Goal: Task Accomplishment & Management: Manage account settings

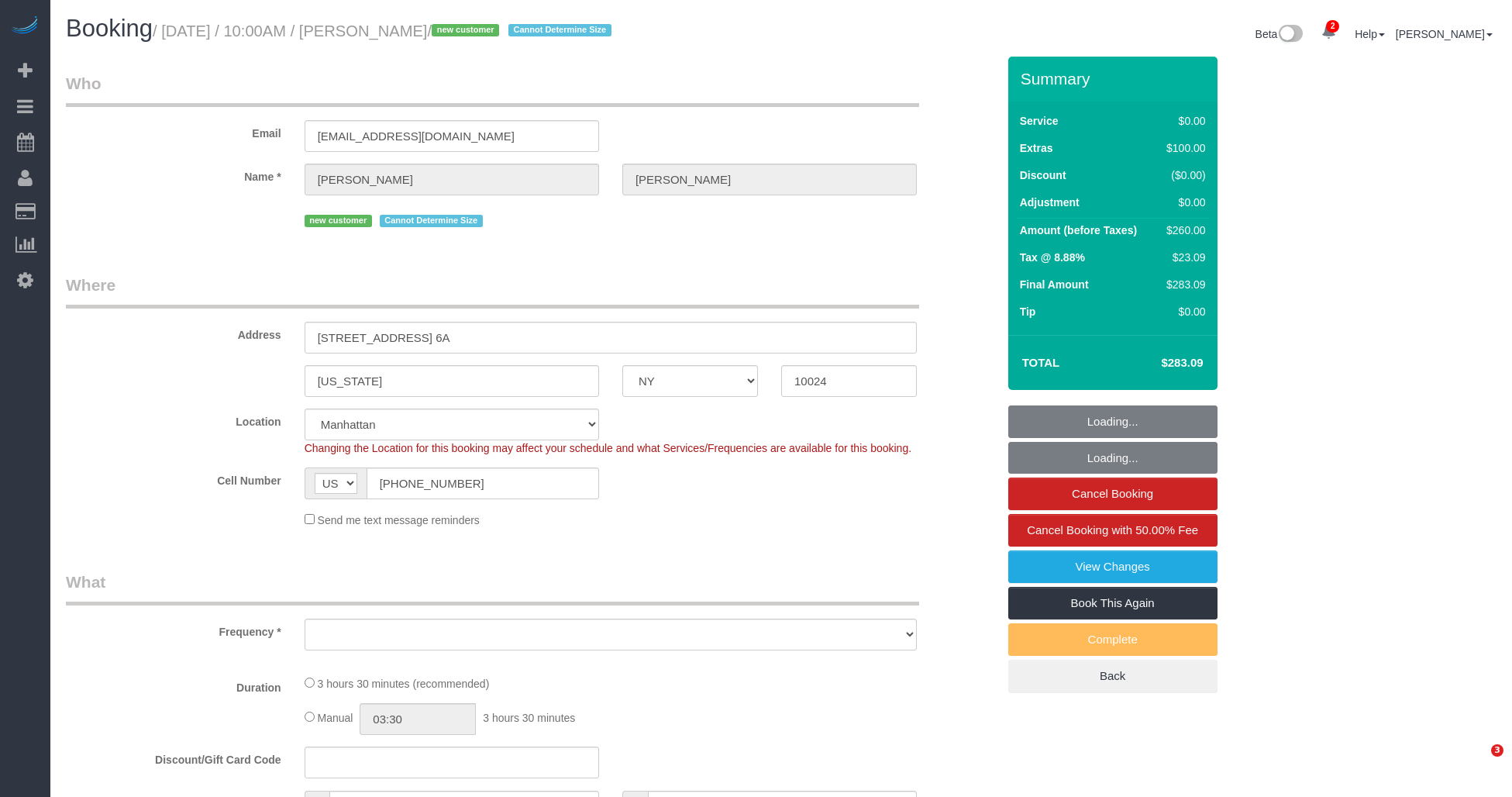
select select "NY"
select select "number:89"
select select "number:90"
select select "number:15"
select select "number:5"
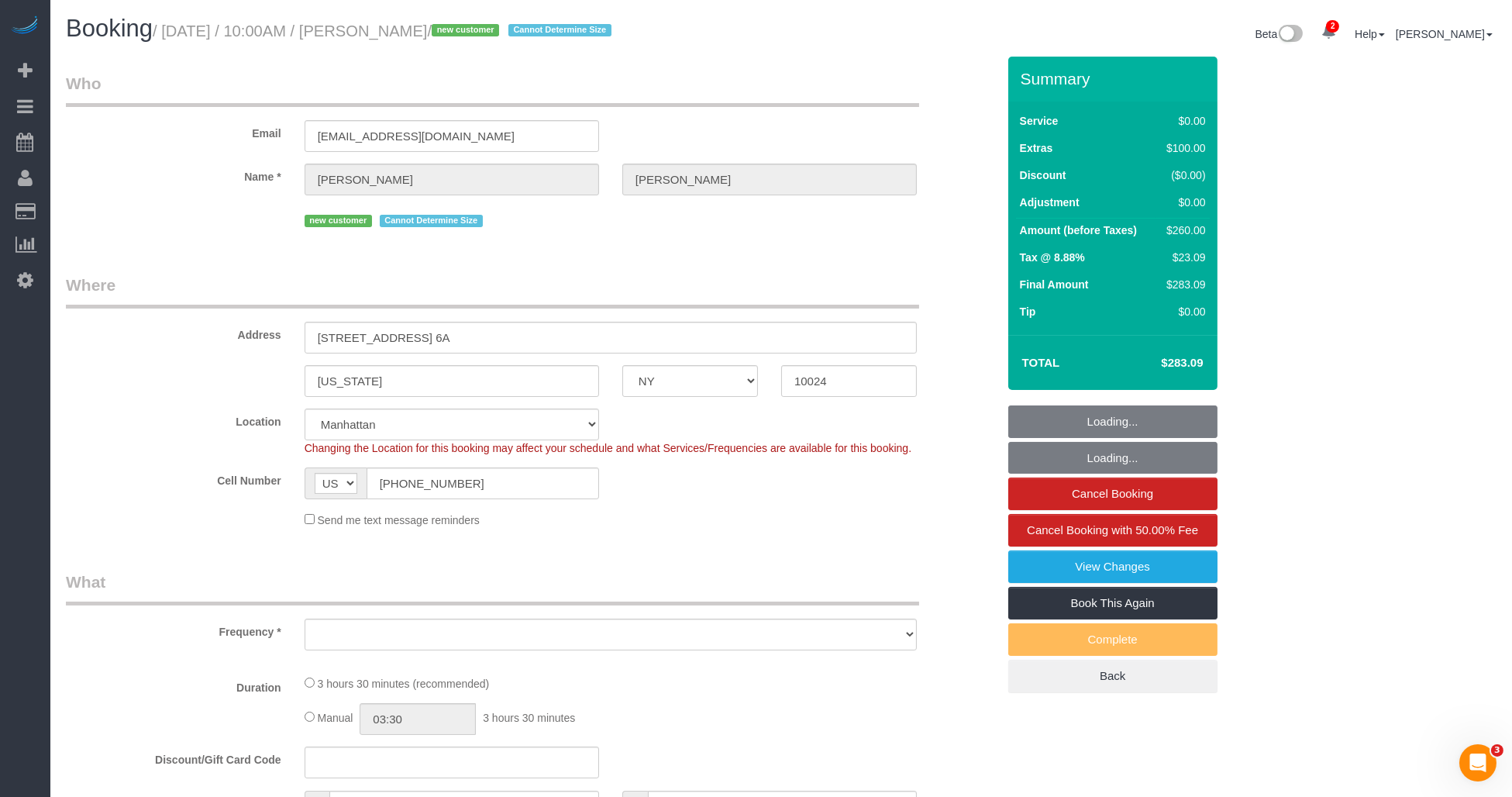
select select "string:stripe-pm_1RziHw4VGloSiKo7xH7VoZ7f"
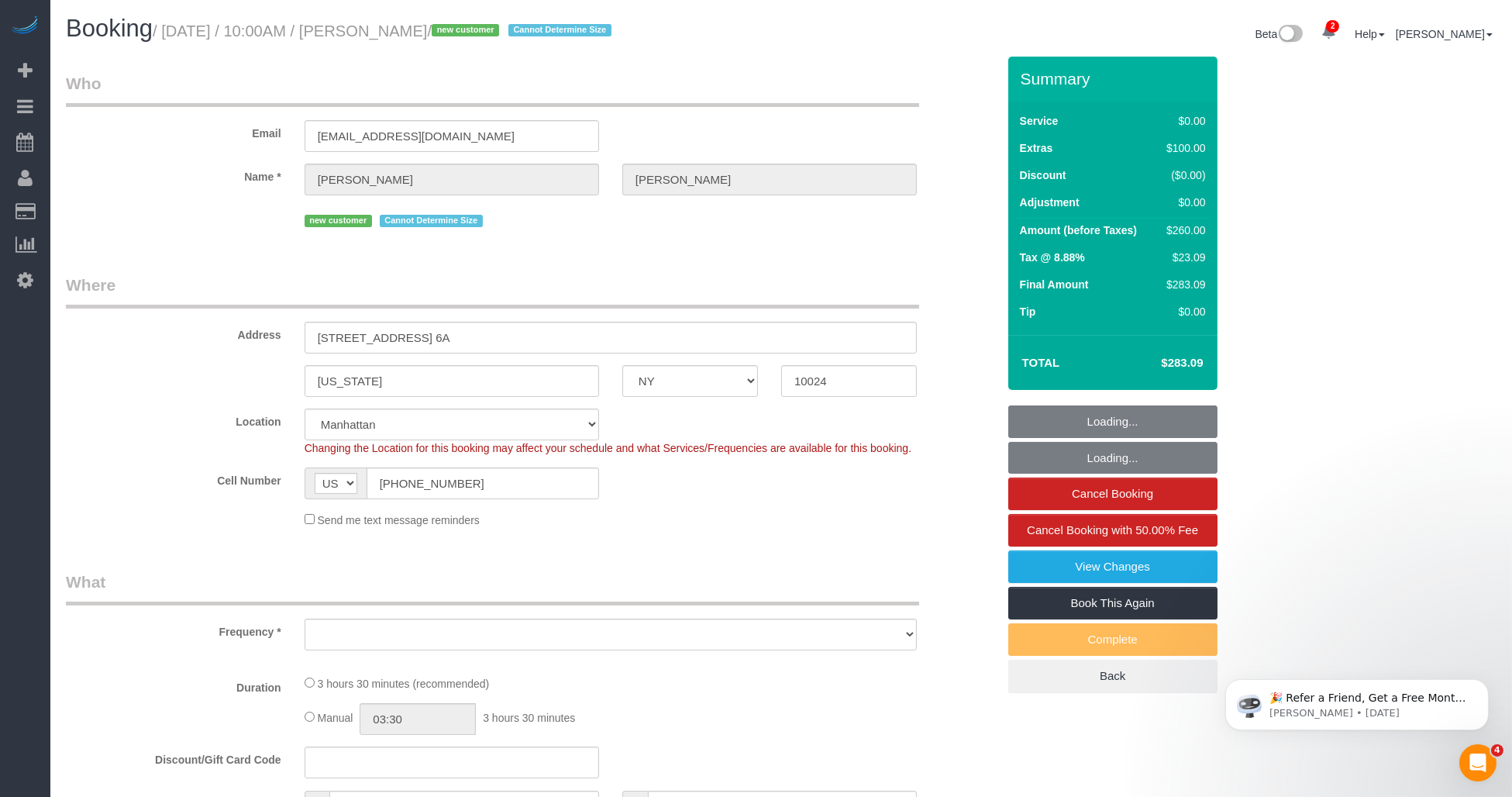
select select "object:793"
select select "spot1"
select select "1"
select select "object:1318"
select select "1"
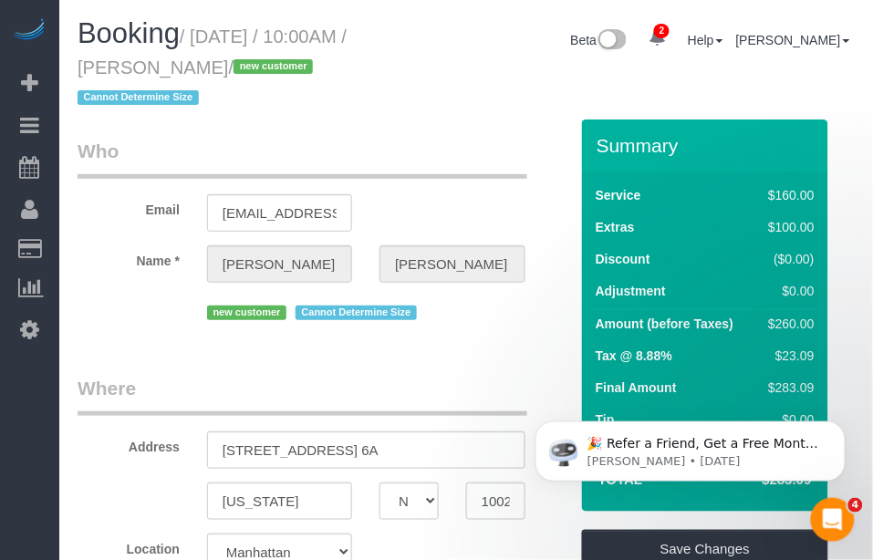
scroll to position [202, 0]
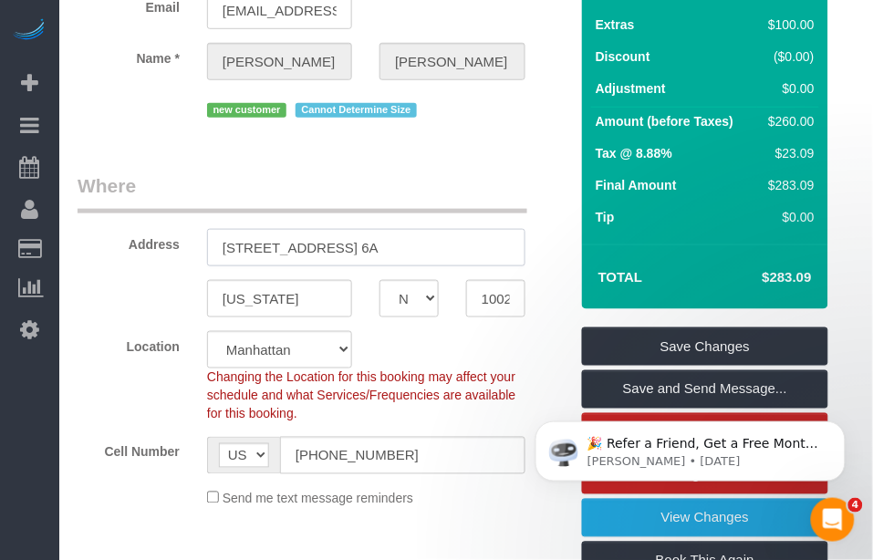
click at [305, 254] on input "327 West 83rd Street, Apt. 6A" at bounding box center [366, 247] width 318 height 37
click at [265, 299] on input "[US_STATE]" at bounding box center [279, 298] width 145 height 37
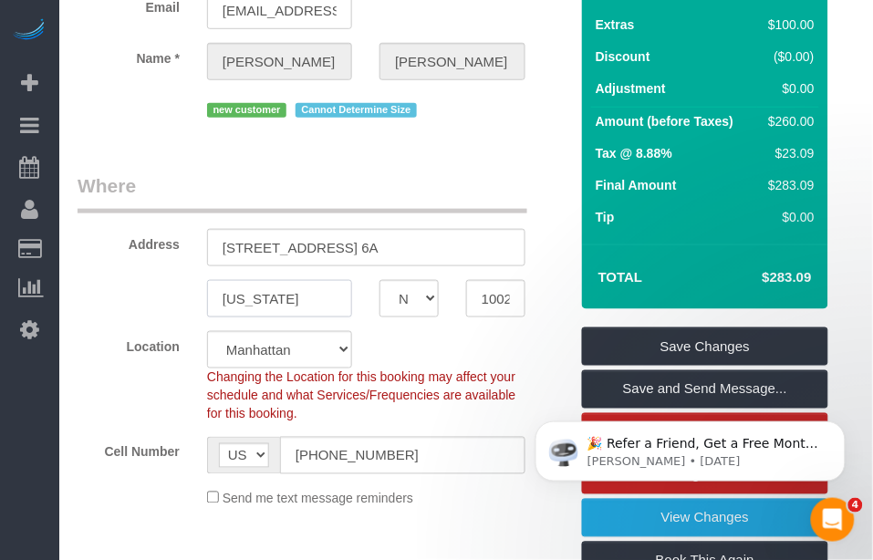
click at [265, 299] on input "[US_STATE]" at bounding box center [279, 298] width 145 height 37
click at [491, 297] on input "10024" at bounding box center [495, 298] width 59 height 37
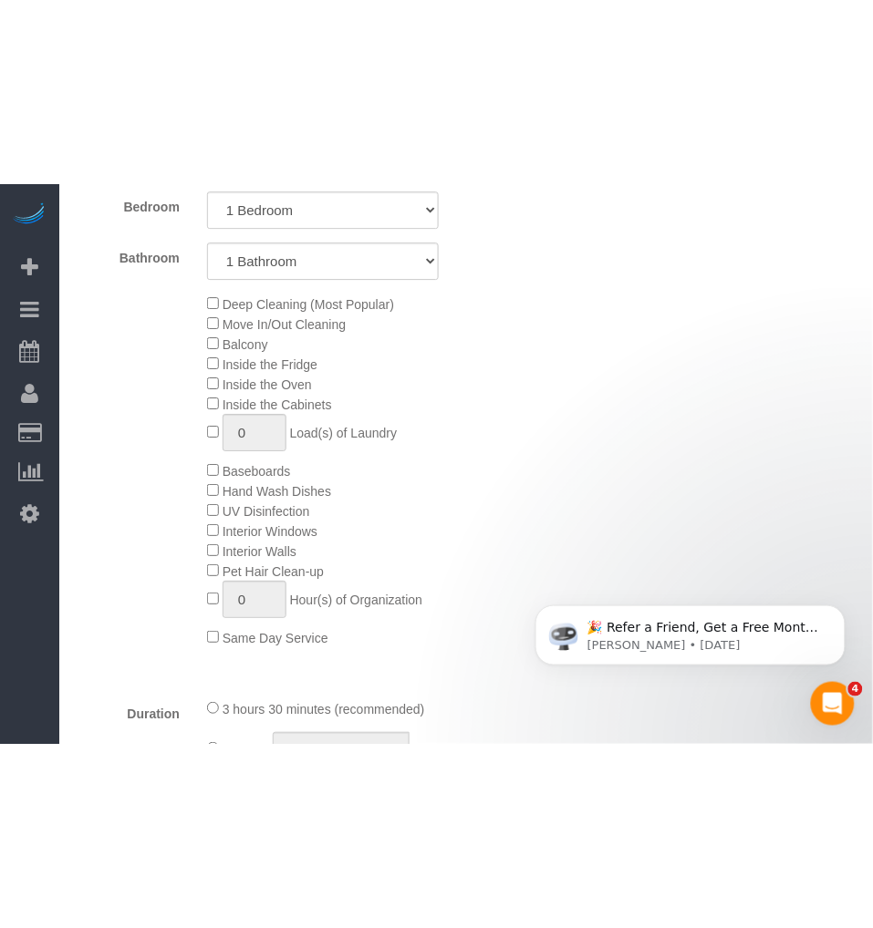
scroll to position [1115, 0]
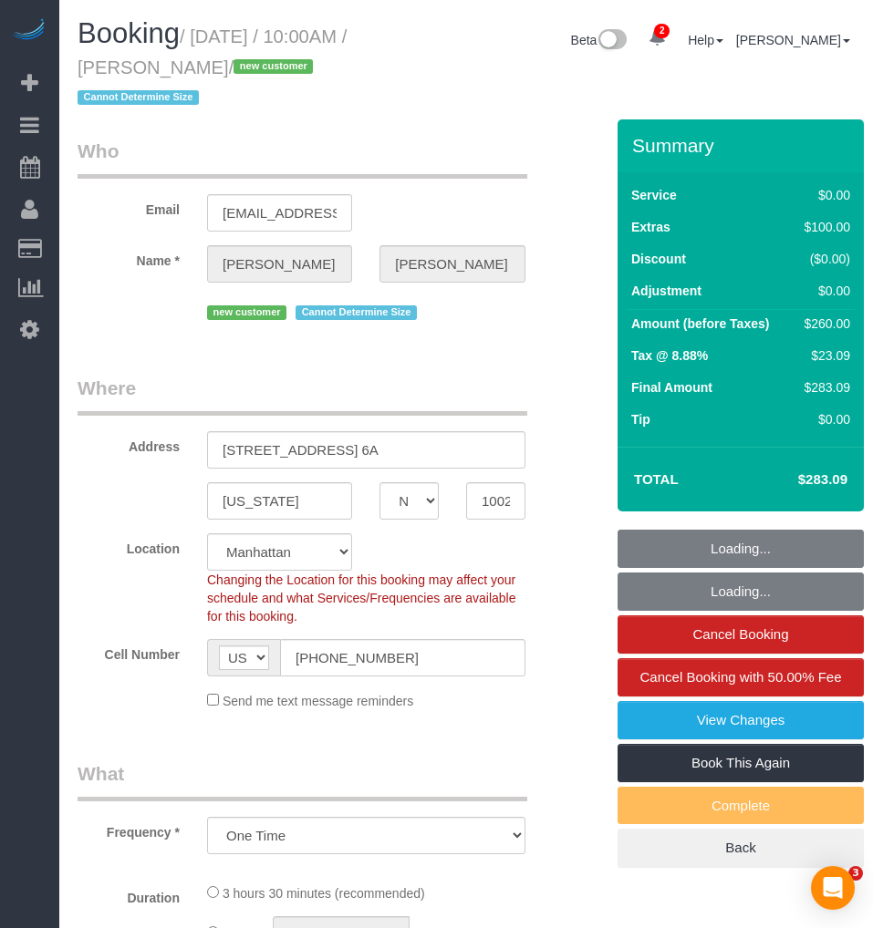
select select "NY"
select select "object:755"
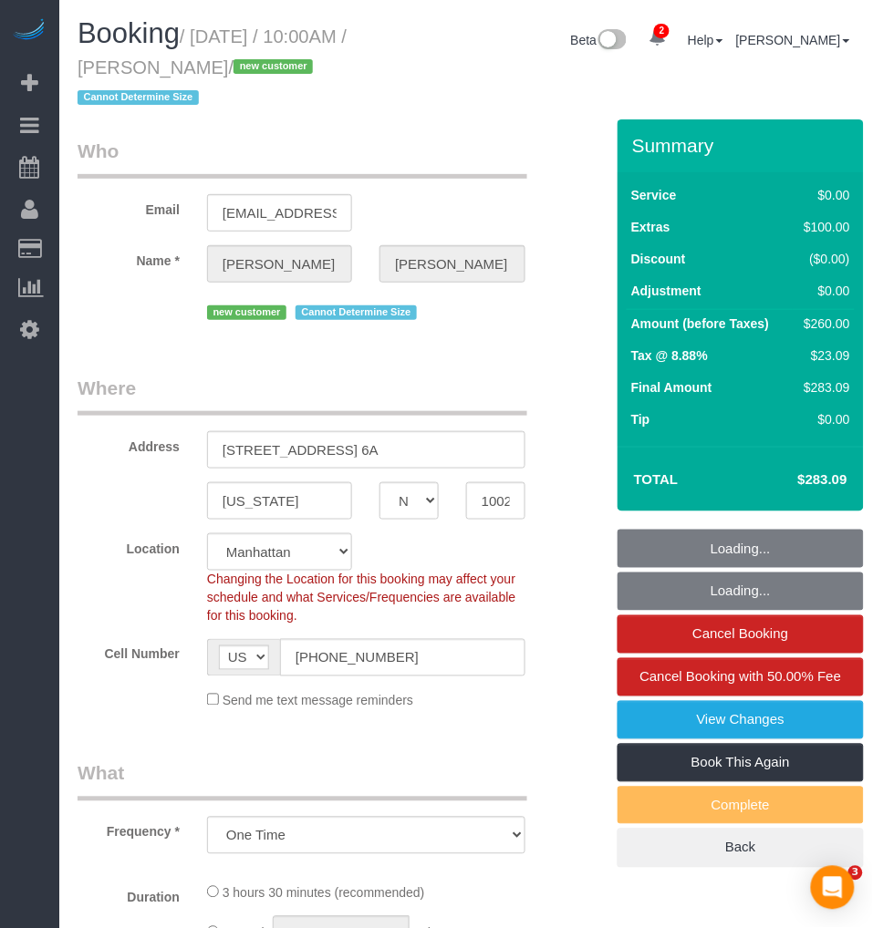
select select "string:stripe-pm_1RziHw4VGloSiKo7xH7VoZ7f"
select select "1"
select select "spot1"
select select "number:89"
select select "number:90"
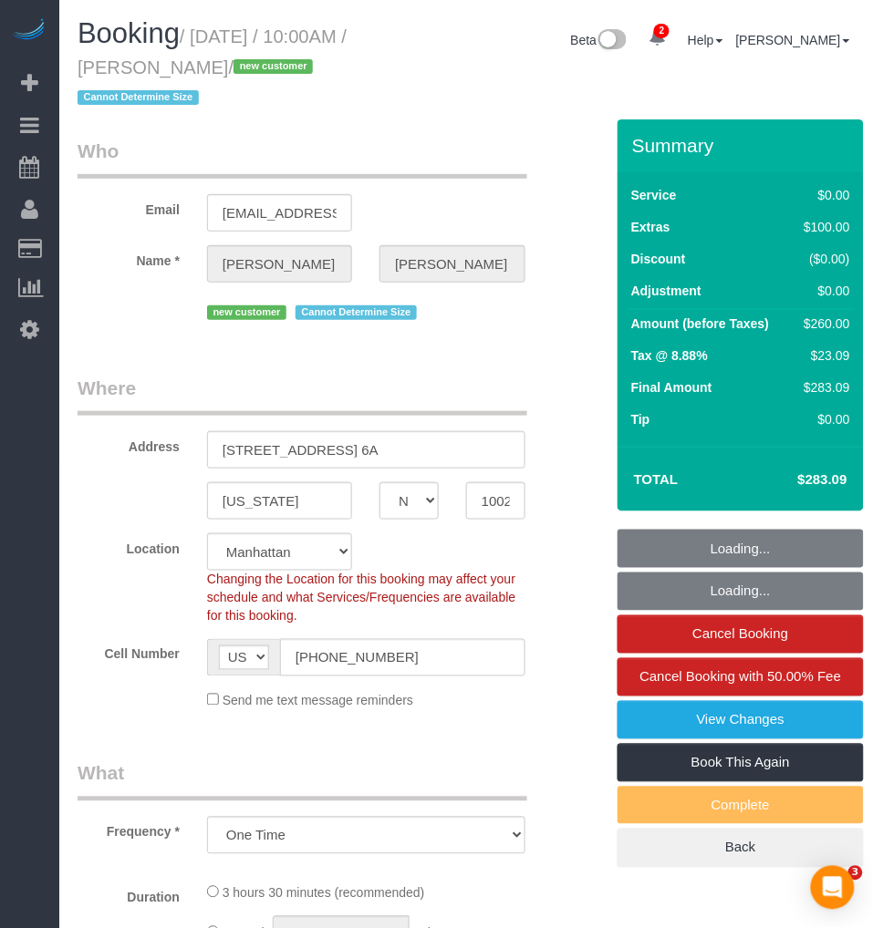
select select "number:15"
select select "number:5"
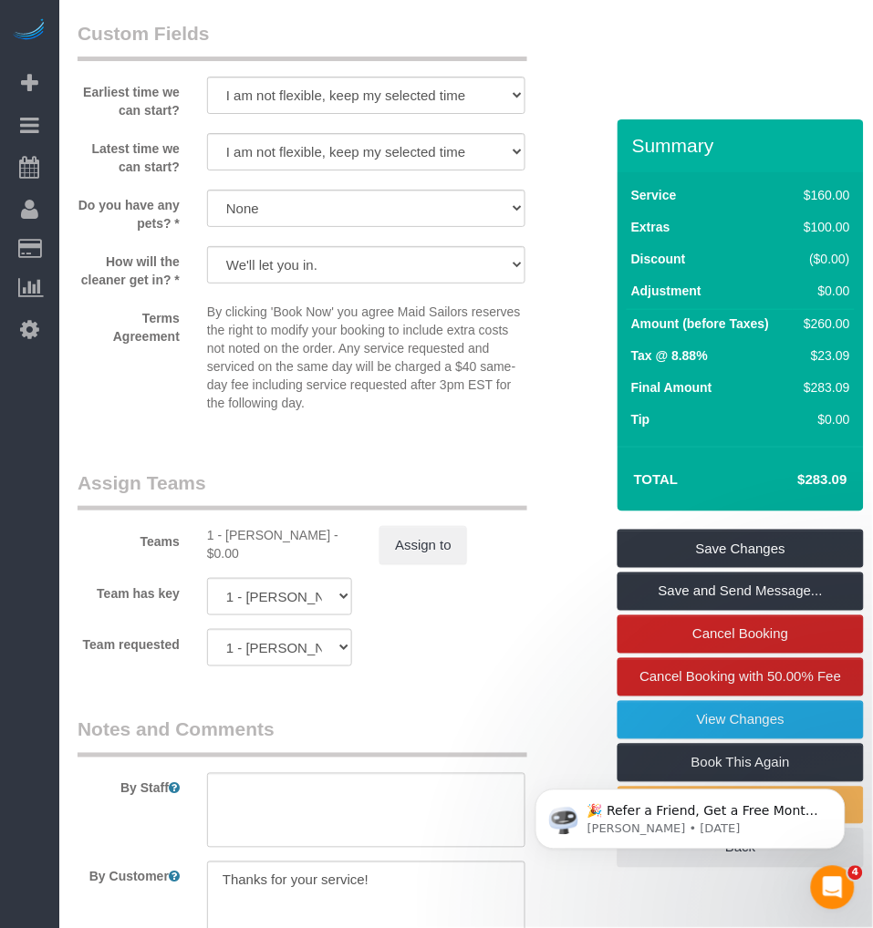
scroll to position [2229, 0]
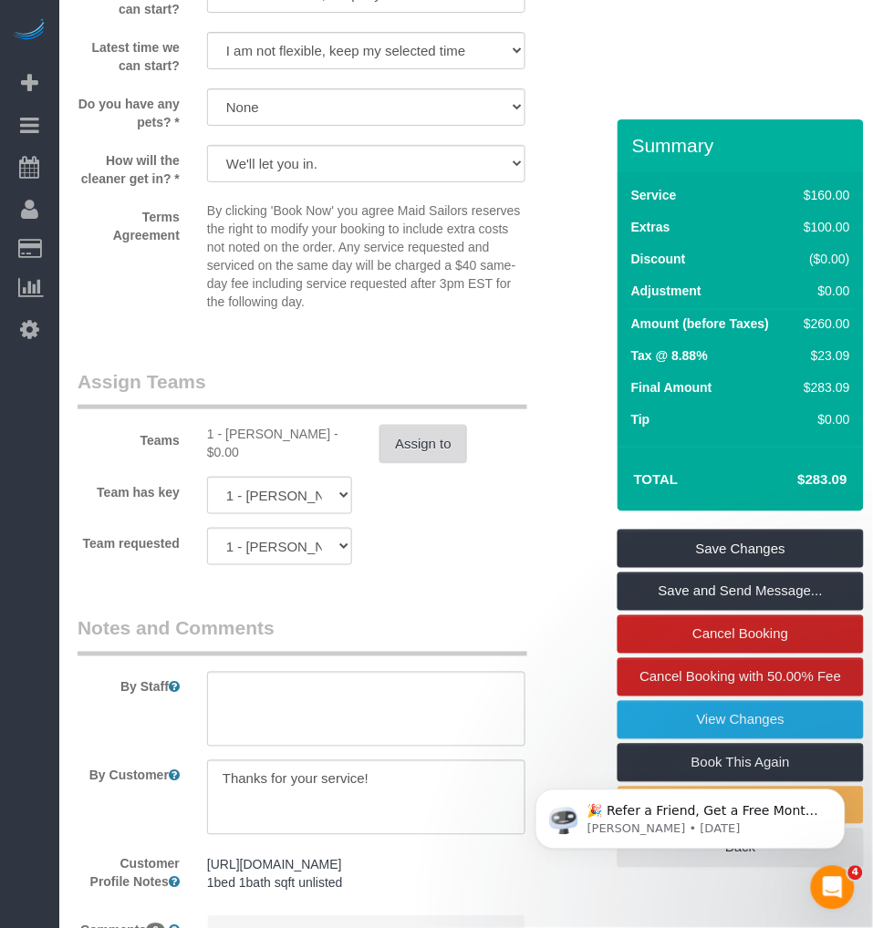
click at [421, 458] on button "Assign to" at bounding box center [423, 444] width 88 height 38
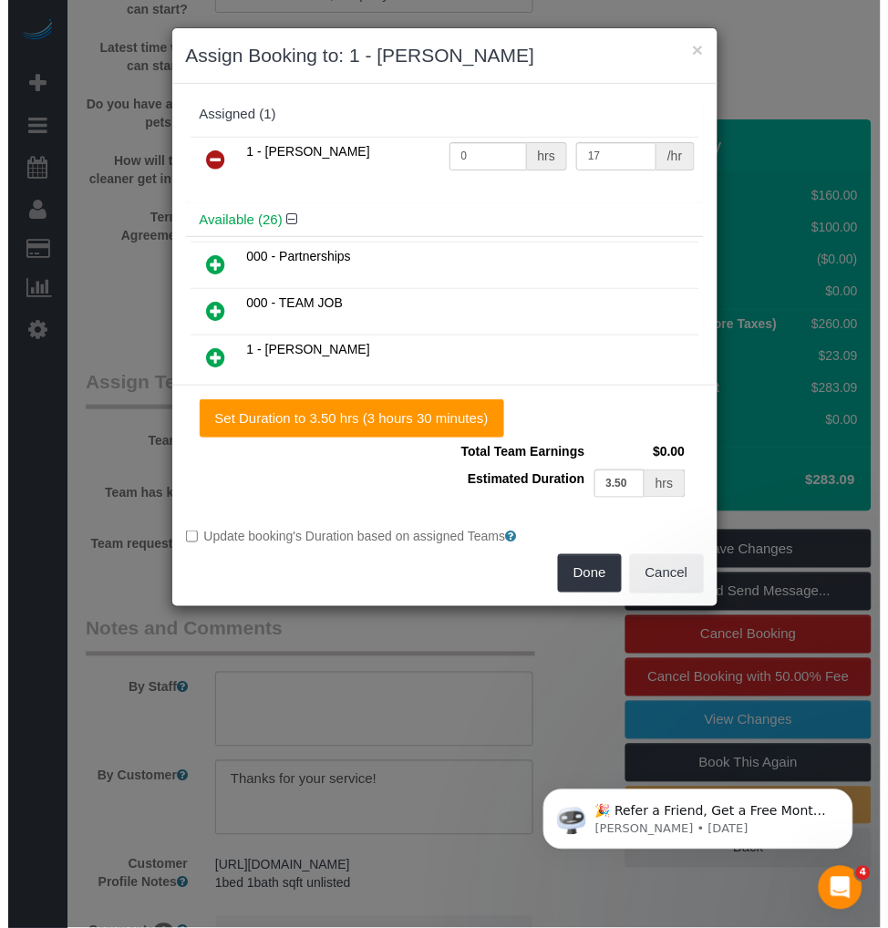
scroll to position [2224, 0]
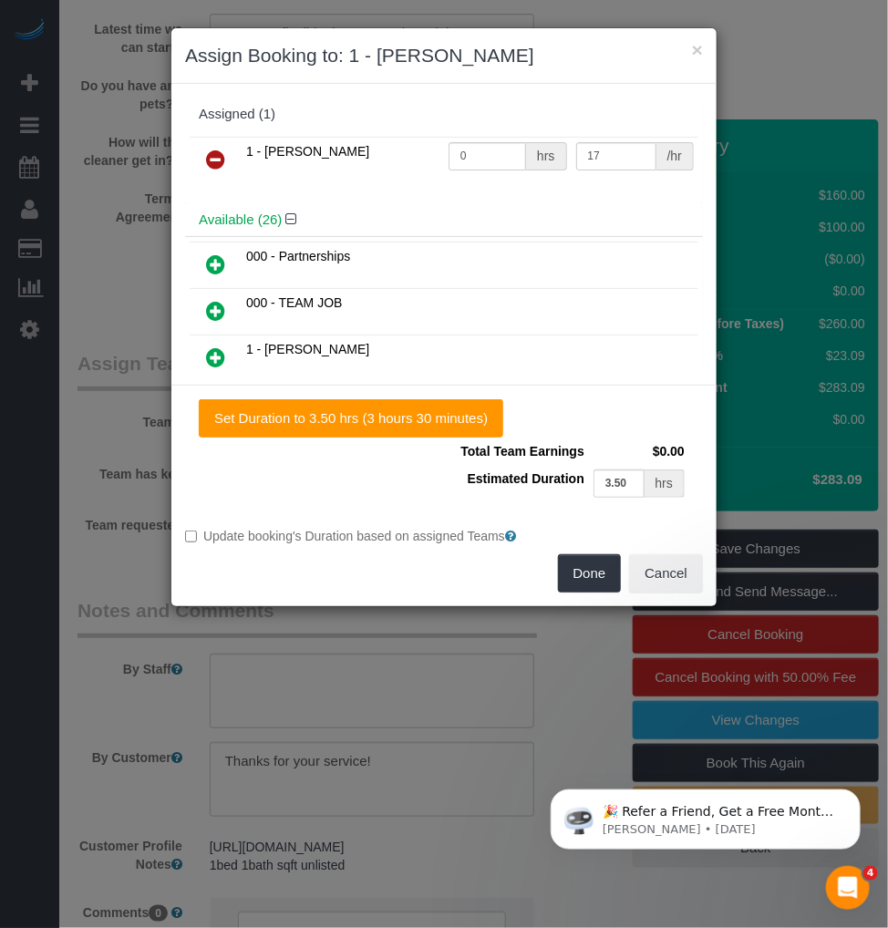
click at [217, 158] on icon at bounding box center [215, 160] width 19 height 22
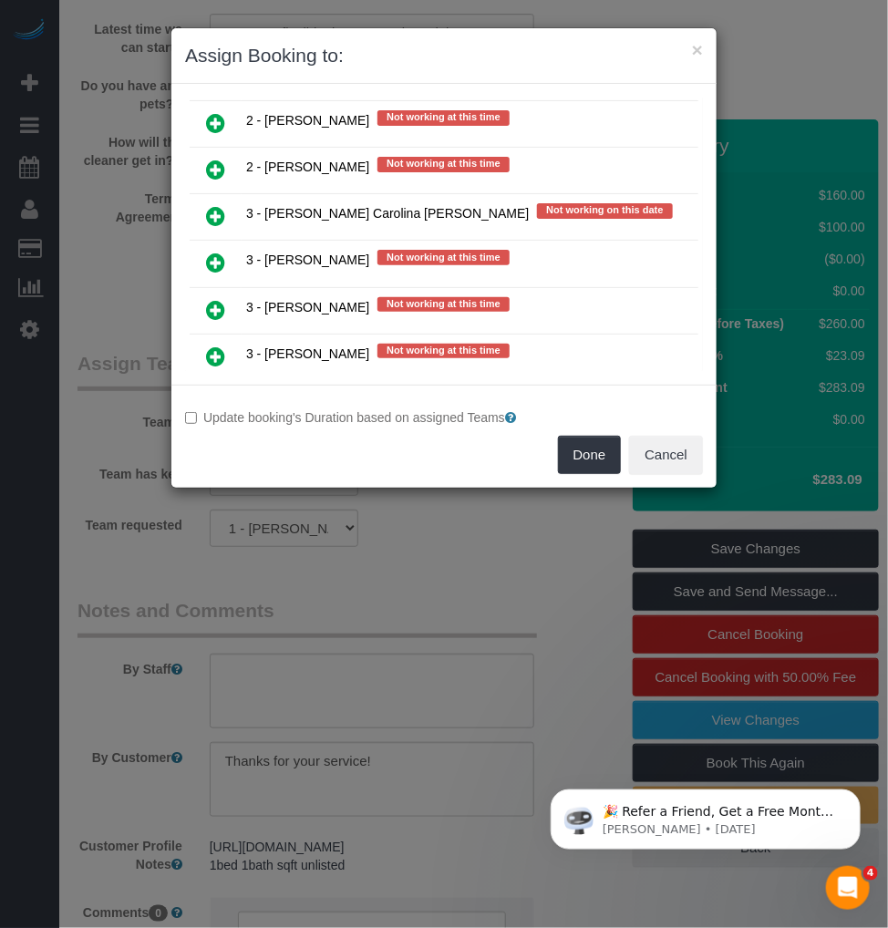
scroll to position [2736, 0]
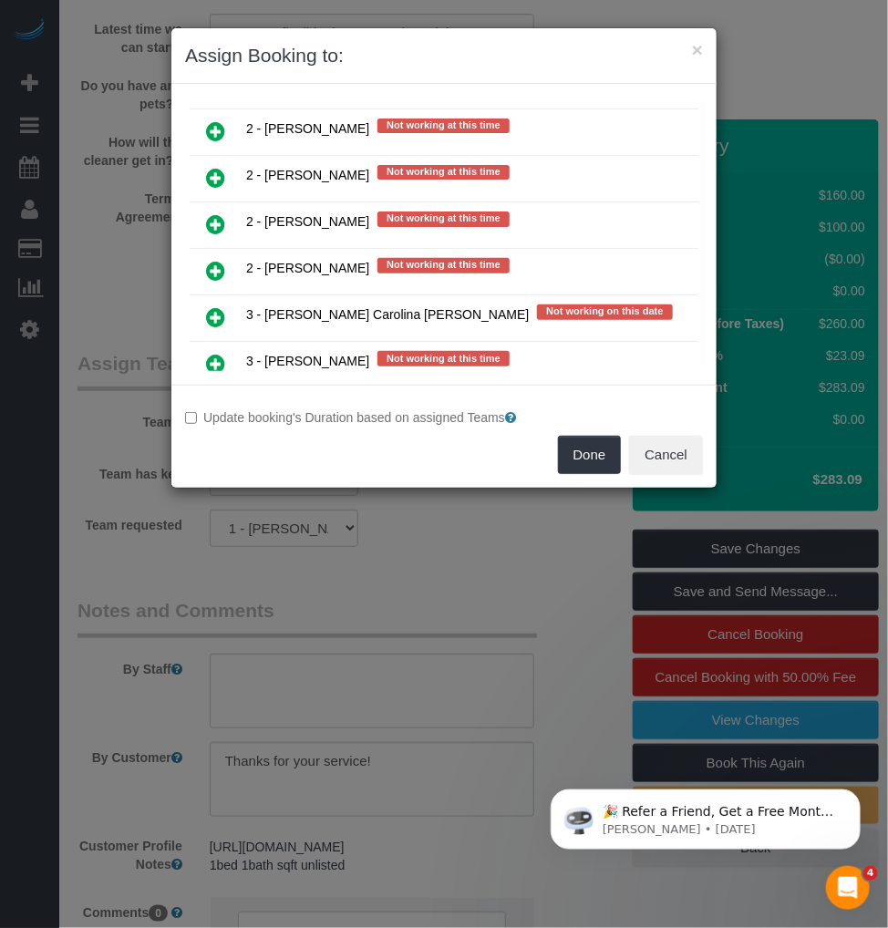
click at [211, 213] on icon at bounding box center [215, 224] width 19 height 22
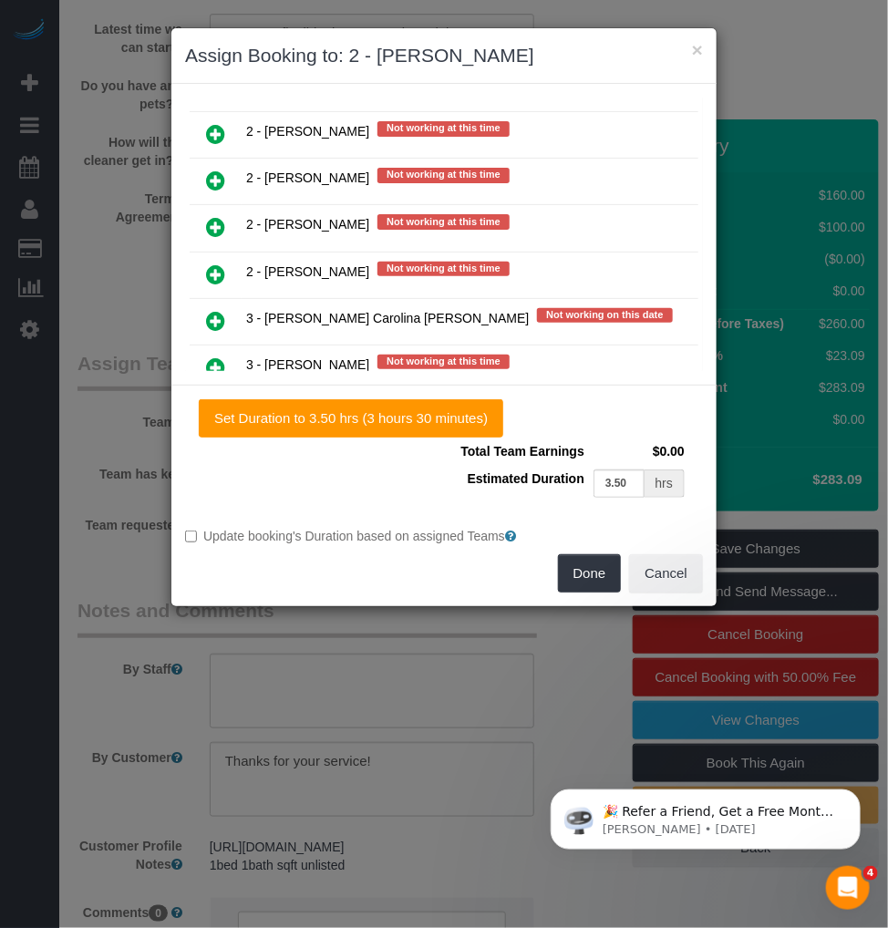
scroll to position [2787, 0]
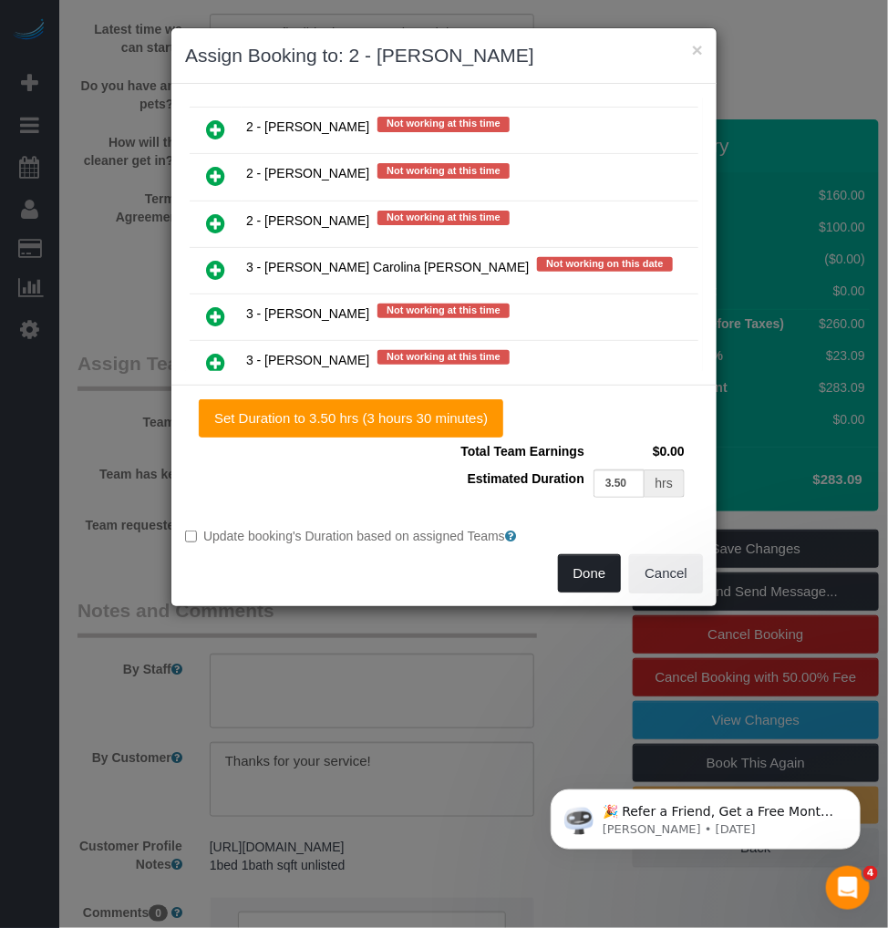
click at [593, 580] on button "Done" at bounding box center [590, 574] width 64 height 38
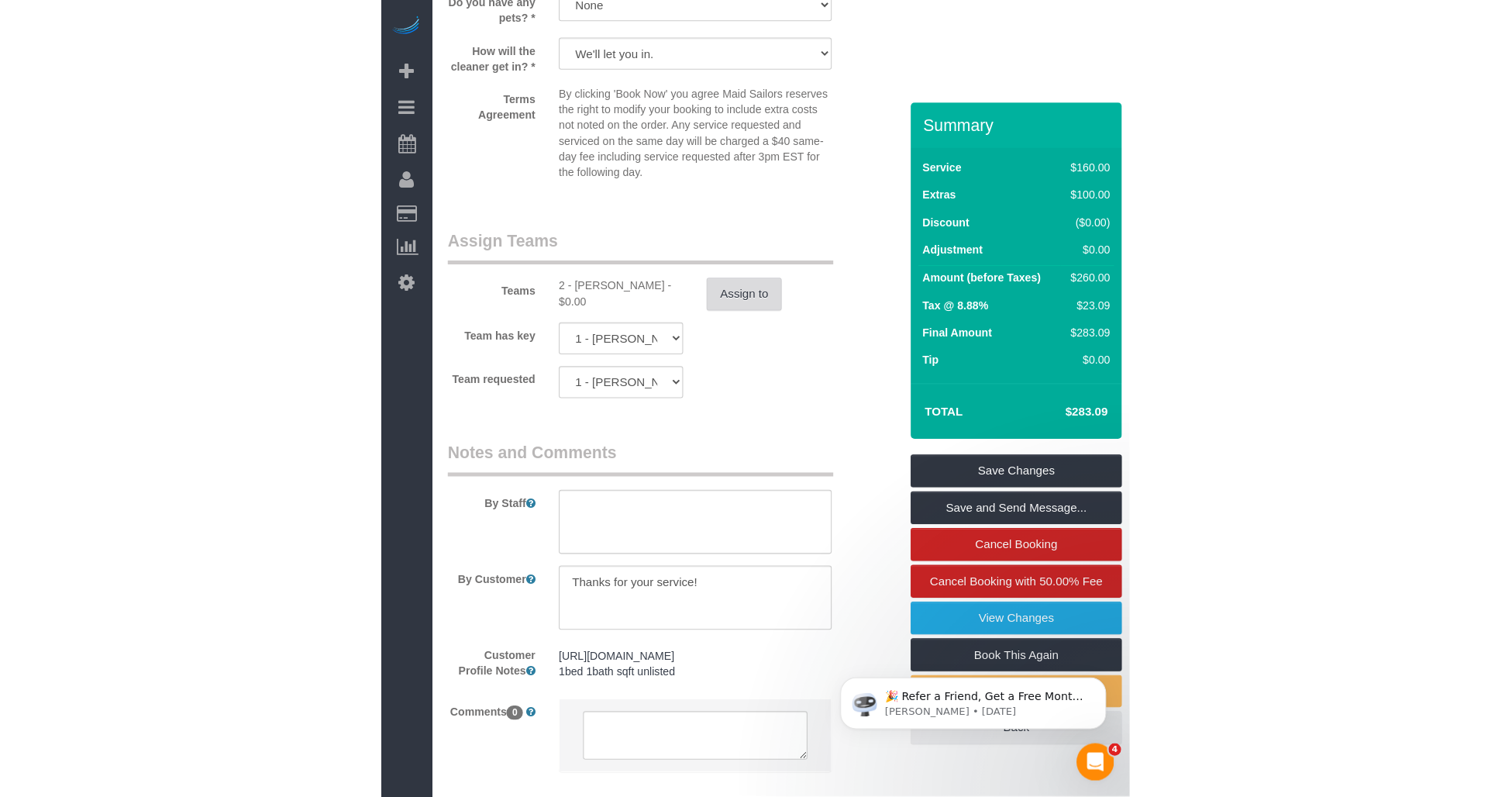
scroll to position [1911, 0]
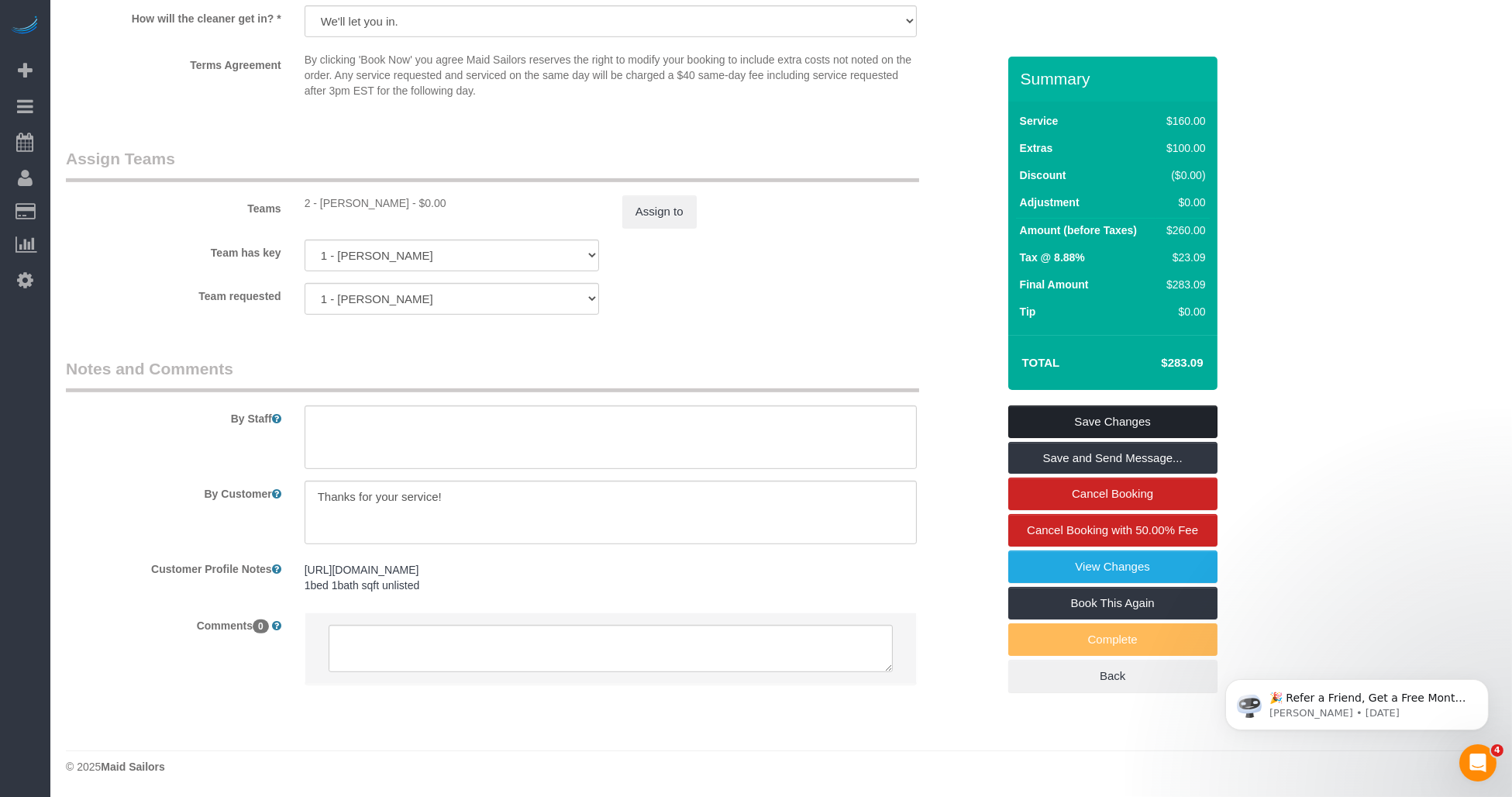
click at [741, 424] on link "Save Changes" at bounding box center [1113, 421] width 209 height 32
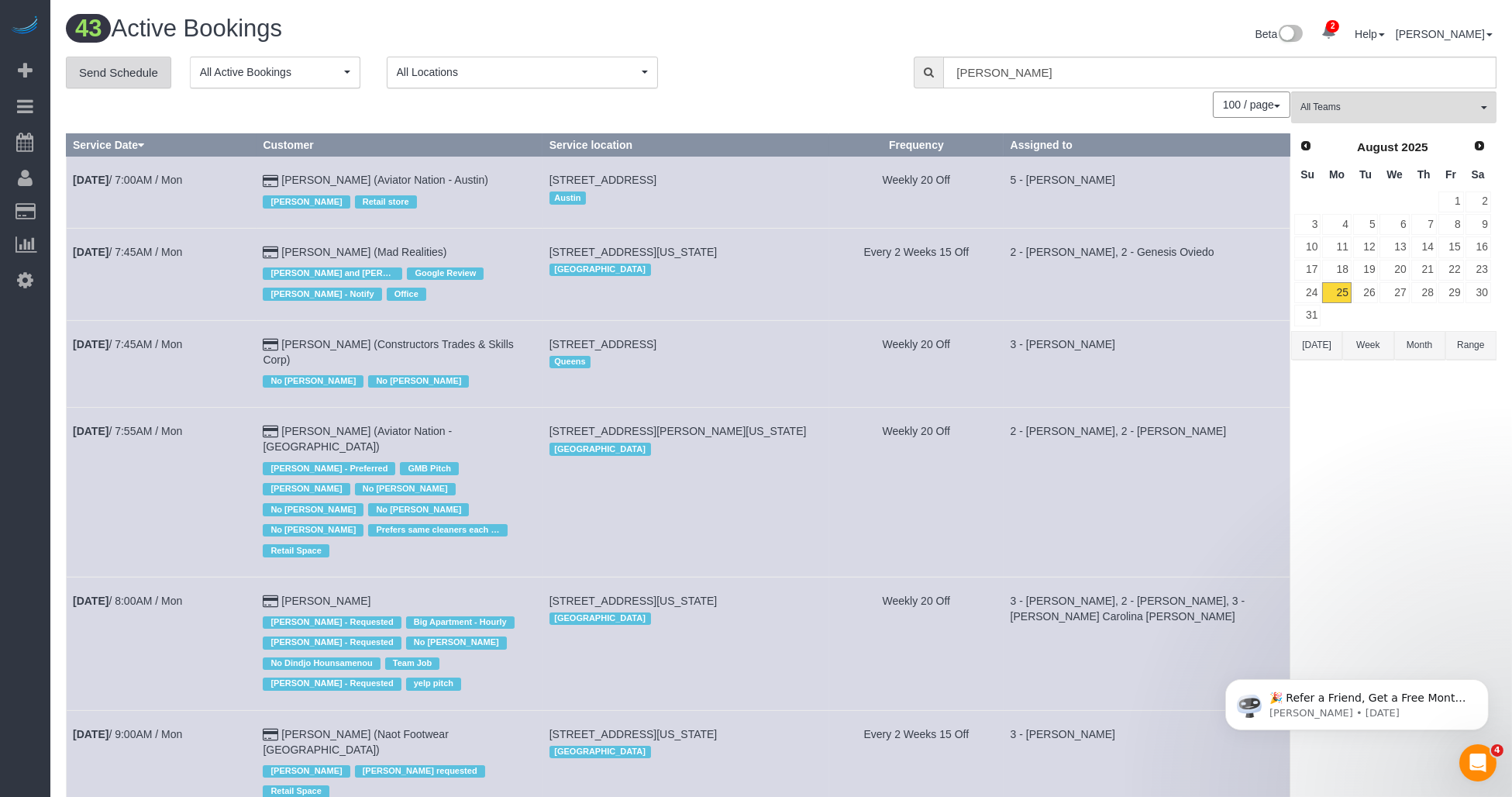
click at [111, 75] on link "Send Schedule" at bounding box center [119, 73] width 105 height 32
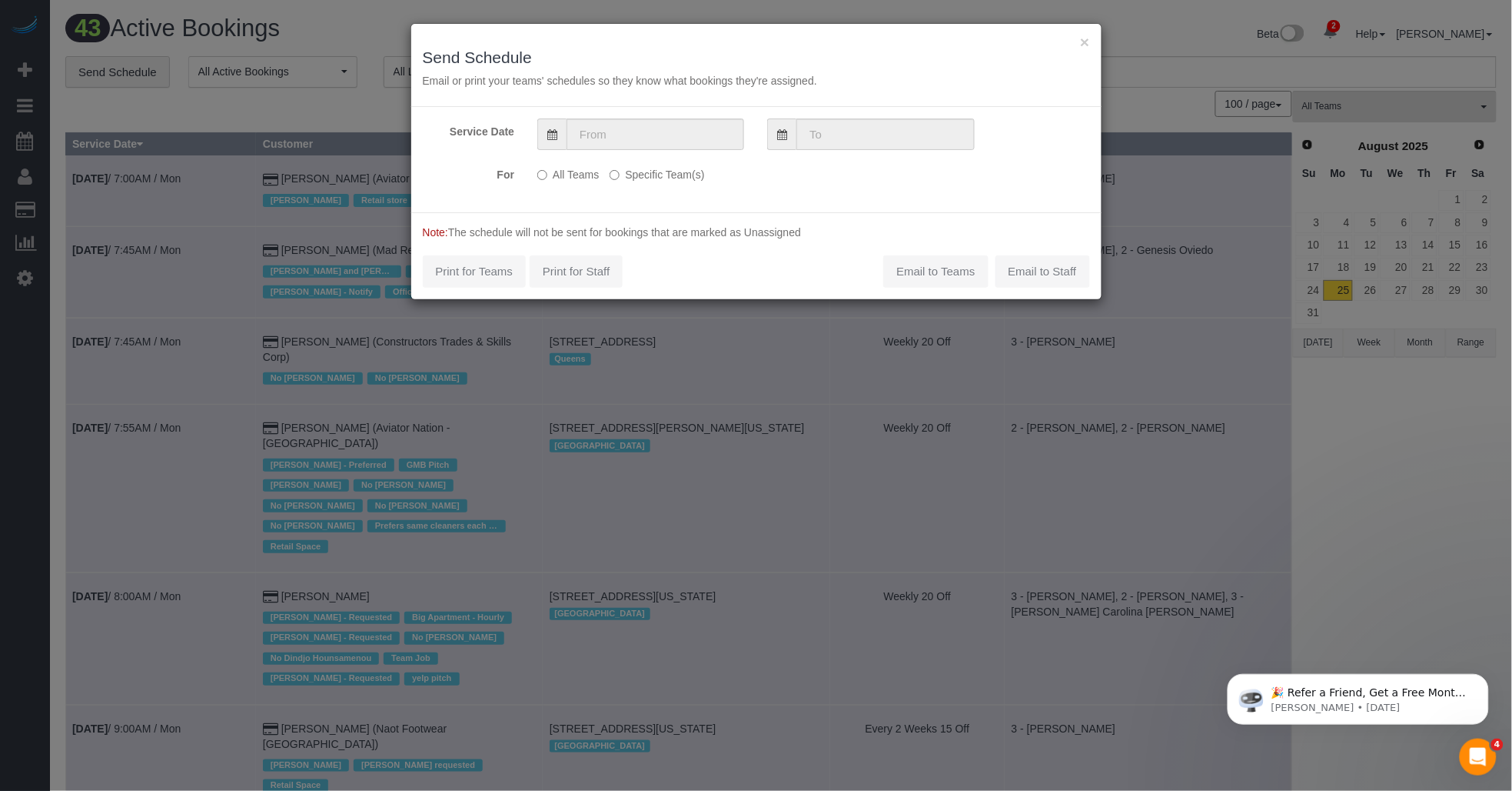
click at [544, 135] on span at bounding box center [552, 133] width 29 height 31
click at [549, 133] on icon at bounding box center [552, 134] width 10 height 11
click at [555, 132] on icon at bounding box center [552, 134] width 10 height 11
click at [603, 132] on input "text" at bounding box center [655, 133] width 178 height 31
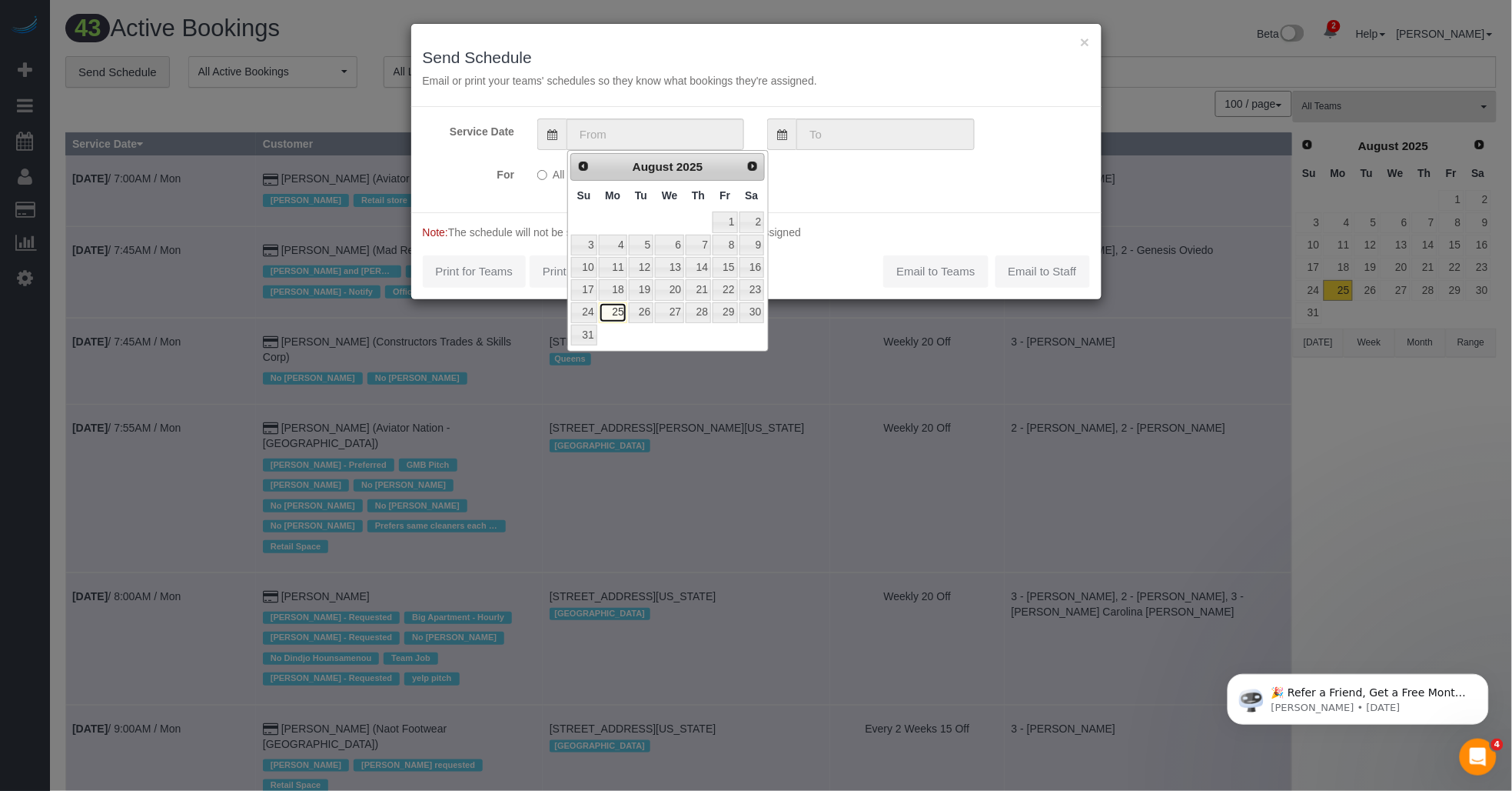
click at [618, 309] on link "25" at bounding box center [614, 312] width 29 height 21
type input "08/25/2025"
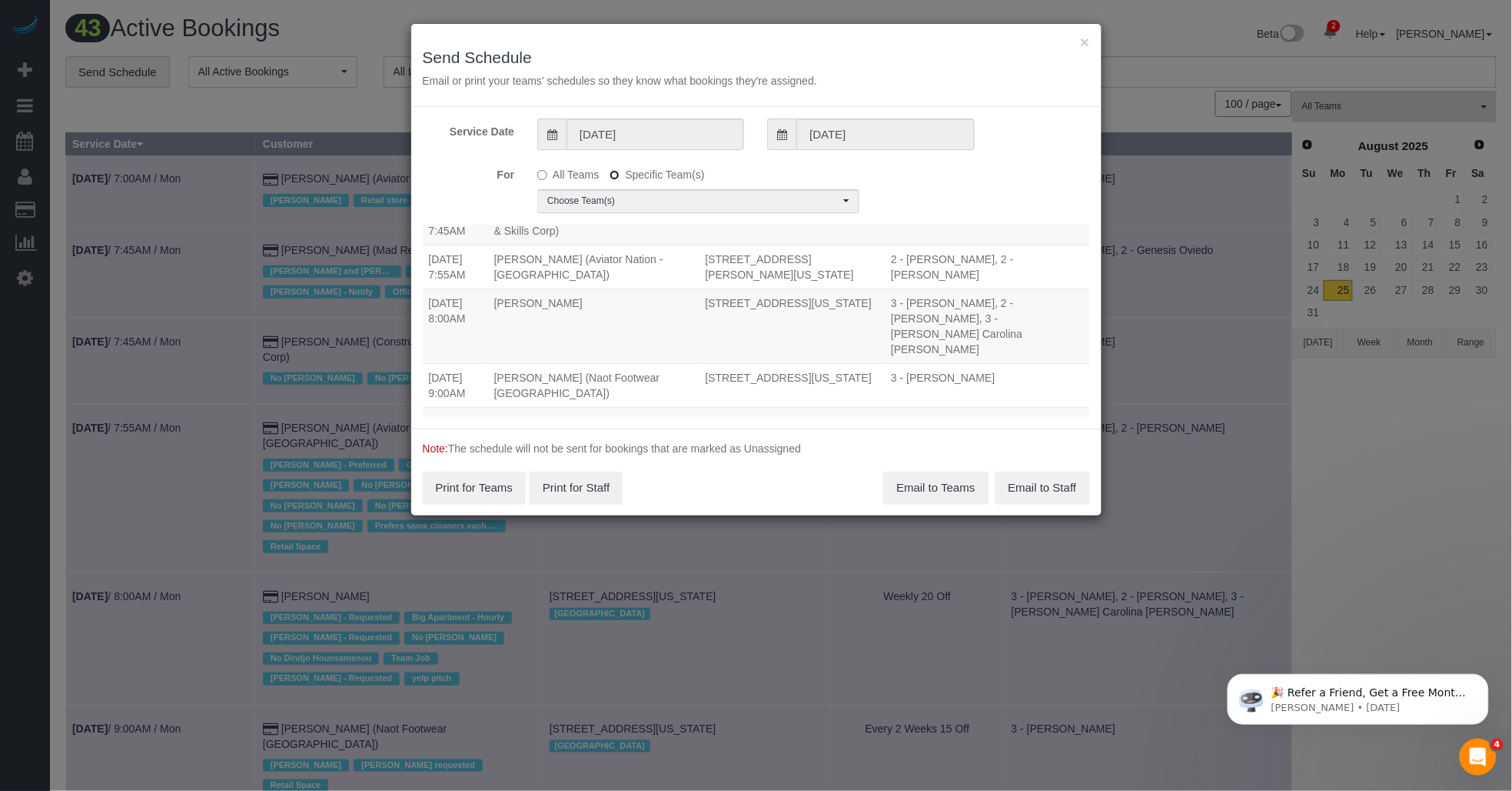
scroll to position [256, 0]
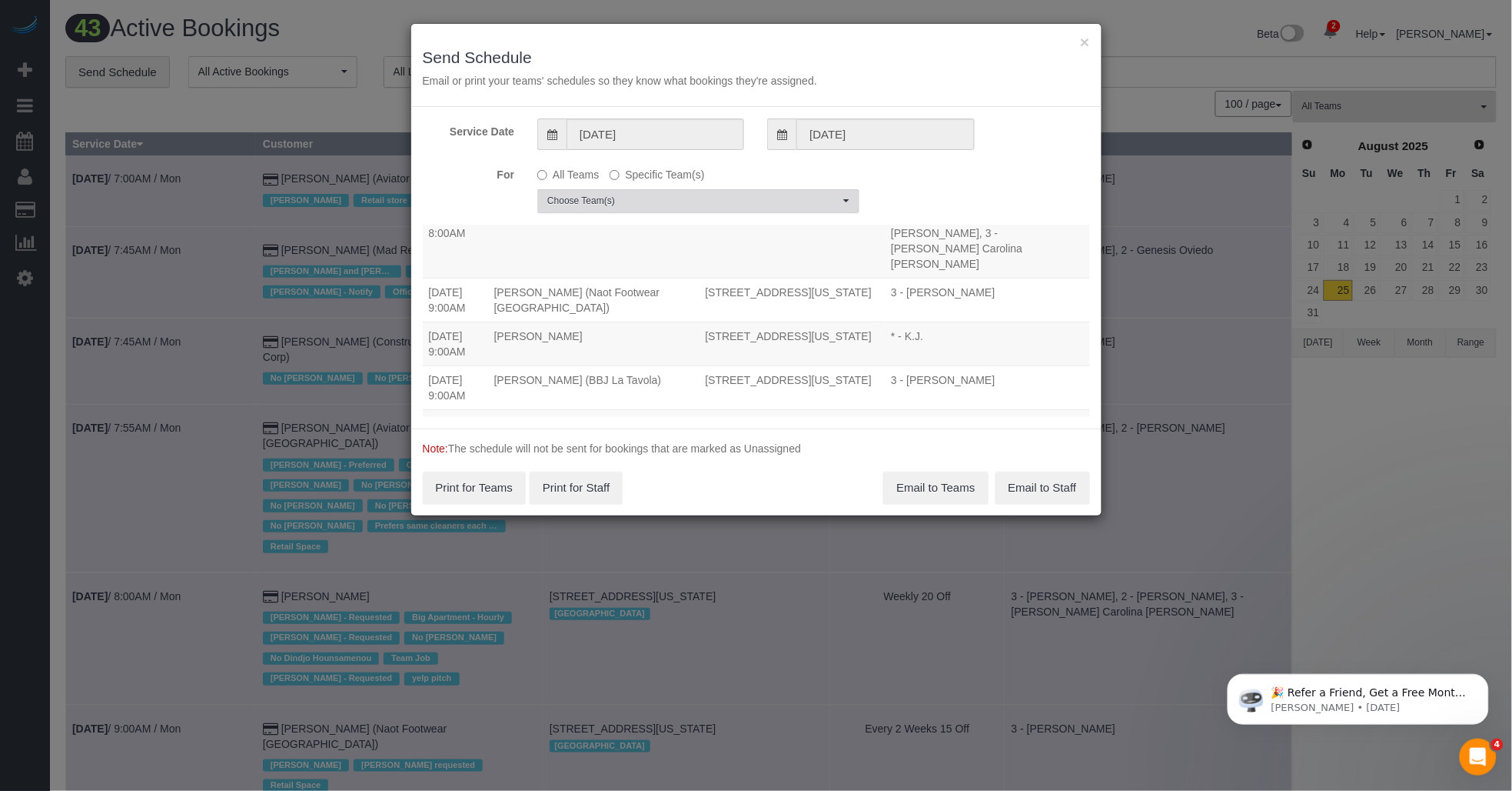
click at [630, 198] on span "Choose Team(s)" at bounding box center [693, 202] width 292 height 13
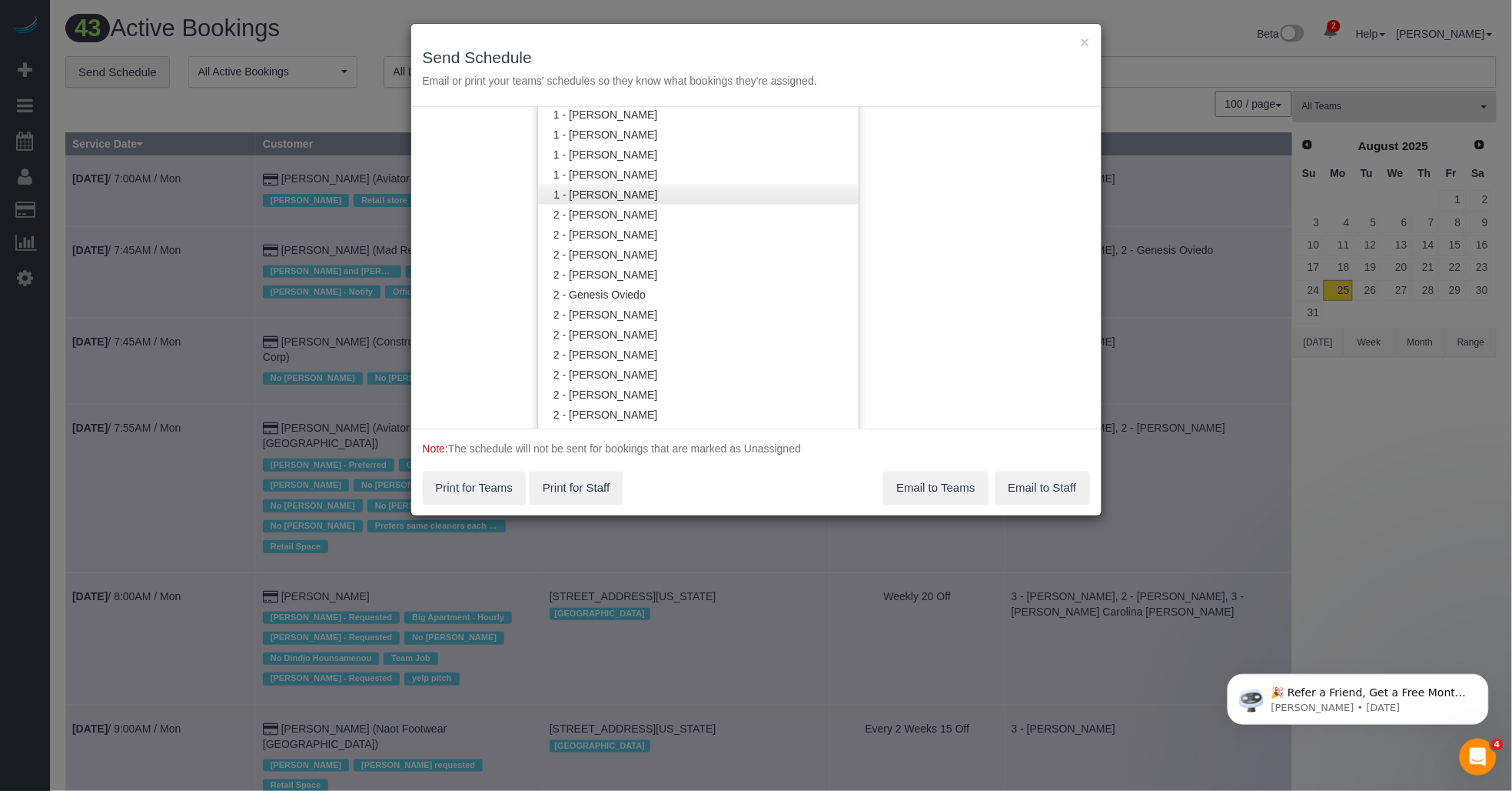
scroll to position [1025, 0]
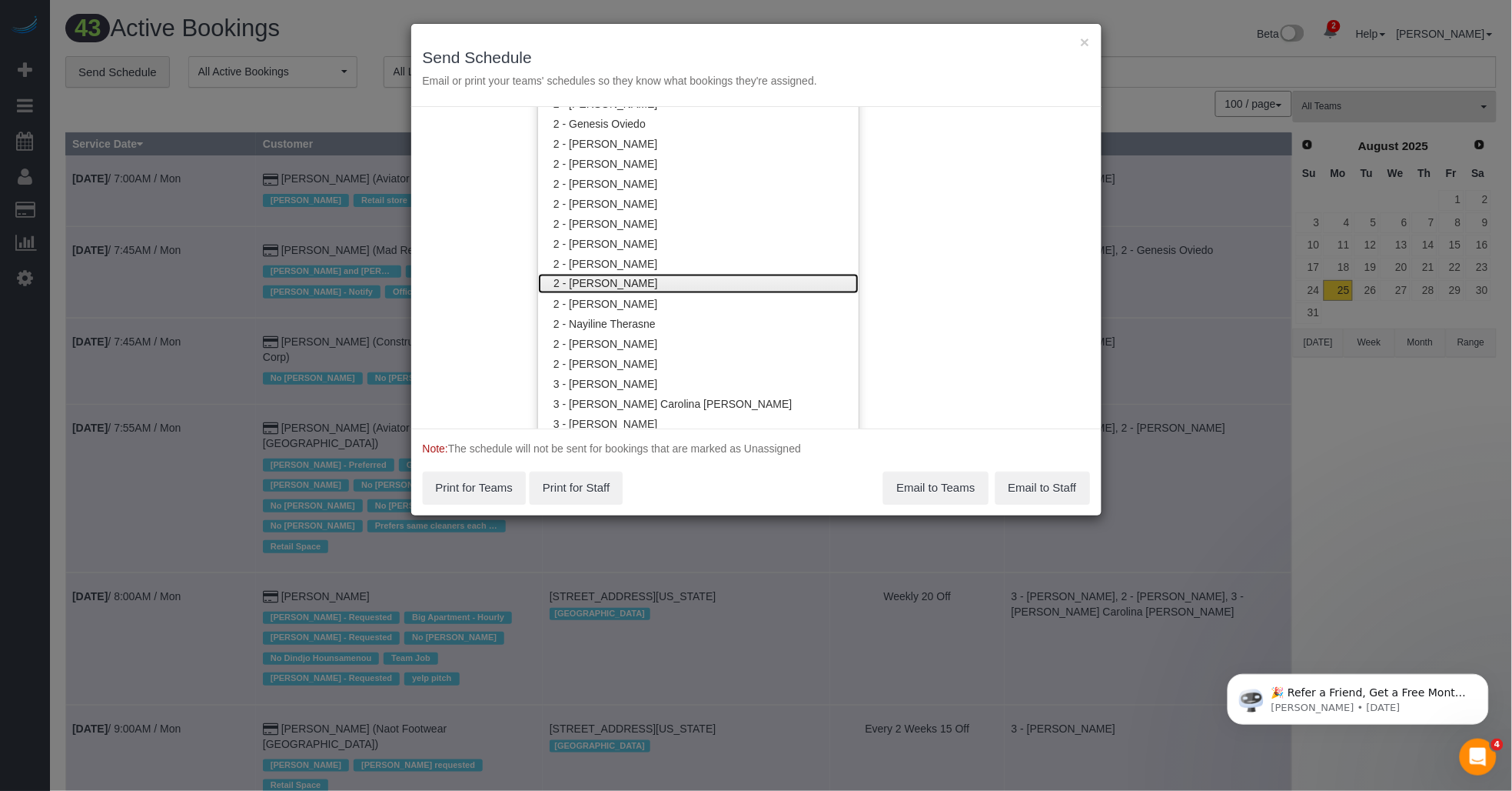
click at [620, 275] on link "2 - [PERSON_NAME]" at bounding box center [698, 284] width 320 height 20
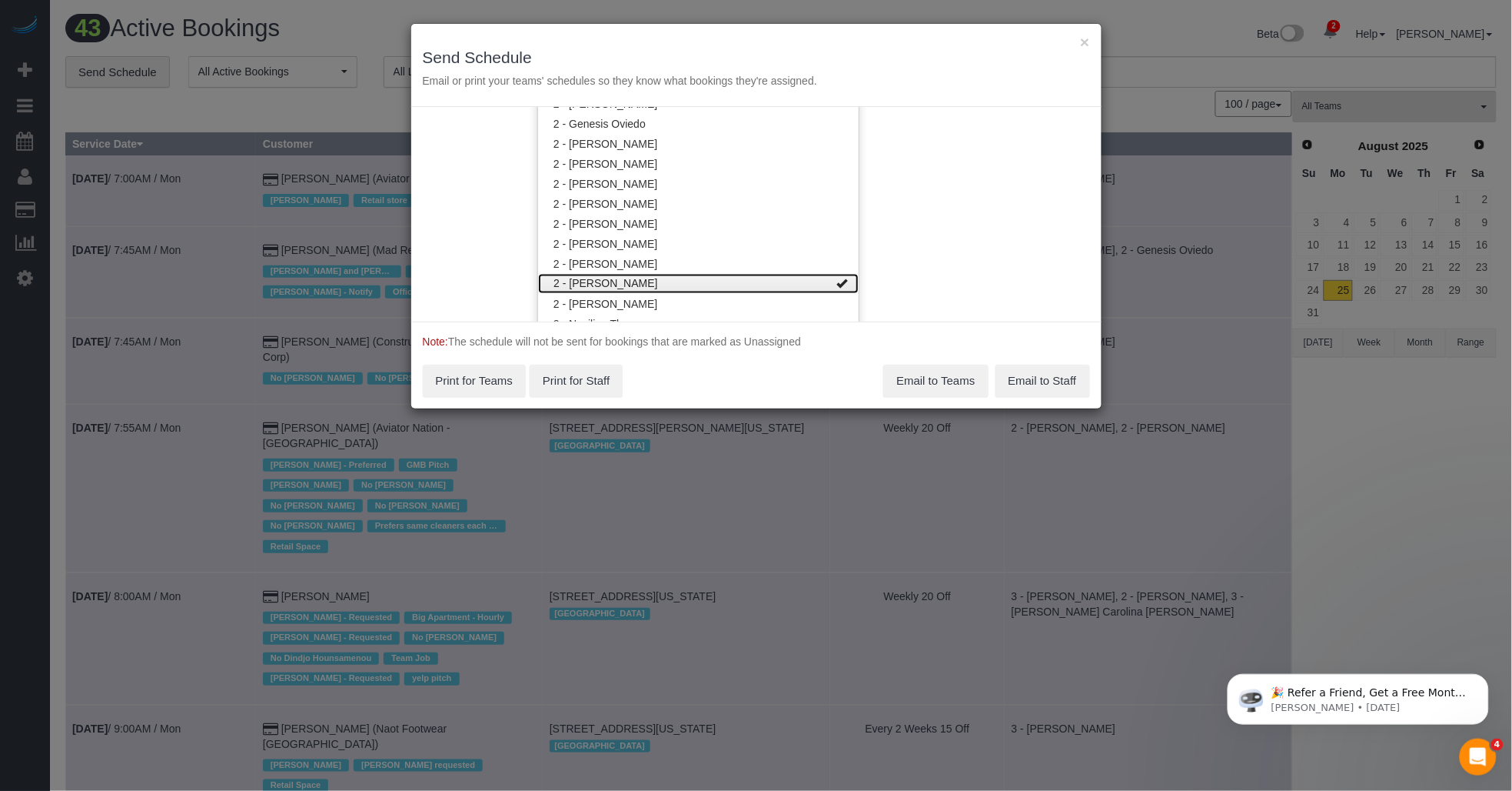
scroll to position [0, 0]
click at [735, 282] on div "Service Date 08/25/2025 08/25/2025 For All Teams Specific Team(s) 2 - Marilu Qu…" at bounding box center [756, 214] width 690 height 214
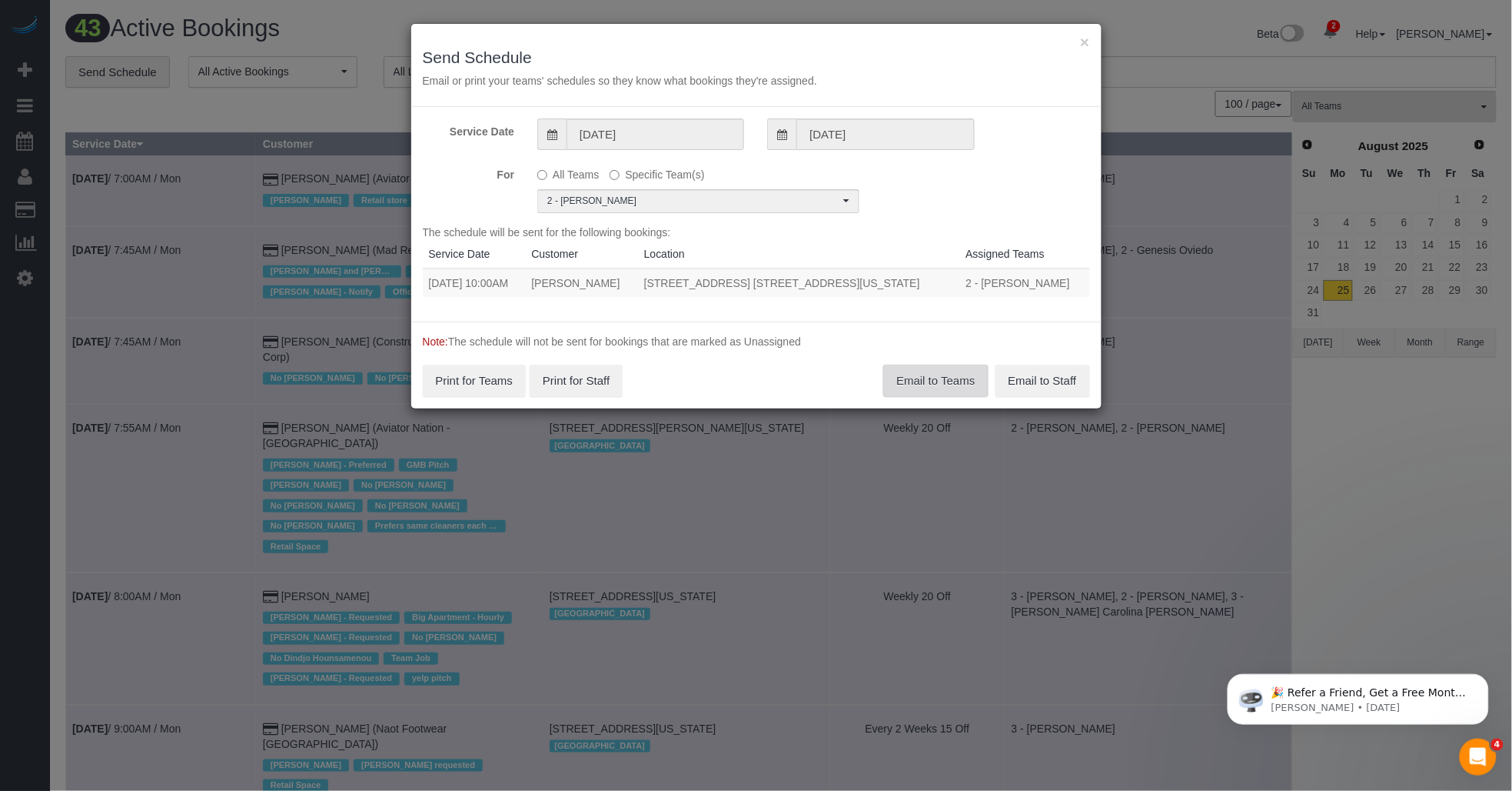
click at [735, 380] on button "Email to Teams" at bounding box center [936, 380] width 105 height 32
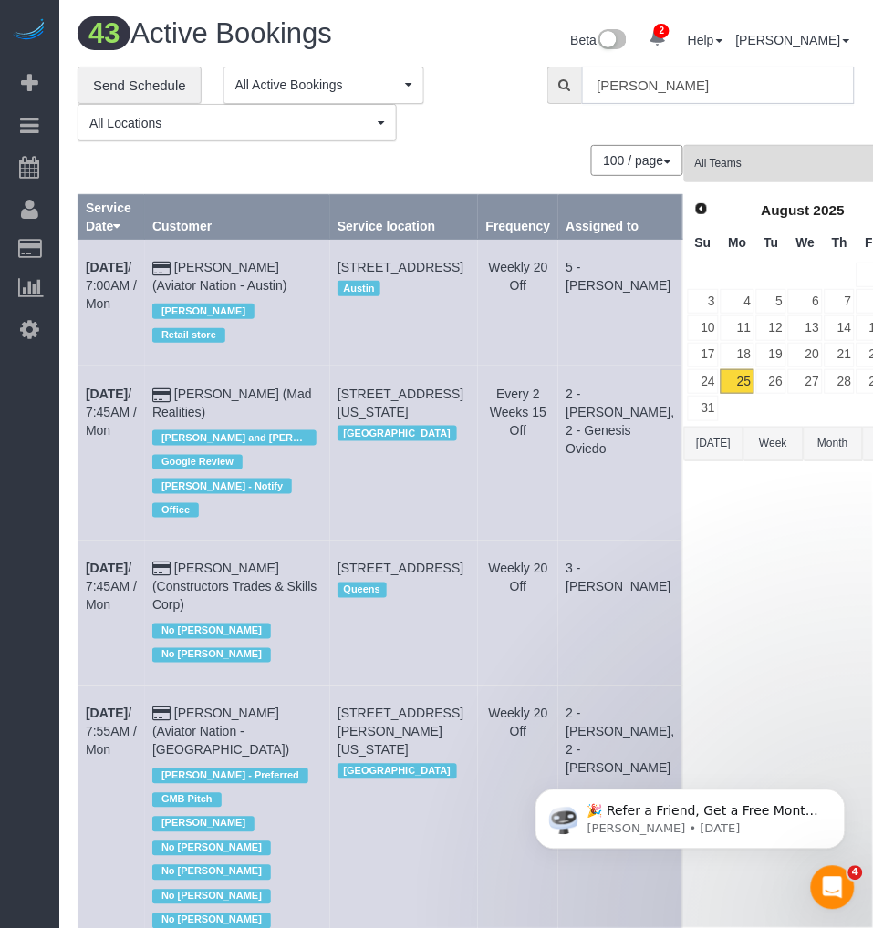
click at [616, 75] on input "Kelly McKenna" at bounding box center [719, 85] width 274 height 37
type input "McKenna"
click at [433, 161] on div "100 / page 10 / page 20 / page 30 / page 40 / page 50 / page 100 / page" at bounding box center [381, 160] width 606 height 31
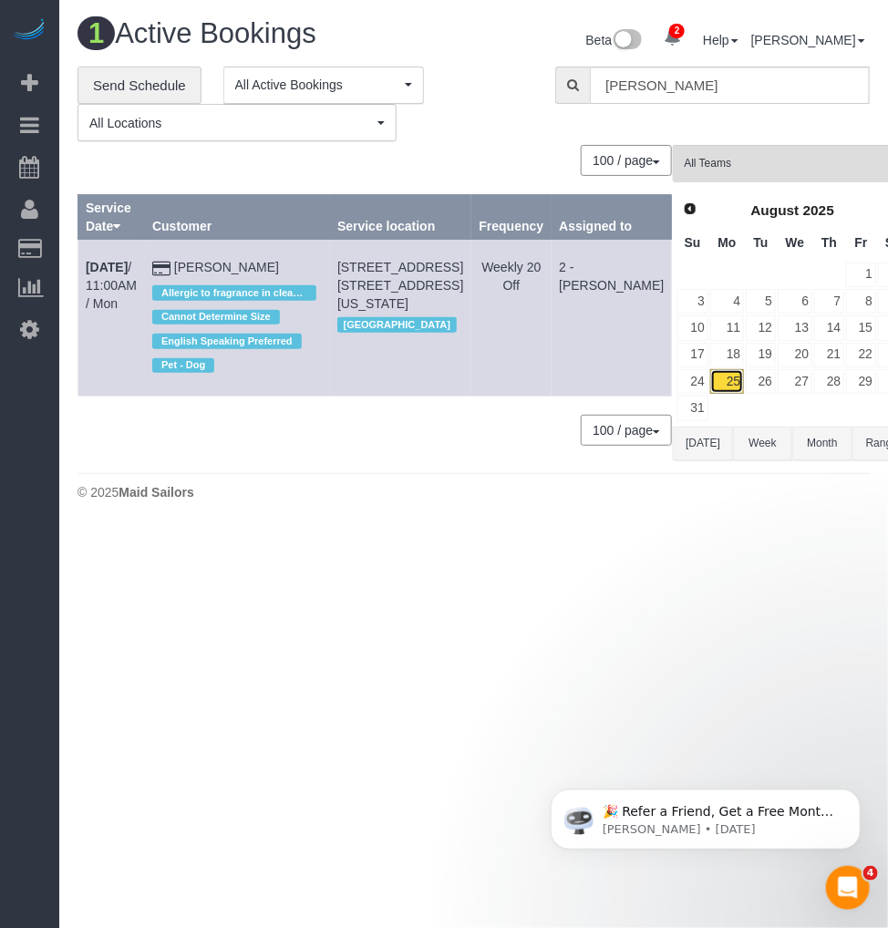
click at [711, 386] on link "25" at bounding box center [728, 381] width 34 height 25
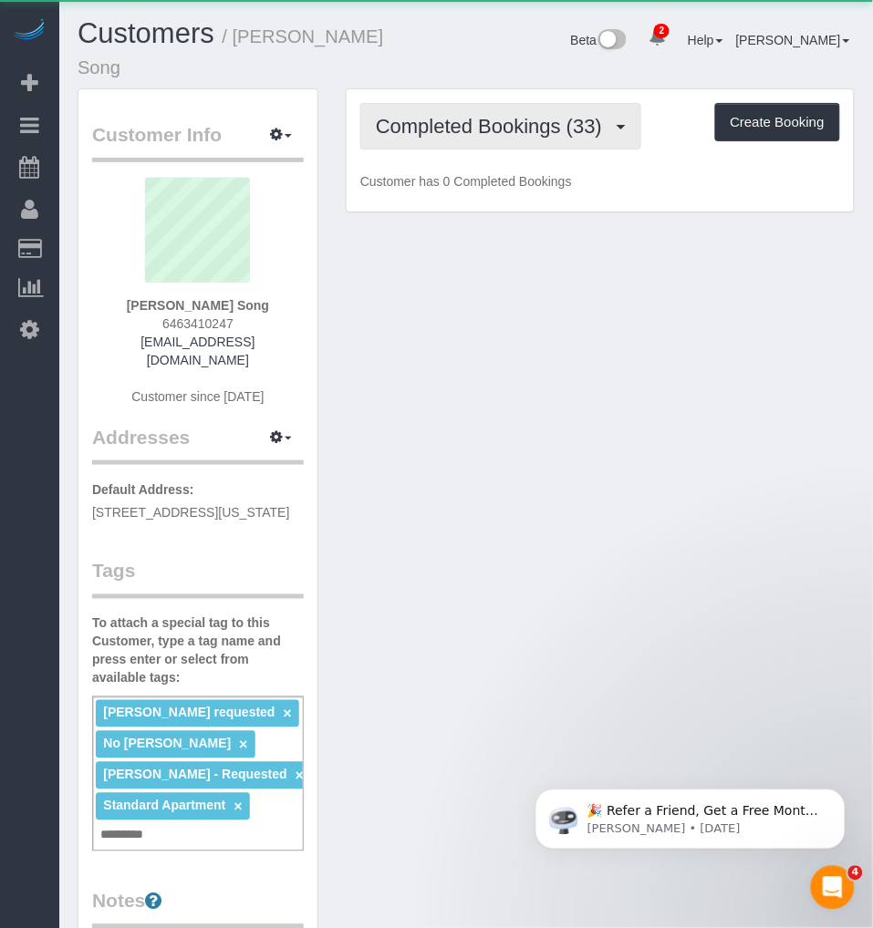
click at [512, 115] on span "Completed Bookings (33)" at bounding box center [493, 126] width 235 height 23
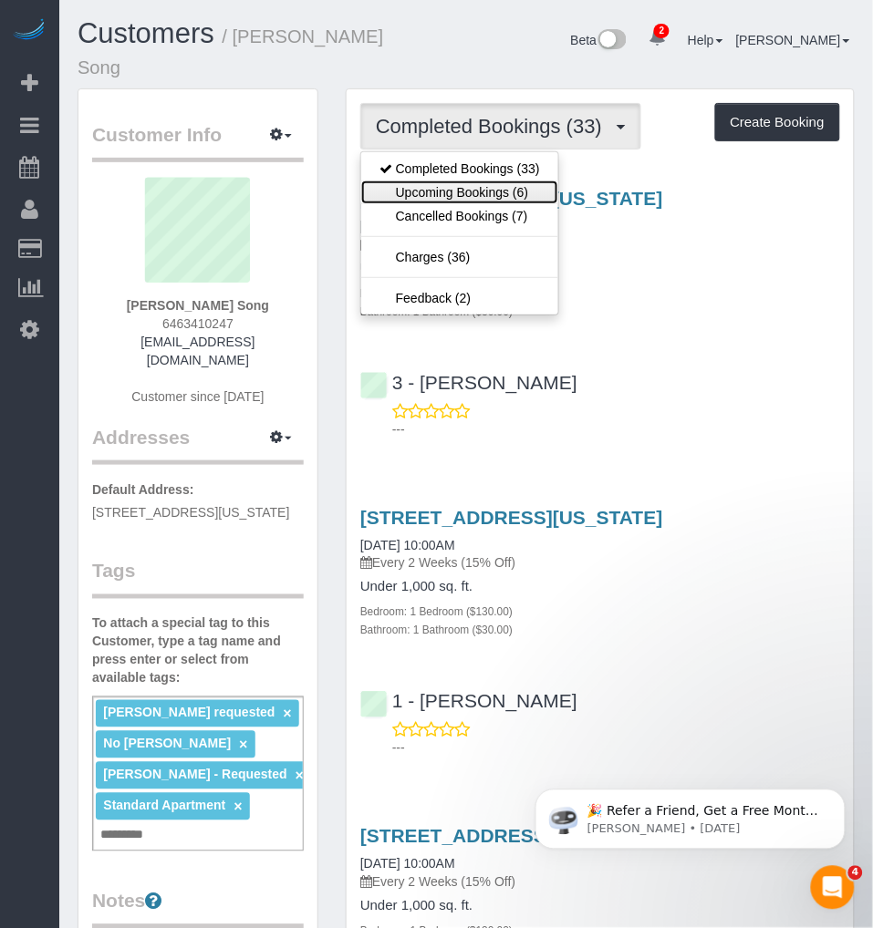
click at [457, 181] on link "Upcoming Bookings (6)" at bounding box center [459, 193] width 197 height 24
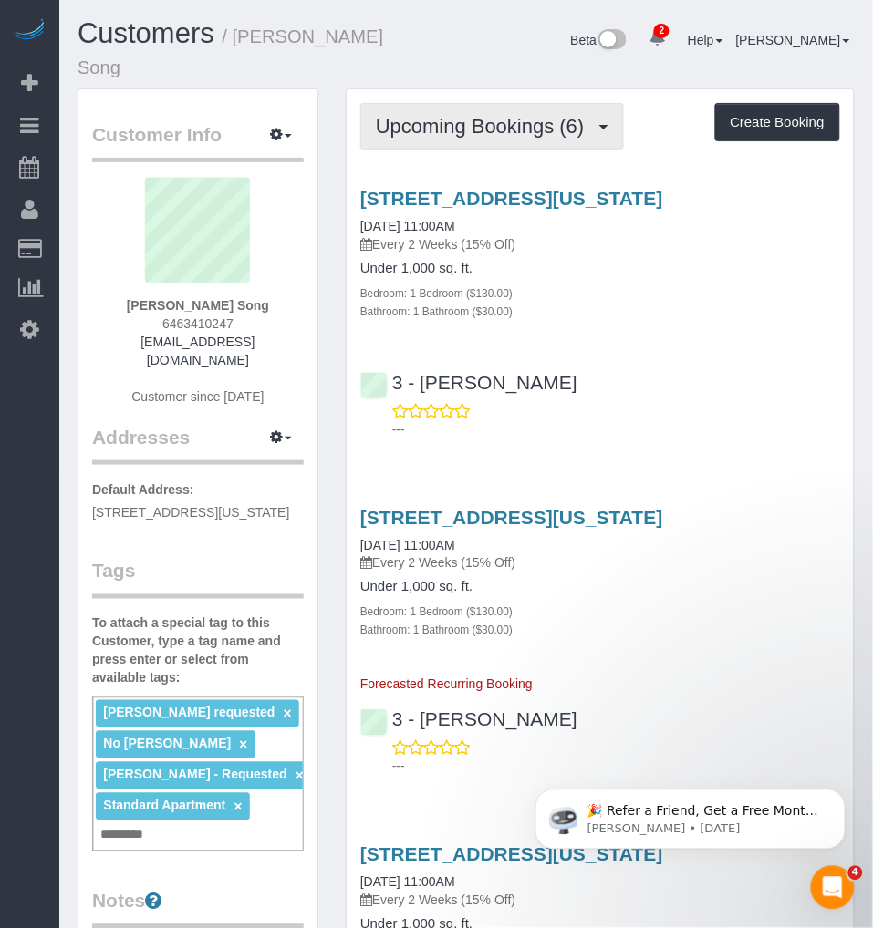
click at [505, 115] on span "Upcoming Bookings (6)" at bounding box center [485, 126] width 218 height 23
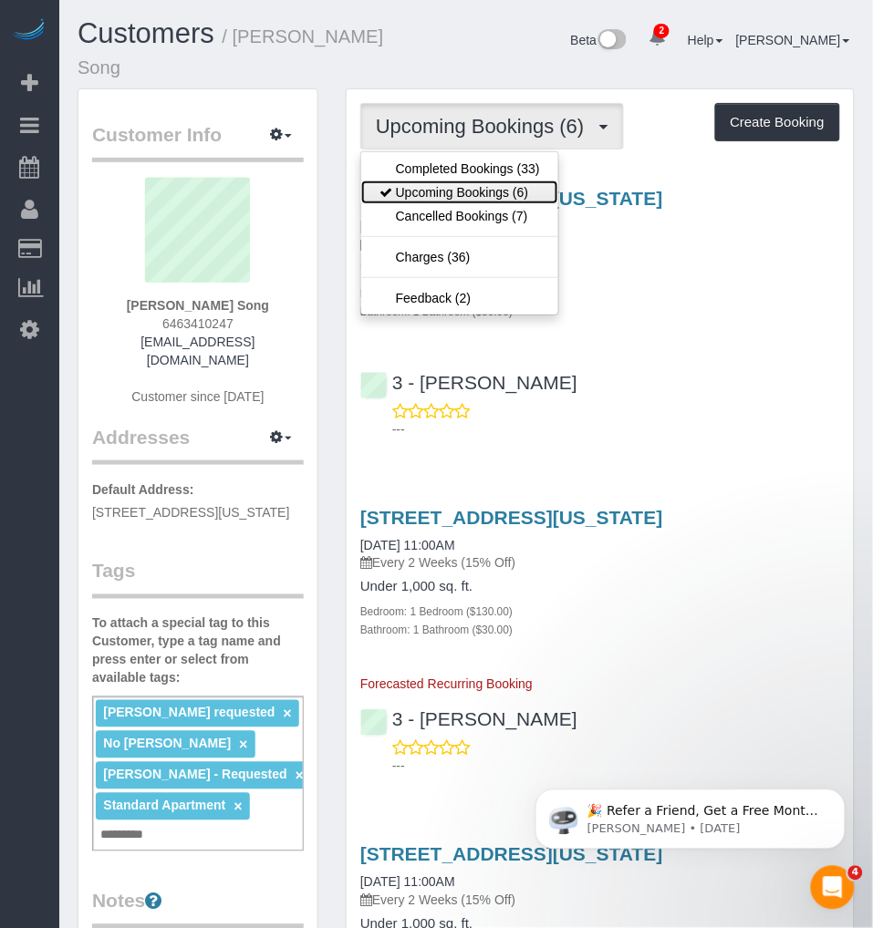
click at [478, 181] on link "Upcoming Bookings (6)" at bounding box center [459, 193] width 197 height 24
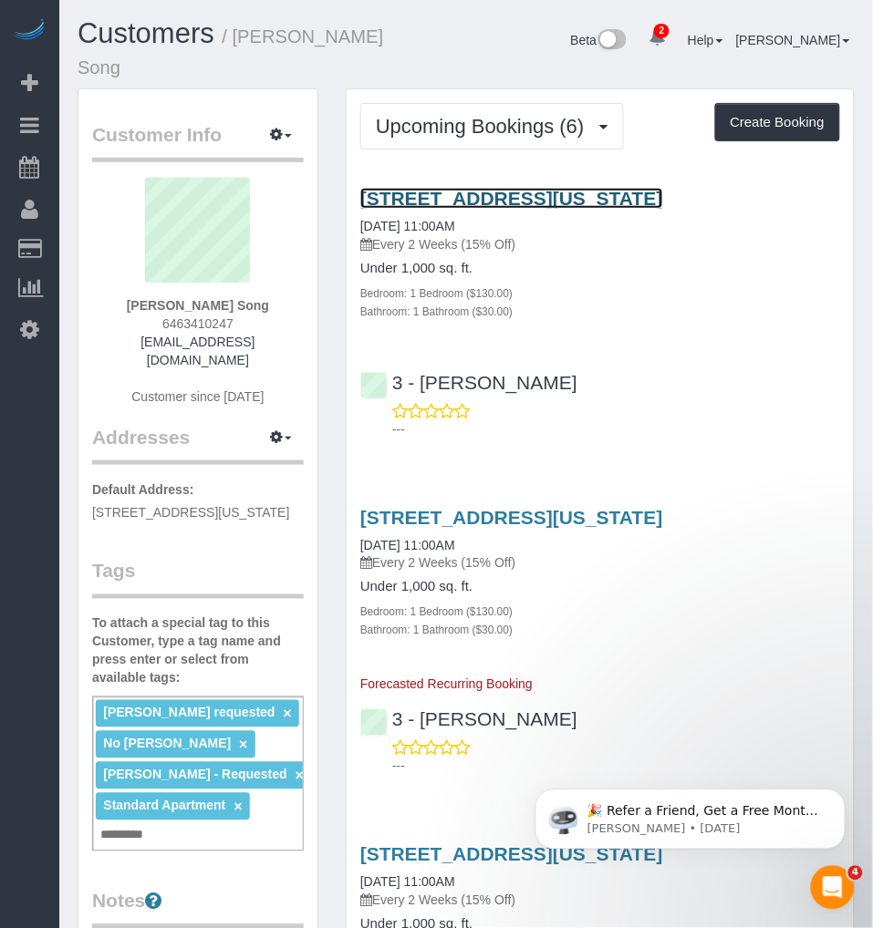
click at [514, 188] on link "300 East 33rd Street #5l, New York, NY 10016" at bounding box center [511, 198] width 303 height 21
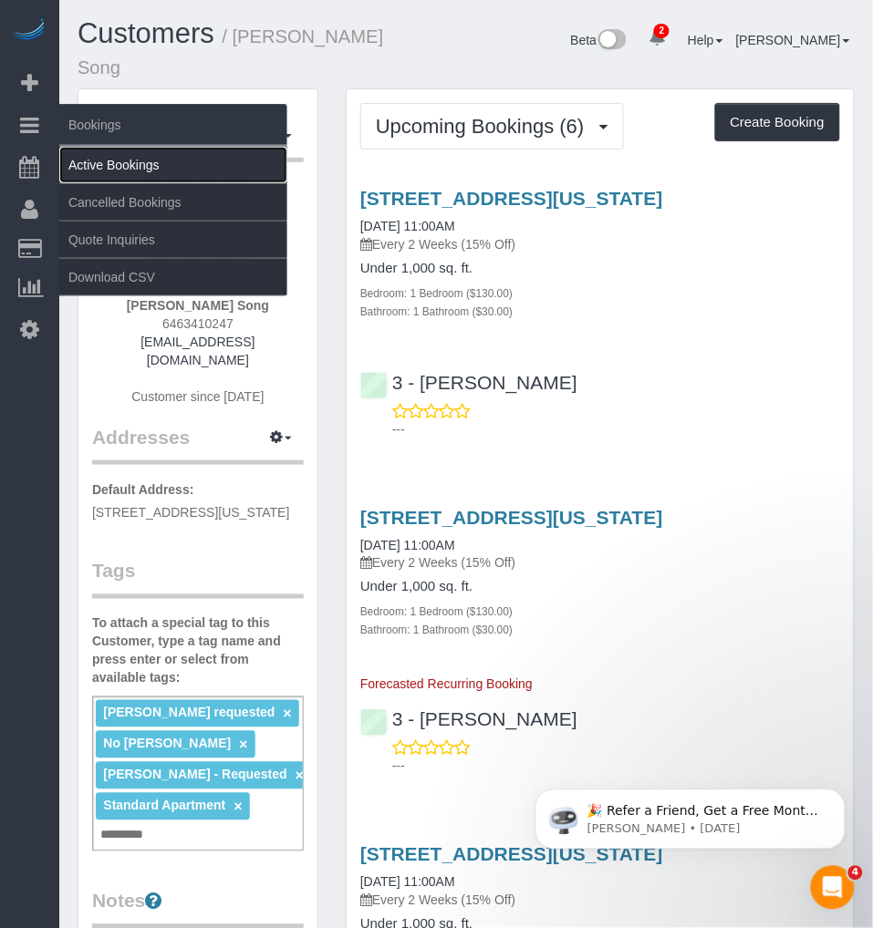
click at [89, 165] on link "Active Bookings" at bounding box center [173, 165] width 228 height 36
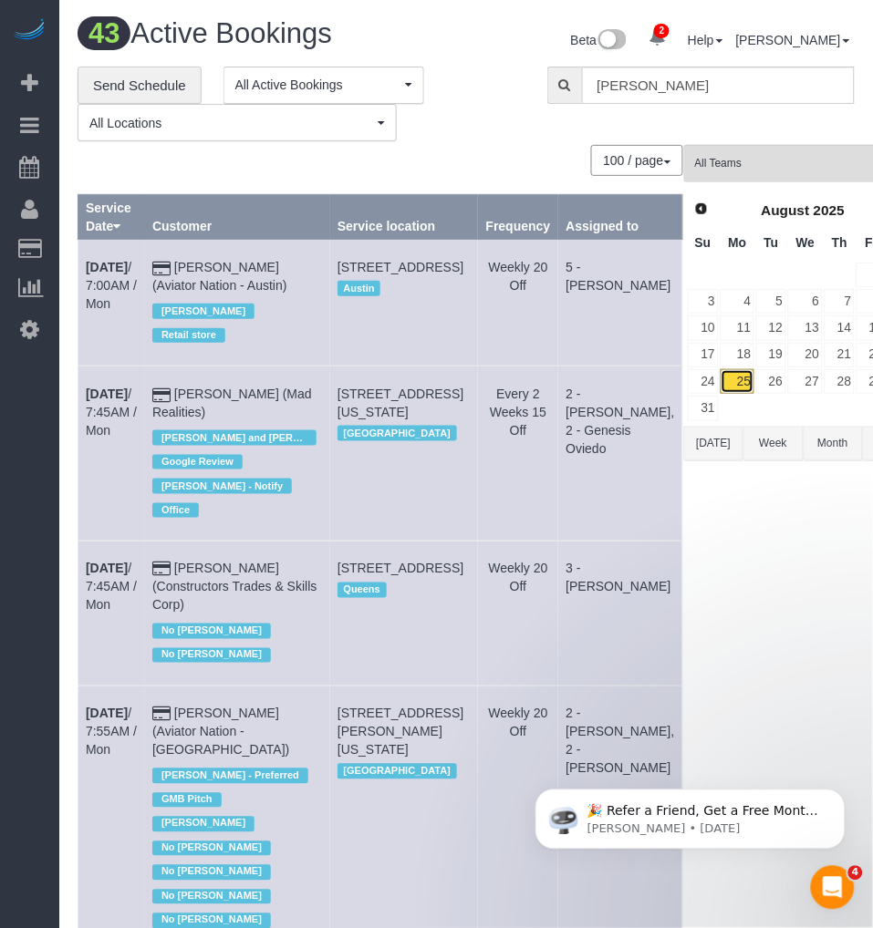
click at [721, 383] on link "25" at bounding box center [738, 381] width 34 height 25
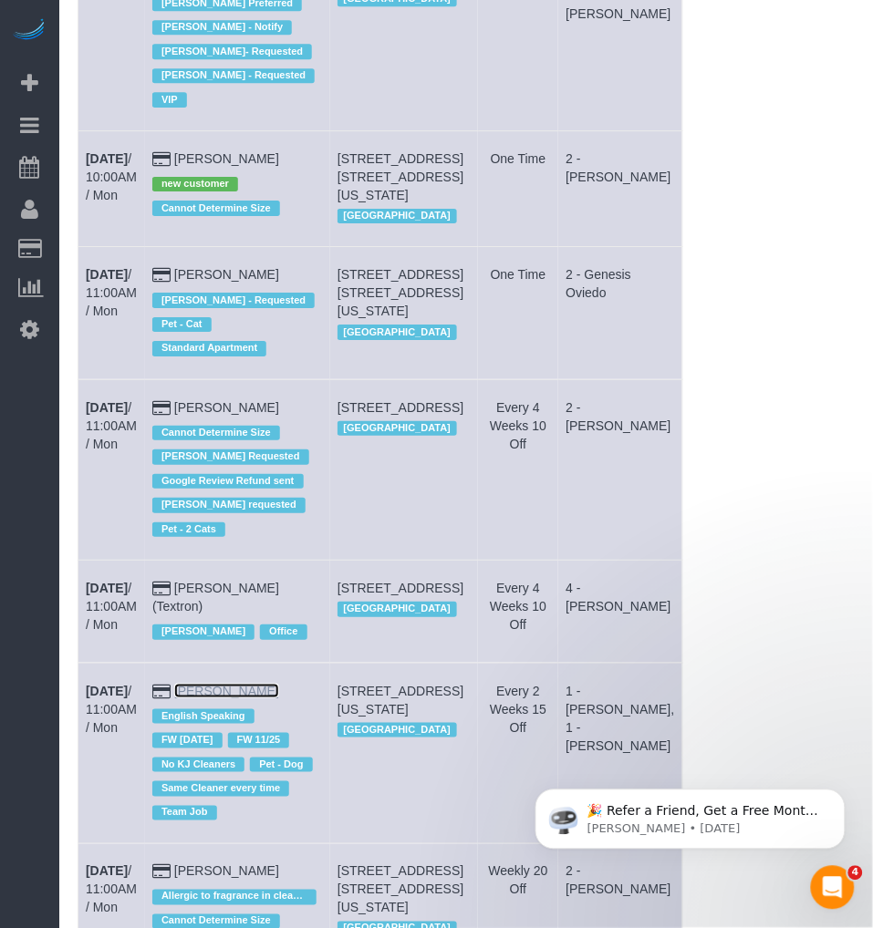
scroll to position [3433, 0]
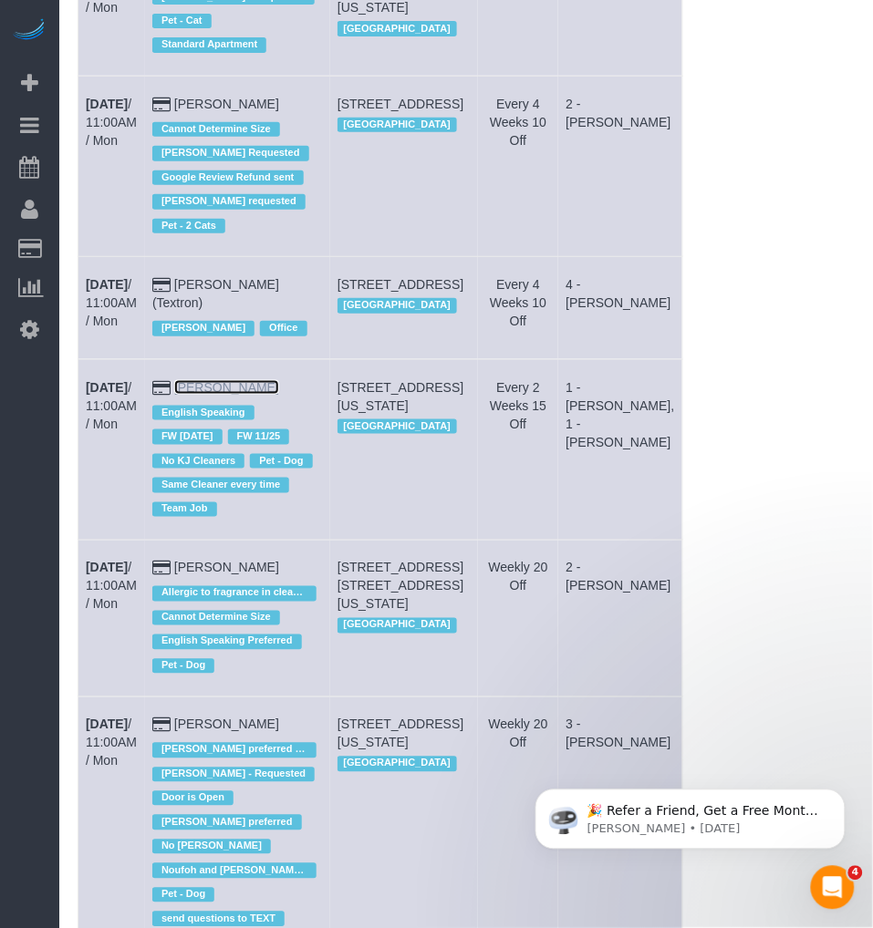
click at [233, 395] on link "Gino Carteron" at bounding box center [226, 387] width 105 height 15
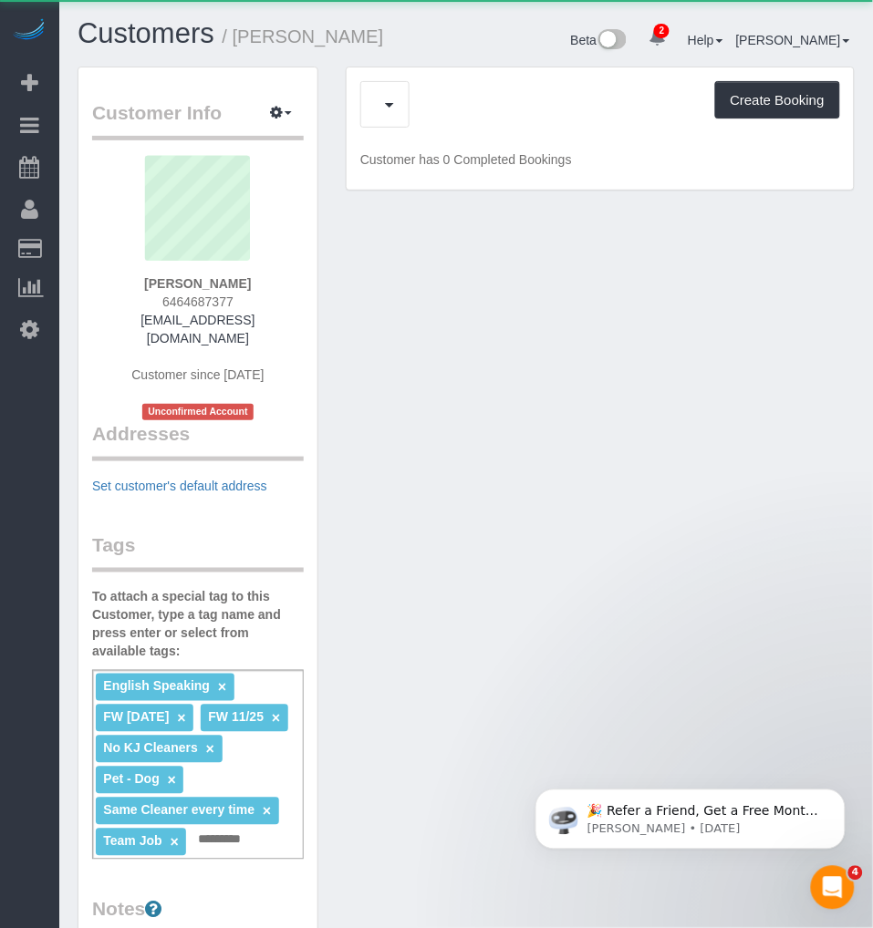
click at [224, 566] on div "Tags To attach a special tag to this Customer, type a tag name and press enter …" at bounding box center [198, 696] width 212 height 328
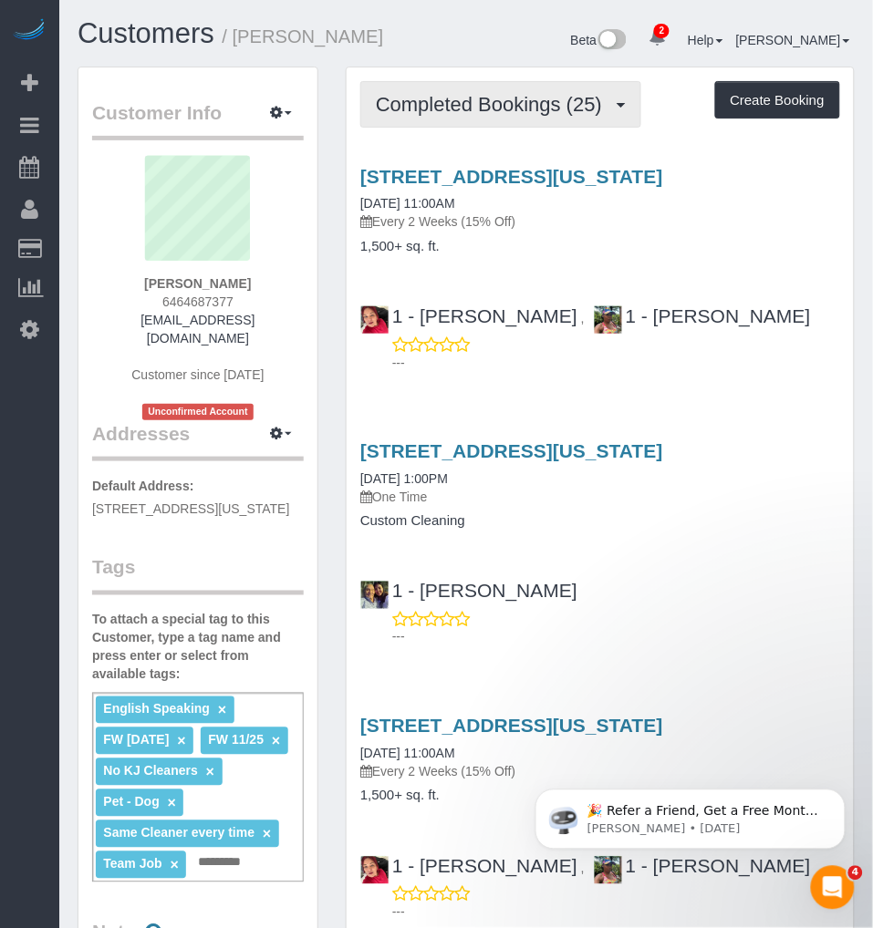
click at [451, 114] on span "Completed Bookings (25)" at bounding box center [493, 104] width 235 height 23
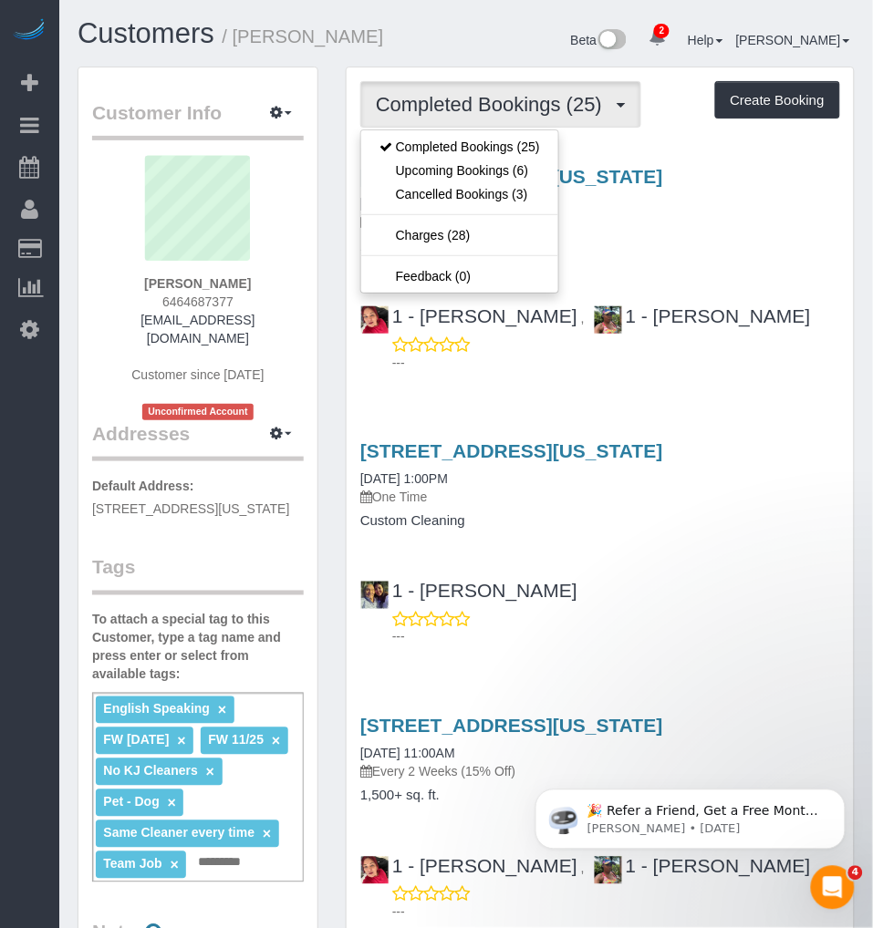
drag, startPoint x: 751, startPoint y: 404, endPoint x: 725, endPoint y: 380, distance: 34.9
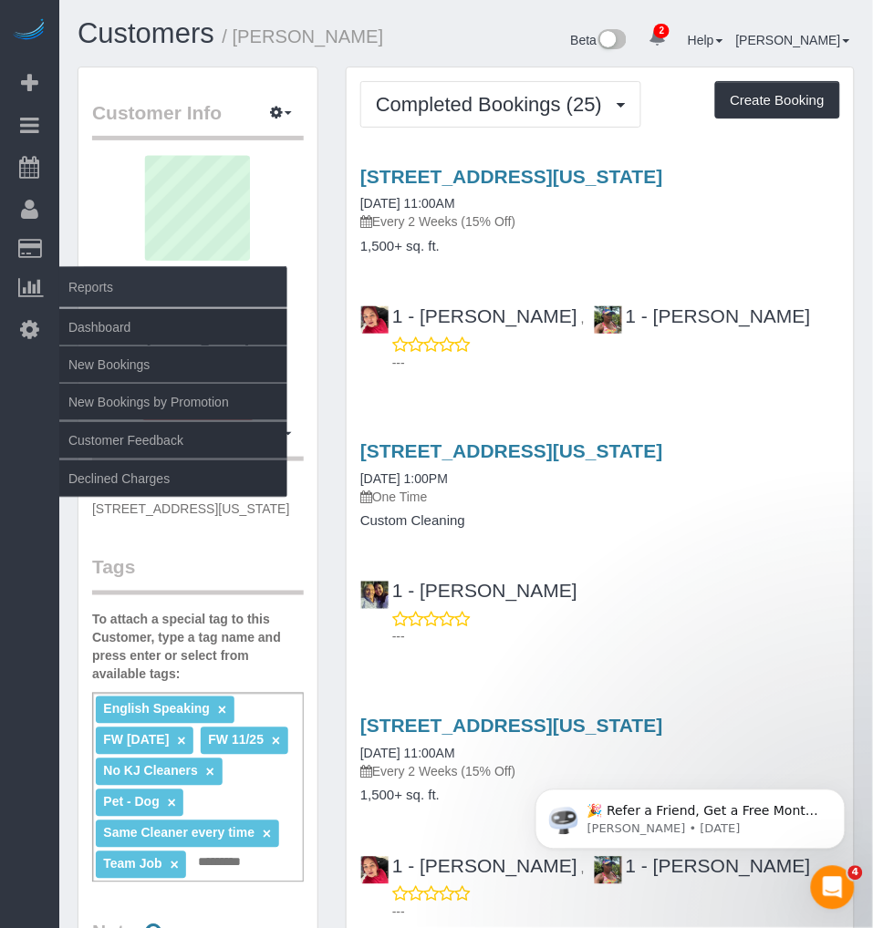
drag, startPoint x: 152, startPoint y: 280, endPoint x: 51, endPoint y: 284, distance: 101.3
click at [265, 281] on div "Gino Carteron 6464687377 gcarterone@yahoo.com Customer since 2024 Unconfirmed A…" at bounding box center [198, 288] width 212 height 265
copy strong "Gino Carteron"
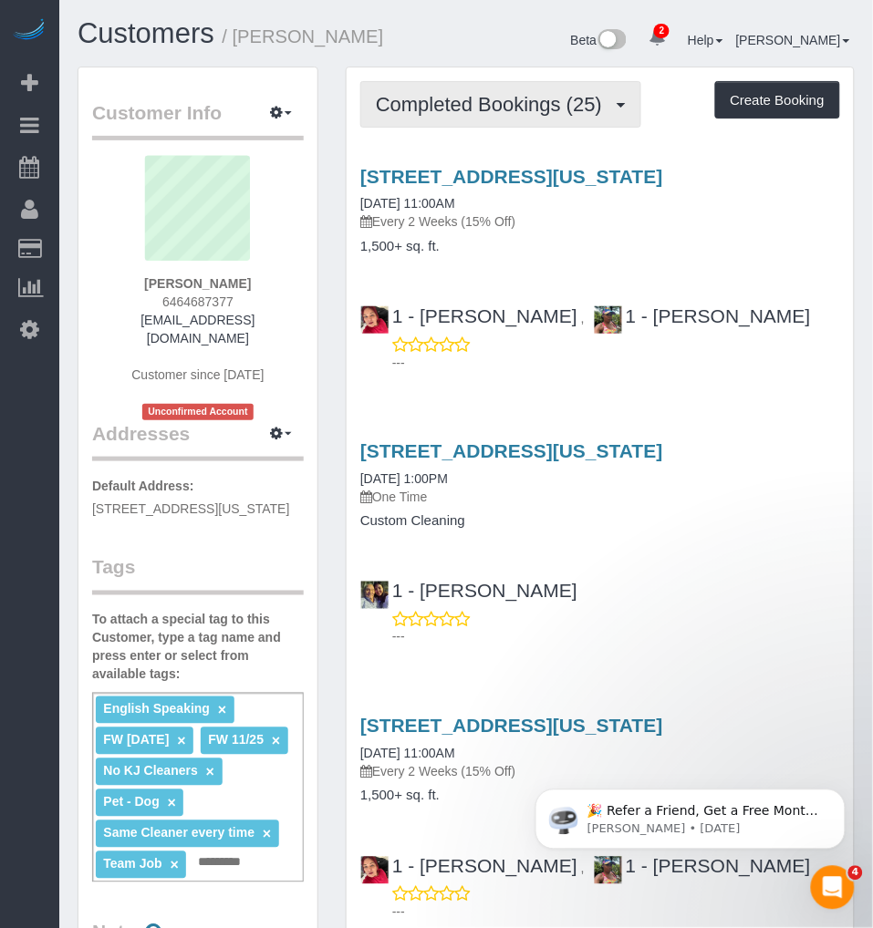
click at [479, 121] on button "Completed Bookings (25)" at bounding box center [500, 104] width 281 height 47
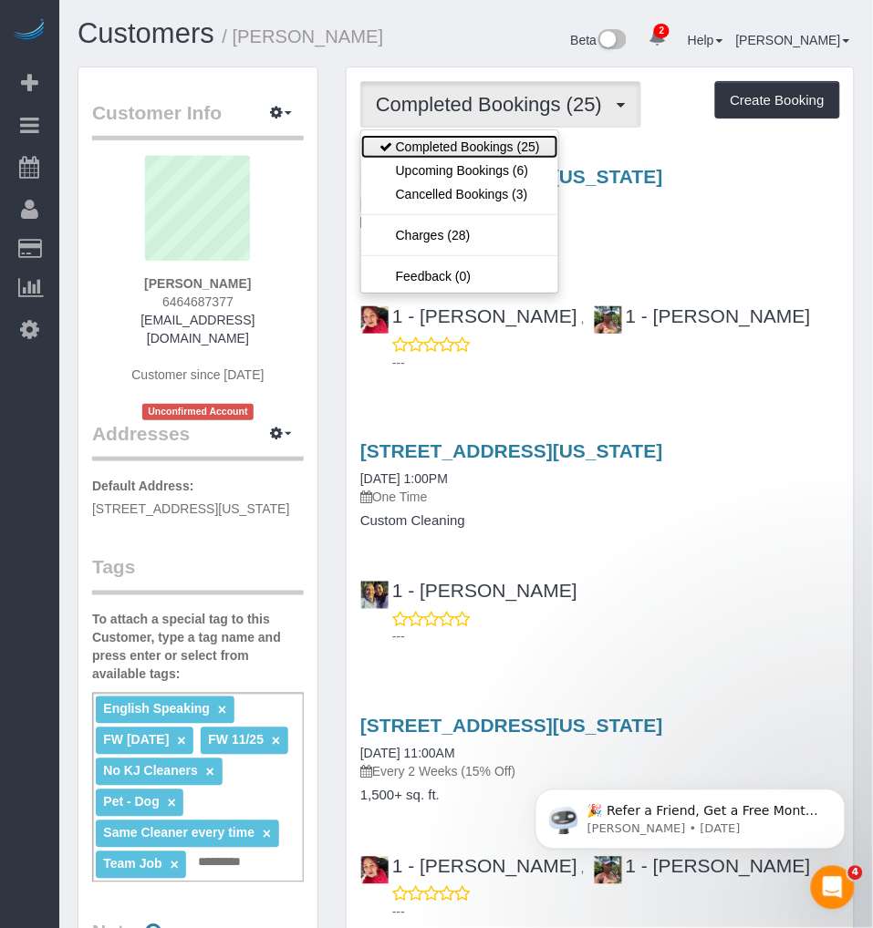
click at [471, 148] on link "Completed Bookings (25)" at bounding box center [459, 147] width 197 height 24
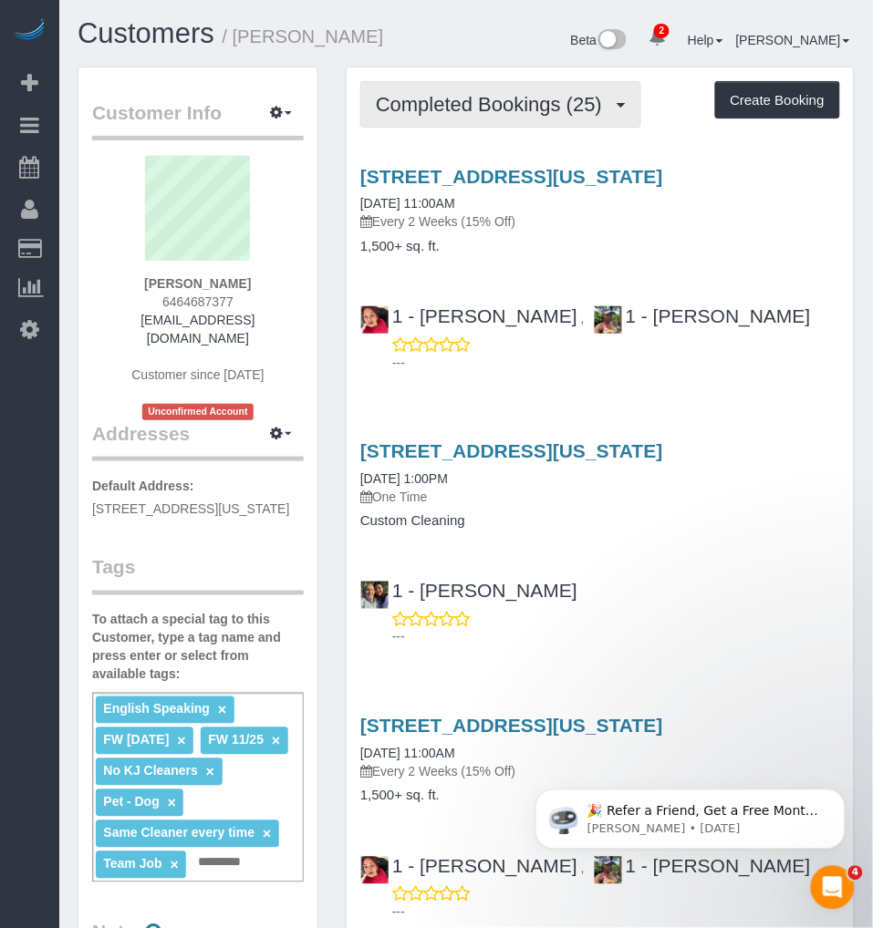
click at [468, 102] on span "Completed Bookings (25)" at bounding box center [493, 104] width 235 height 23
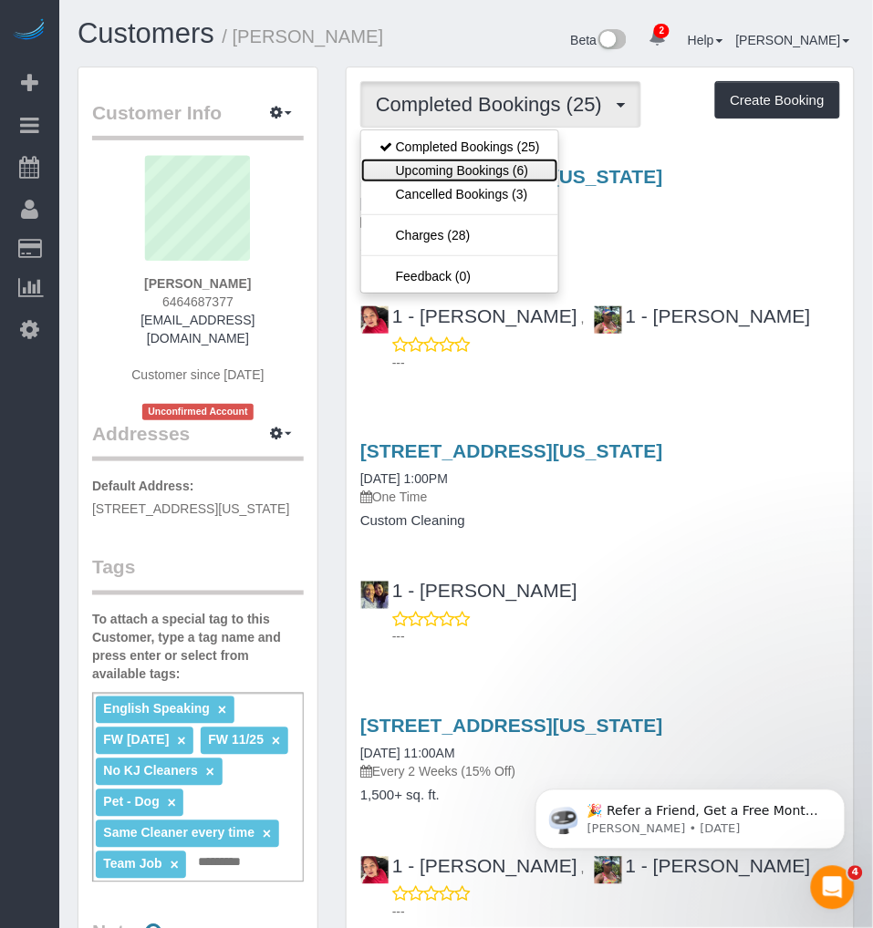
drag, startPoint x: 439, startPoint y: 168, endPoint x: 716, endPoint y: 55, distance: 299.5
click at [439, 169] on link "Upcoming Bookings (6)" at bounding box center [459, 171] width 197 height 24
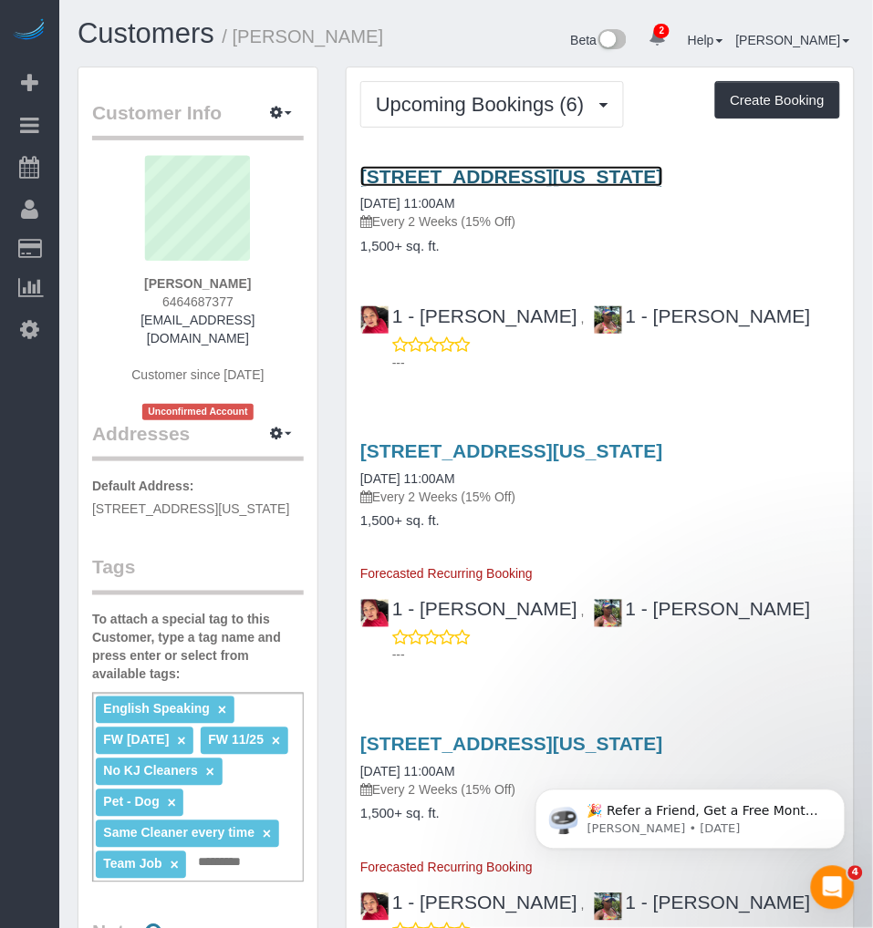
click at [545, 173] on link "559 West 23rd Street, Apt.5, New York, NY 10011" at bounding box center [511, 176] width 303 height 21
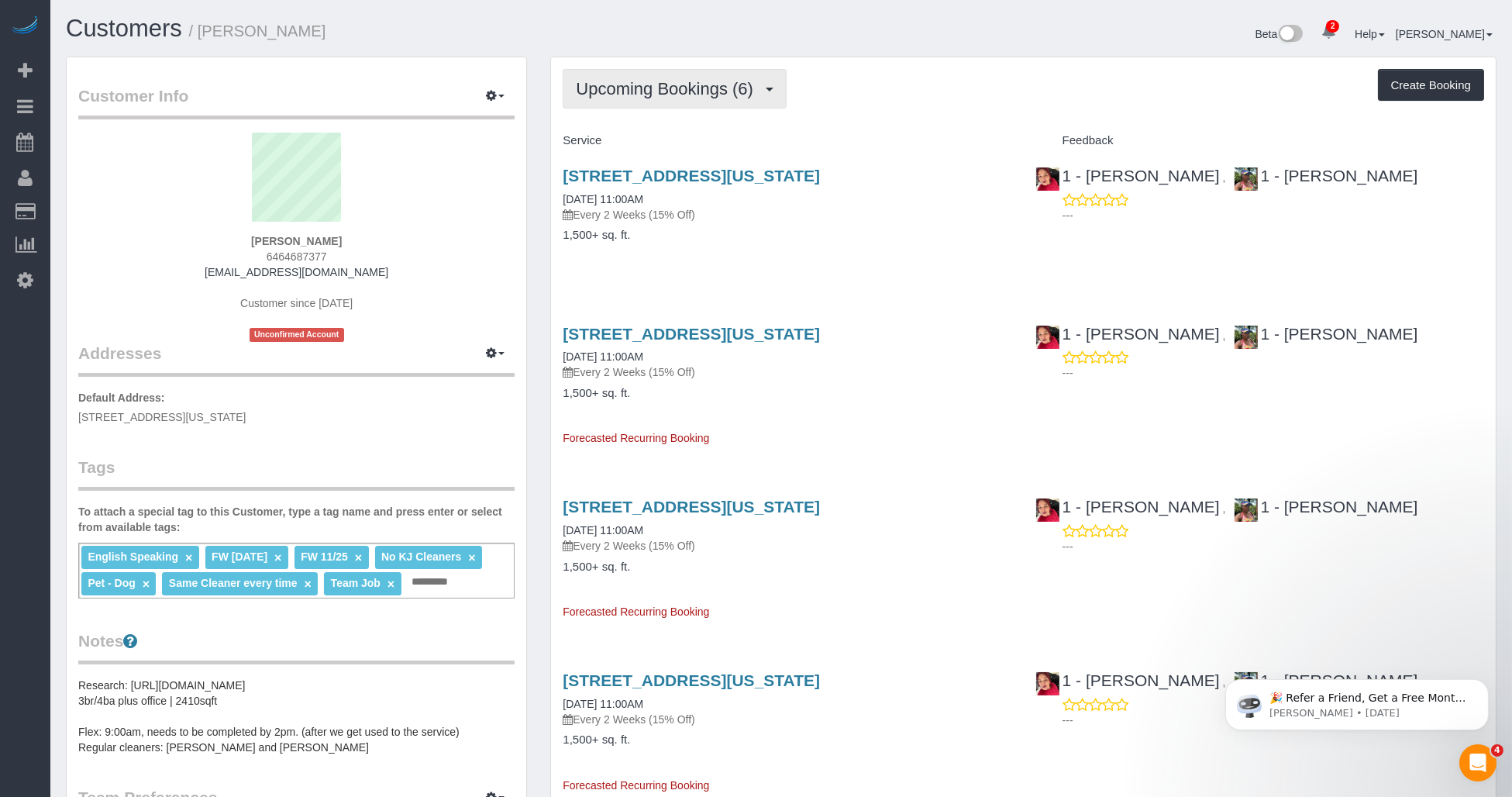
click at [677, 90] on span "Upcoming Bookings (6)" at bounding box center [669, 88] width 185 height 20
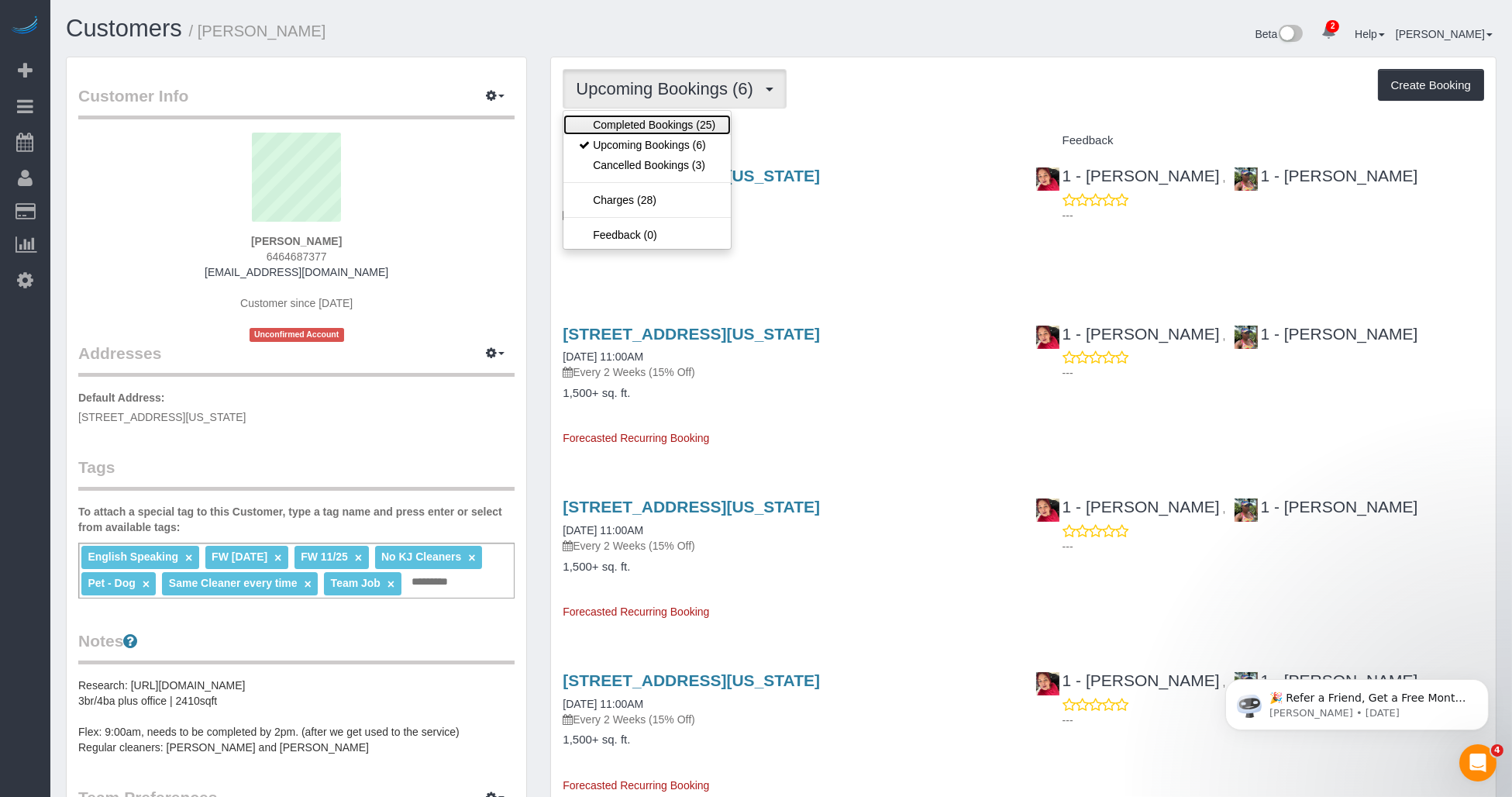
click at [657, 127] on link "Completed Bookings (25)" at bounding box center [647, 125] width 167 height 20
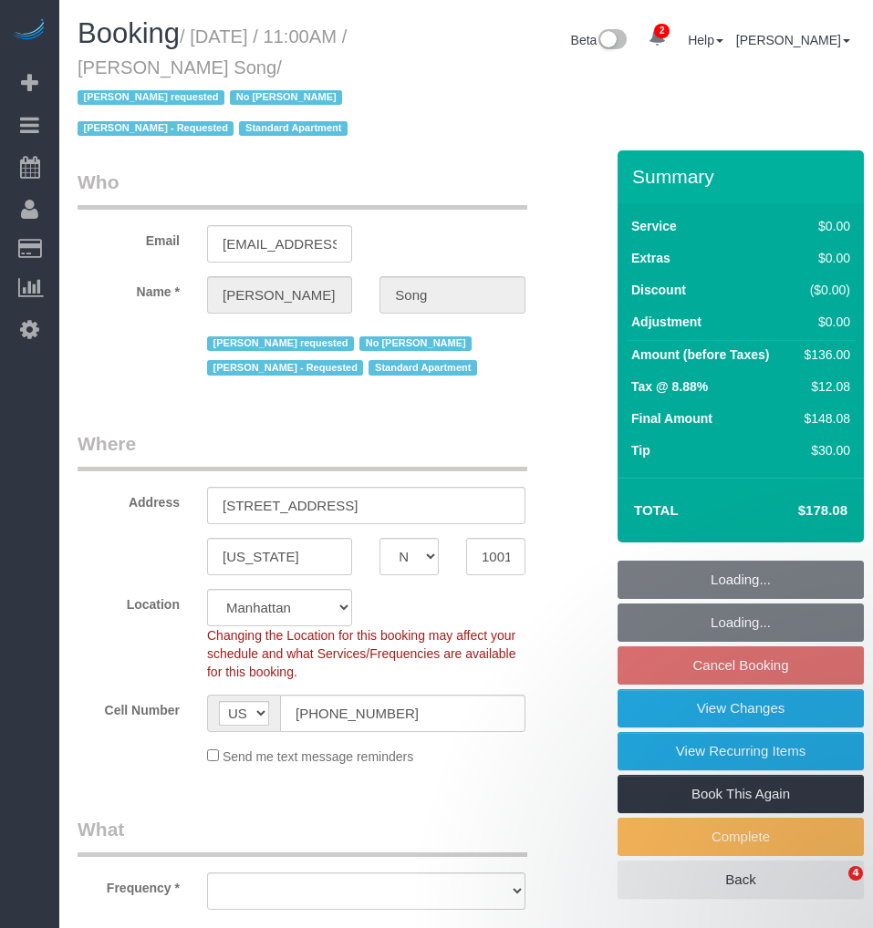
select select "NY"
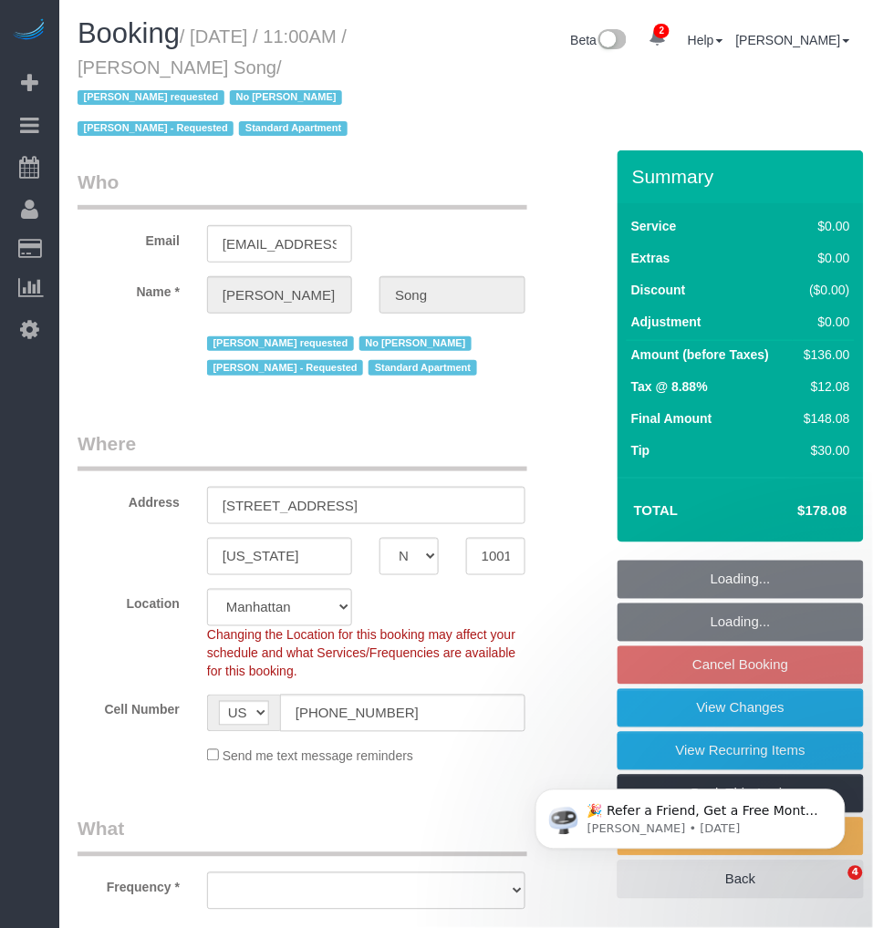
select select "spot4"
select select "object:659"
select select "number:89"
select select "number:90"
select select "number:15"
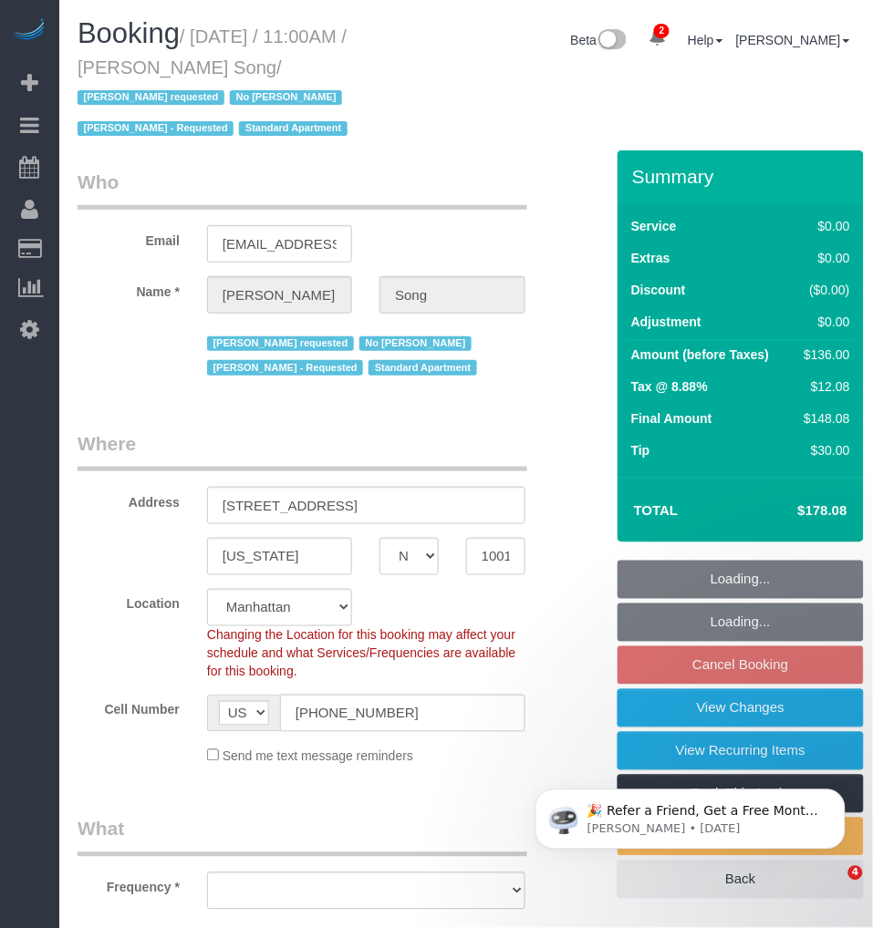
select select "number:5"
select select "object:911"
select select "1"
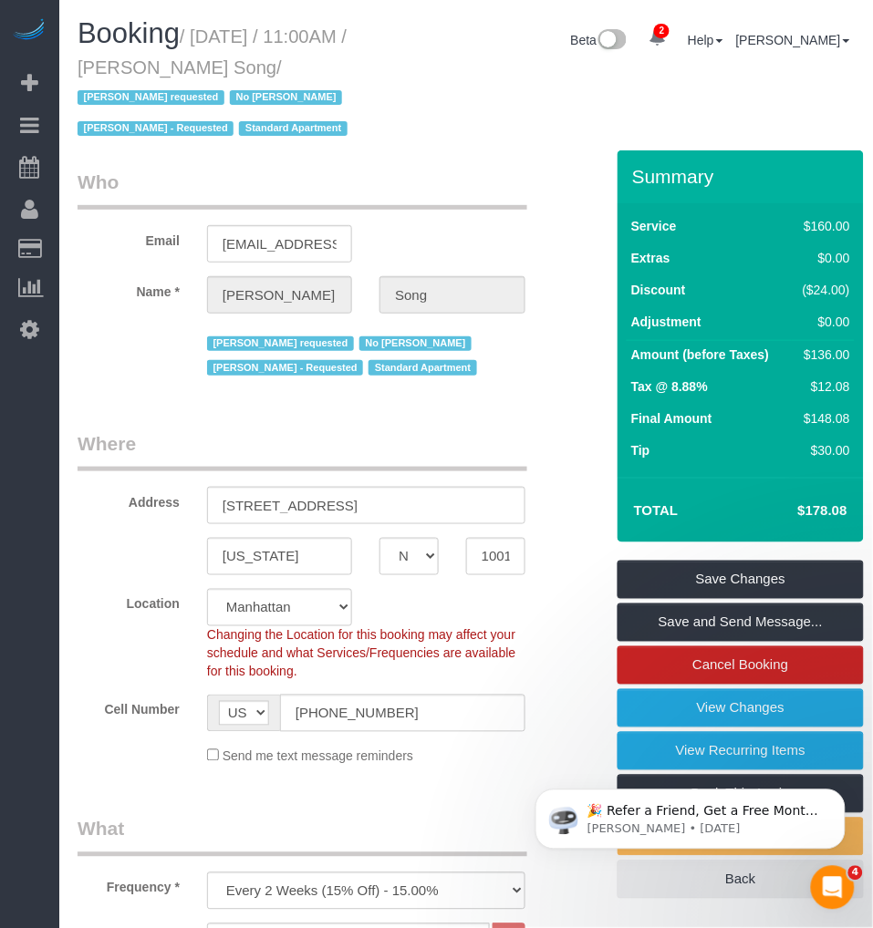
drag, startPoint x: 195, startPoint y: 32, endPoint x: 292, endPoint y: 65, distance: 102.1
click at [292, 65] on small "/ [DATE] / 11:00AM / [PERSON_NAME] Song / [PERSON_NAME] requested No [PERSON_NA…" at bounding box center [215, 82] width 275 height 113
copy small "[DATE] / 11:00AM / [PERSON_NAME] Song"
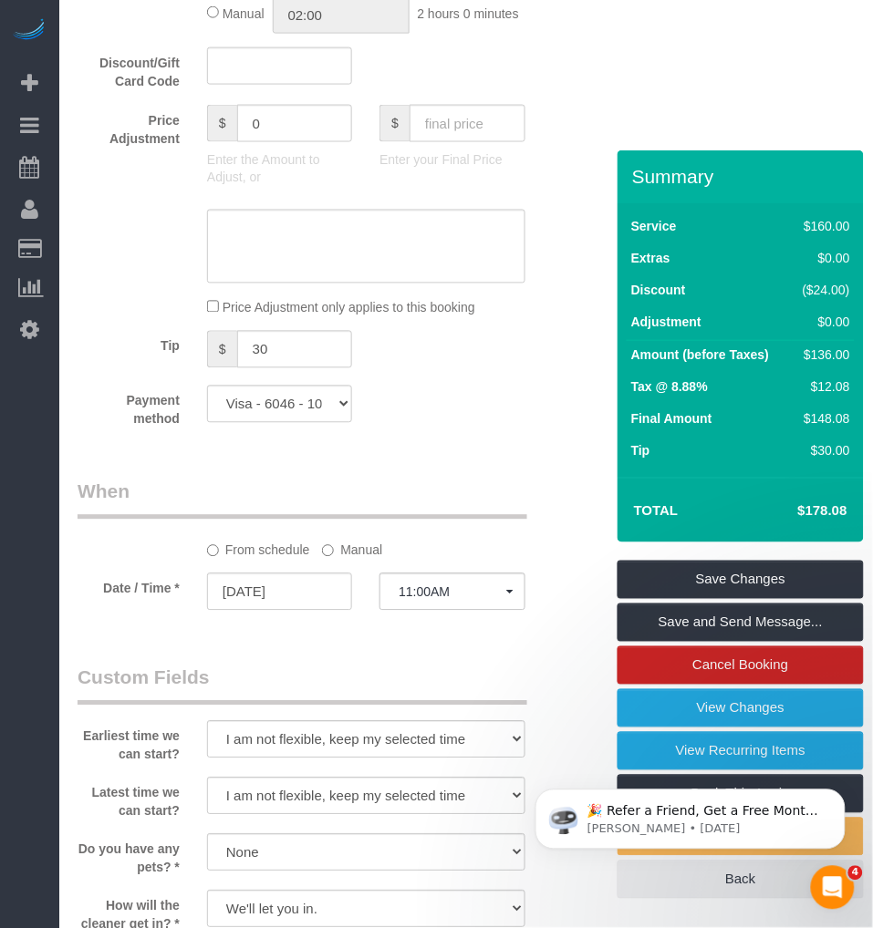
scroll to position [1621, 0]
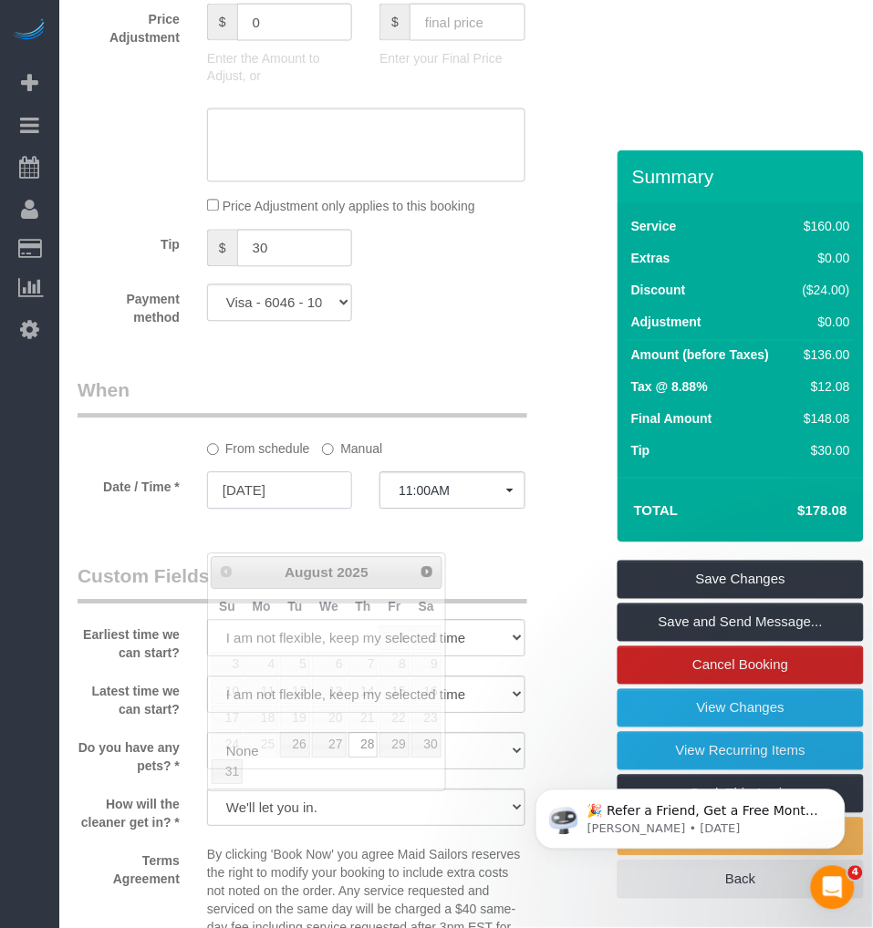
click at [278, 510] on input "[DATE]" at bounding box center [279, 490] width 145 height 37
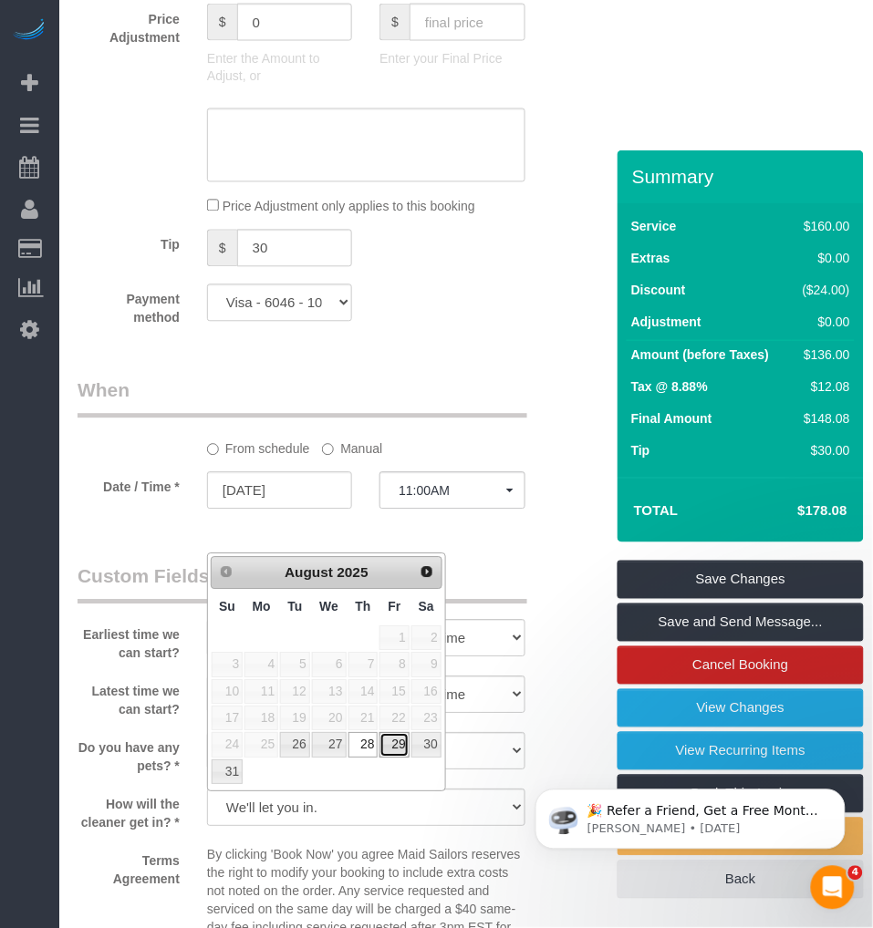
click at [397, 749] on link "29" at bounding box center [393, 745] width 29 height 25
type input "[DATE]"
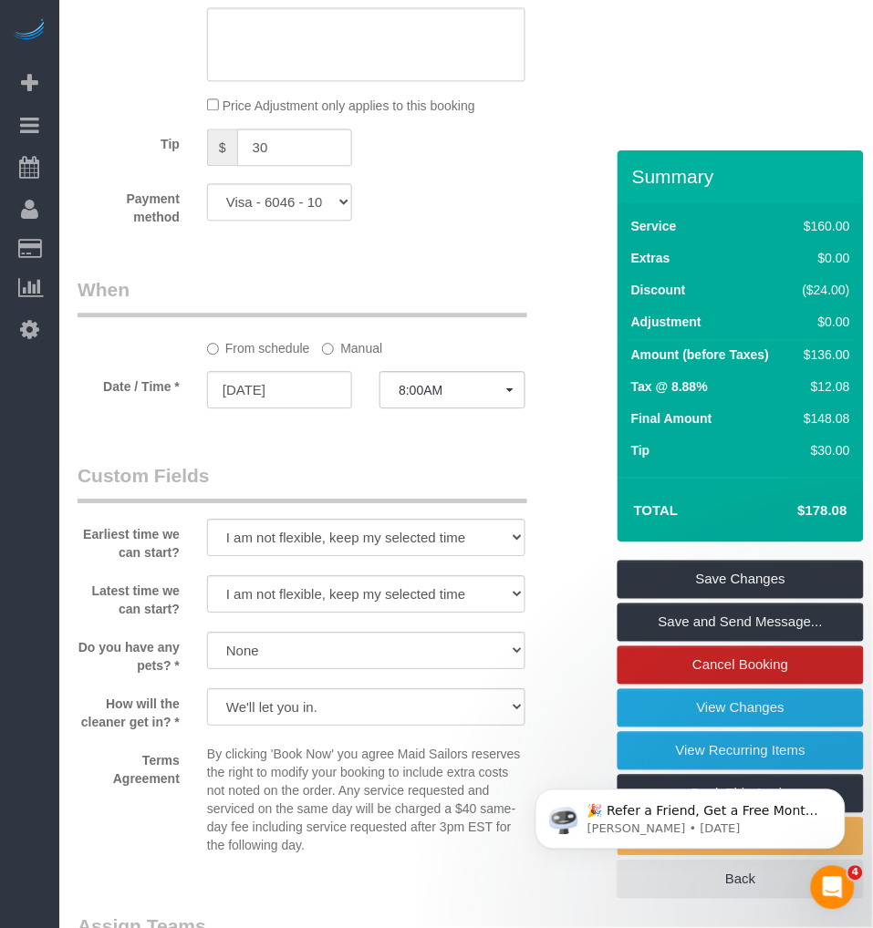
scroll to position [1824, 0]
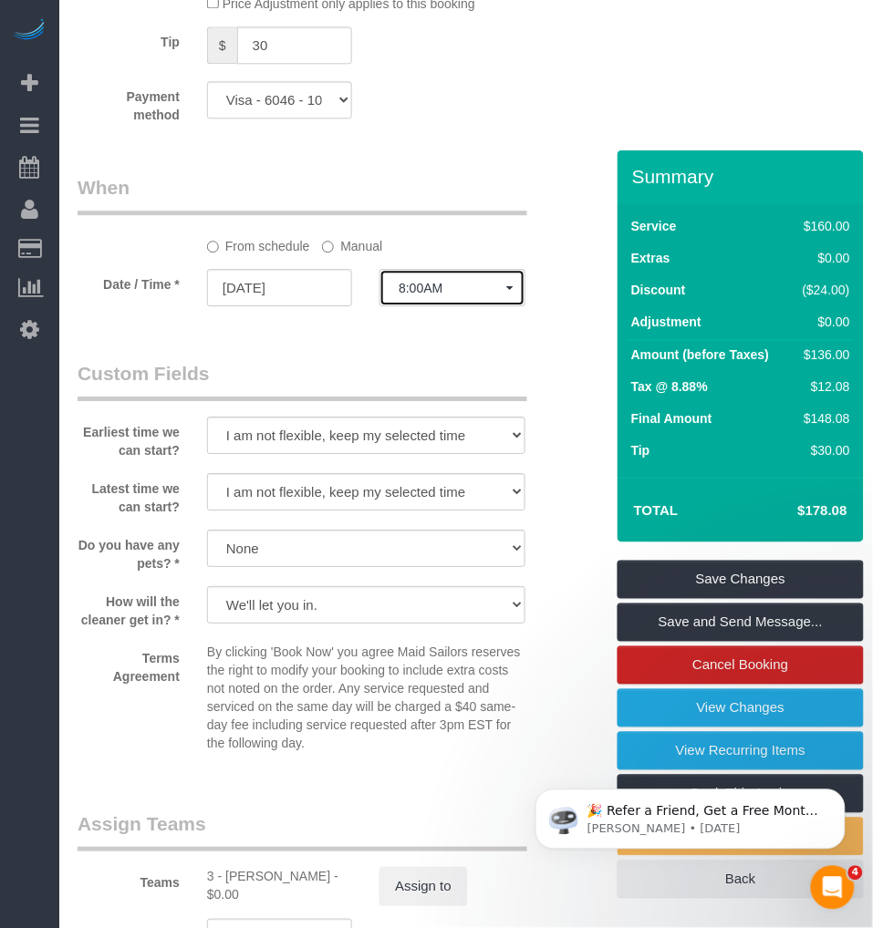
click at [479, 306] on button "8:00AM" at bounding box center [451, 287] width 145 height 37
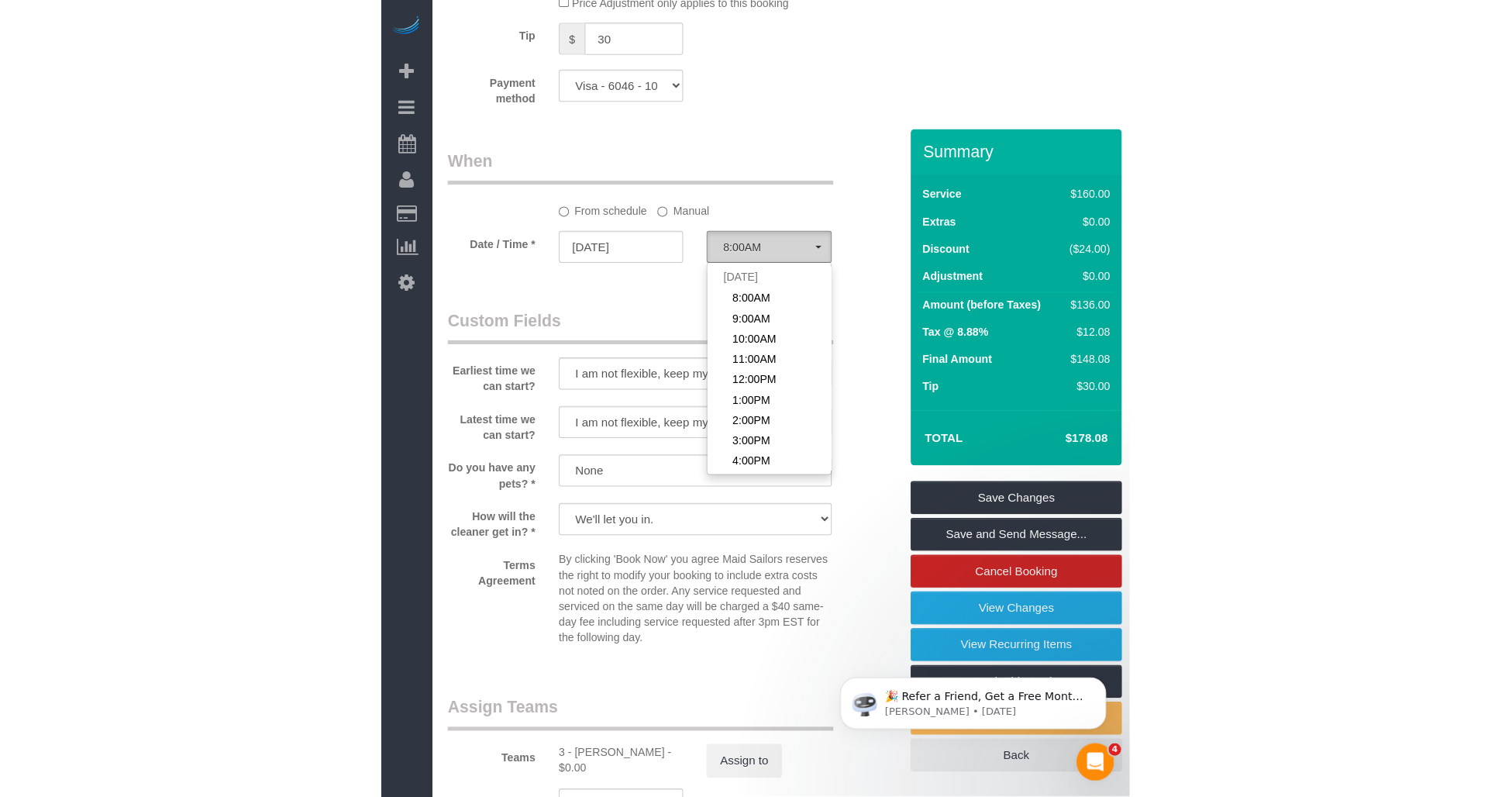
scroll to position [206, 0]
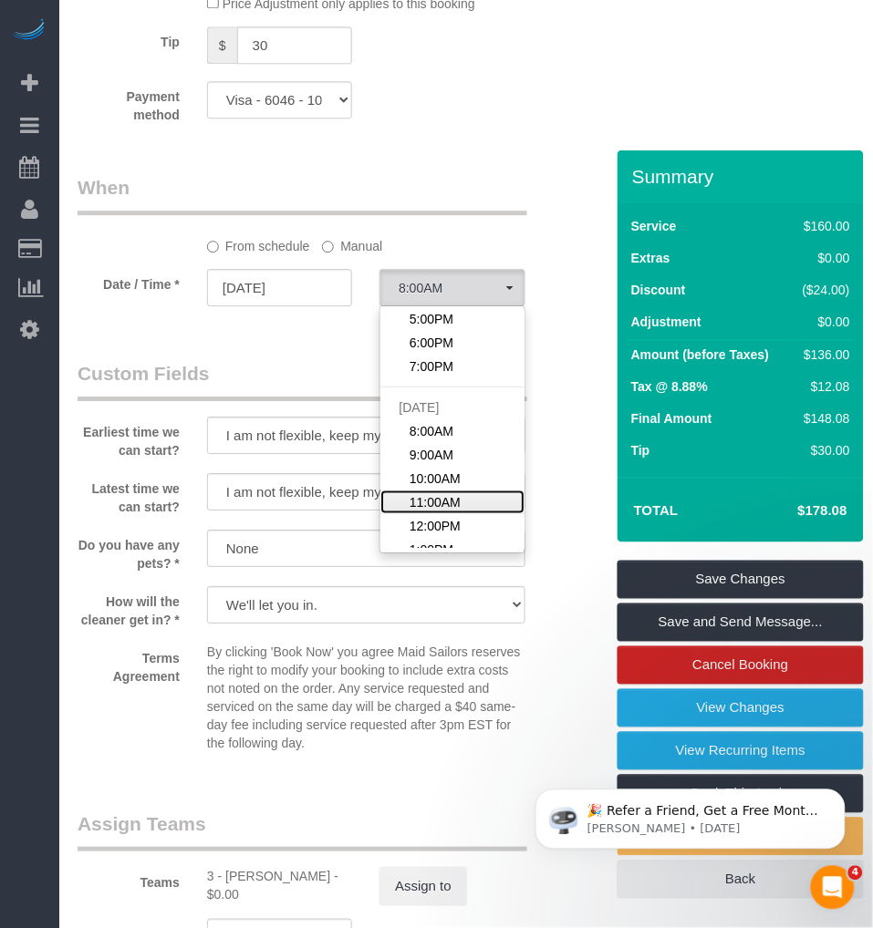
click at [416, 512] on span "11:00AM" at bounding box center [435, 502] width 51 height 18
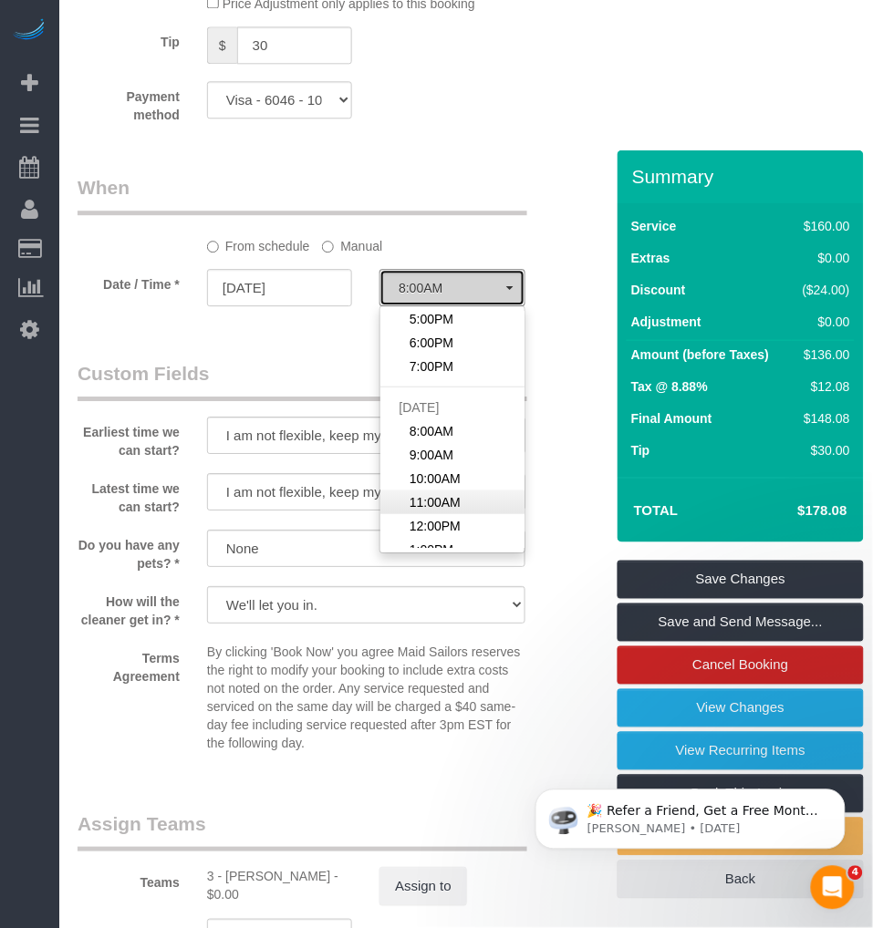
select select "spot16"
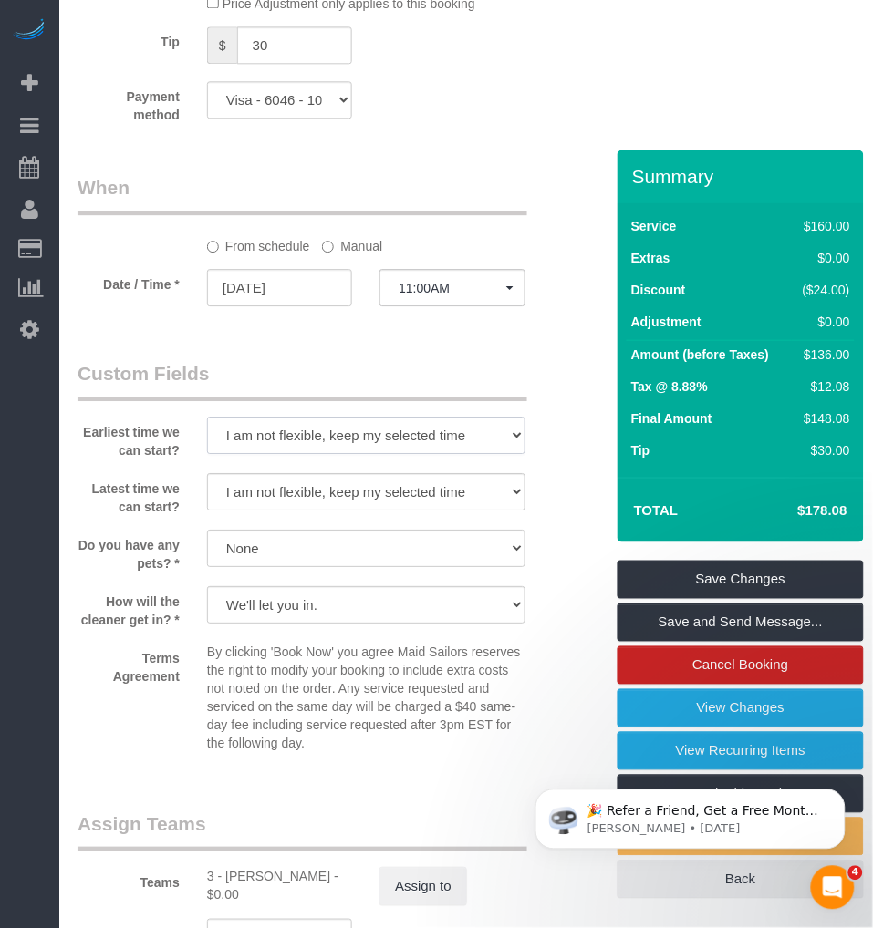
click at [354, 454] on select "I am not flexible, keep my selected time 8:00 AM 9:00 AM 10:00 AM 11:00 AM 12:0…" at bounding box center [366, 435] width 318 height 37
select select "number:58"
click at [207, 454] on select "I am not flexible, keep my selected time 8:00 AM 9:00 AM 10:00 AM 11:00 AM 12:0…" at bounding box center [366, 435] width 318 height 37
click at [310, 511] on select "I am not flexible, keep my selected time 8:00 AM 9:00 AM 10:00 AM 11:00 AM 12:0…" at bounding box center [366, 491] width 318 height 37
select select "number:72"
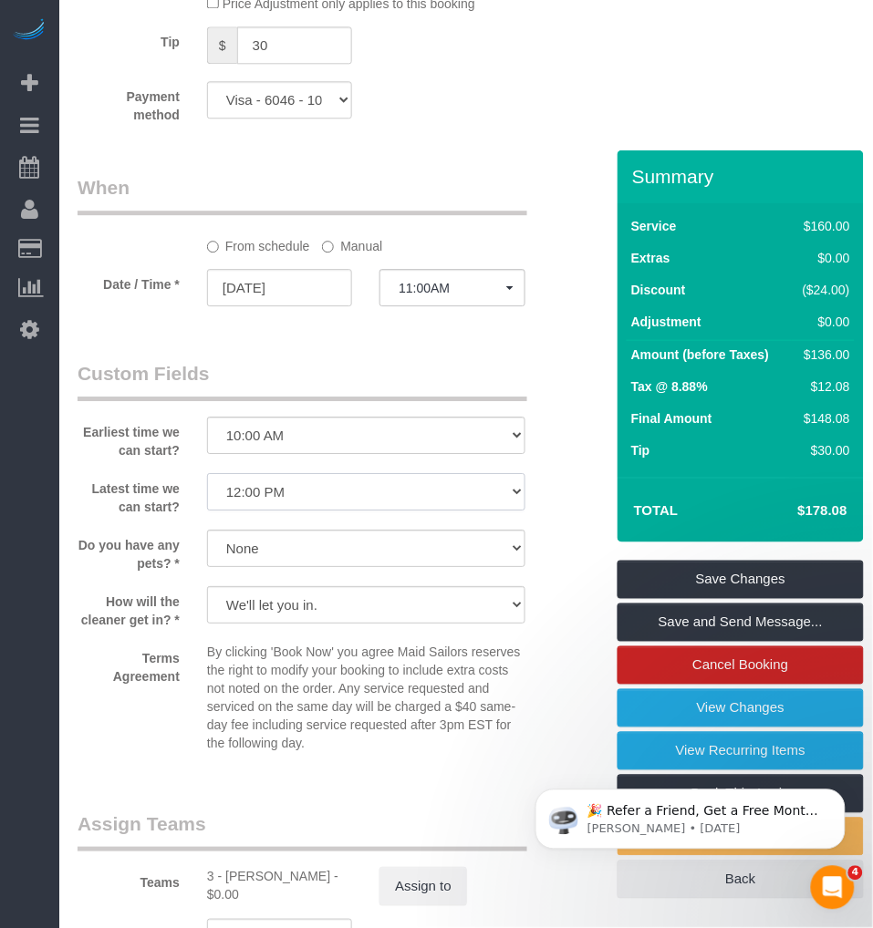
click at [207, 511] on select "I am not flexible, keep my selected time 8:00 AM 9:00 AM 10:00 AM 11:00 AM 12:0…" at bounding box center [366, 491] width 318 height 37
click at [157, 401] on legend "Custom Fields" at bounding box center [303, 380] width 450 height 41
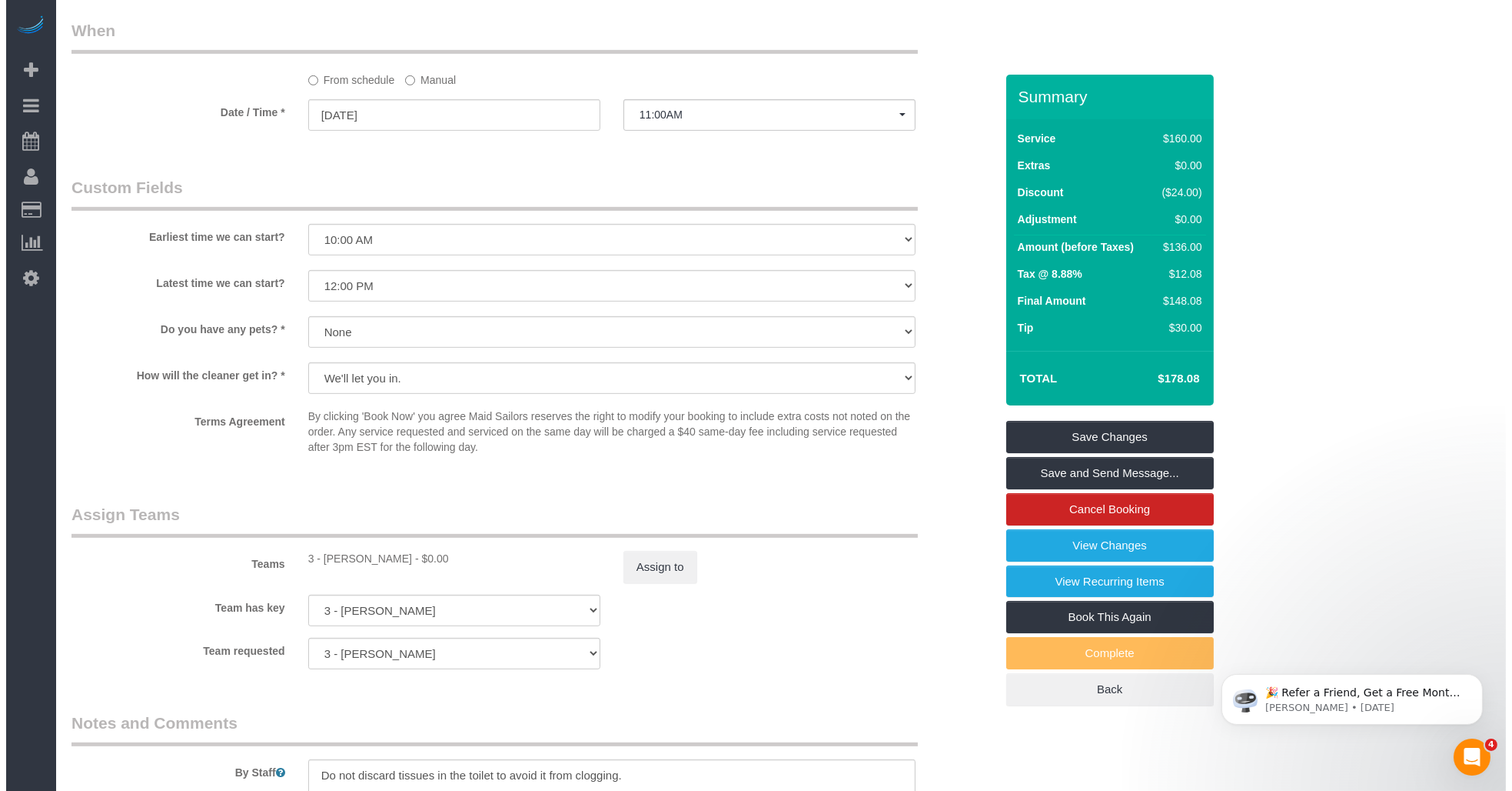
scroll to position [1623, 0]
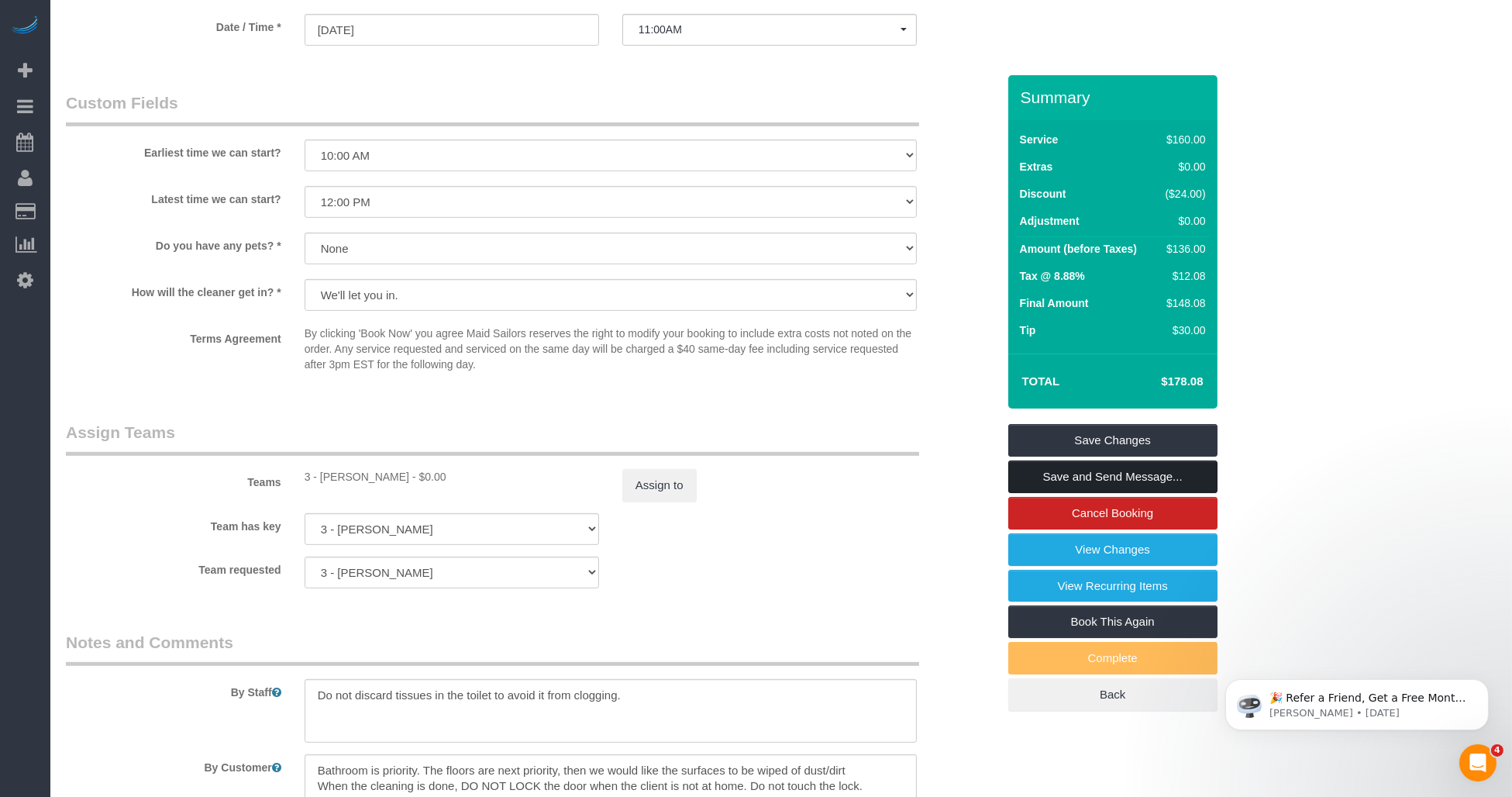
click at [741, 476] on link "Save and Send Message..." at bounding box center [1113, 477] width 209 height 32
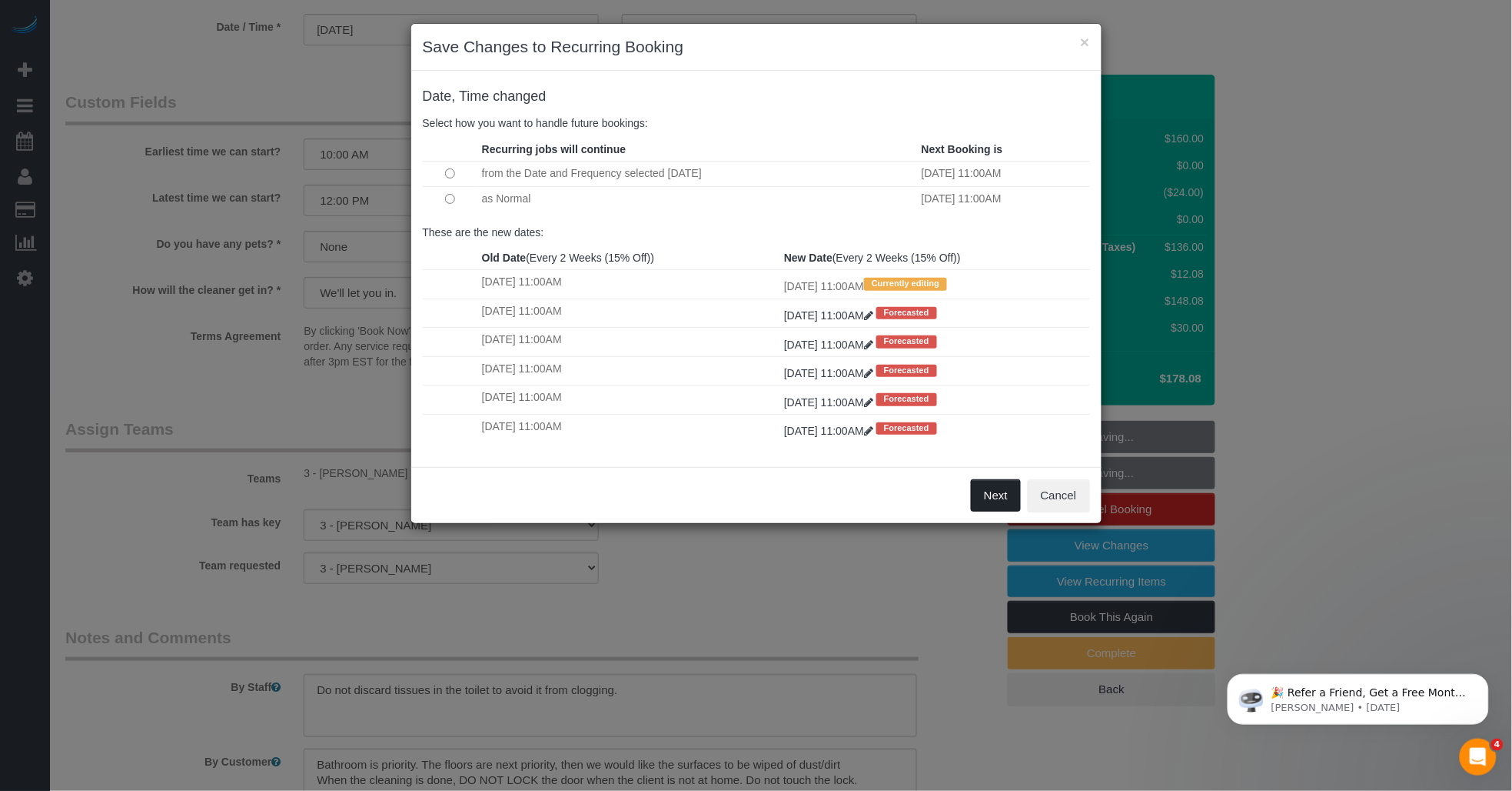
click at [735, 504] on button "Next" at bounding box center [995, 495] width 50 height 32
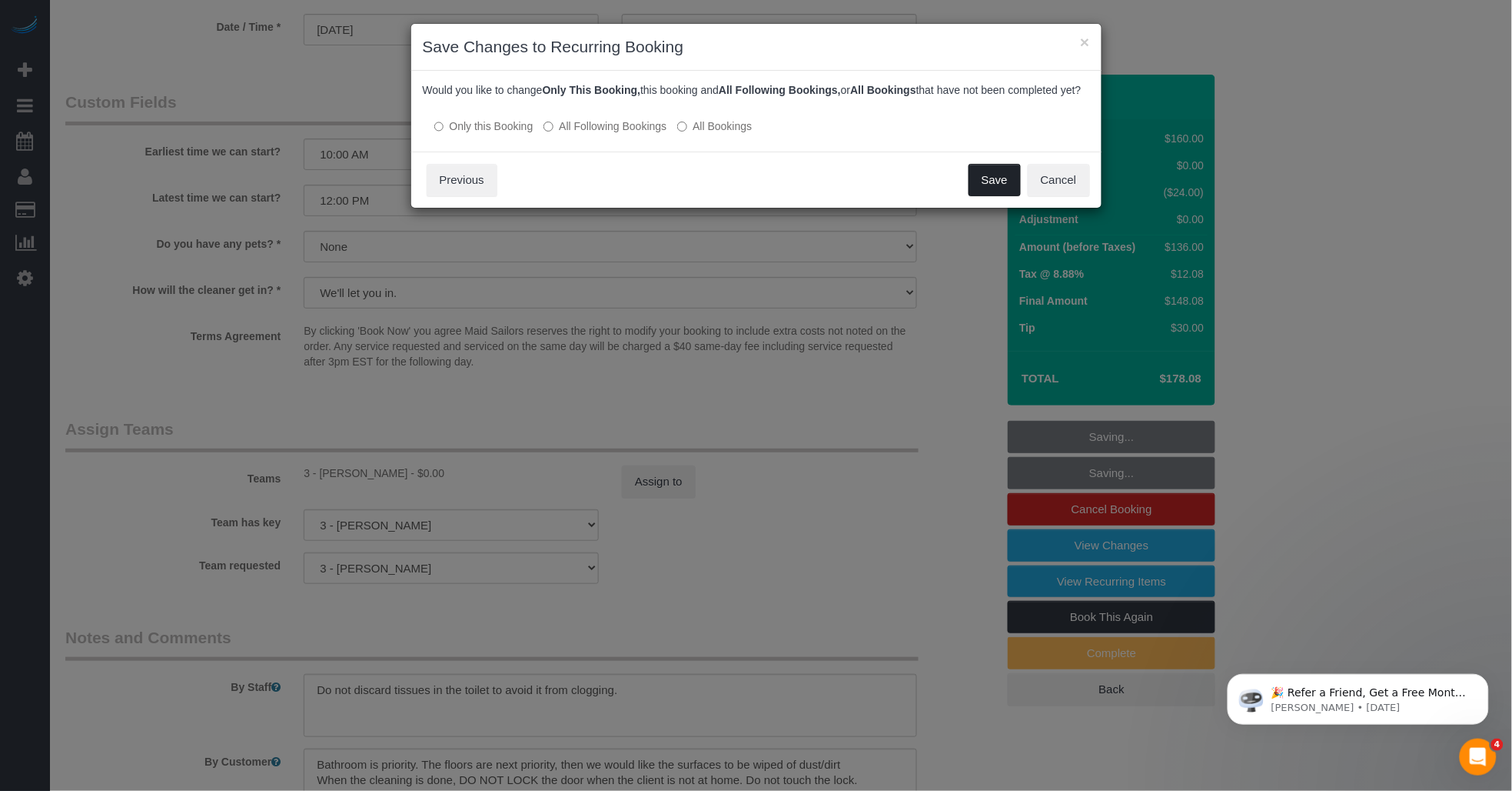
click at [735, 196] on button "Save" at bounding box center [995, 180] width 52 height 32
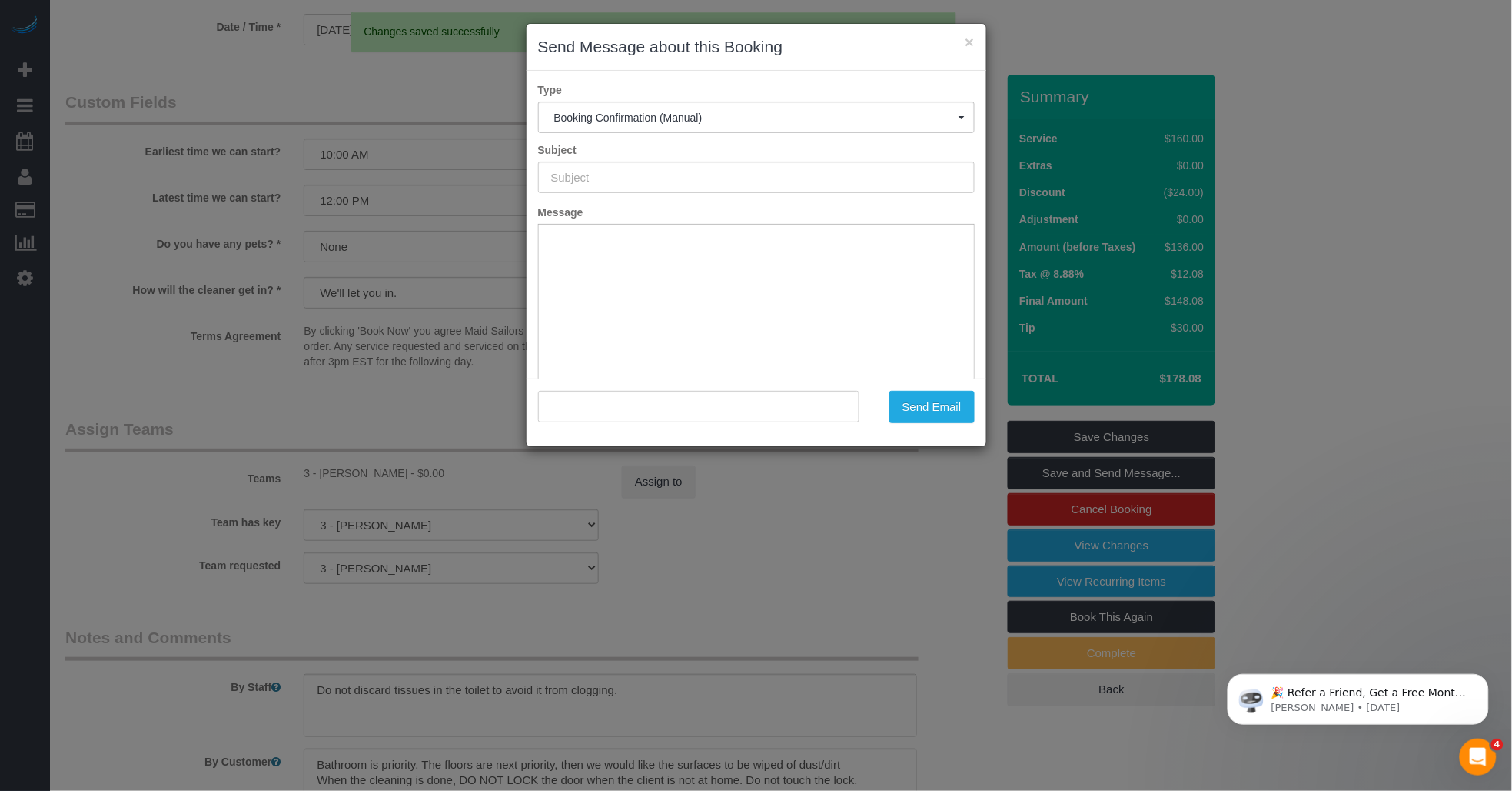
type input "Cleaning Confirmed for 08/29/2025 at 11:00am"
type input ""Ha Young Song" <song.celine@gmail.com>"
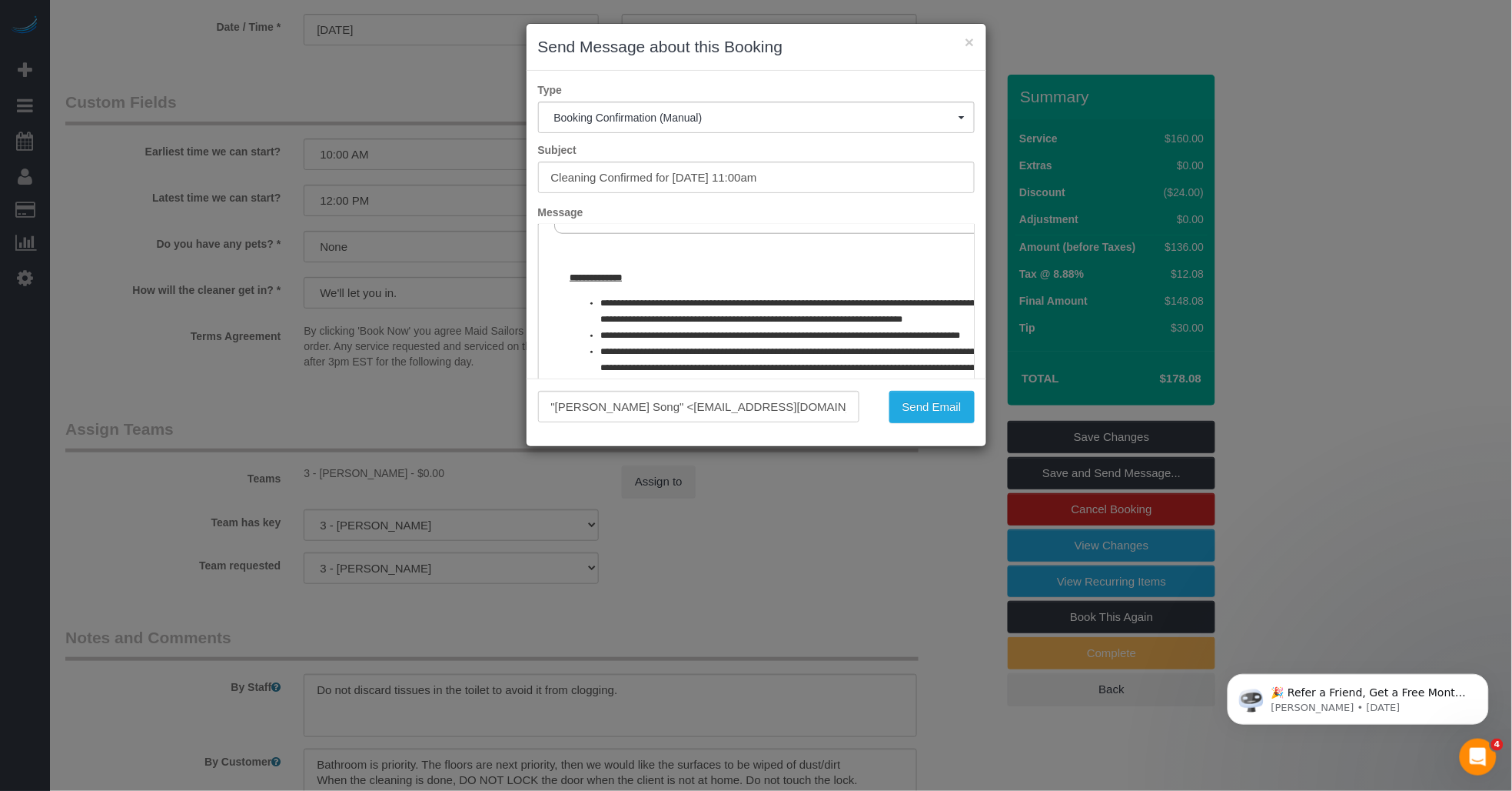
scroll to position [767, 0]
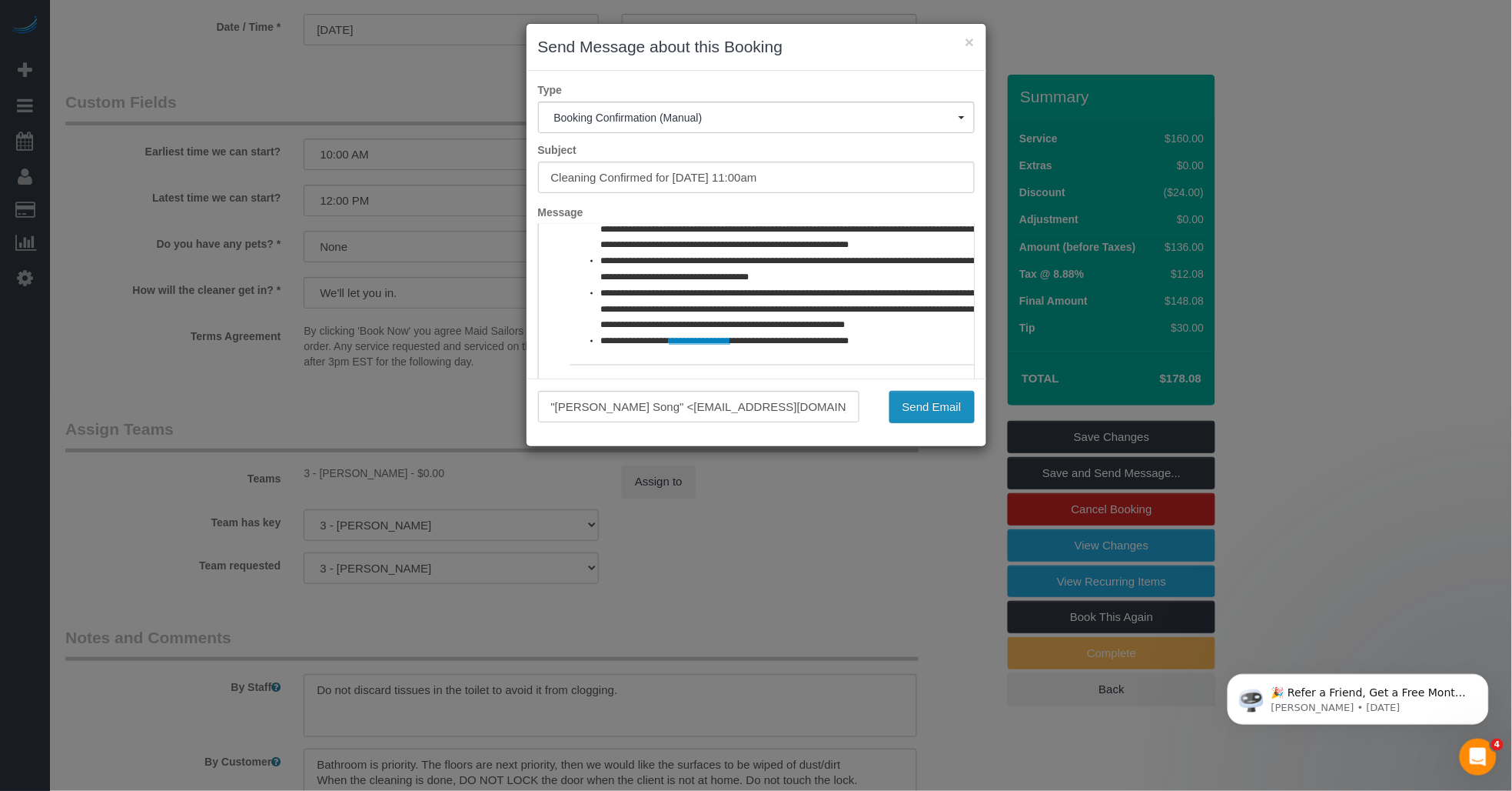
click at [735, 411] on button "Send Email" at bounding box center [931, 406] width 85 height 32
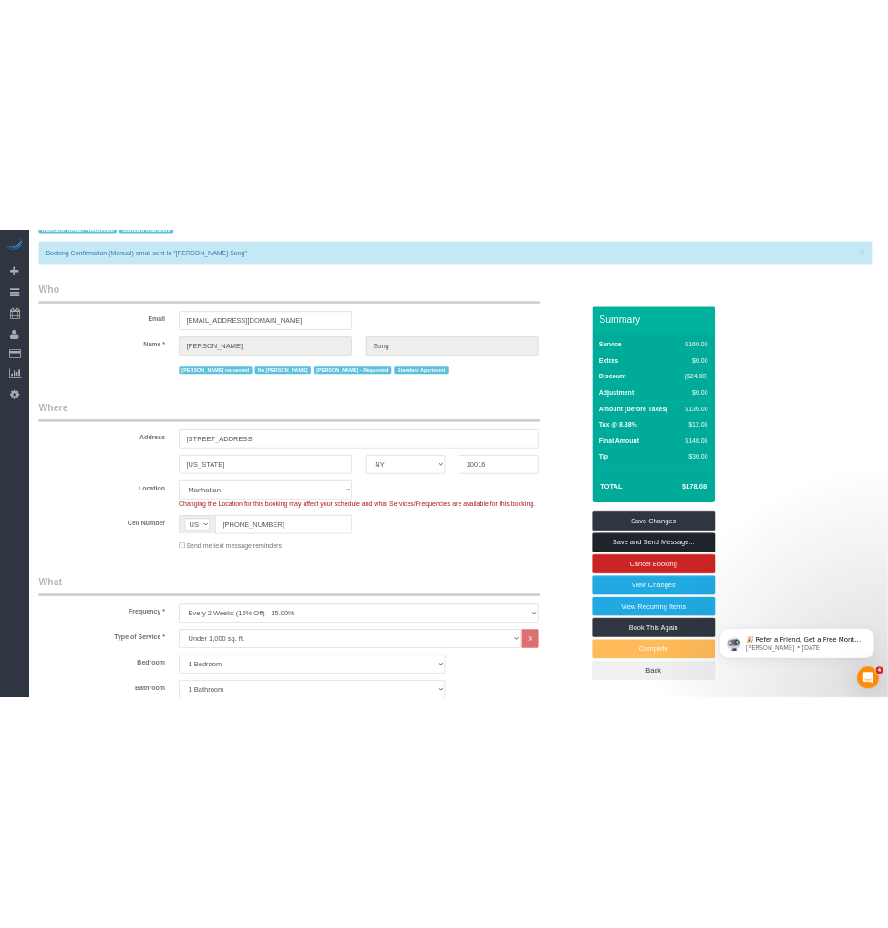
scroll to position [0, 0]
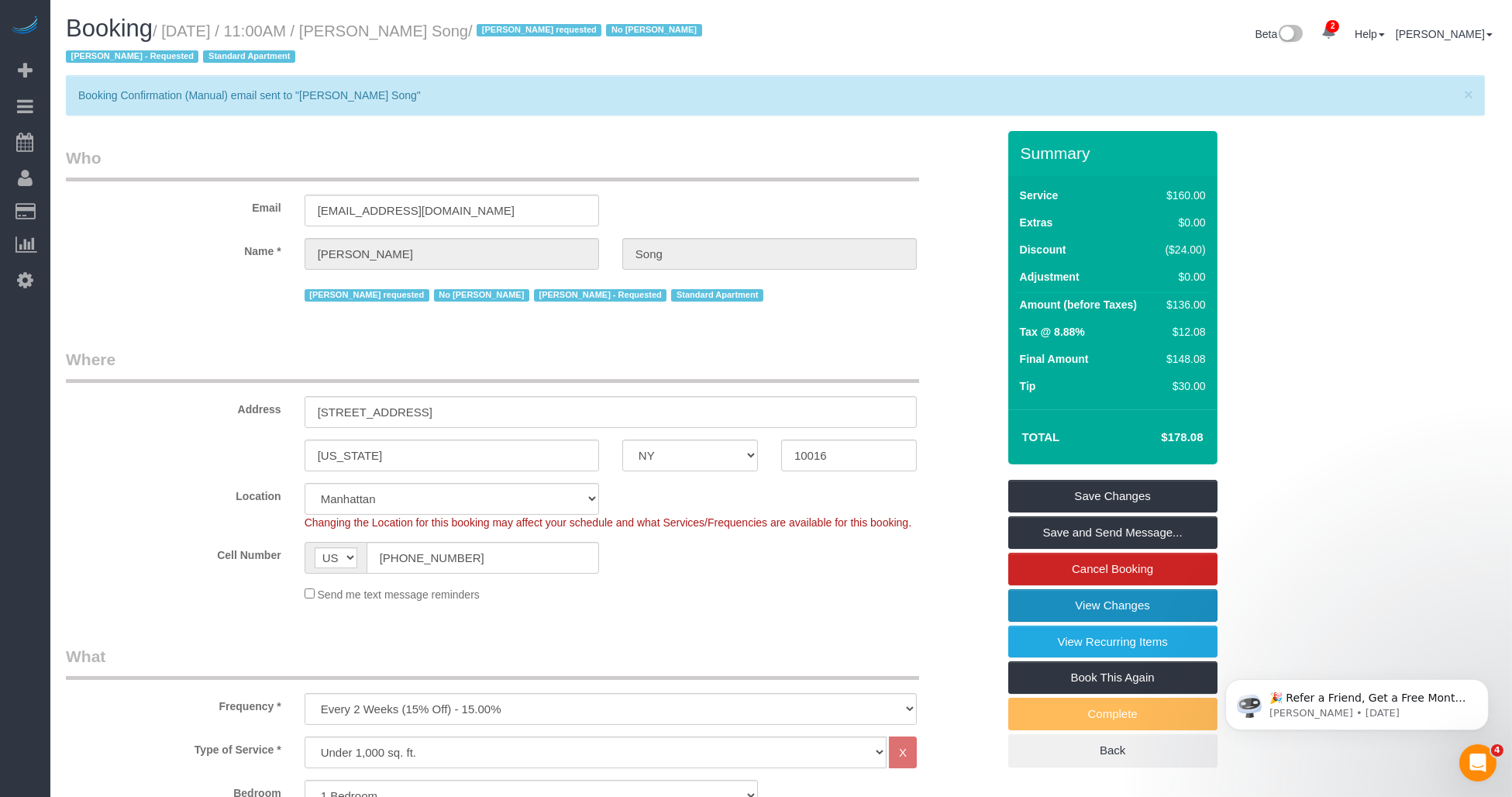
click at [741, 605] on link "View Changes" at bounding box center [1113, 605] width 209 height 32
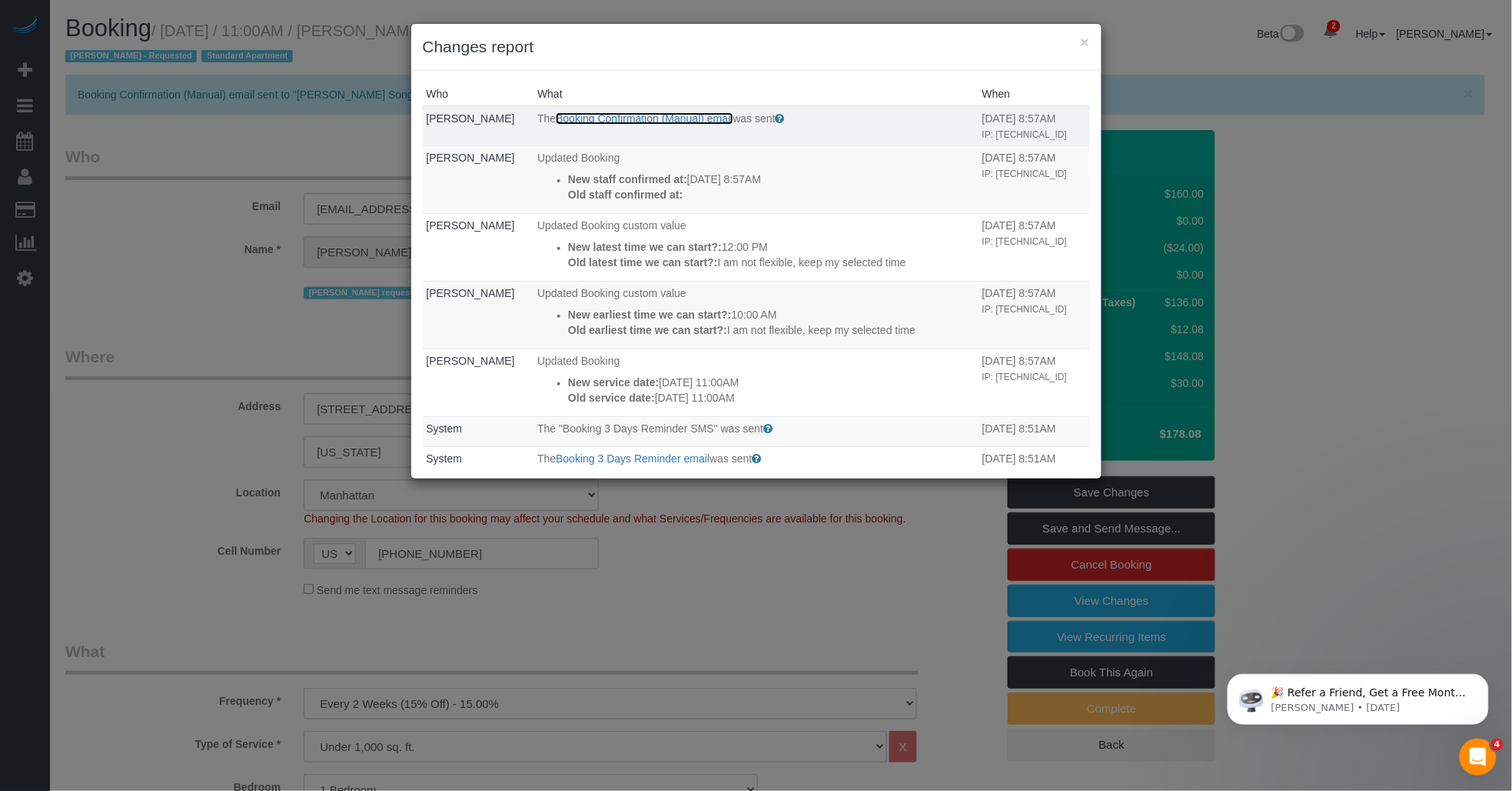
click at [608, 116] on link "Booking Confirmation (Manual) email" at bounding box center [644, 118] width 177 height 13
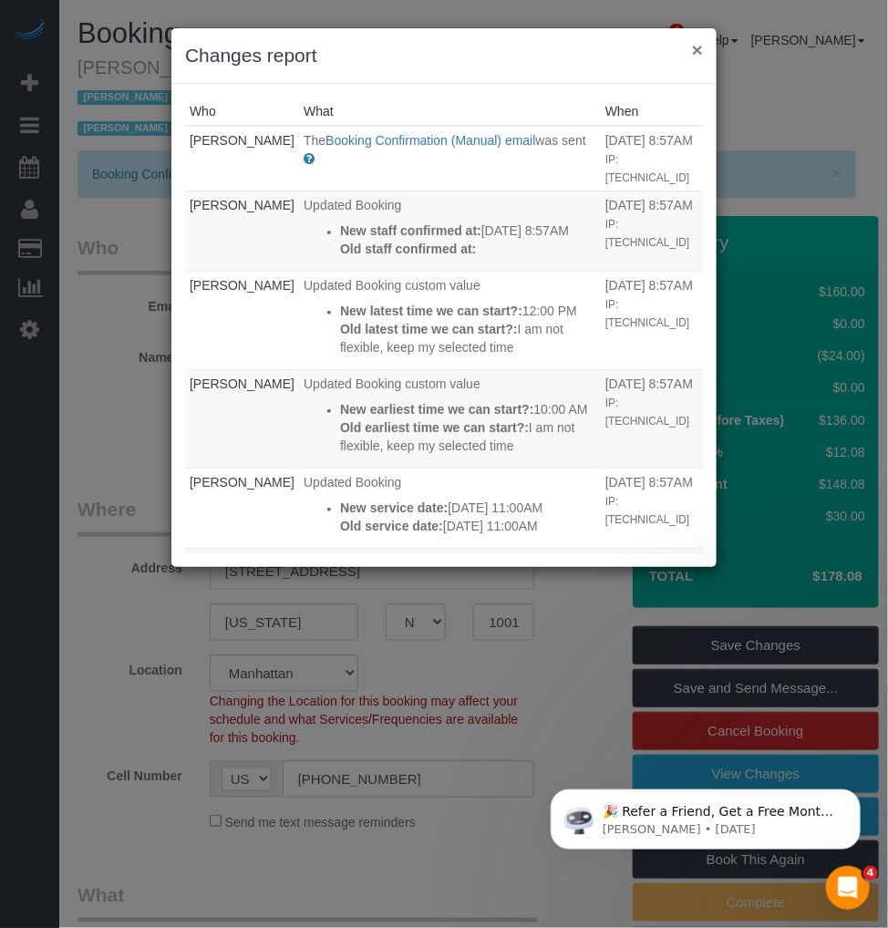
drag, startPoint x: 700, startPoint y: 47, endPoint x: 126, endPoint y: 87, distance: 575.1
click at [676, 48] on div "× Changes report" at bounding box center [443, 56] width 545 height 56
click at [700, 47] on button "×" at bounding box center [697, 49] width 11 height 19
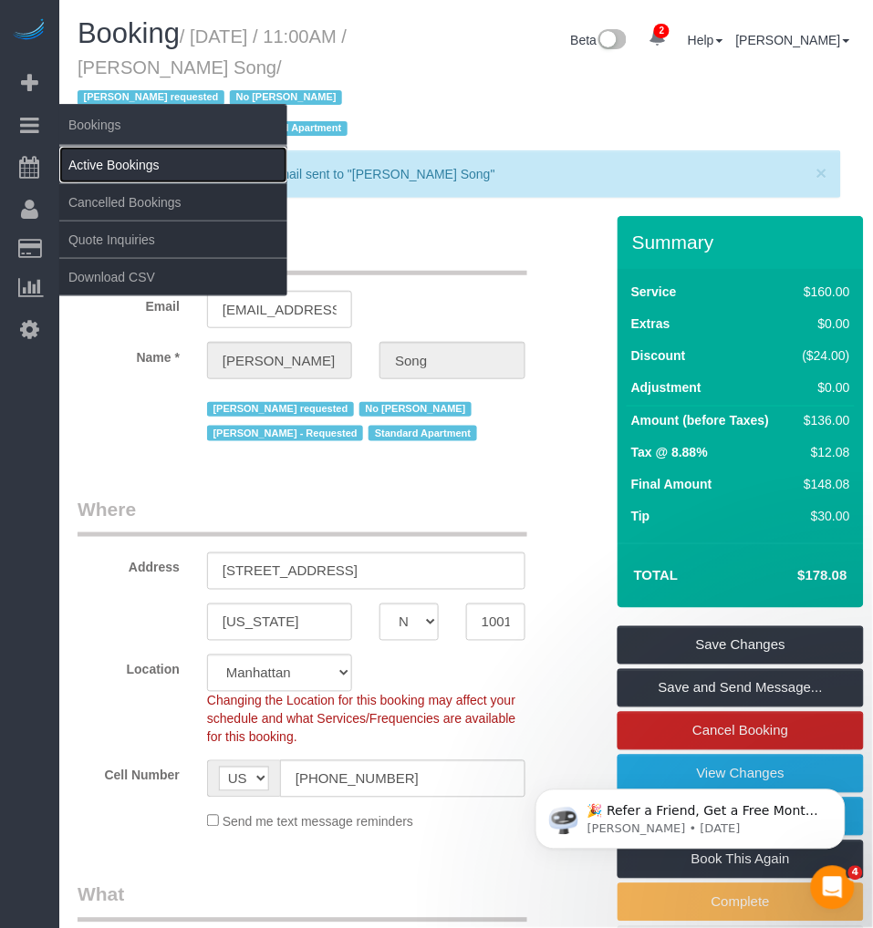
click at [116, 170] on link "Active Bookings" at bounding box center [173, 165] width 228 height 36
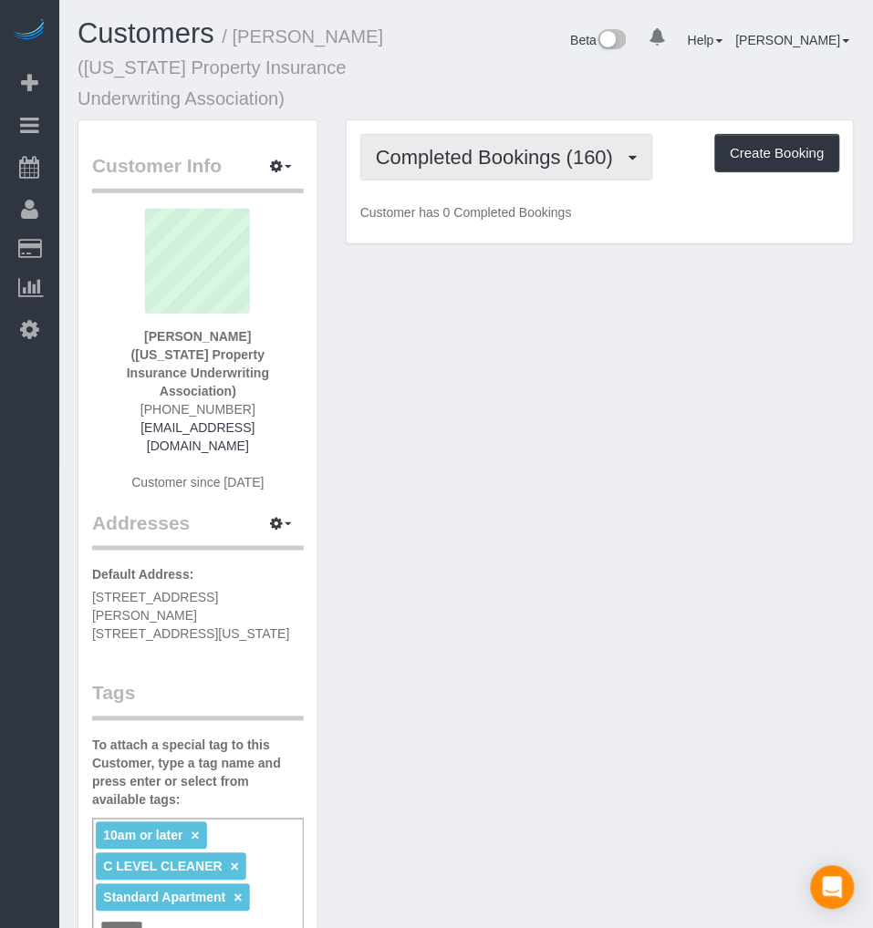
click at [506, 155] on span "Completed Bookings (160)" at bounding box center [499, 157] width 246 height 23
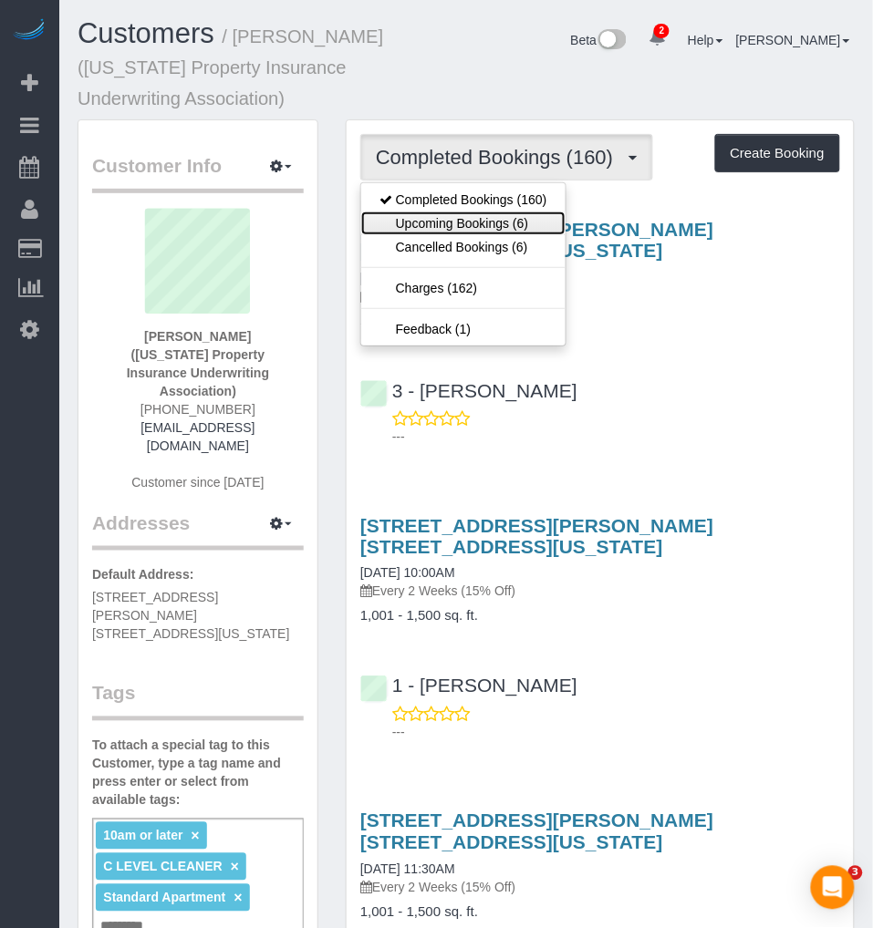
click at [463, 221] on link "Upcoming Bookings (6)" at bounding box center [463, 224] width 204 height 24
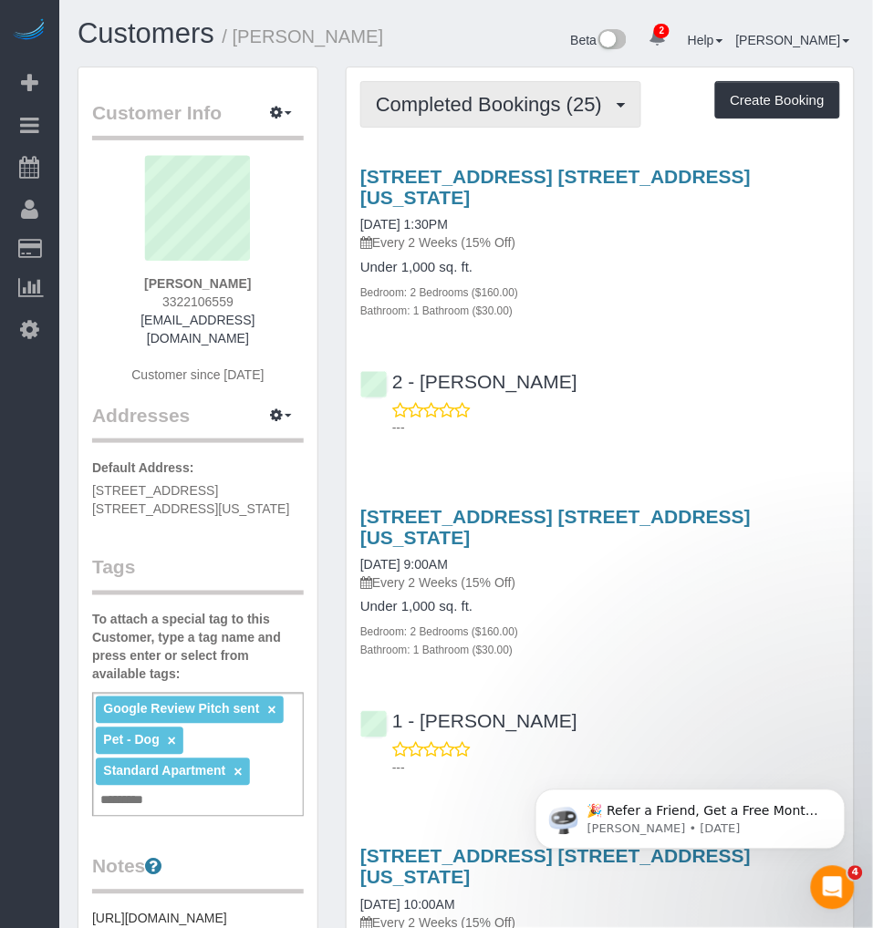
drag, startPoint x: 477, startPoint y: 106, endPoint x: 499, endPoint y: 101, distance: 22.4
click at [480, 106] on span "Completed Bookings (25)" at bounding box center [493, 104] width 235 height 23
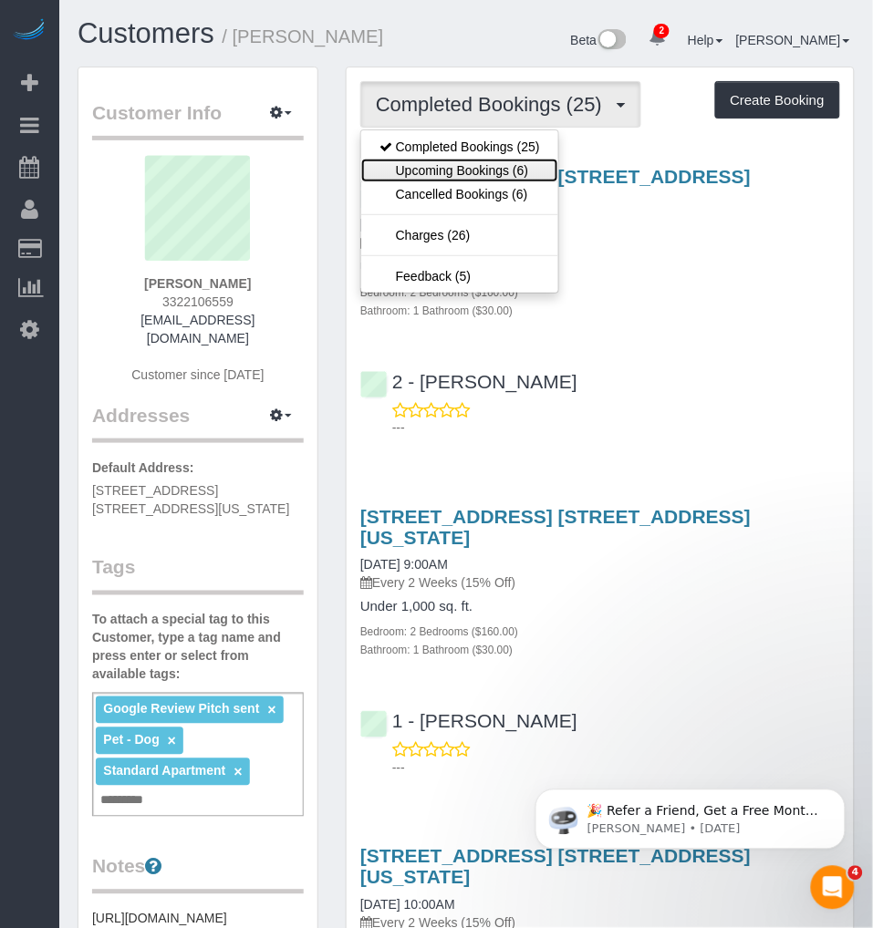
click at [453, 162] on link "Upcoming Bookings (6)" at bounding box center [459, 171] width 197 height 24
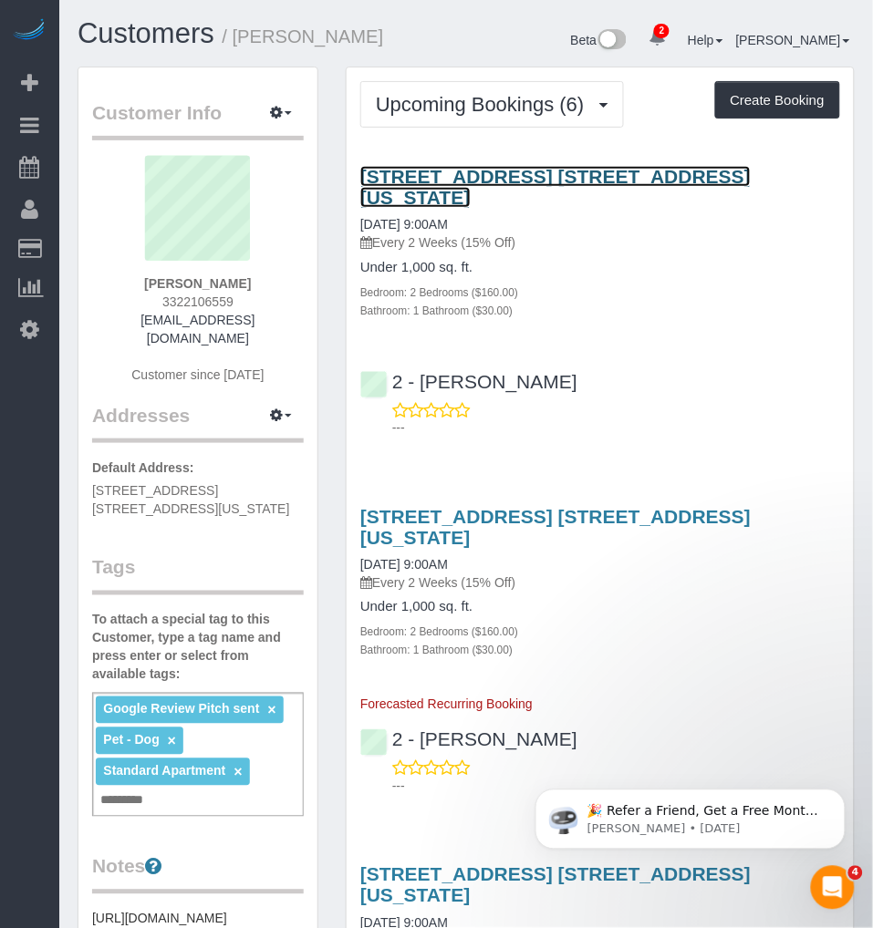
click at [457, 176] on link "[STREET_ADDRESS] [STREET_ADDRESS][US_STATE]" at bounding box center [555, 187] width 390 height 42
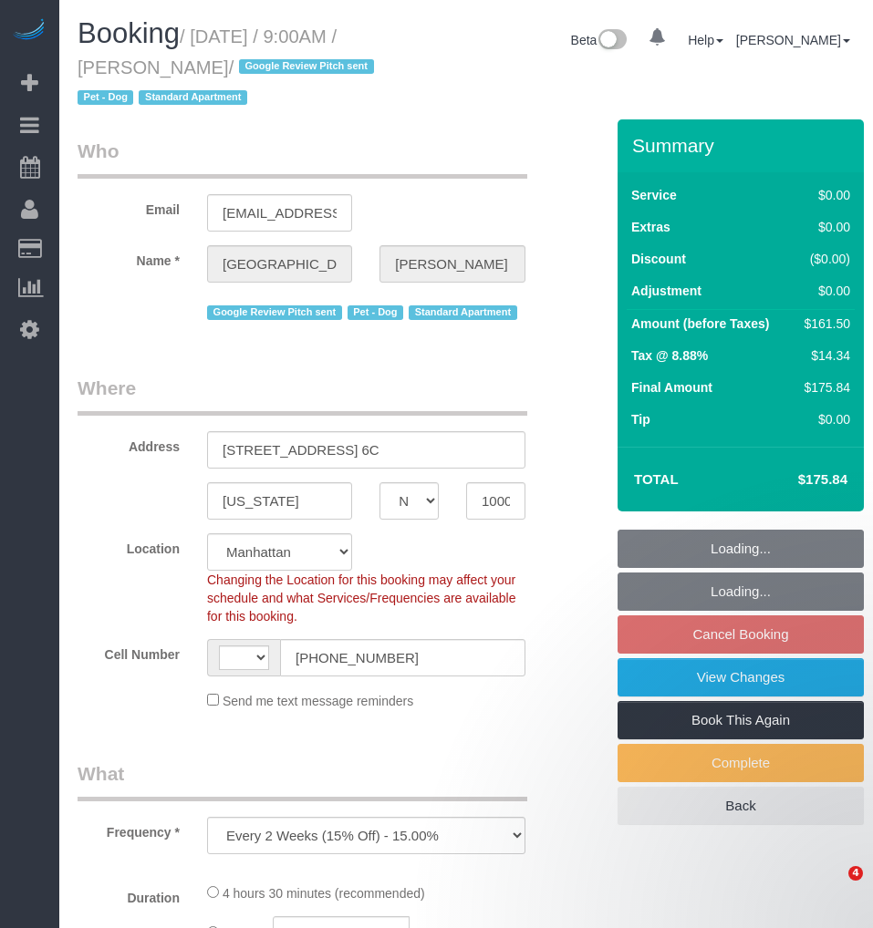
select select "NY"
select select "number:57"
select select "number:75"
select select "number:13"
select select "number:6"
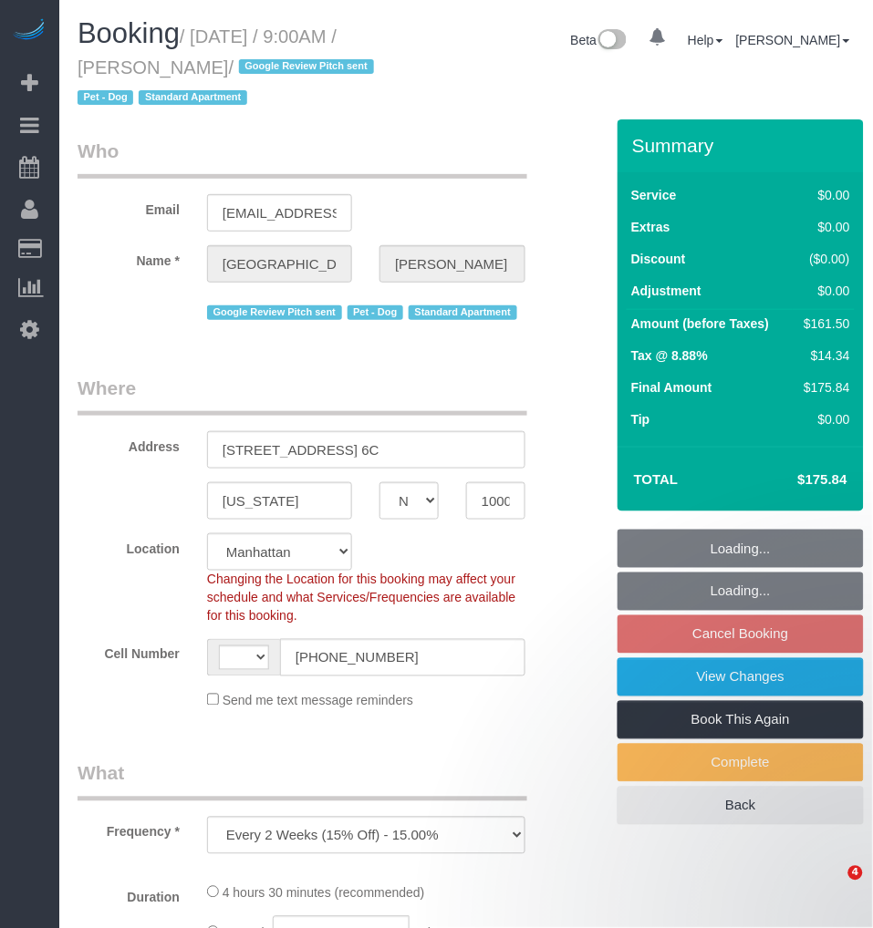
select select "object:550"
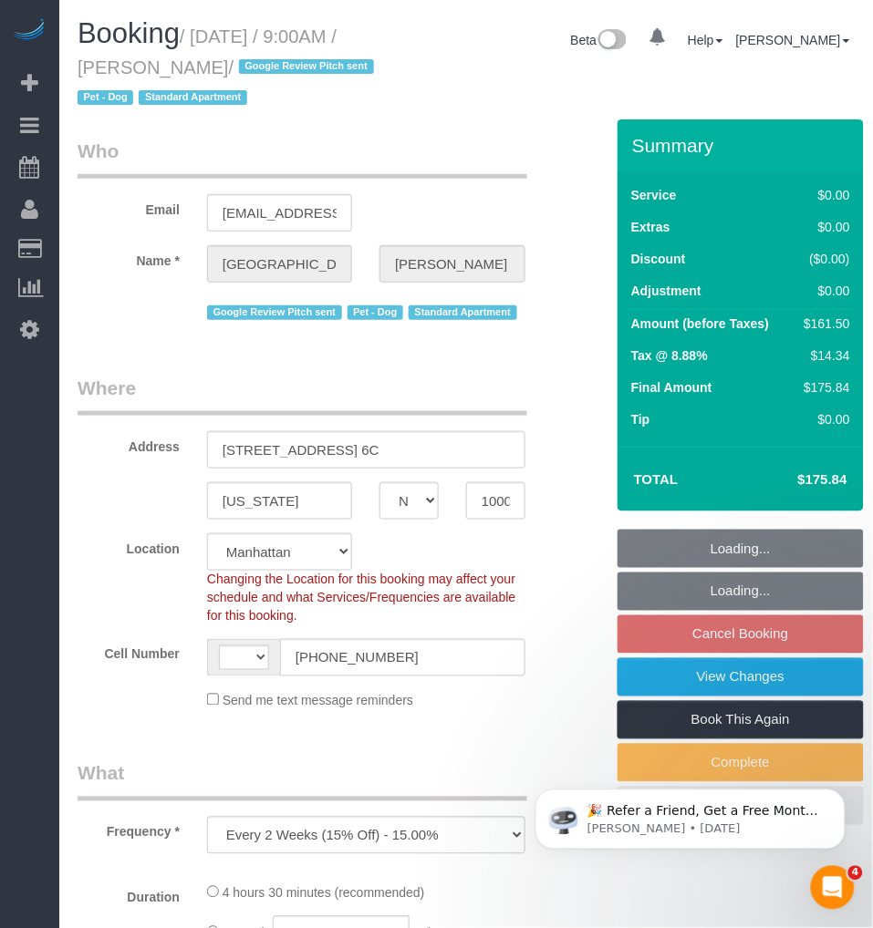
select select "string:[GEOGRAPHIC_DATA]"
select select "string:stripe-pm_1Oe5Vq4VGloSiKo7A6D1LOqR"
select select "2"
select select "spot2"
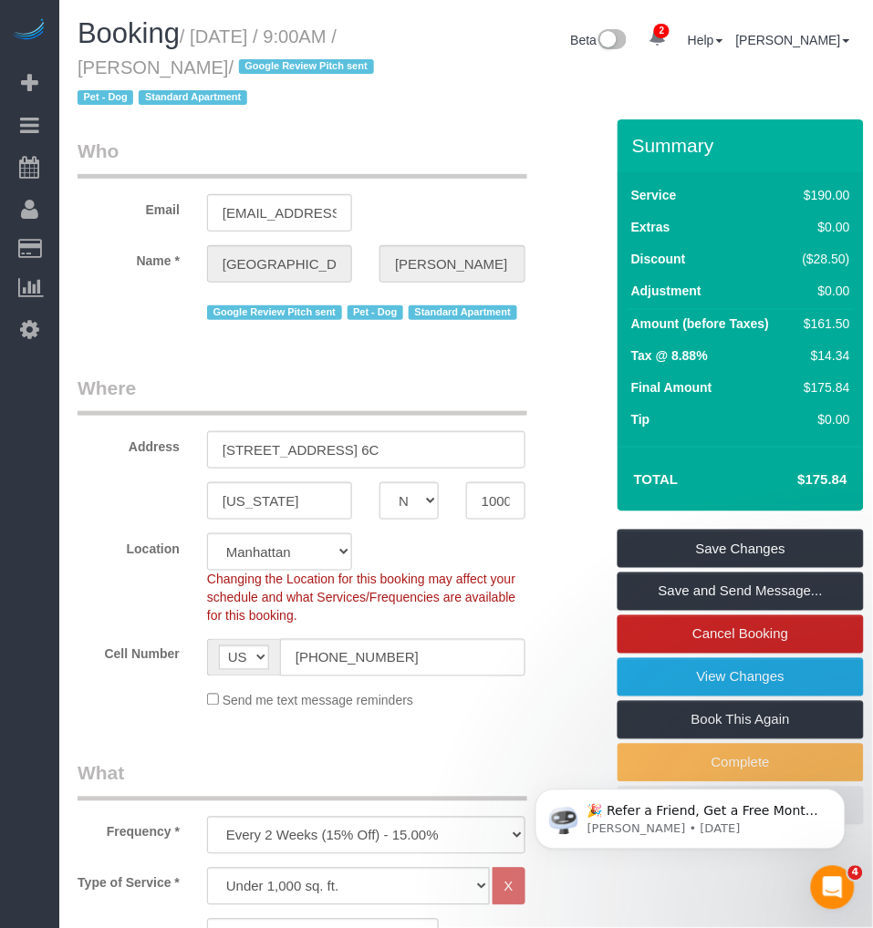
drag, startPoint x: 266, startPoint y: 36, endPoint x: 271, endPoint y: 64, distance: 27.7
click at [271, 64] on small "/ [DATE] / 9:00AM / [PERSON_NAME] / Google Review Pitch sent Pet - Dog Standard…" at bounding box center [229, 67] width 302 height 82
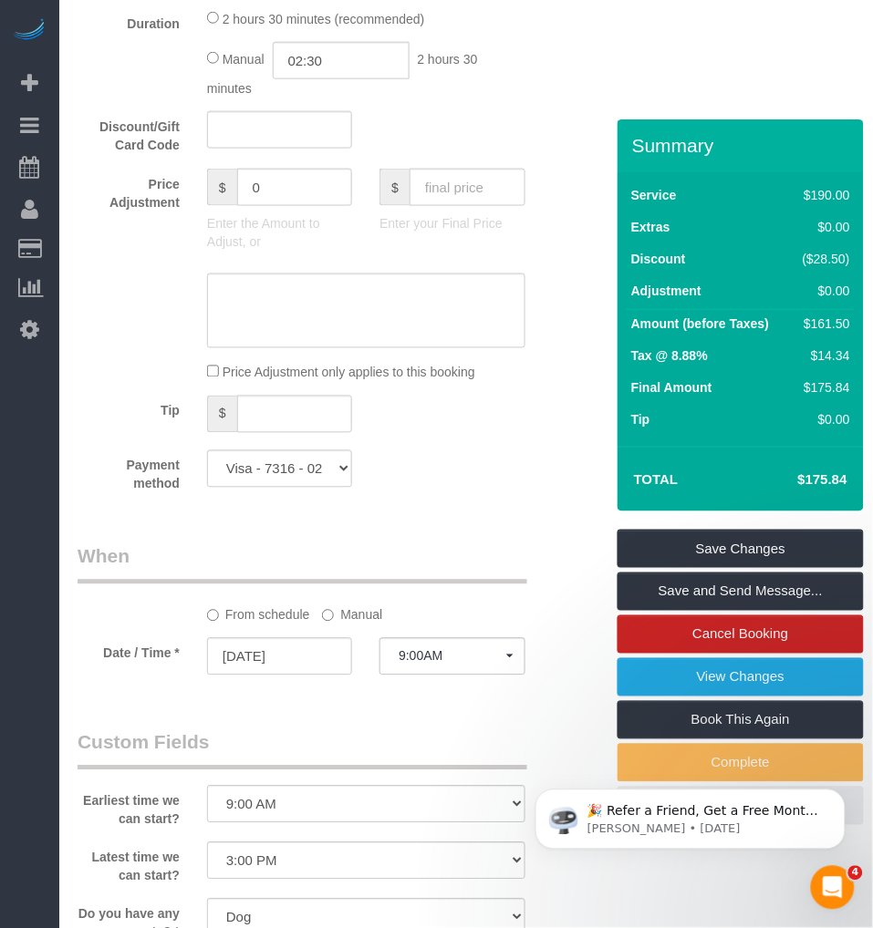
scroll to position [1824, 0]
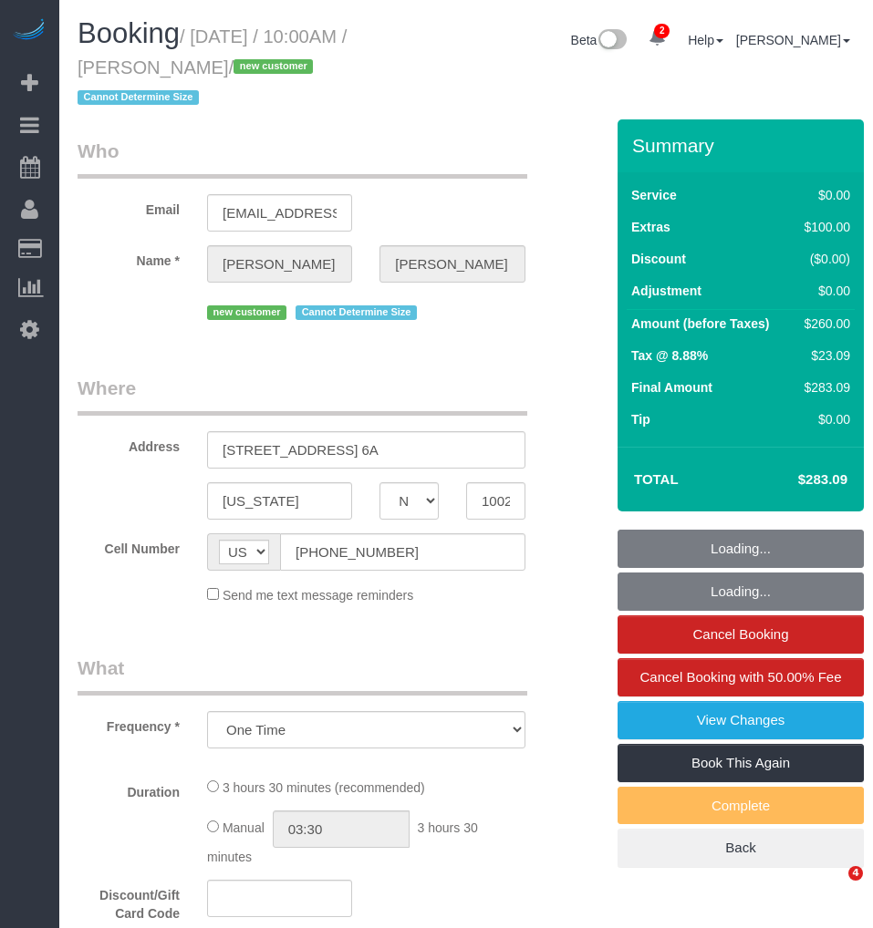
select select "NY"
select select "number:89"
select select "number:90"
select select "number:15"
select select "number:5"
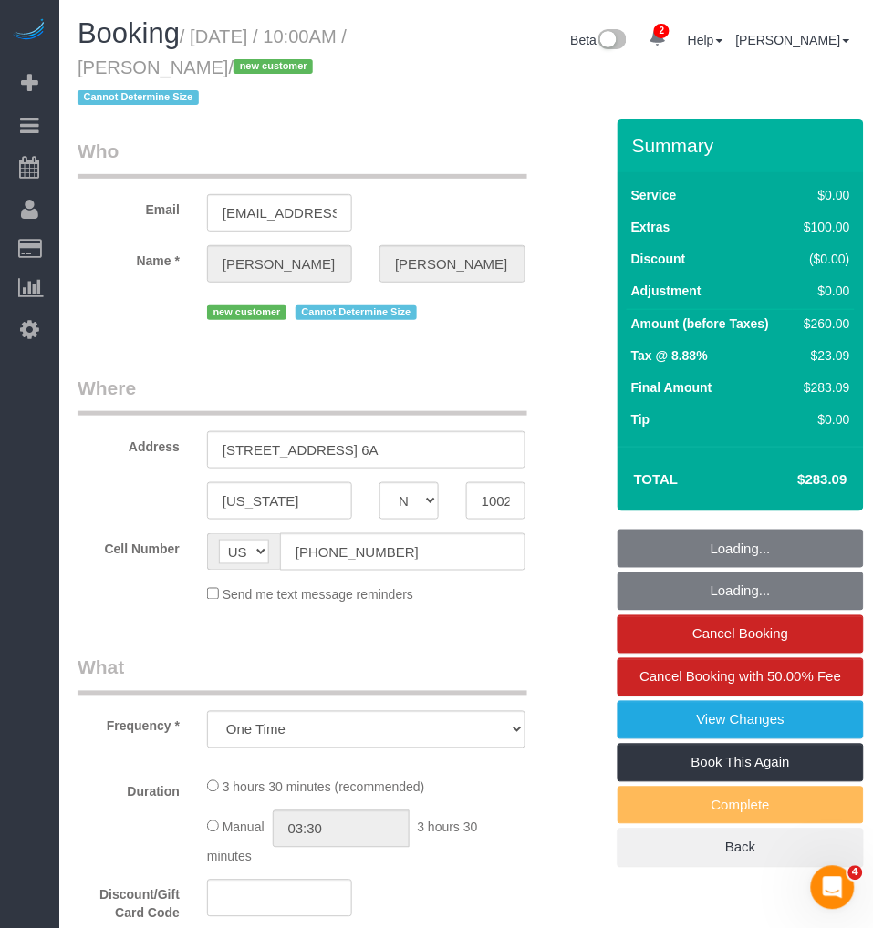
select select "string:stripe-pm_1RziHw4VGloSiKo7xH7VoZ7f"
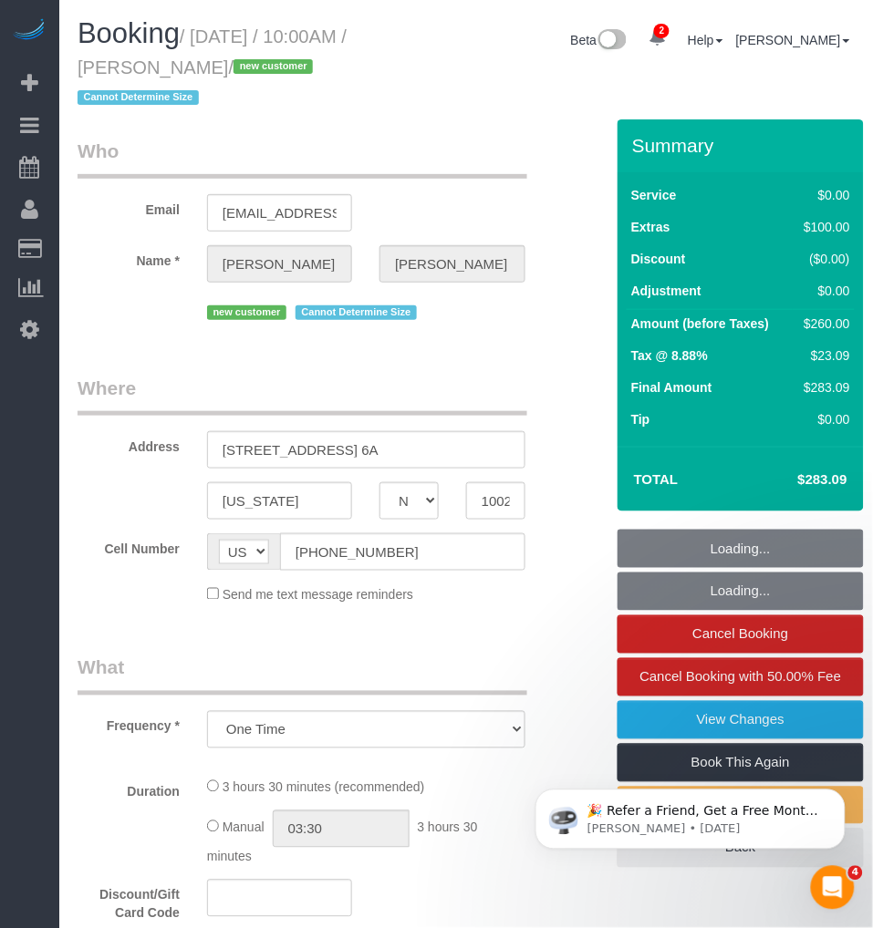
select select "1"
select select "spot1"
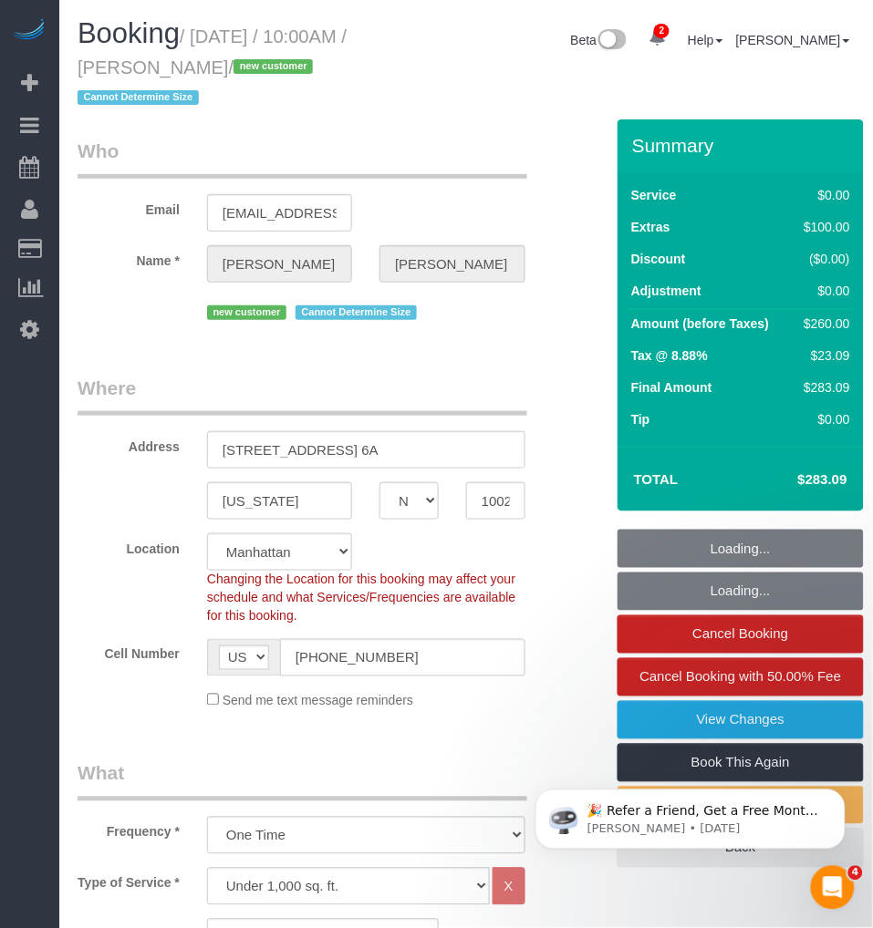
select select "object:1215"
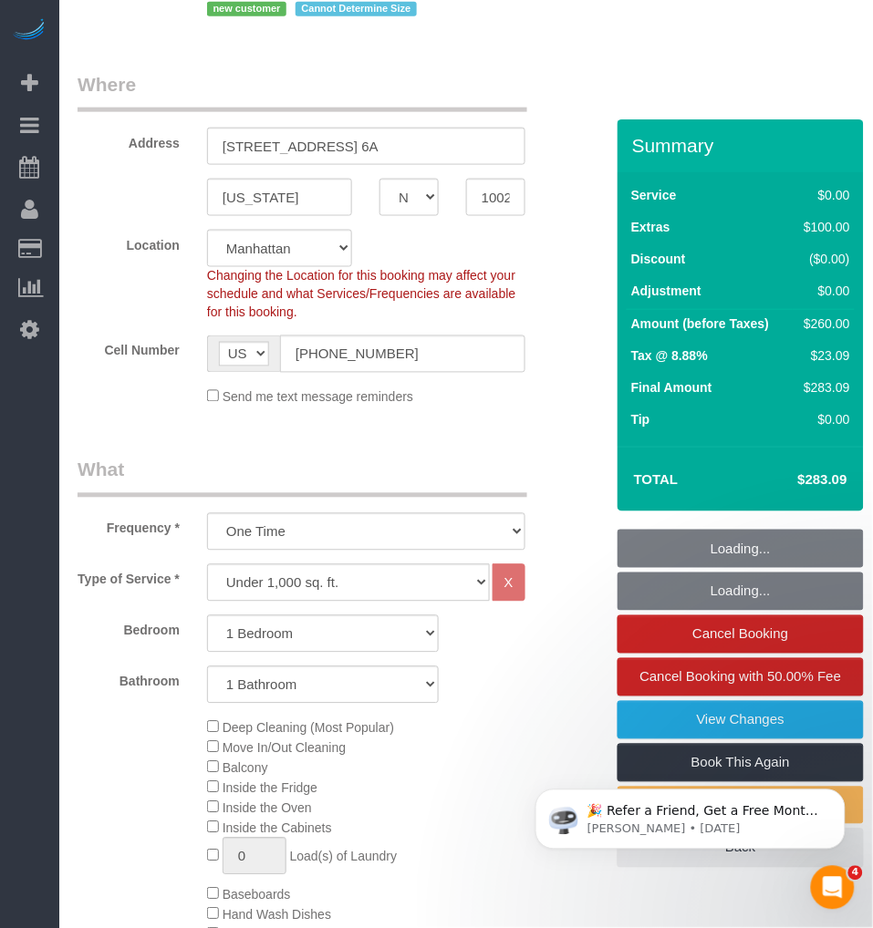
select select "1"
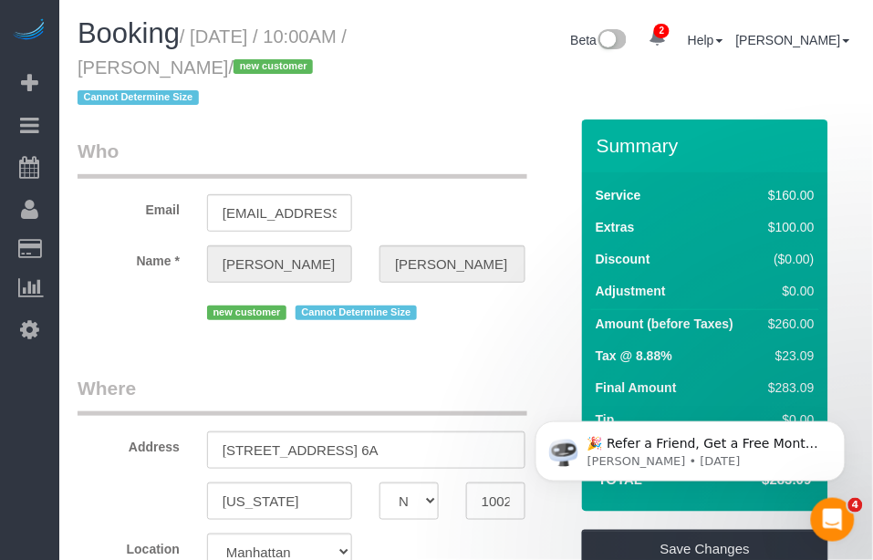
drag, startPoint x: 195, startPoint y: 36, endPoint x: 294, endPoint y: 58, distance: 100.9
click at [294, 58] on small "/ August 25, 2025 / 10:00AM / Jonathan Shew / new customer Cannot Determine Size" at bounding box center [212, 67] width 269 height 82
copy small "August 25, 2025 / 10:00AM / Jonathan Shew"
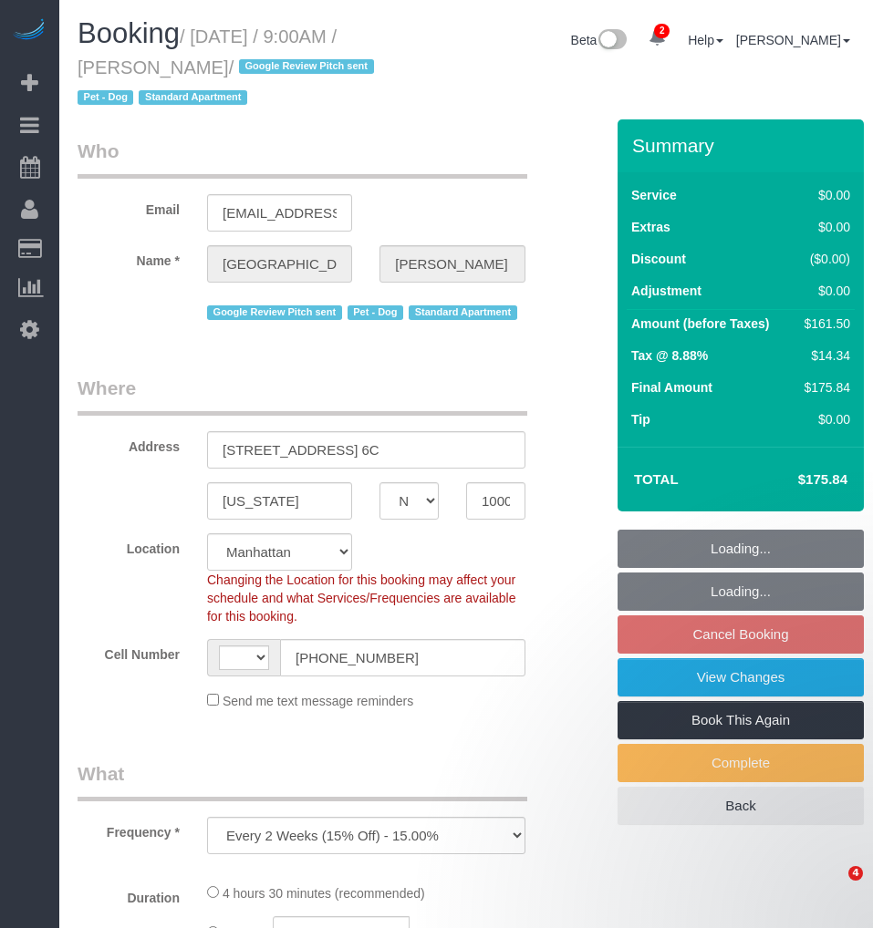
select select "NY"
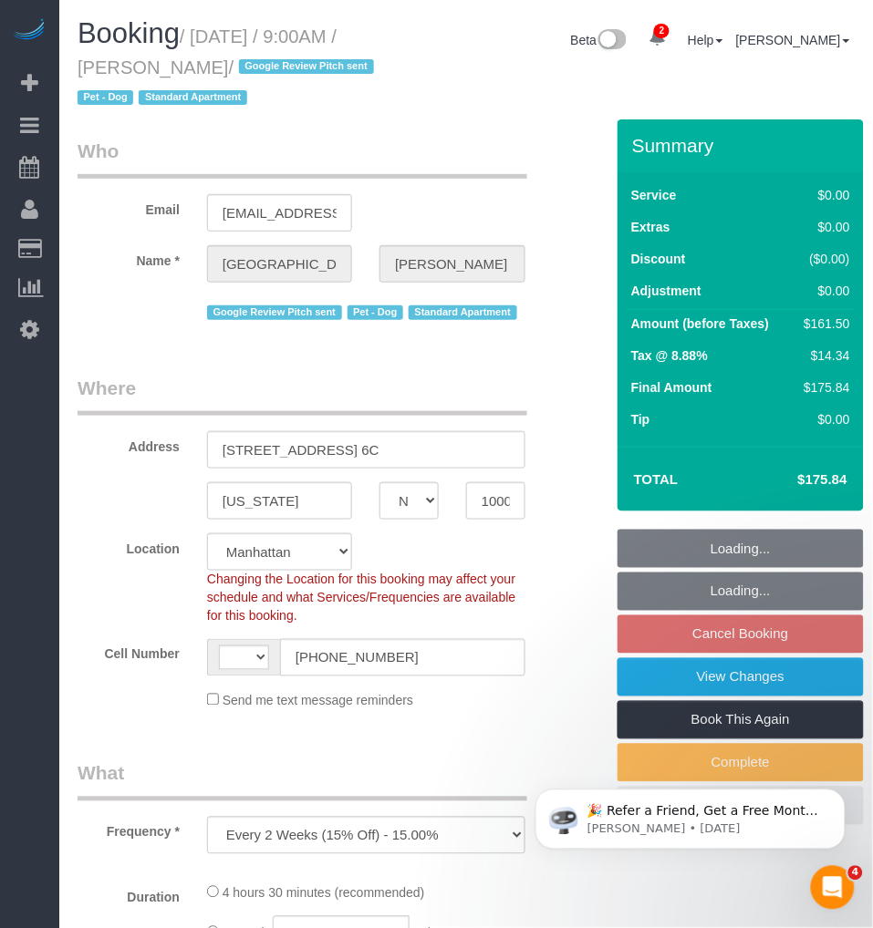
select select "string:stripe-pm_1Oe5Vq4VGloSiKo7A6D1LOqR"
select select "2"
select select "object:791"
select select "string:[GEOGRAPHIC_DATA]"
select select "spot2"
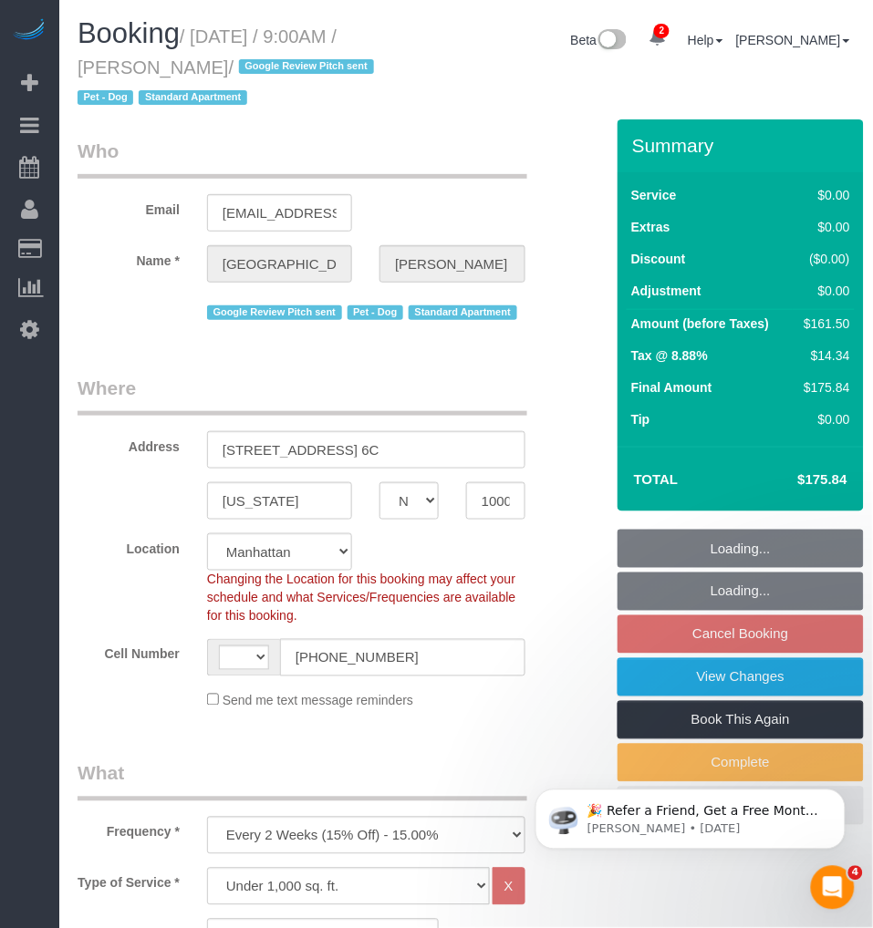
select select "number:57"
select select "number:75"
select select "number:13"
select select "number:6"
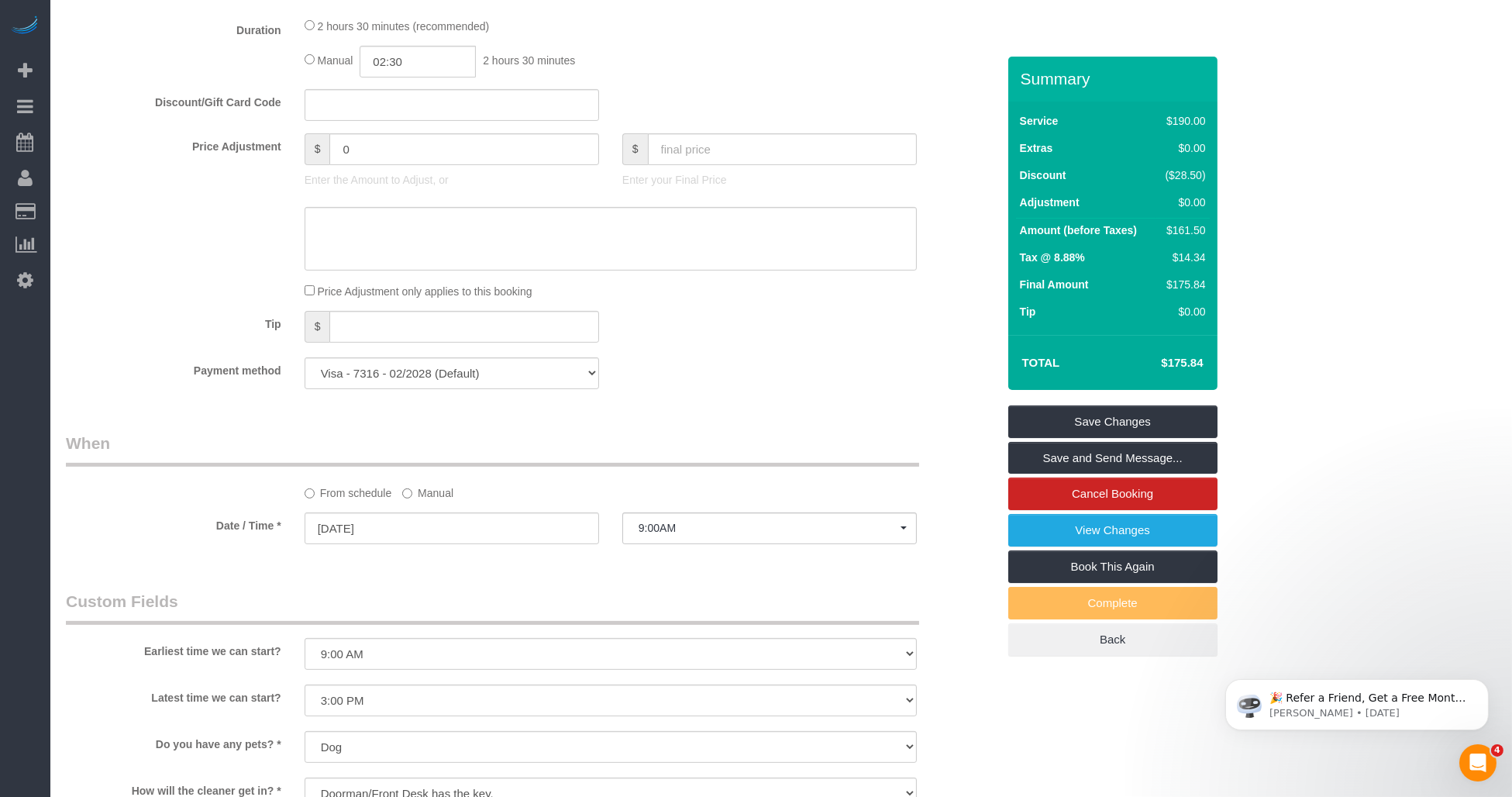
scroll to position [1377, 0]
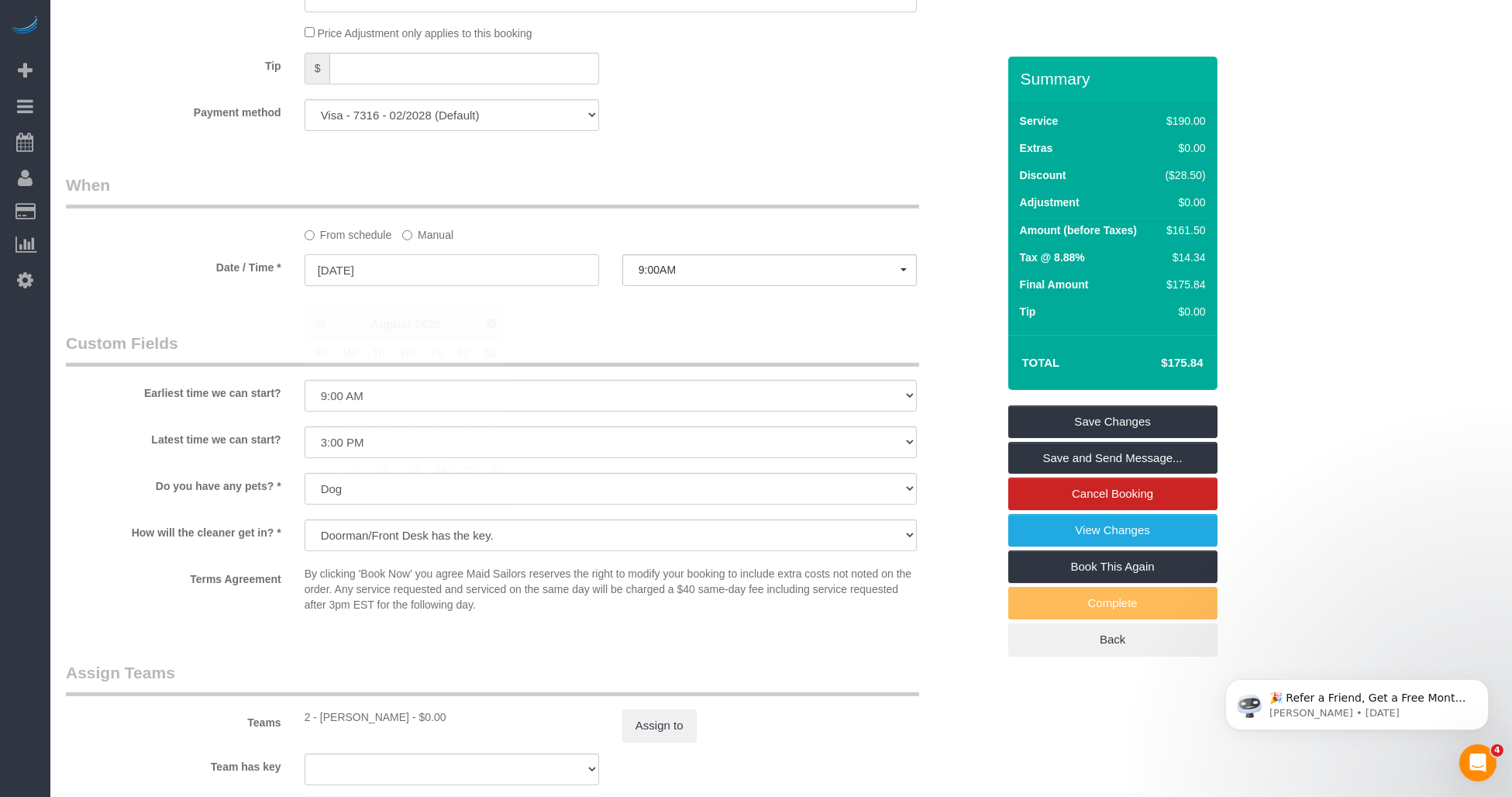
click at [377, 286] on input "[DATE]" at bounding box center [451, 269] width 295 height 31
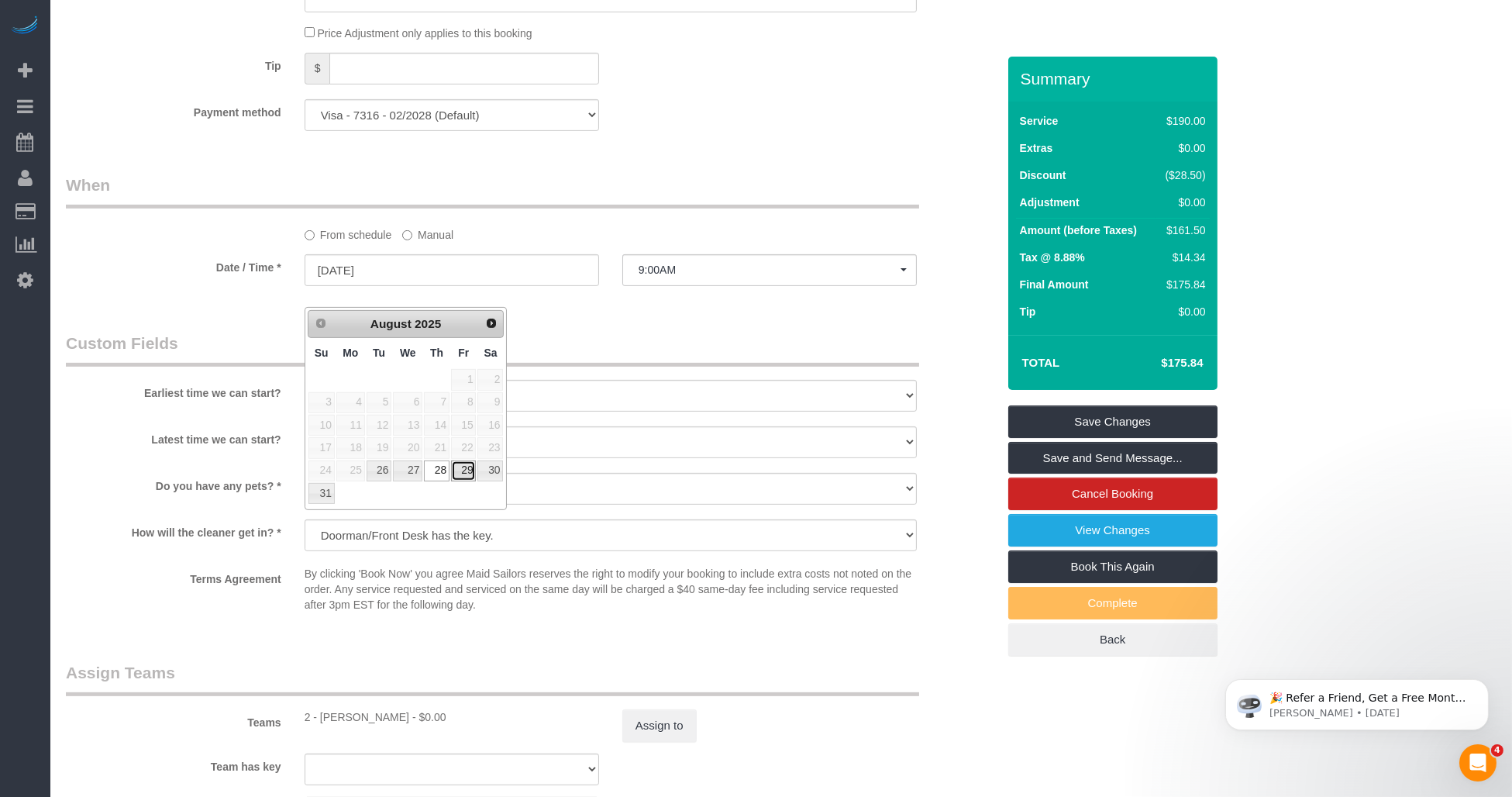
click at [463, 466] on link "29" at bounding box center [463, 471] width 25 height 21
type input "08/29/2025"
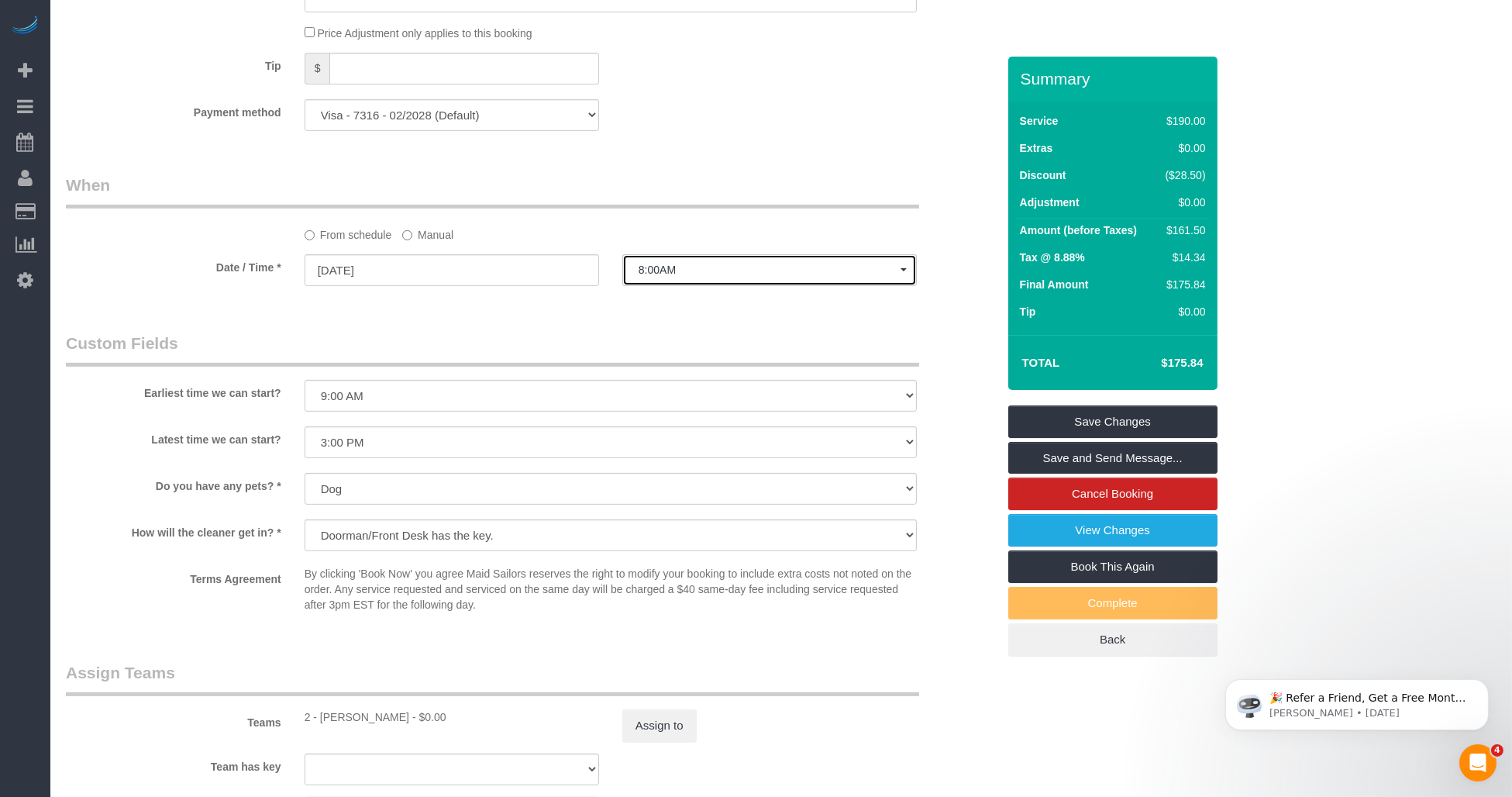
click at [733, 276] on span "8:00AM" at bounding box center [770, 269] width 262 height 13
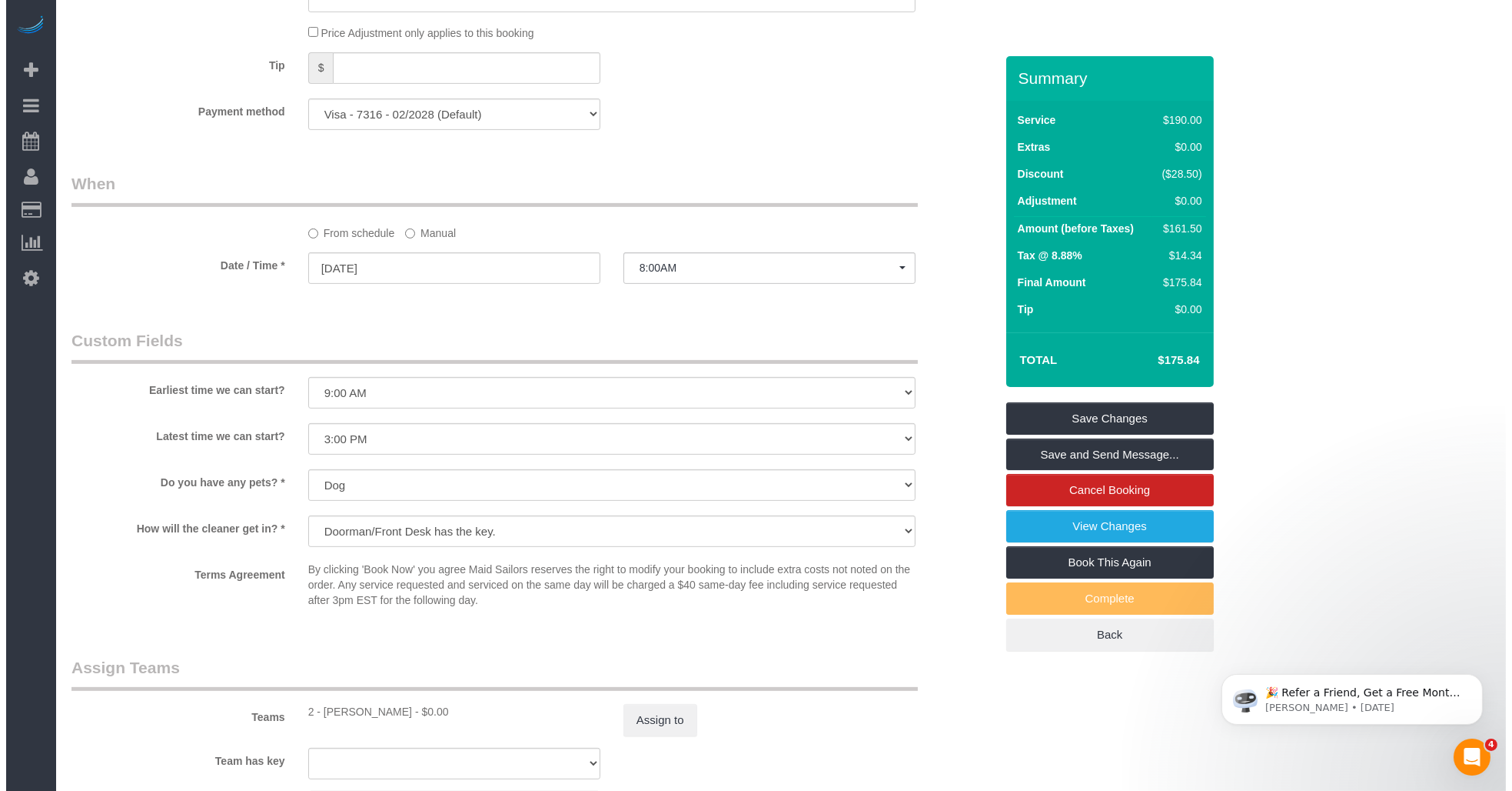
scroll to position [204, 0]
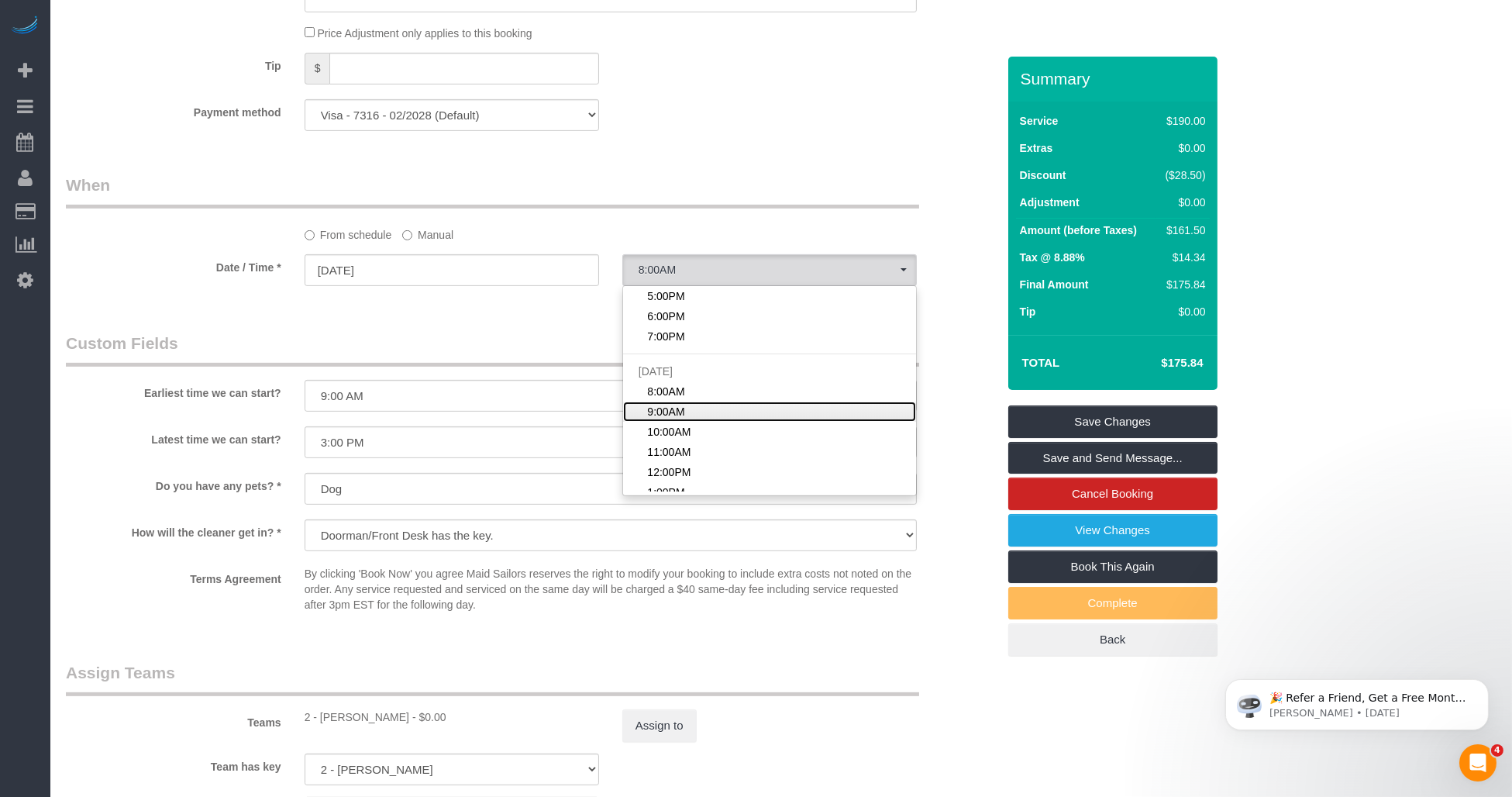
click at [668, 419] on span "9:00AM" at bounding box center [666, 411] width 37 height 15
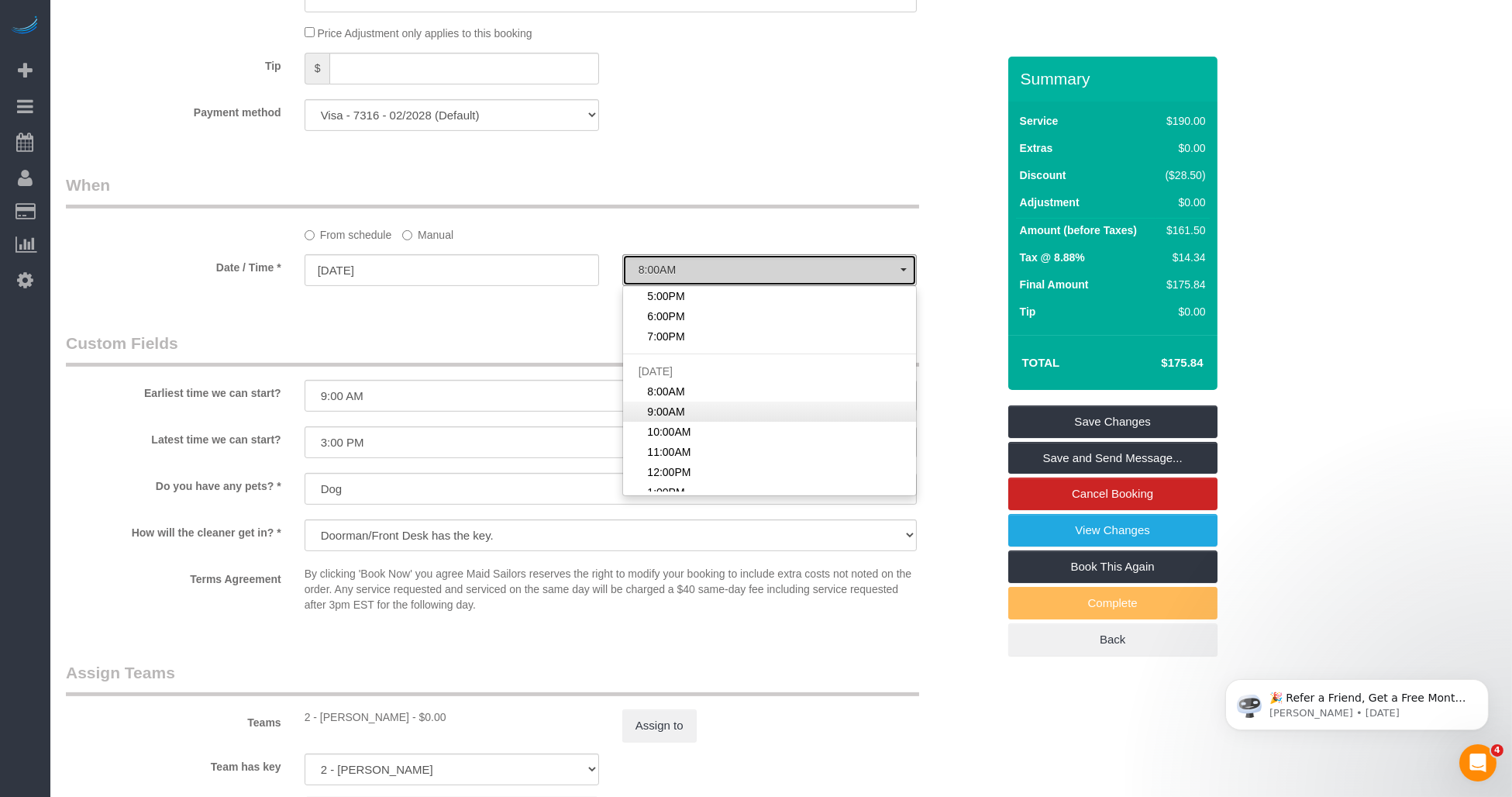
select select "spot14"
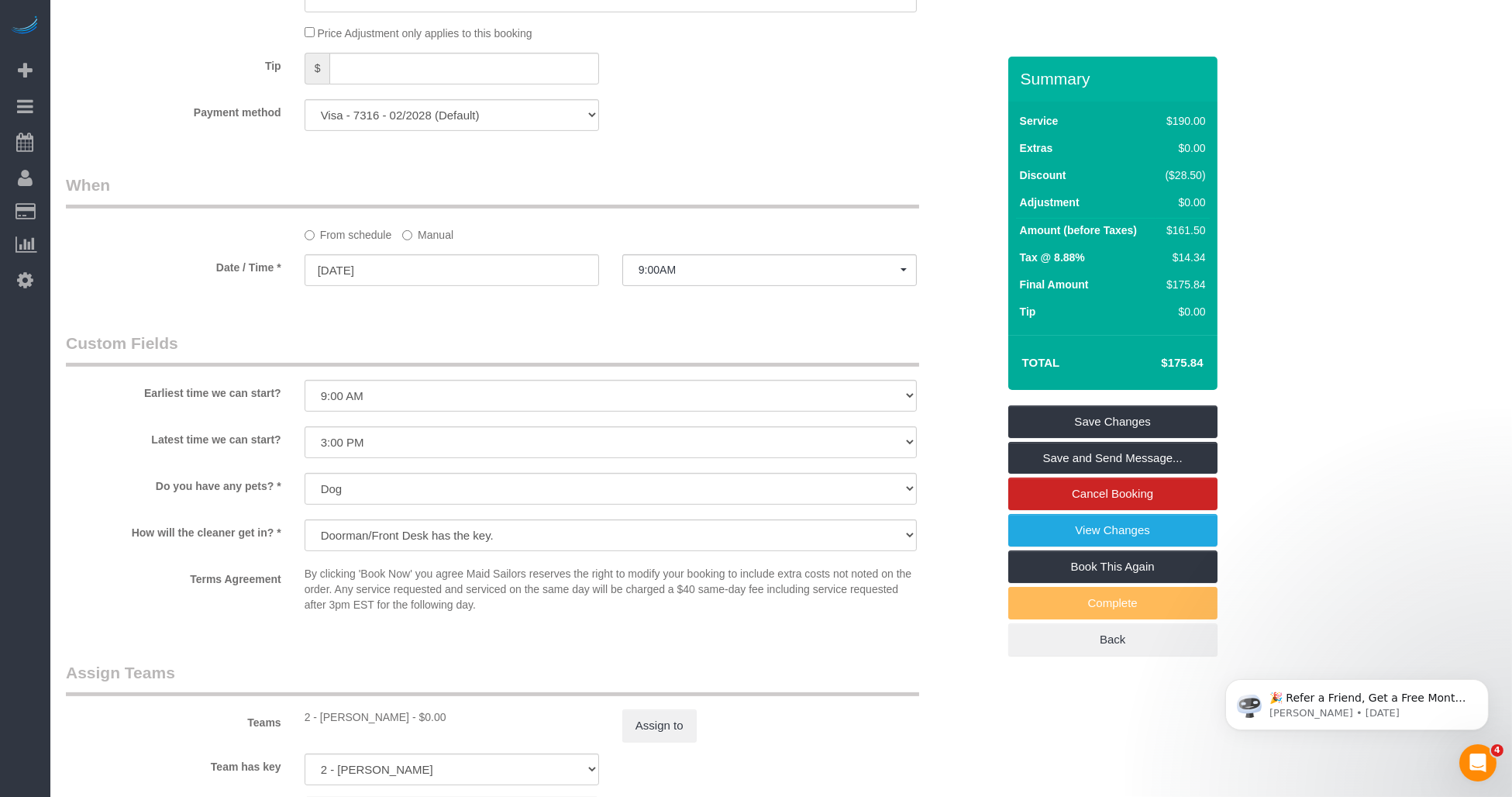
click at [741, 459] on link "Save and Send Message..." at bounding box center [1113, 458] width 209 height 32
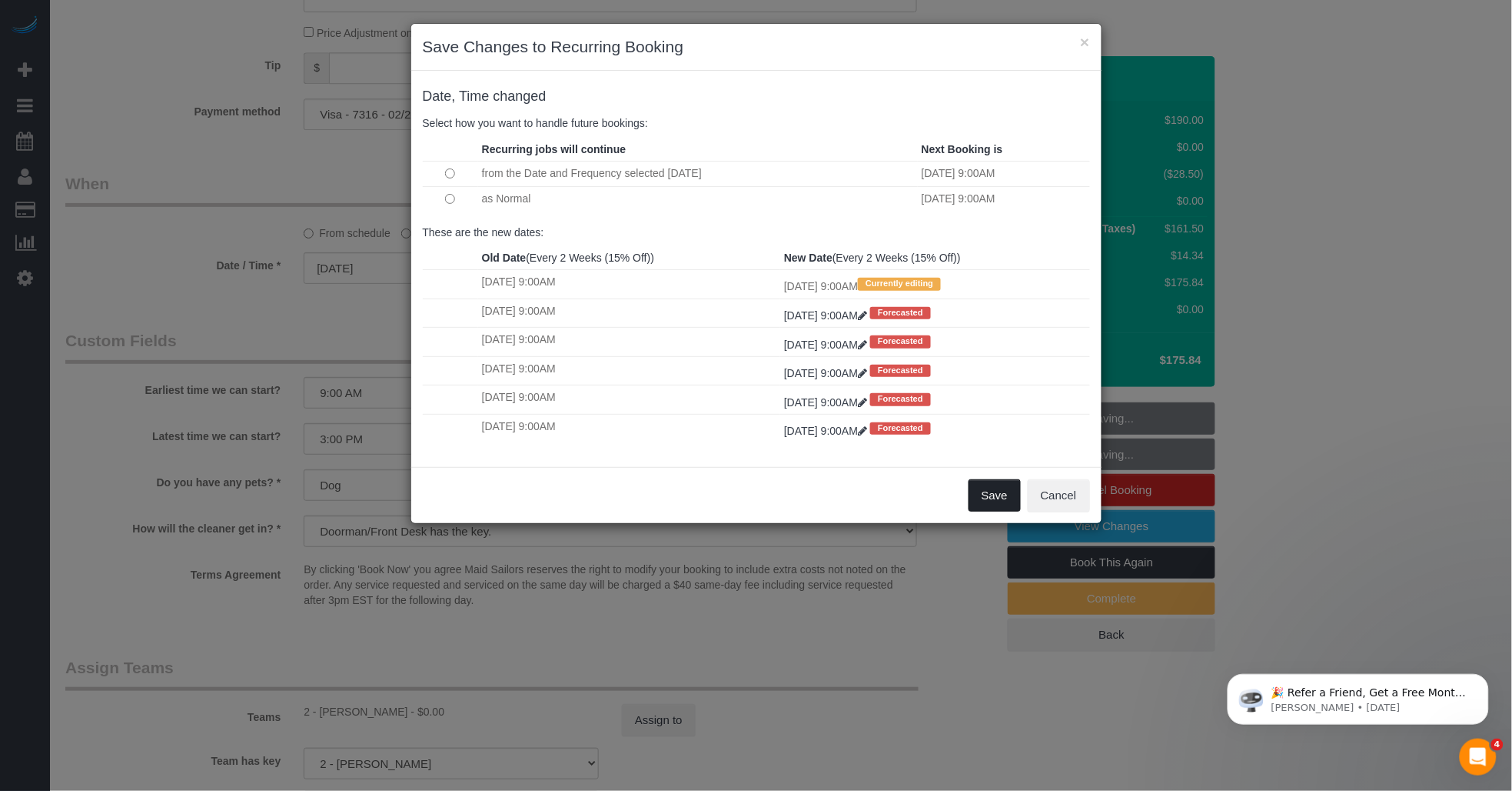
click at [735, 503] on button "Save" at bounding box center [995, 495] width 52 height 32
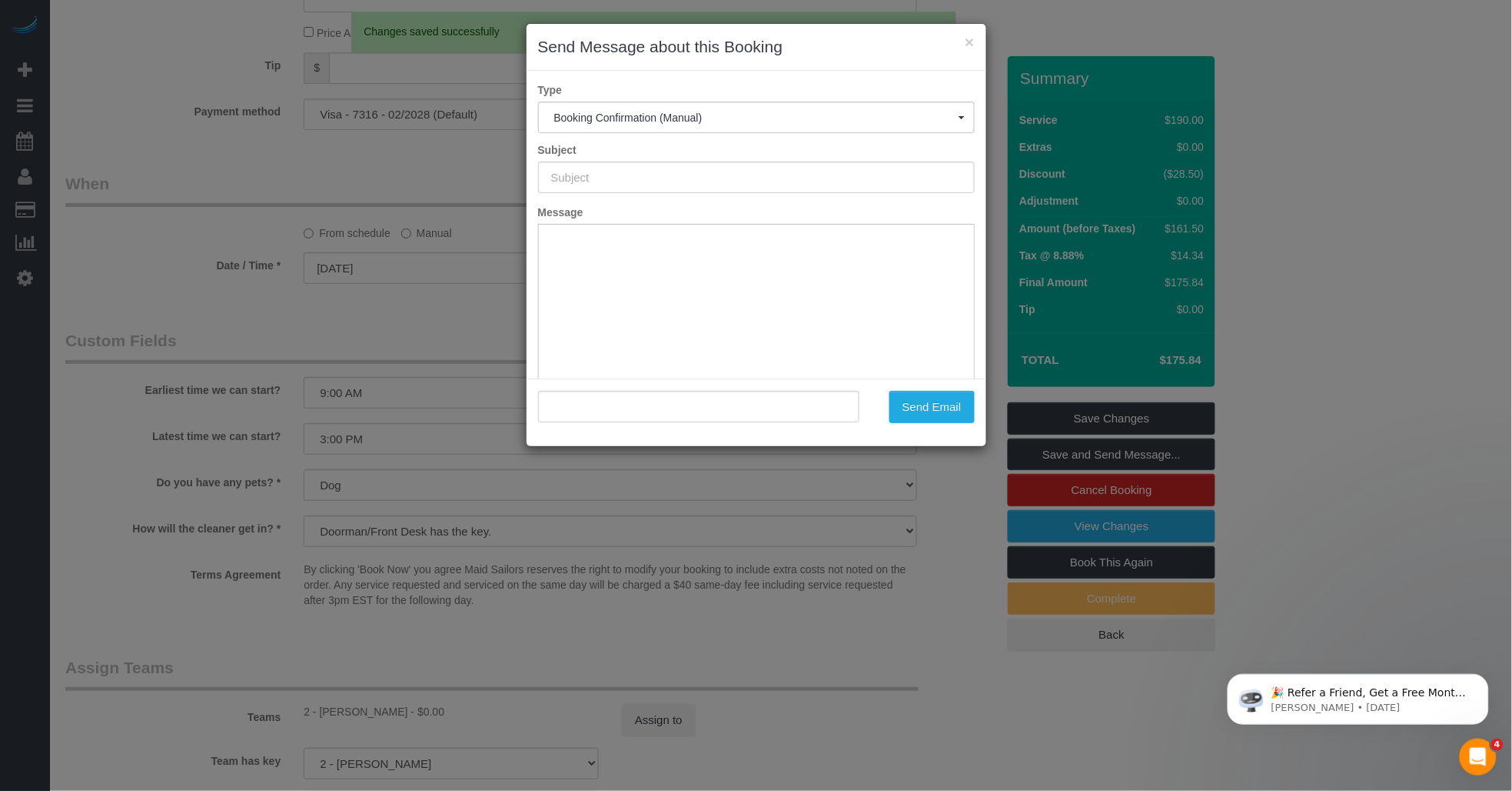
type input "Cleaning Confirmed for 08/29/2025 at 9:00am"
type input ""Devon Darrow" <charlie.aidinoff@gmail.com>"
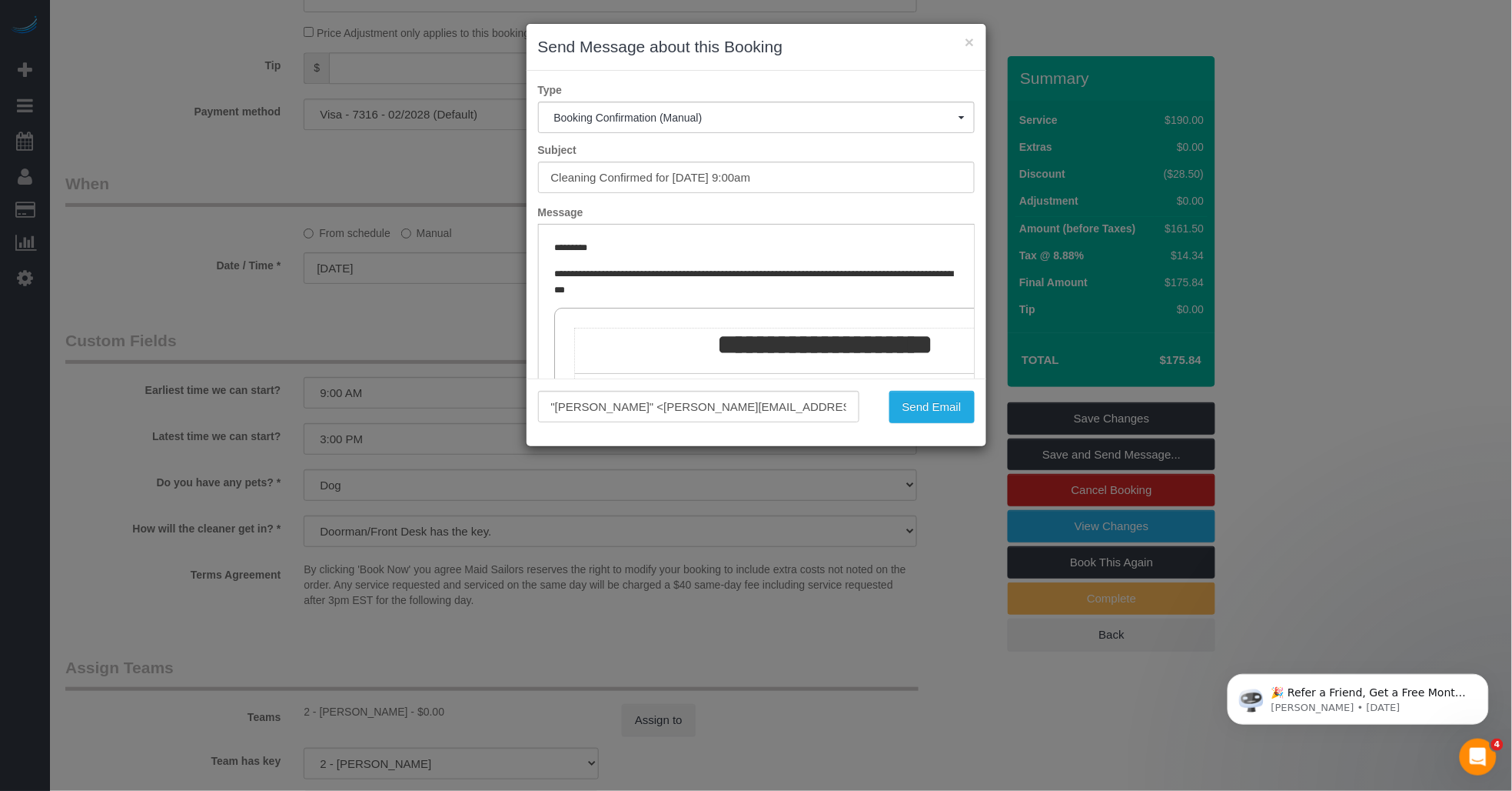
scroll to position [85, 0]
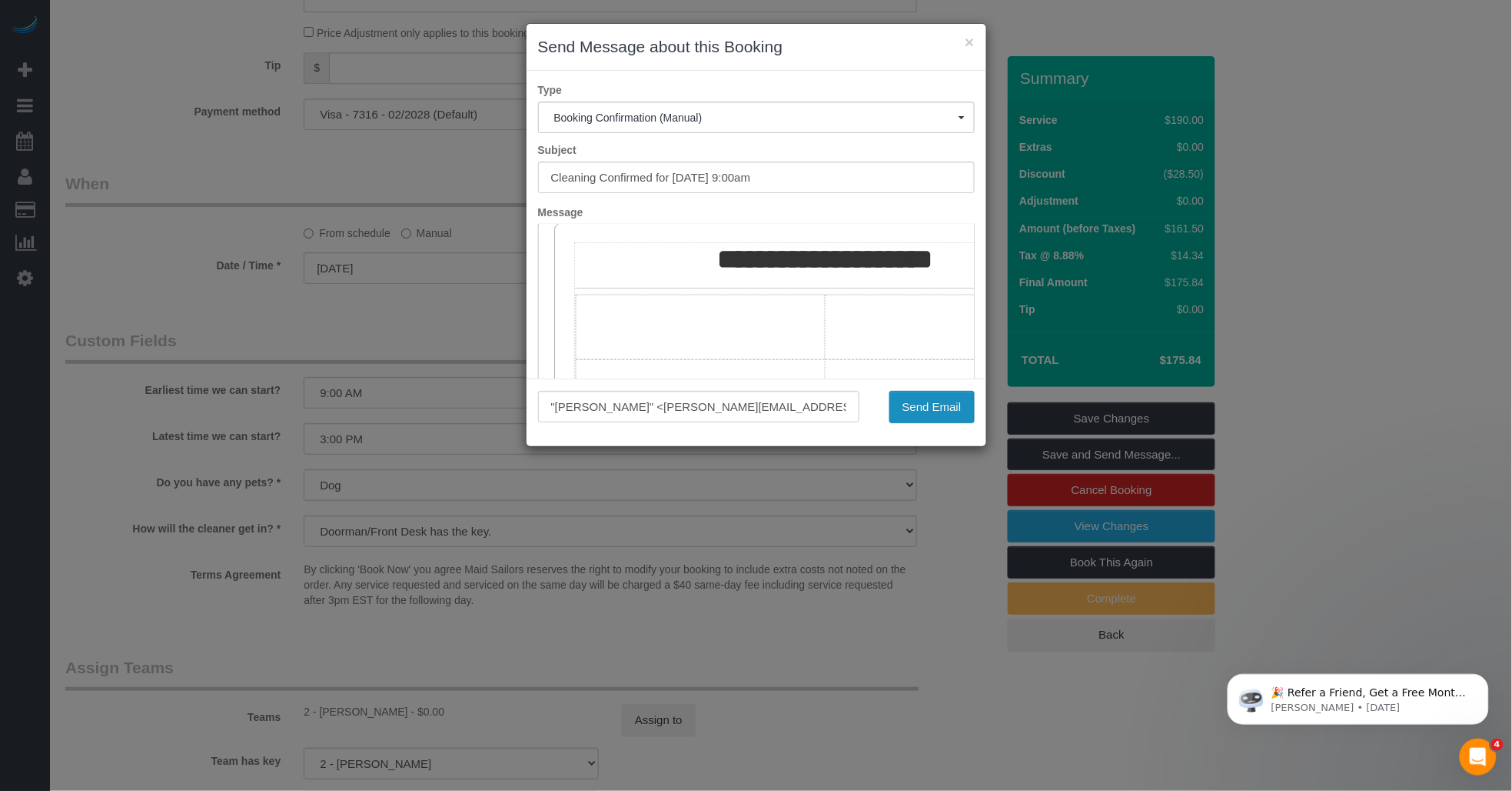
click at [735, 404] on button "Send Email" at bounding box center [931, 406] width 85 height 32
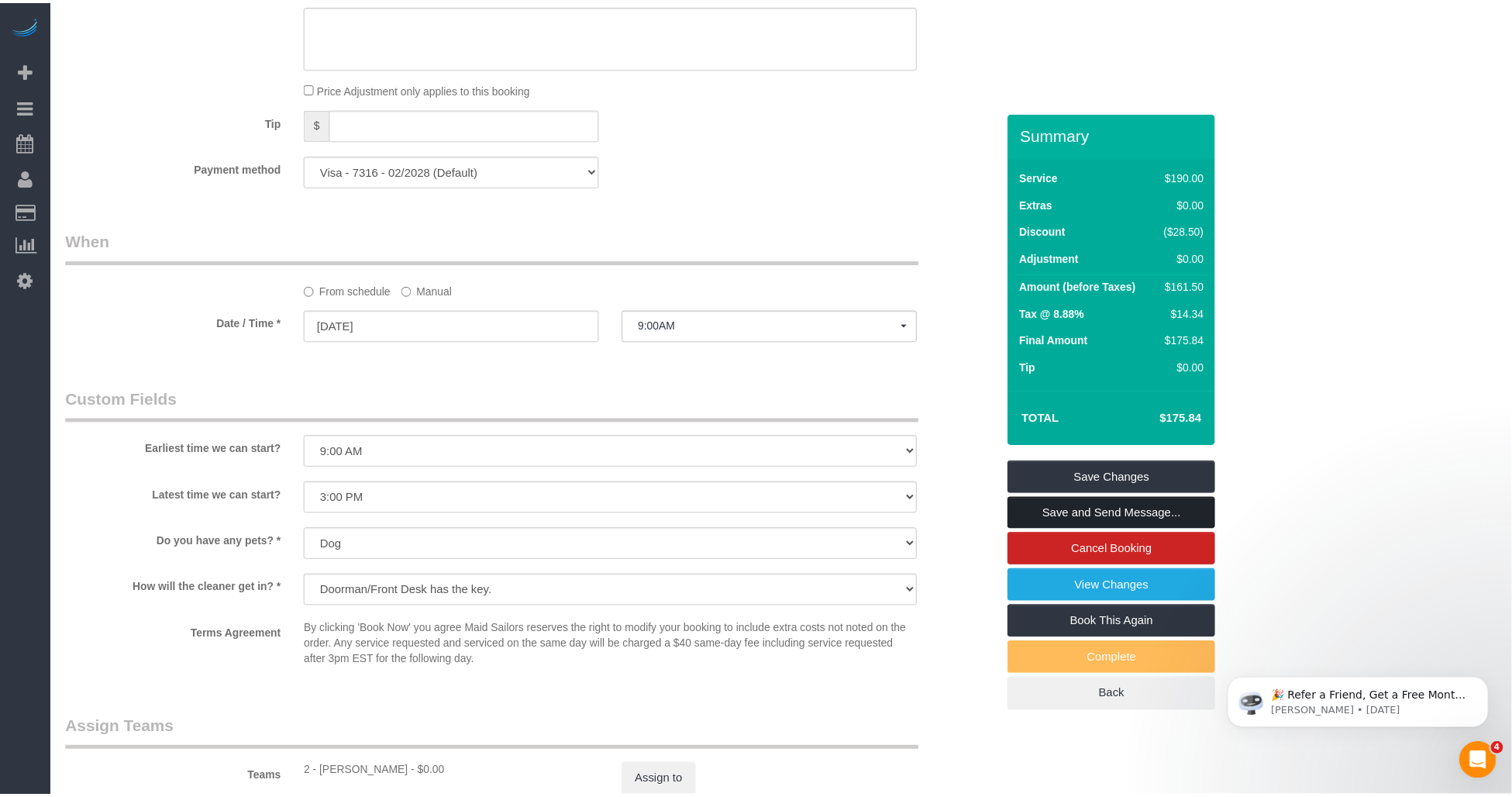
scroll to position [1433, 0]
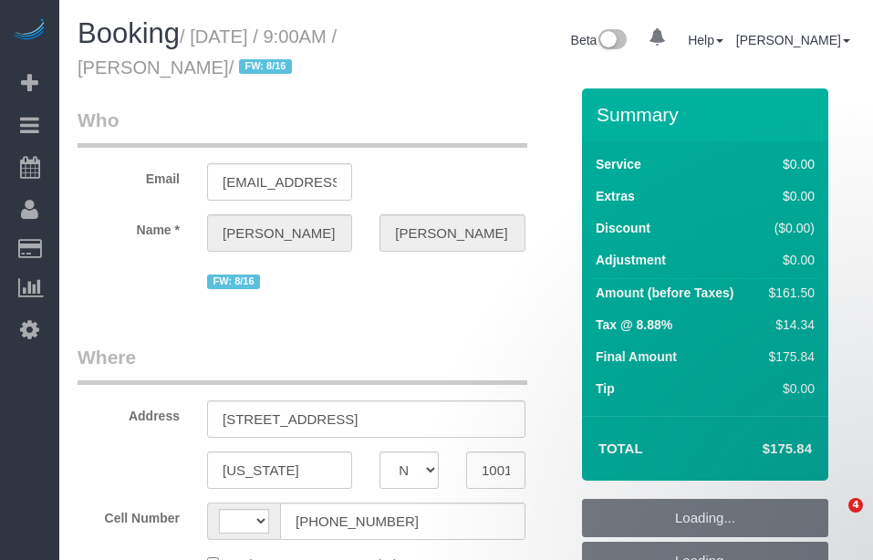
select select "NY"
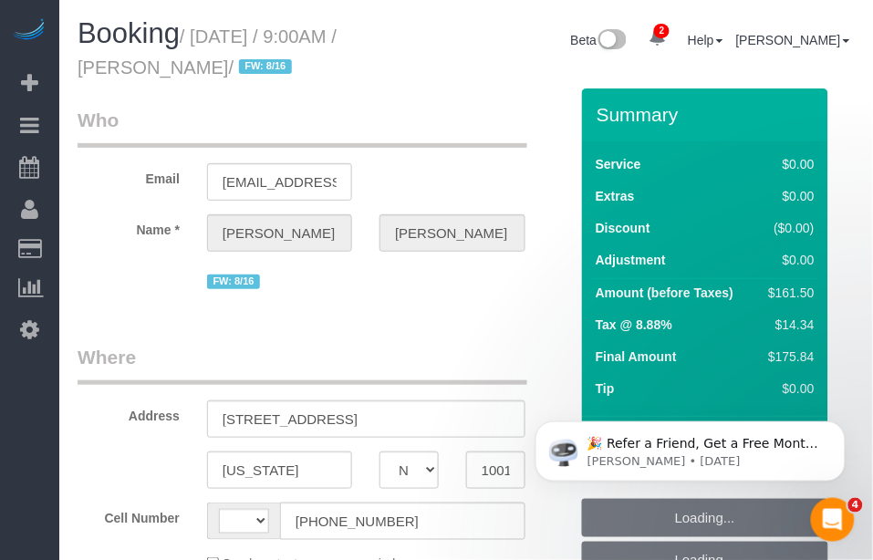
select select "string:[GEOGRAPHIC_DATA]"
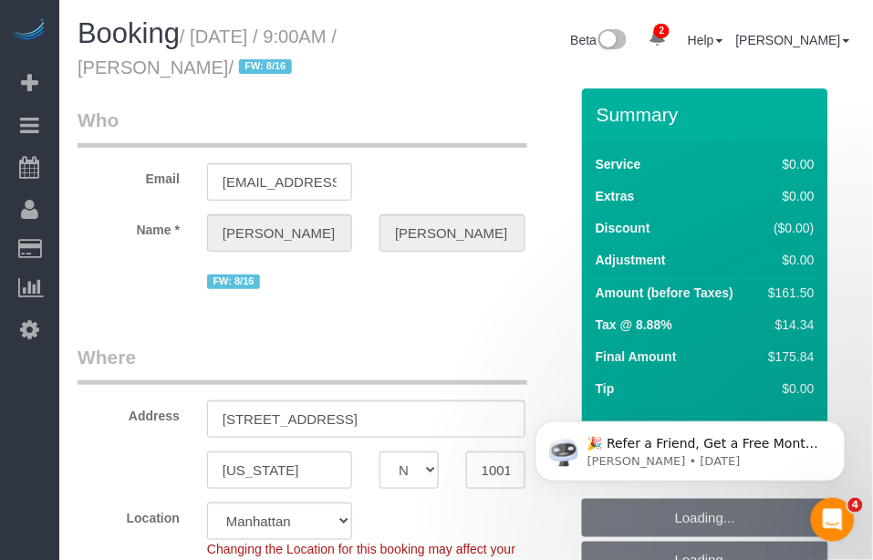
select select "object:649"
select select "string:stripe-pm_1RK0mp4VGloSiKo7cFIrzZQh"
select select "2"
select select "spot1"
select select "number:59"
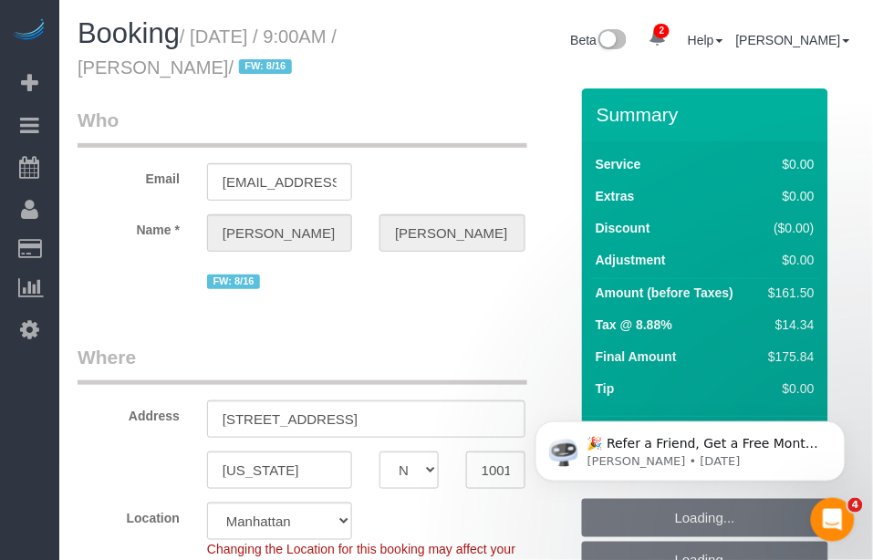
select select "number:76"
select select "number:15"
select select "number:6"
select select "object:908"
select select "2"
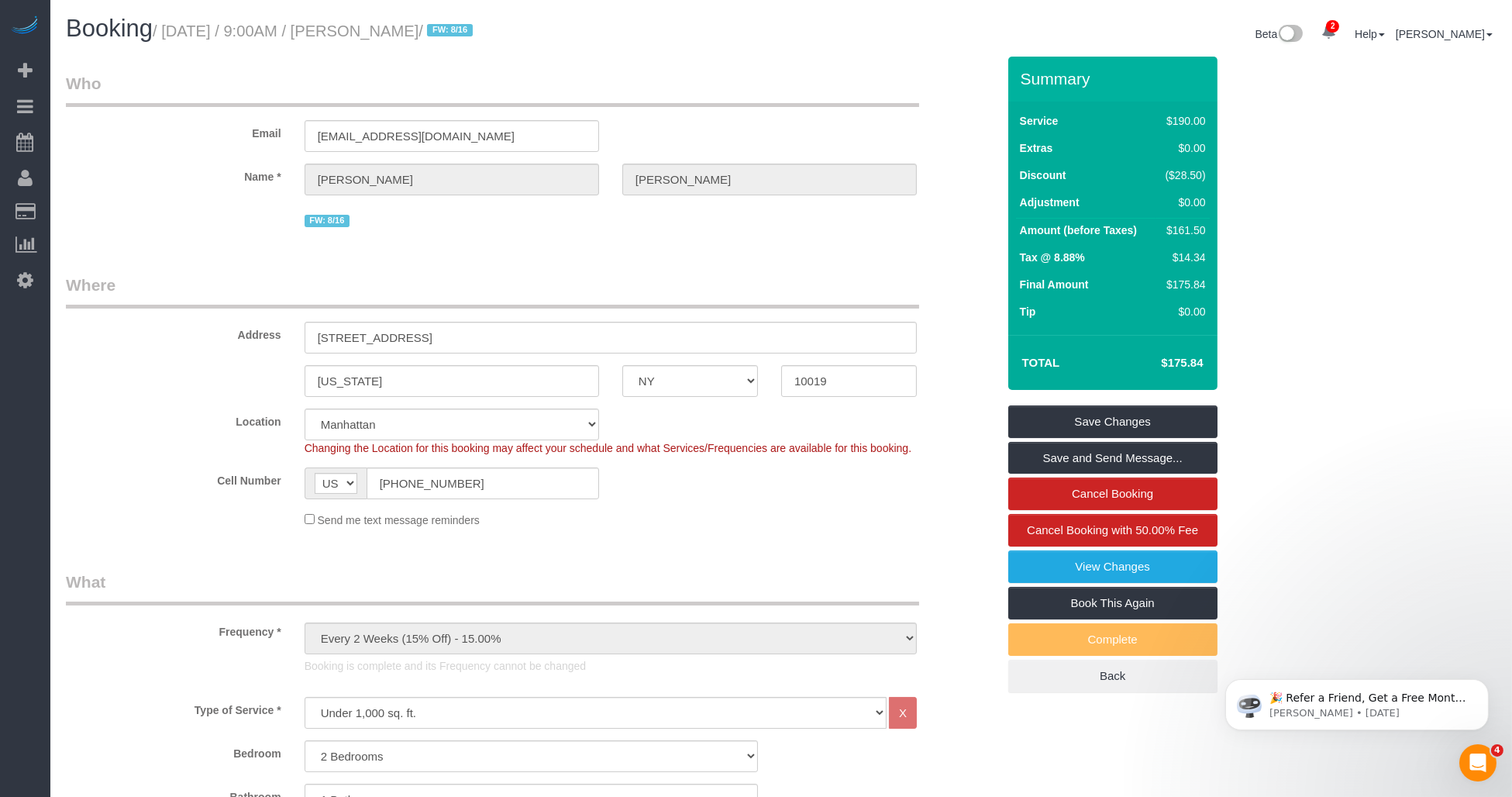
drag, startPoint x: 365, startPoint y: 27, endPoint x: 458, endPoint y: 31, distance: 93.1
click at [458, 31] on small "/ August 24, 2025 / 9:00AM / William Wang / FW: 8/16" at bounding box center [315, 31] width 325 height 17
copy small "William Wang"
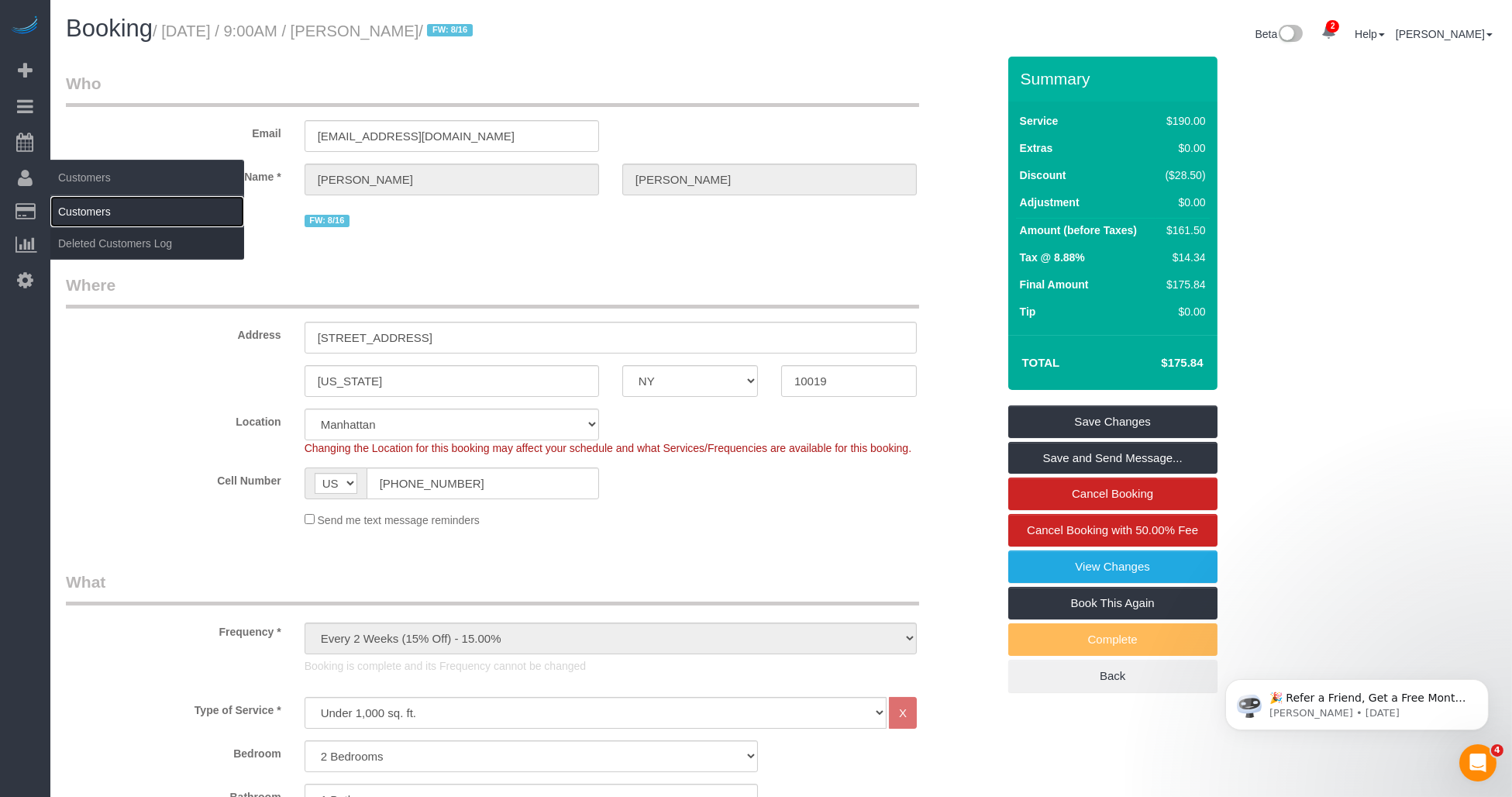
click at [60, 204] on link "Customers" at bounding box center [147, 212] width 194 height 31
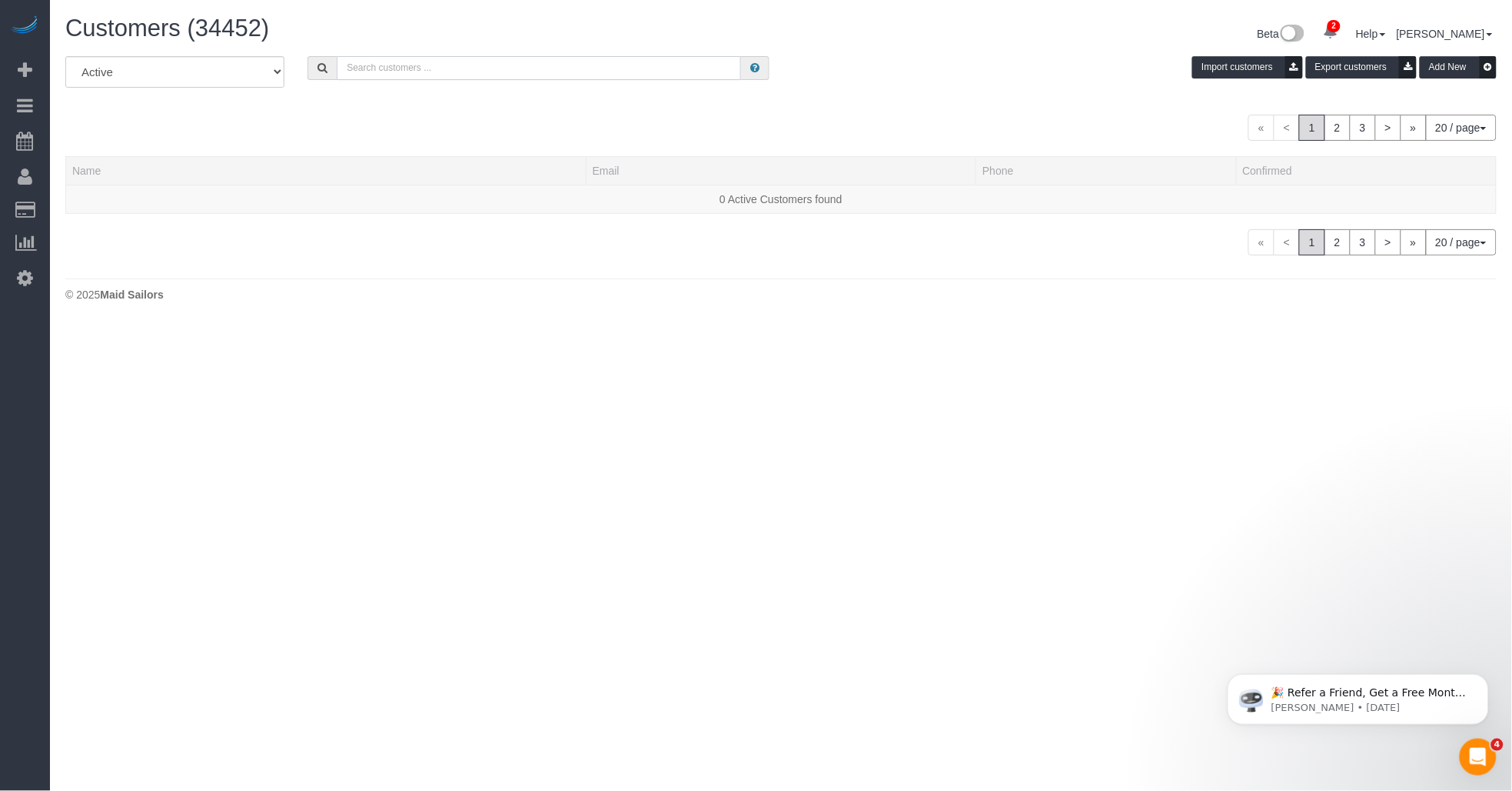
drag, startPoint x: 416, startPoint y: 66, endPoint x: 466, endPoint y: 66, distance: 50.0
click at [416, 66] on input "text" at bounding box center [539, 68] width 405 height 24
paste input "William Wang"
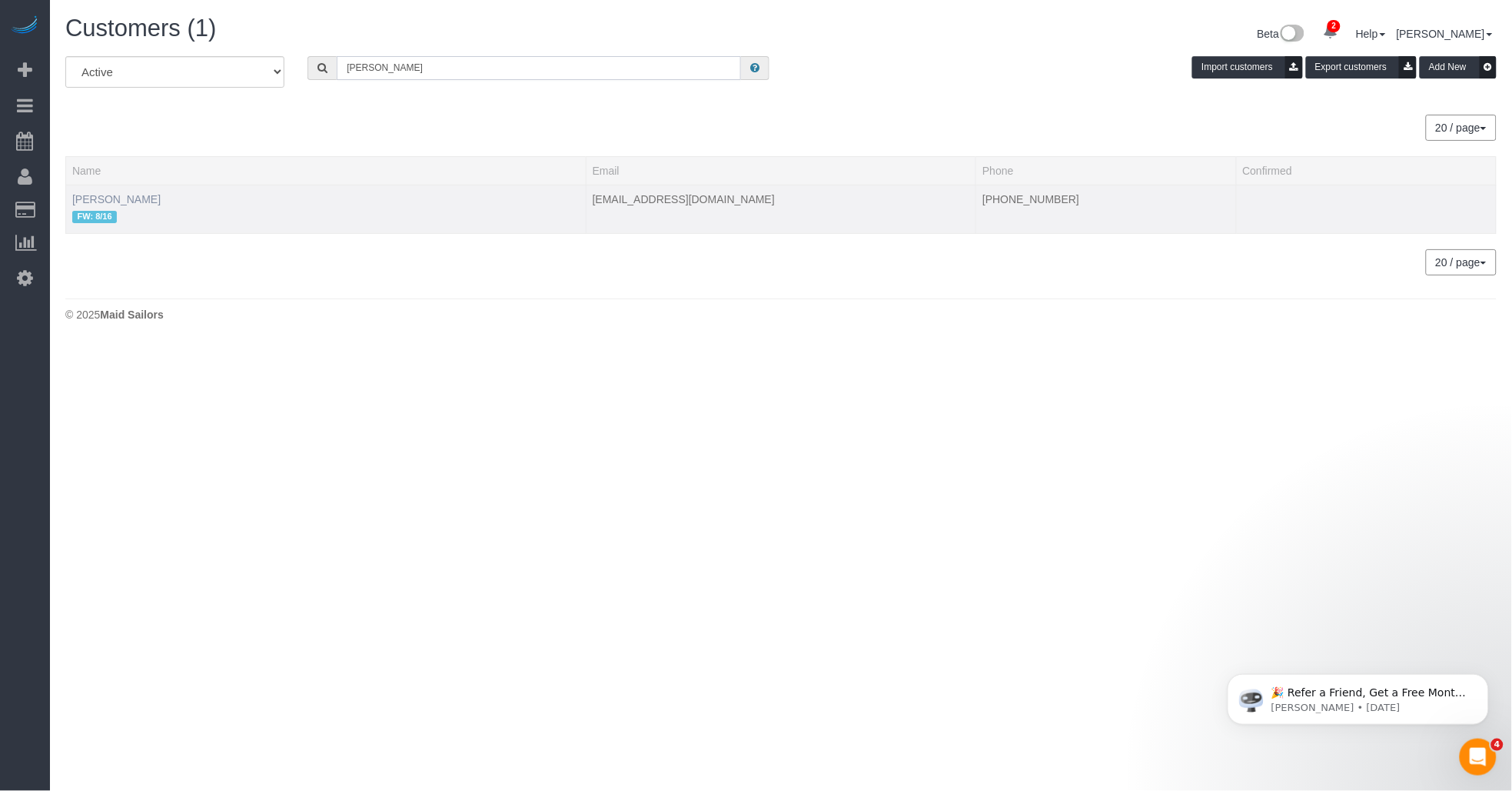
type input "William Wang"
click at [116, 194] on link "William Wang" at bounding box center [116, 199] width 88 height 13
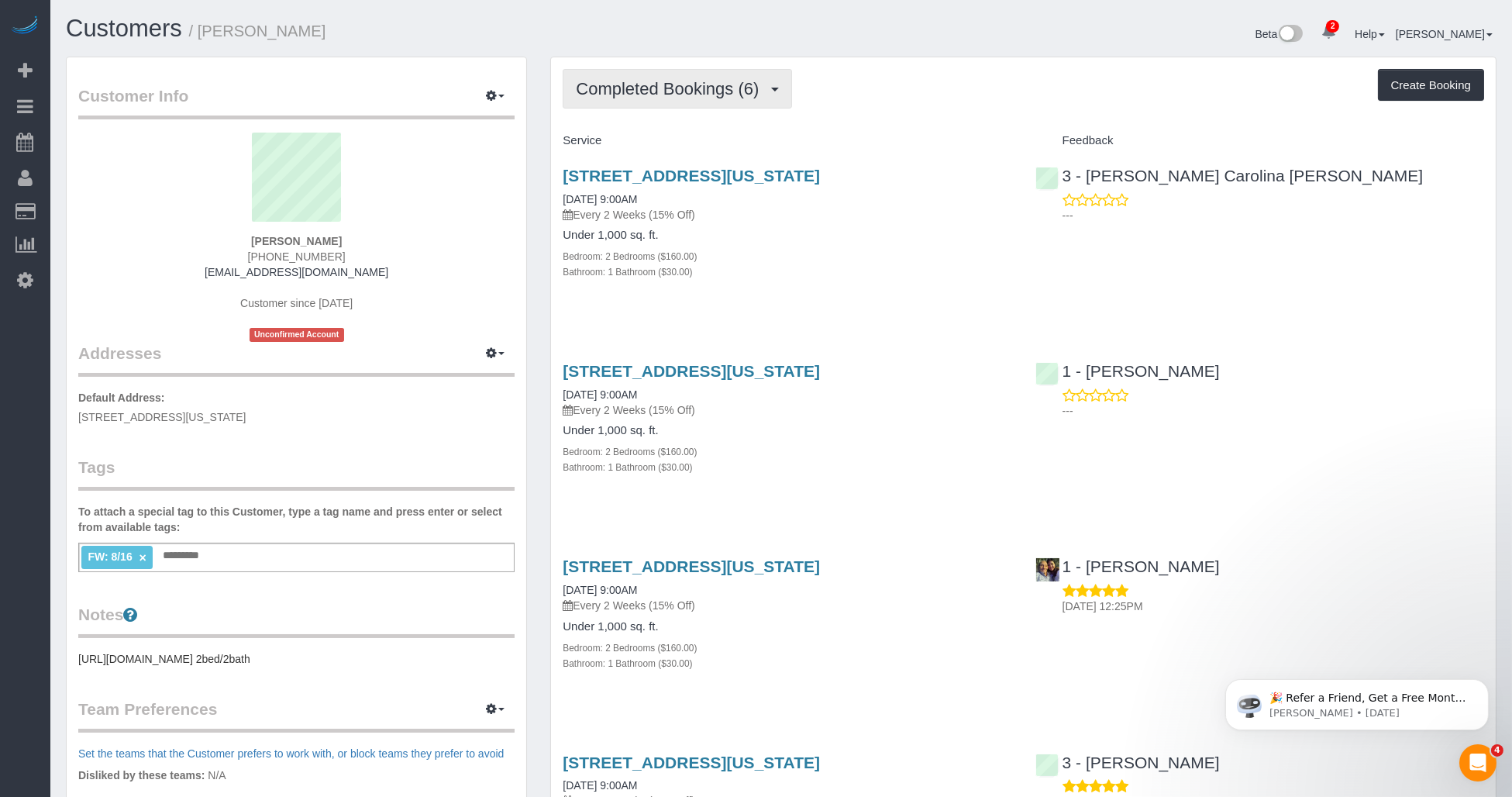
click at [671, 99] on button "Completed Bookings (6)" at bounding box center [677, 88] width 229 height 40
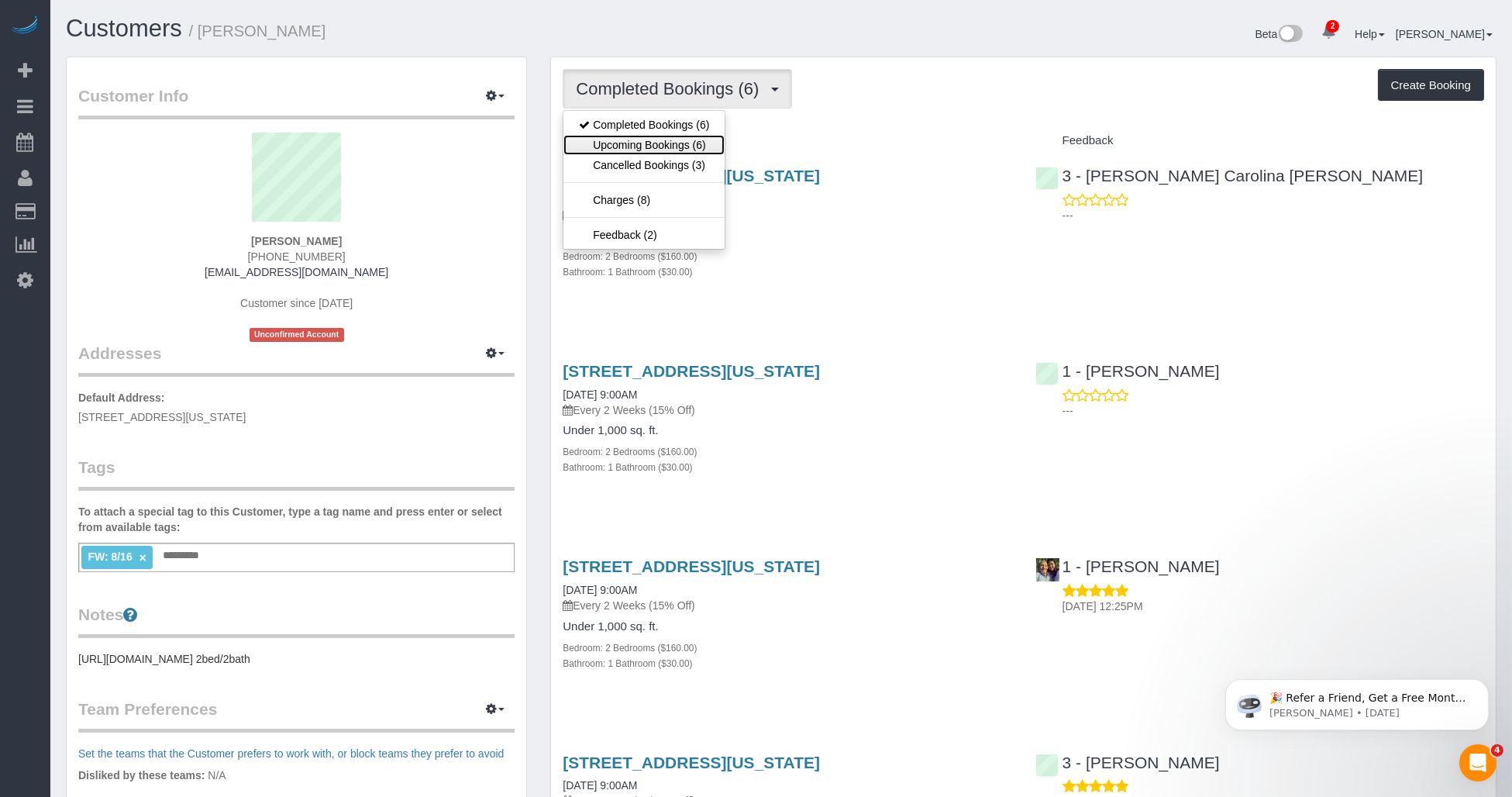
click at [669, 143] on link "Upcoming Bookings (6)" at bounding box center [644, 145] width 161 height 20
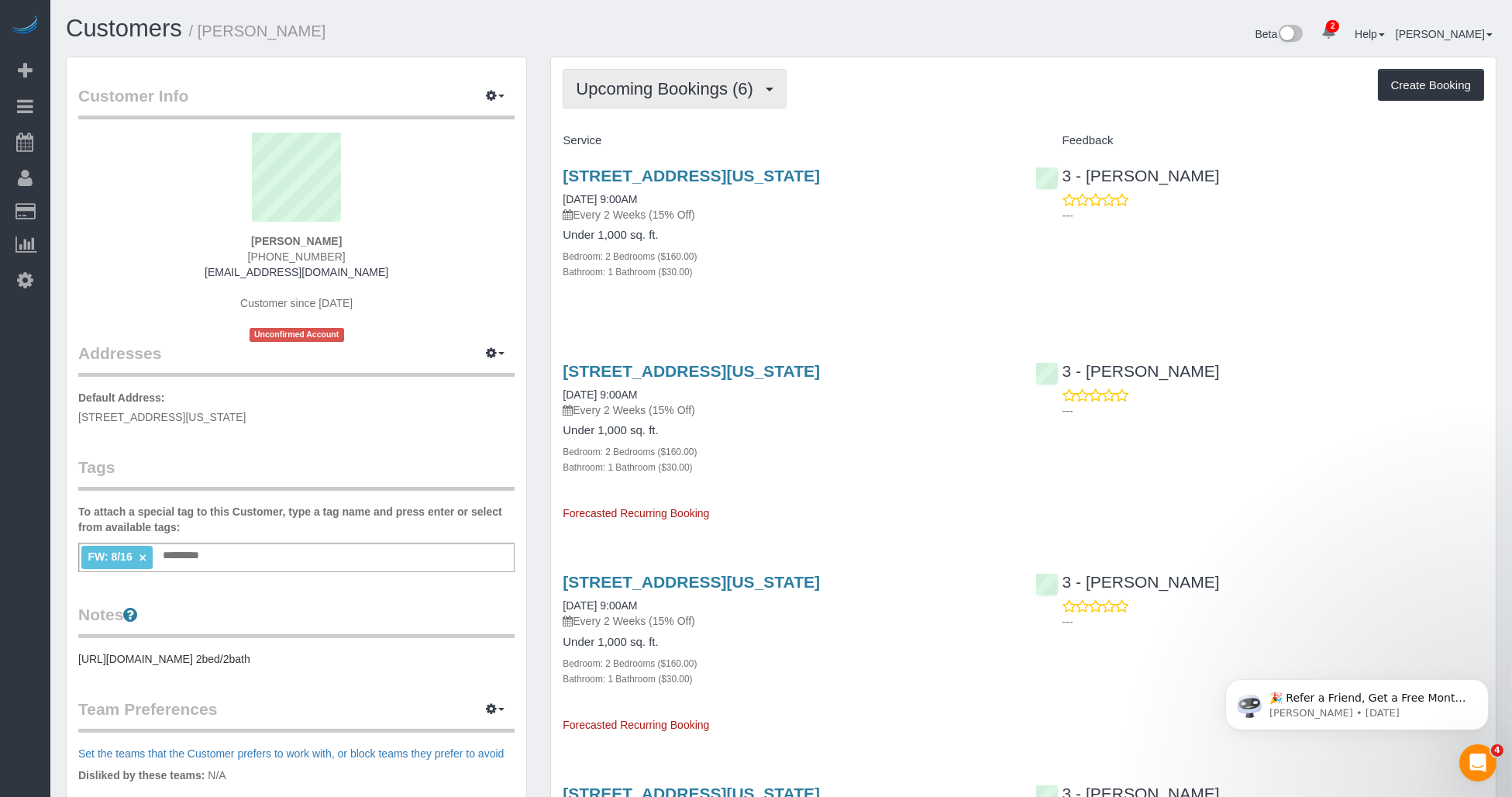
click at [684, 97] on span "Upcoming Bookings (6)" at bounding box center [669, 88] width 185 height 20
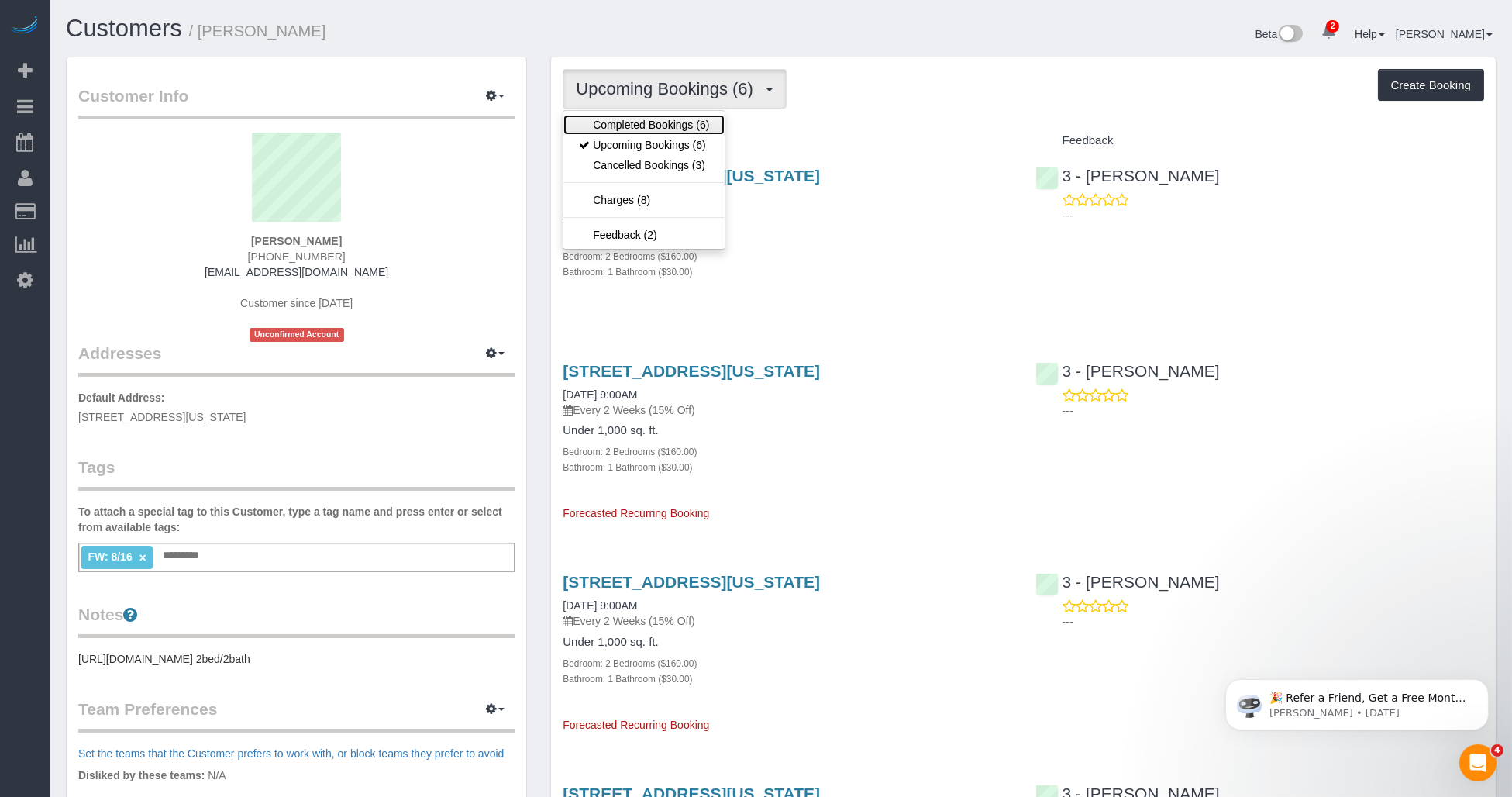
click at [667, 126] on link "Completed Bookings (6)" at bounding box center [644, 125] width 161 height 20
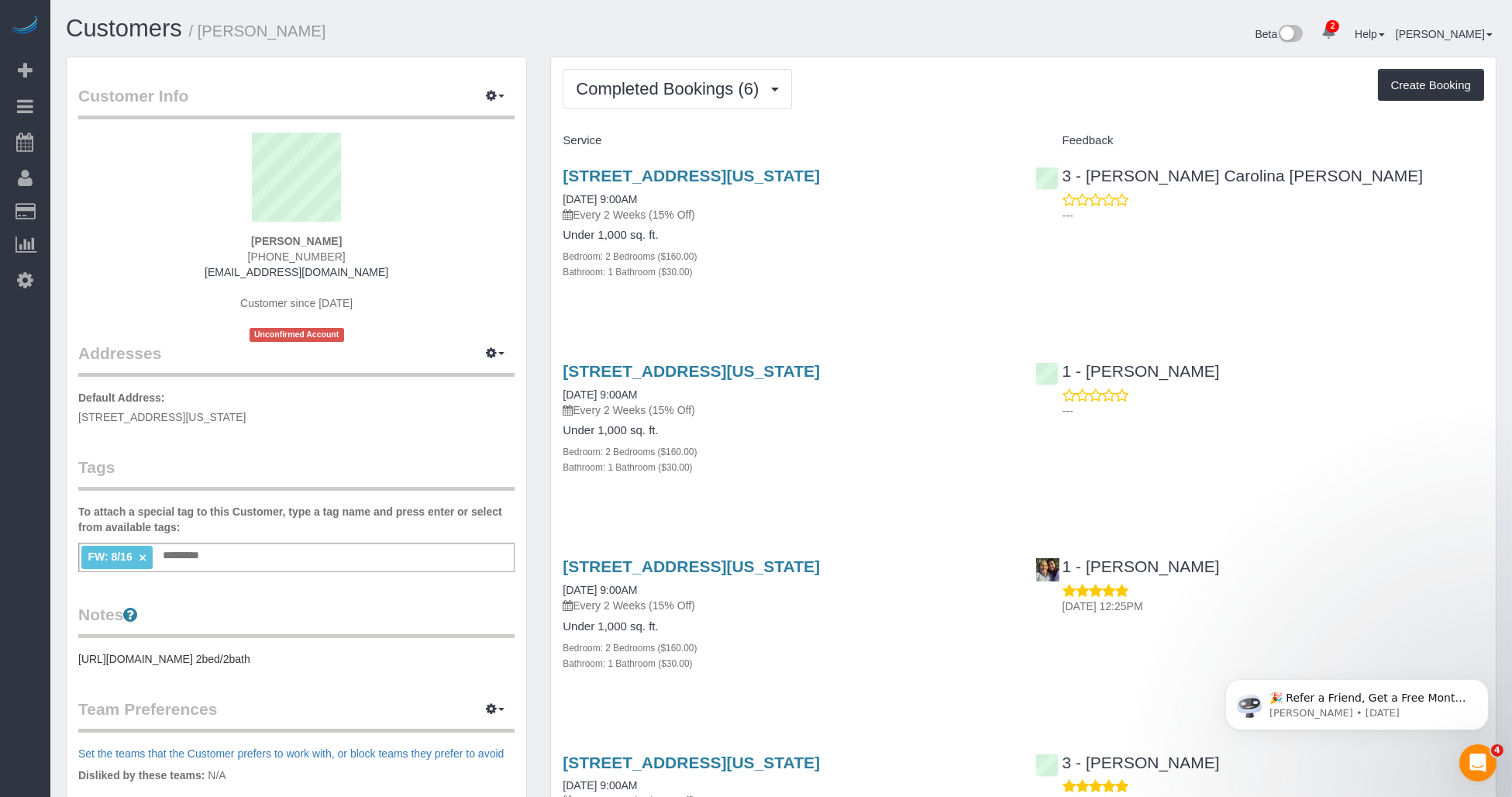
click at [741, 475] on div "Service Feedback 1600 Broadway, Apt.12c, New York, NY 10019 08/24/2025 9:00AM E…" at bounding box center [1023, 707] width 921 height 1159
drag, startPoint x: 590, startPoint y: 466, endPoint x: 675, endPoint y: 477, distance: 85.7
click at [675, 475] on div "1600 Broadway, Apt.12c, New York, NY 10019 08/02/2025 9:00AM Every 2 Weeks (15%…" at bounding box center [786, 427] width 472 height 156
click at [676, 475] on div "1600 Broadway, Apt.12c, New York, NY 10019 08/02/2025 9:00AM Every 2 Weeks (15%…" at bounding box center [786, 427] width 472 height 156
click at [671, 316] on div "Service Feedback 1600 Broadway, Apt.12c, New York, NY 10019 08/24/2025 9:00AM E…" at bounding box center [1023, 707] width 921 height 1159
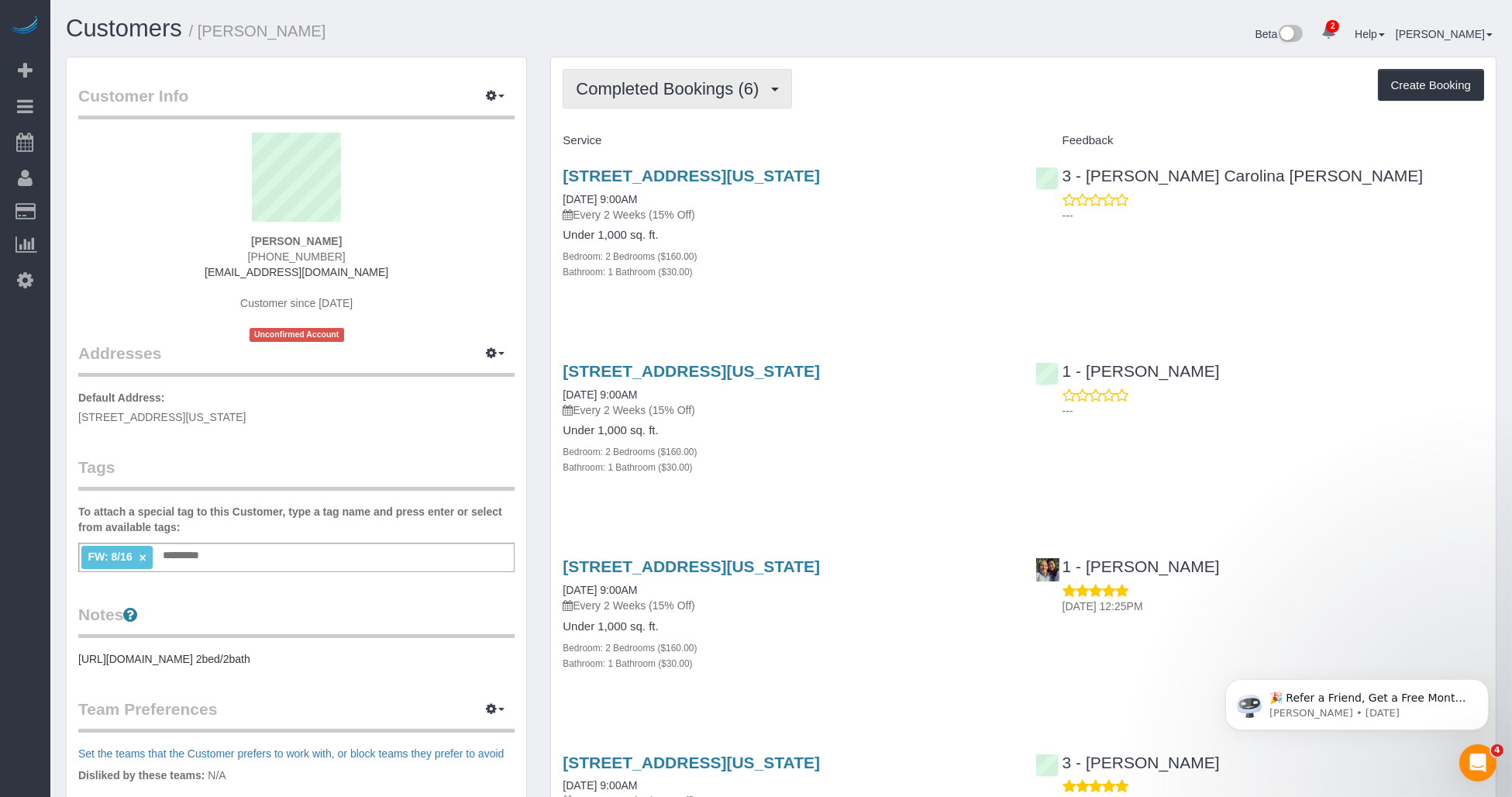
click at [741, 102] on button "Completed Bookings (6)" at bounding box center [677, 88] width 229 height 40
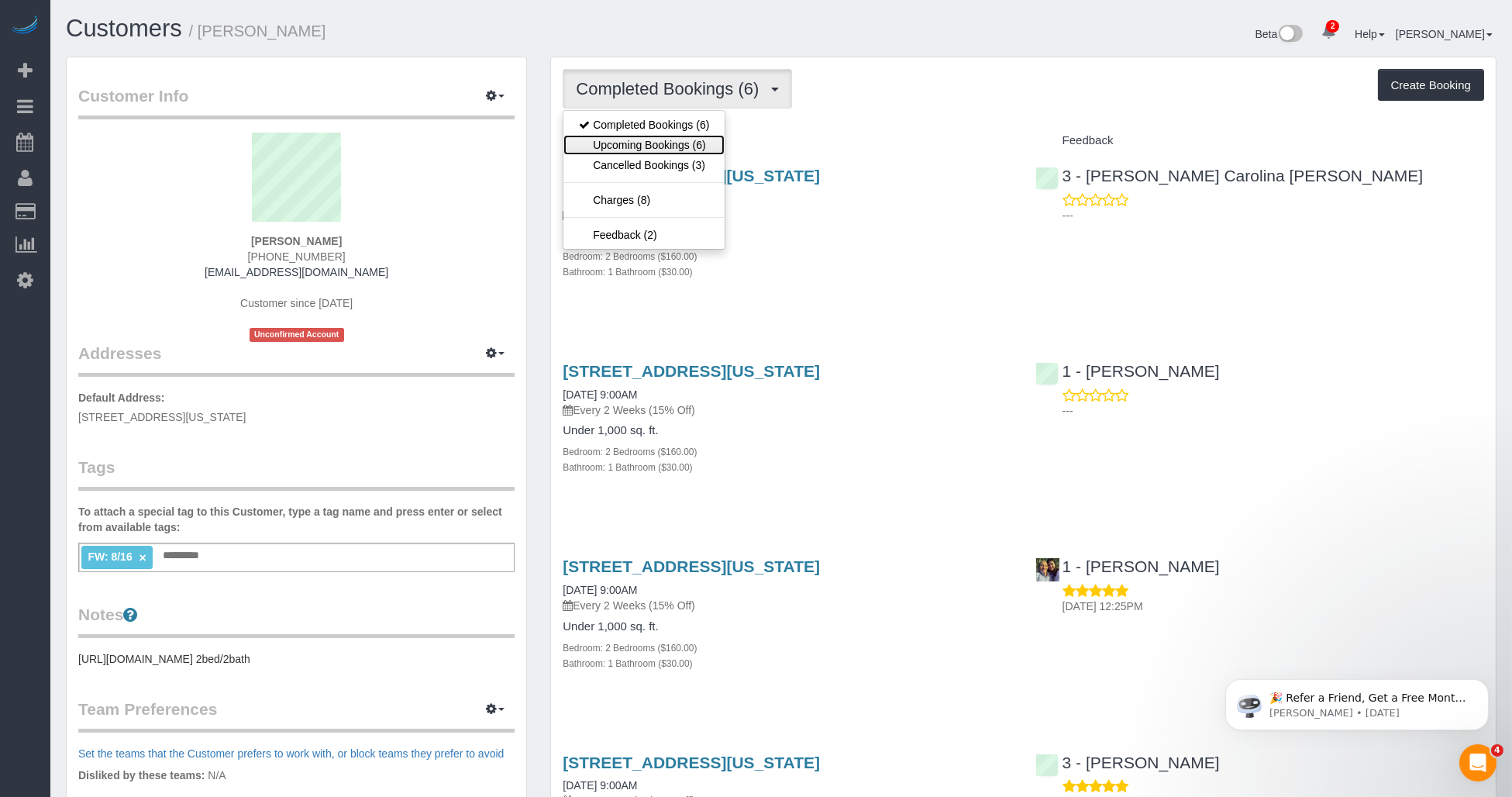
click at [676, 144] on link "Upcoming Bookings (6)" at bounding box center [644, 145] width 161 height 20
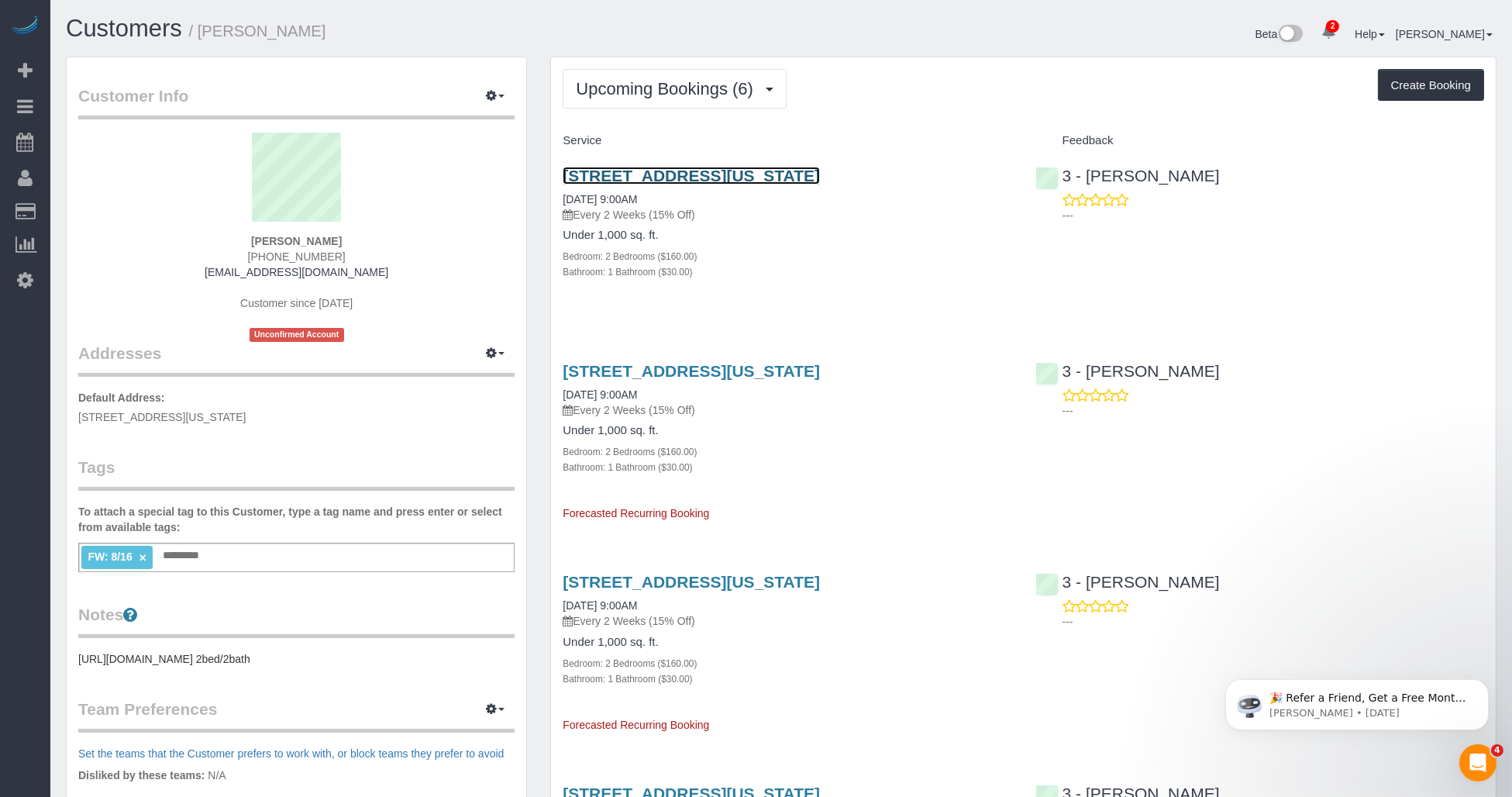
click at [672, 174] on link "1600 Broadway, Apt.12c, New York, NY 10019" at bounding box center [691, 175] width 258 height 18
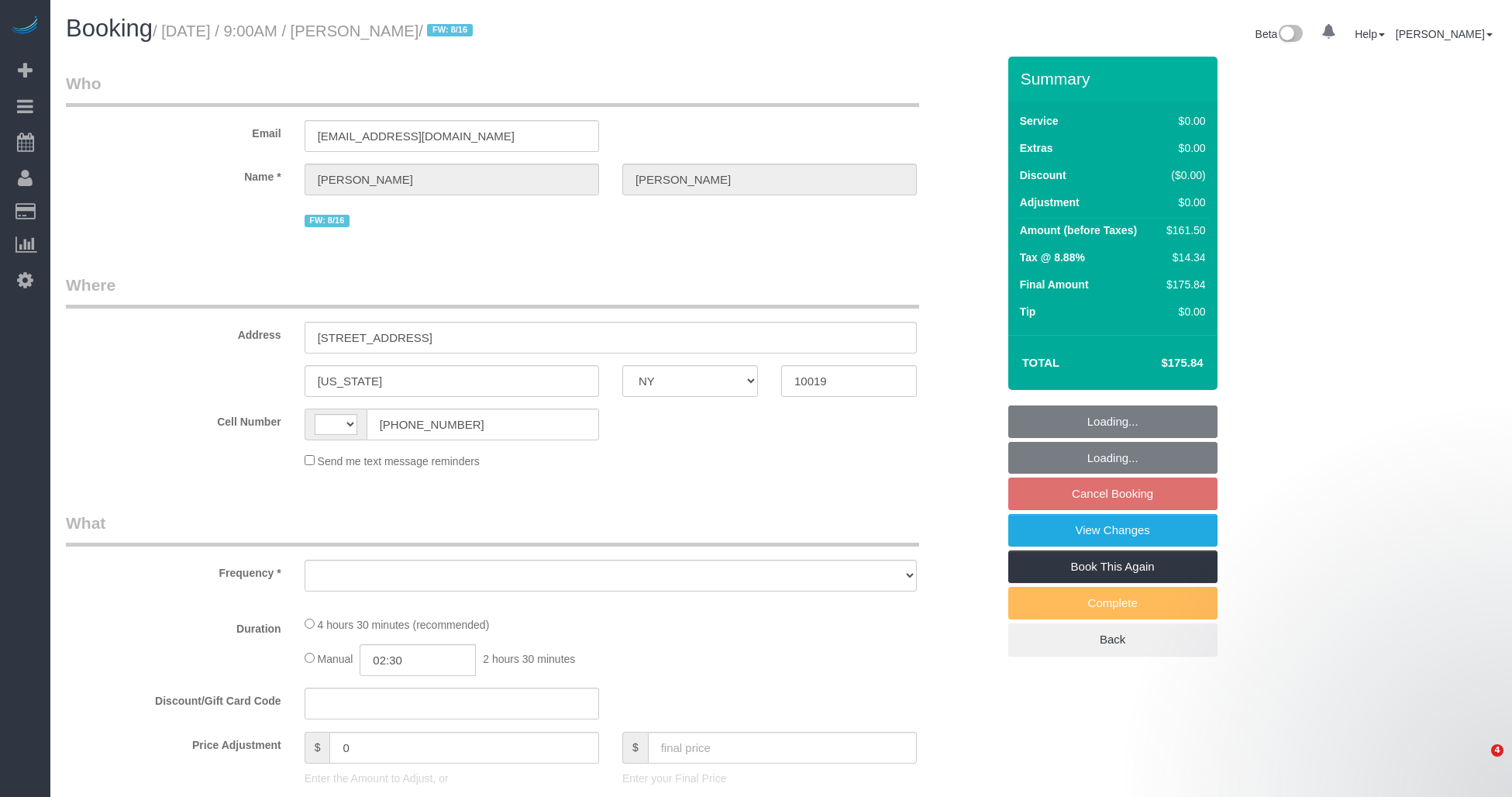
select select "NY"
select select "string:[GEOGRAPHIC_DATA]"
select select "2"
select select "number:59"
select select "number:76"
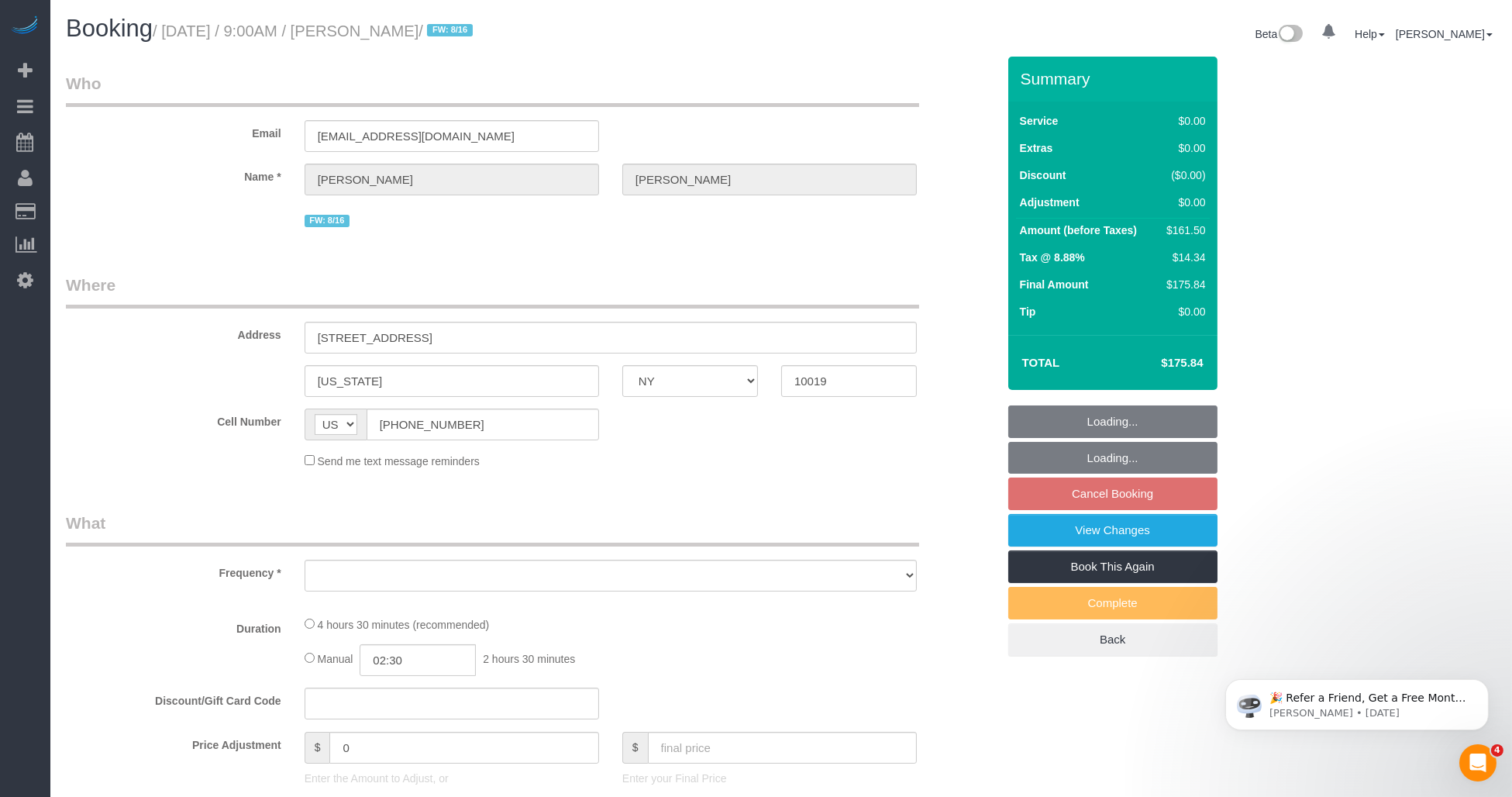
select select "number:15"
select select "number:6"
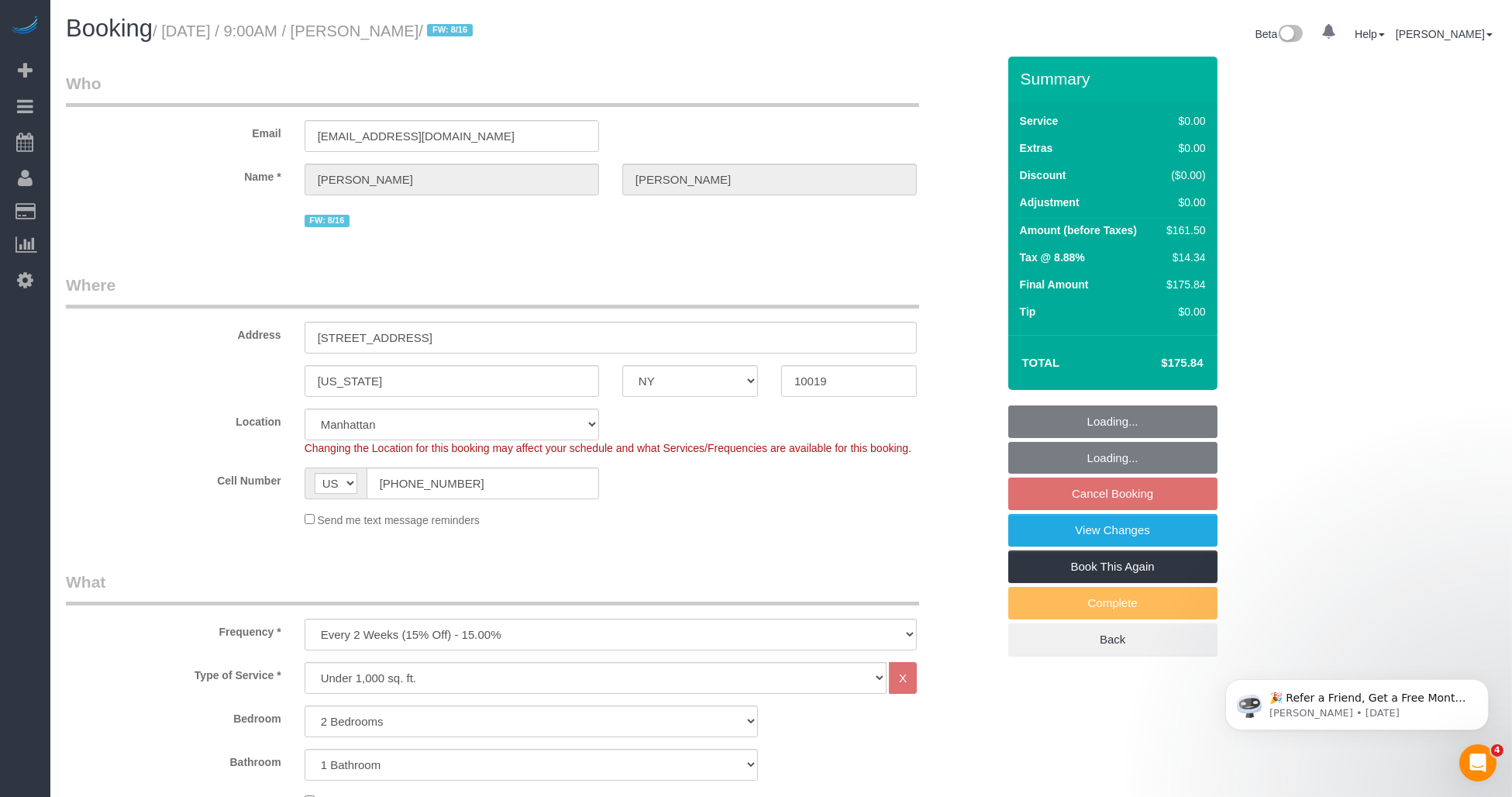
select select "object:888"
select select "string:stripe-pm_1RK0mp4VGloSiKo7cFIrzZQh"
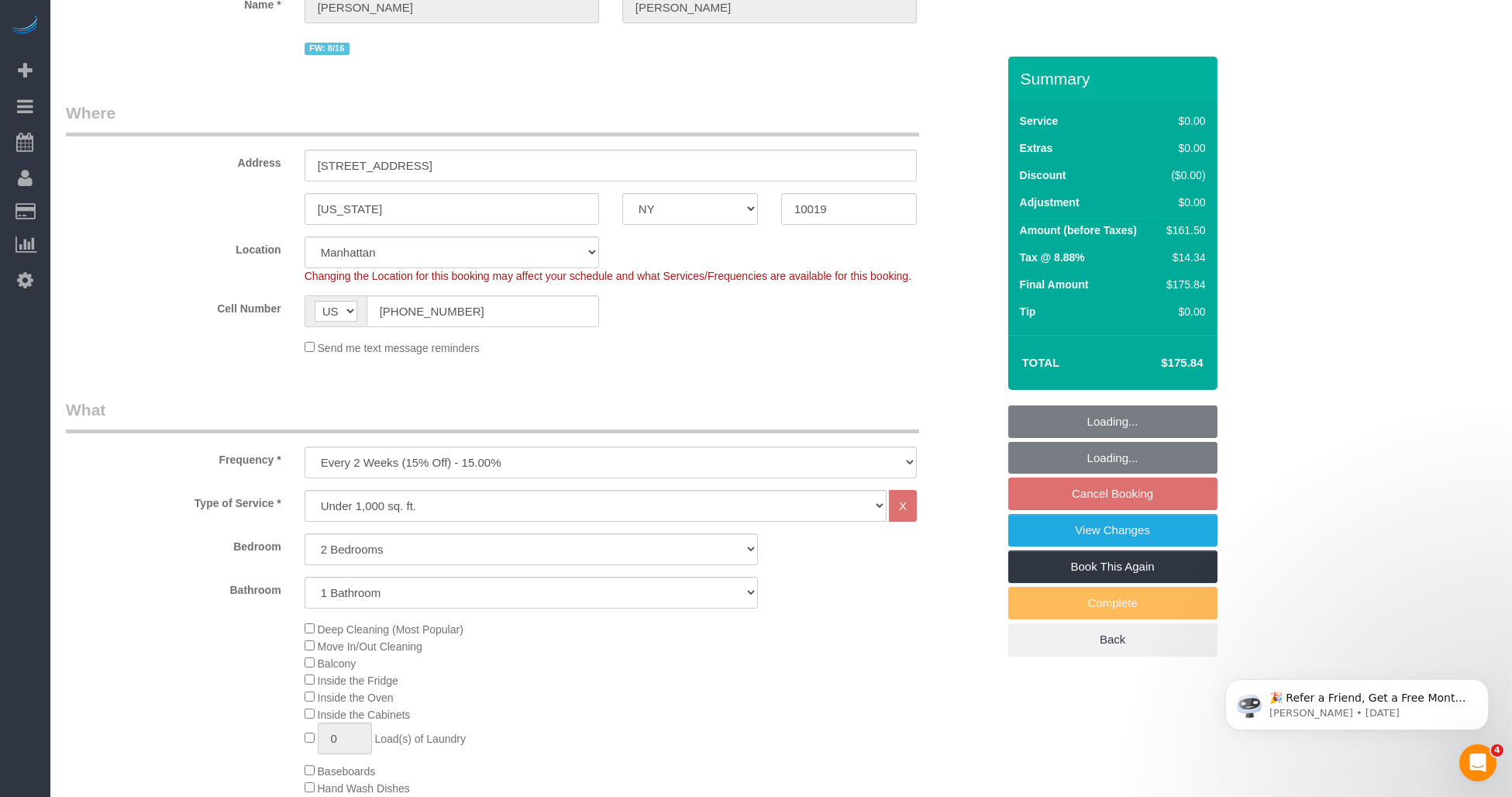
select select "object:892"
select select "spot2"
select select "2"
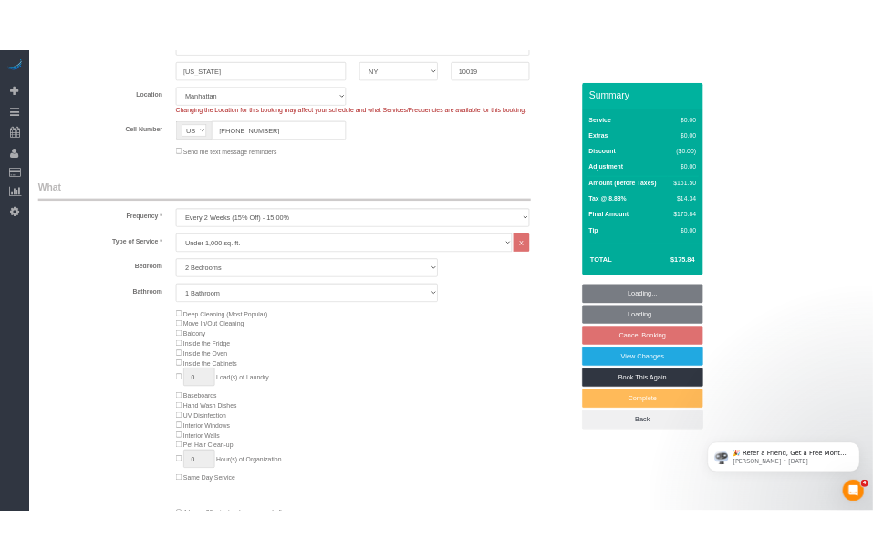
scroll to position [607, 0]
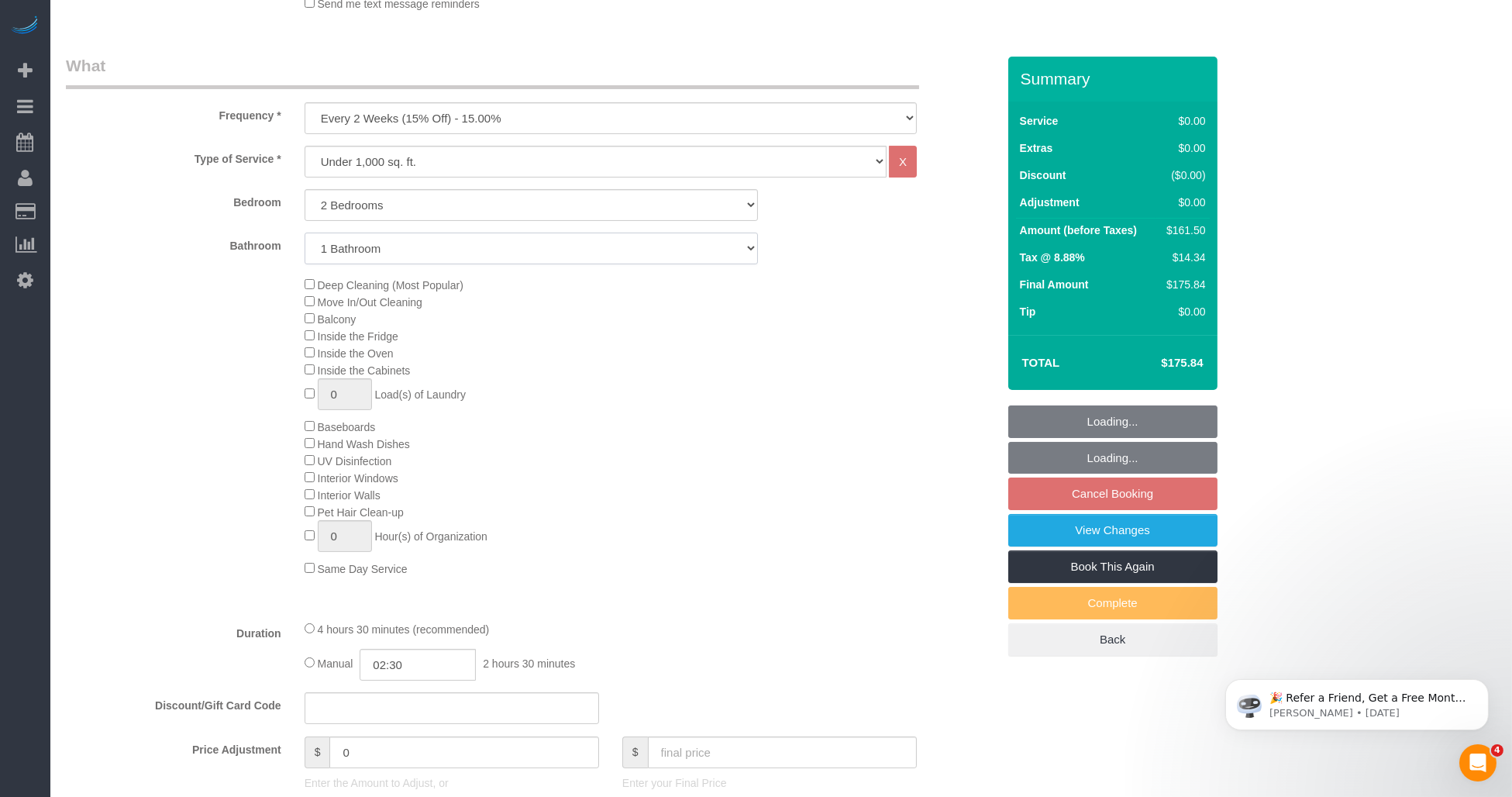
click at [459, 256] on select "1 Bathroom 2 Bathrooms" at bounding box center [531, 248] width 454 height 31
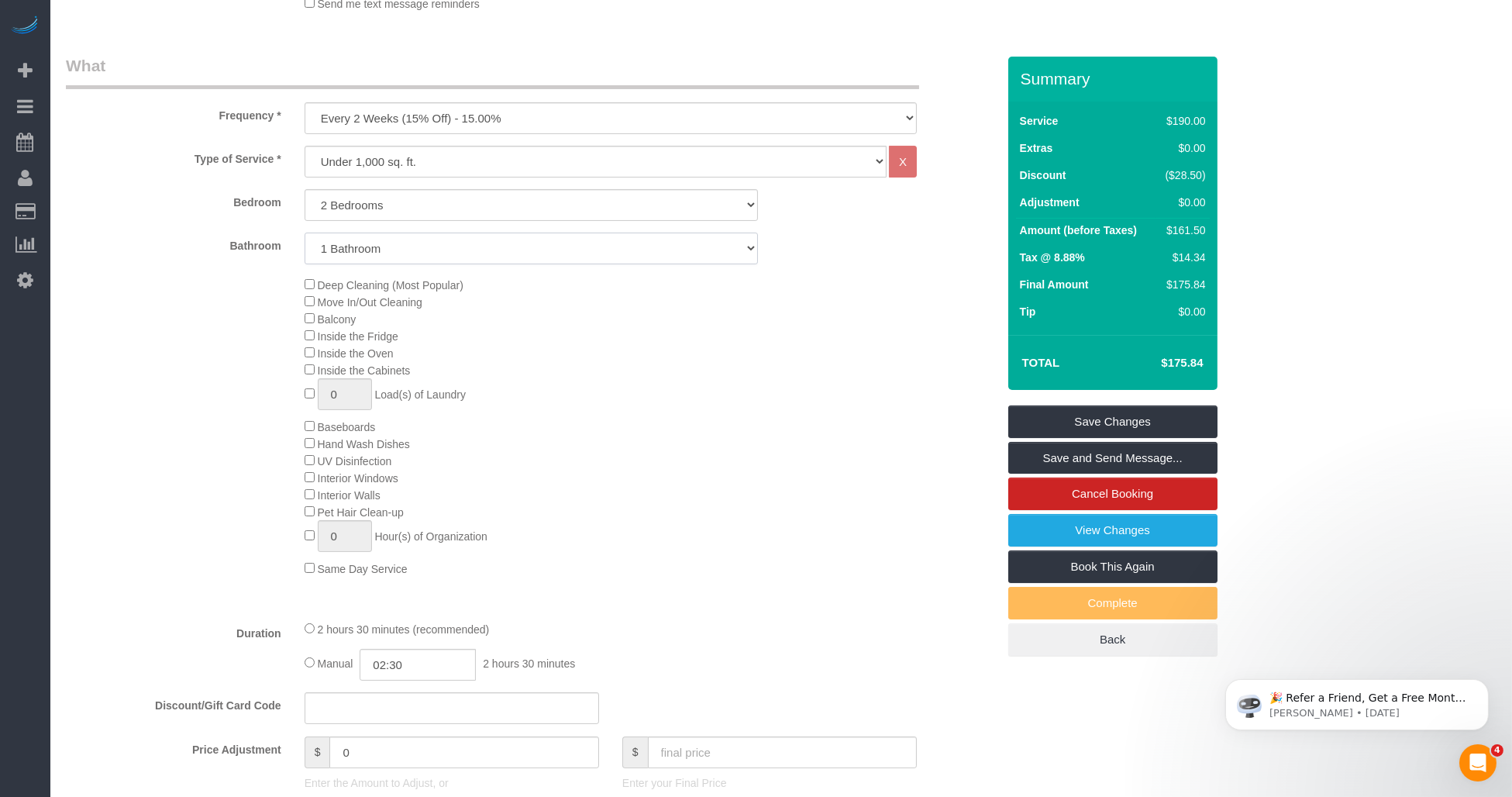
select select "2"
click at [304, 234] on select "1 Bathroom 2 Bathrooms" at bounding box center [531, 248] width 454 height 31
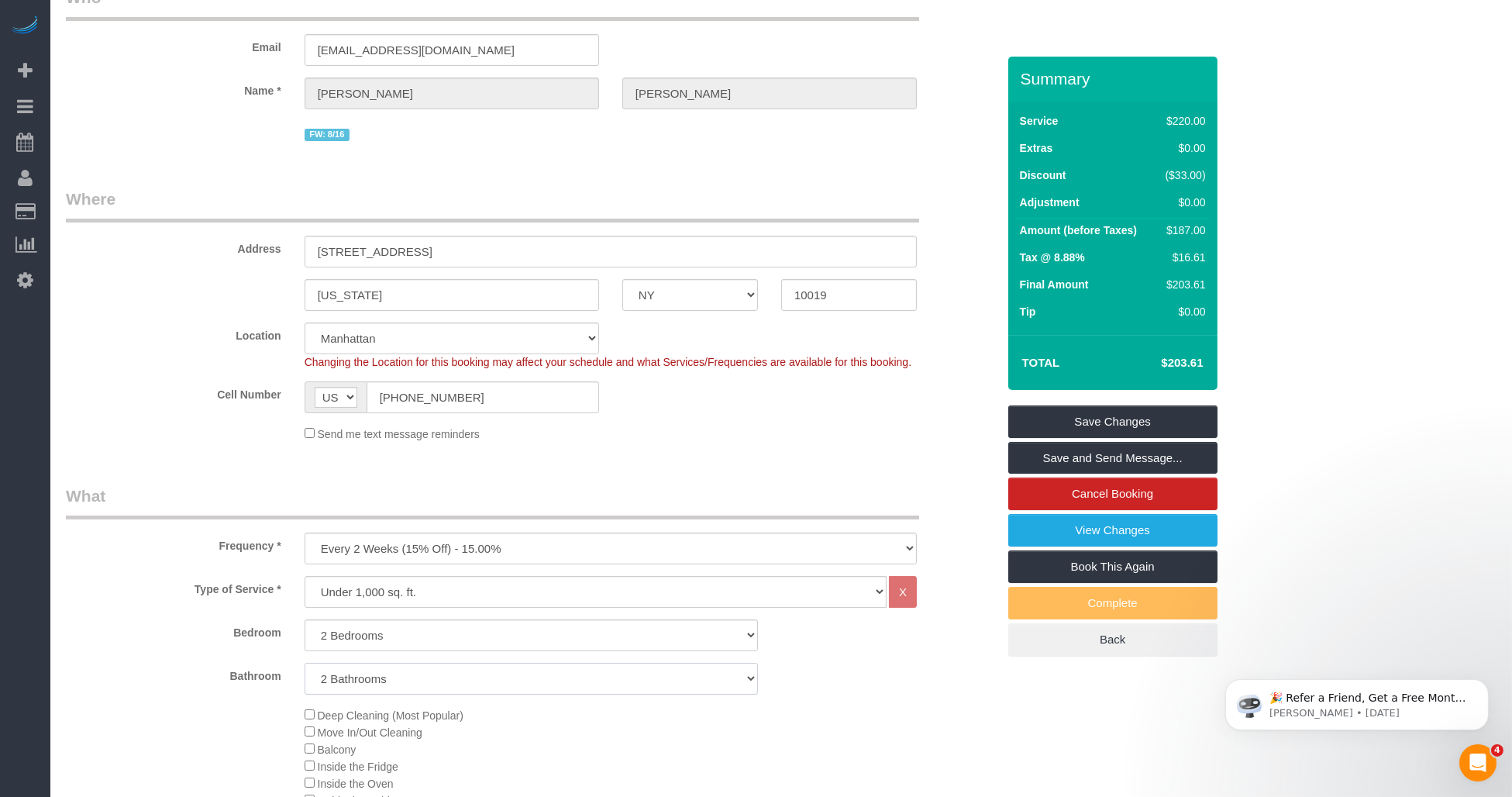
scroll to position [172, 0]
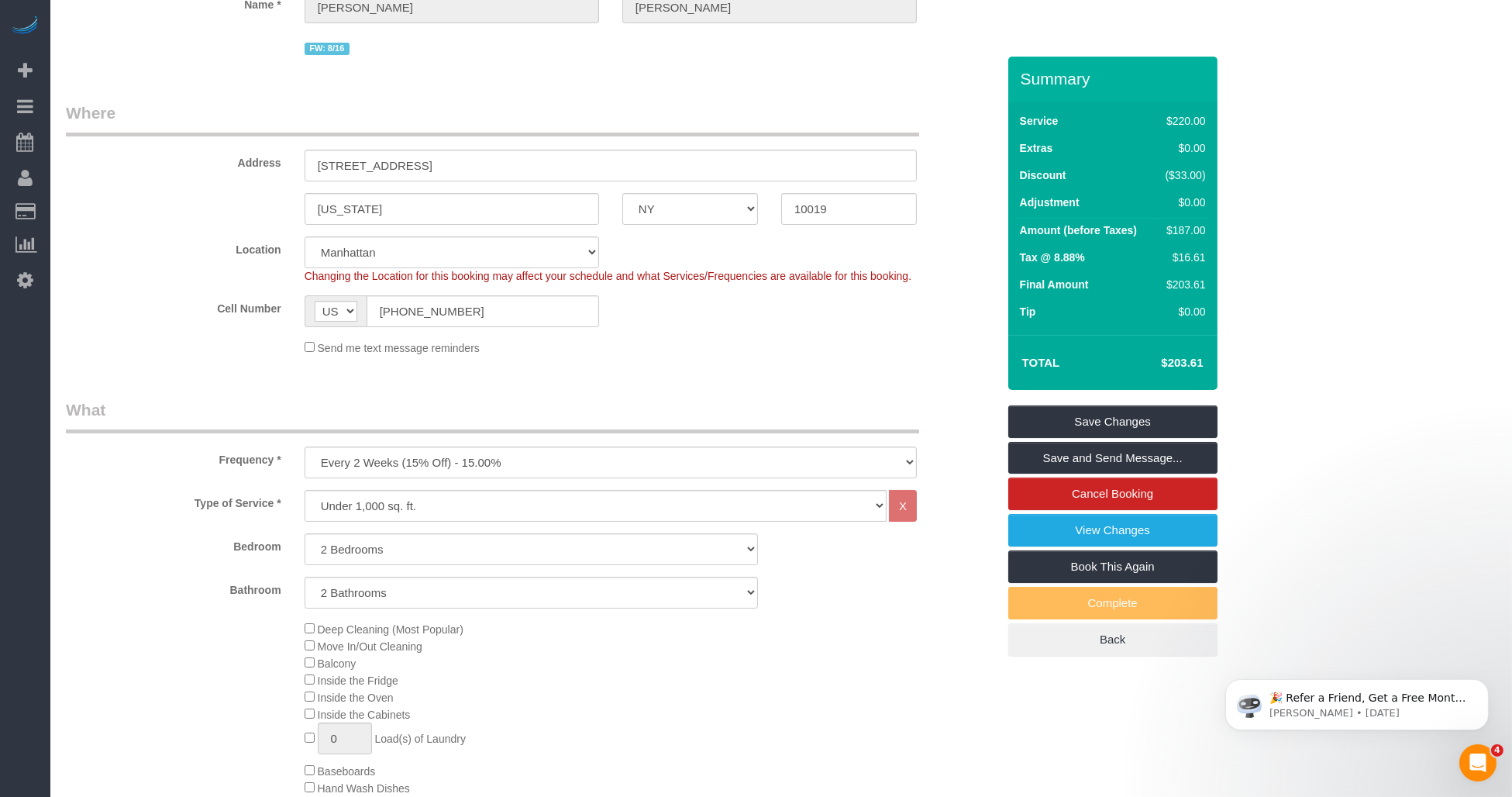
click at [559, 401] on legend "What" at bounding box center [493, 415] width 853 height 35
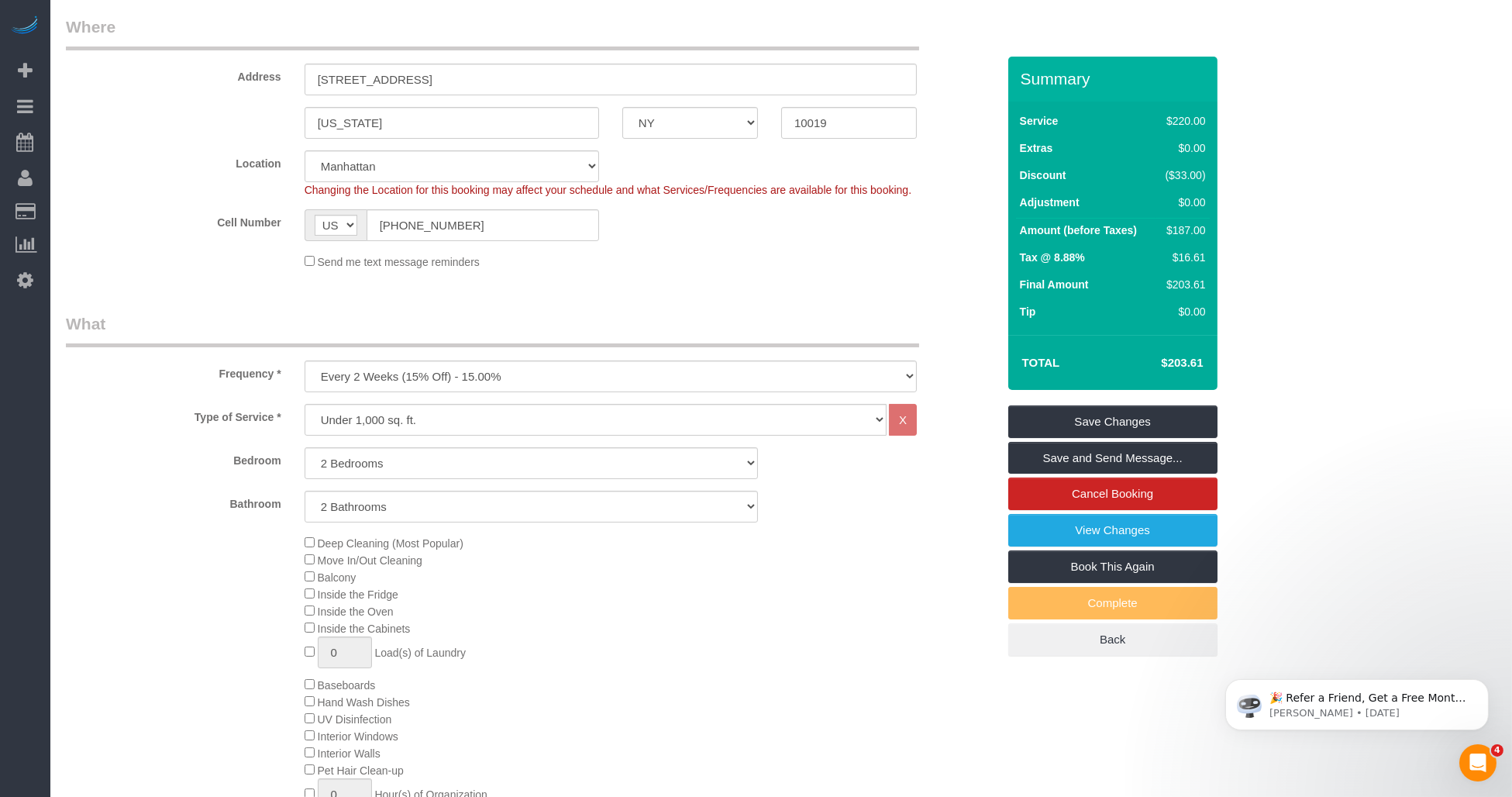
scroll to position [344, 0]
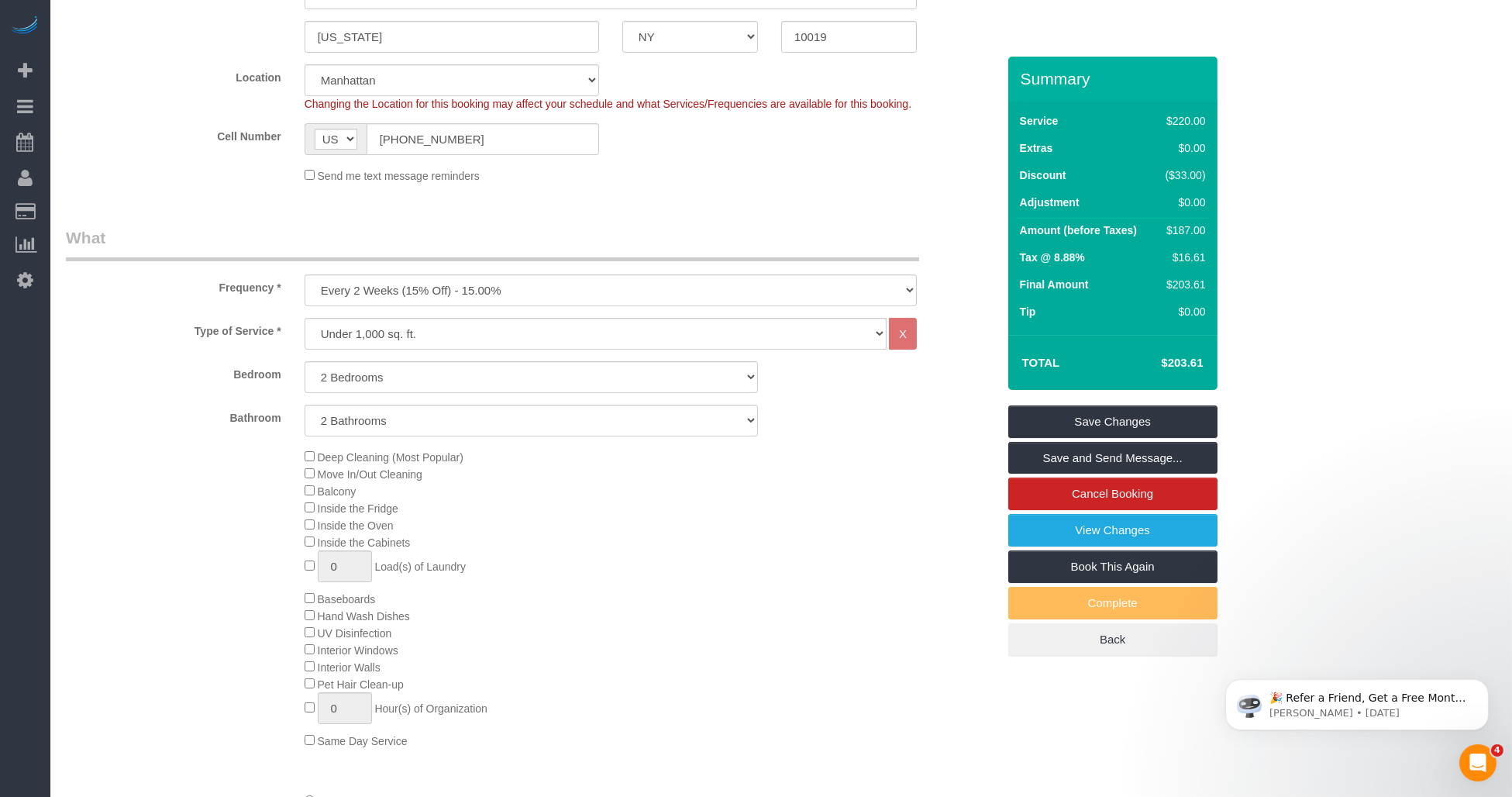
click at [719, 548] on div "Deep Cleaning (Most Popular) Move In/Out Cleaning Balcony Inside the Fridge Ins…" at bounding box center [651, 598] width 716 height 301
click at [192, 502] on div "Deep Cleaning (Most Popular) Move In/Out Cleaning Balcony Inside the Fridge Ins…" at bounding box center [531, 598] width 954 height 301
click at [783, 505] on div "Deep Cleaning (Most Popular) Move In/Out Cleaning Balcony Inside the Fridge Ins…" at bounding box center [651, 598] width 716 height 301
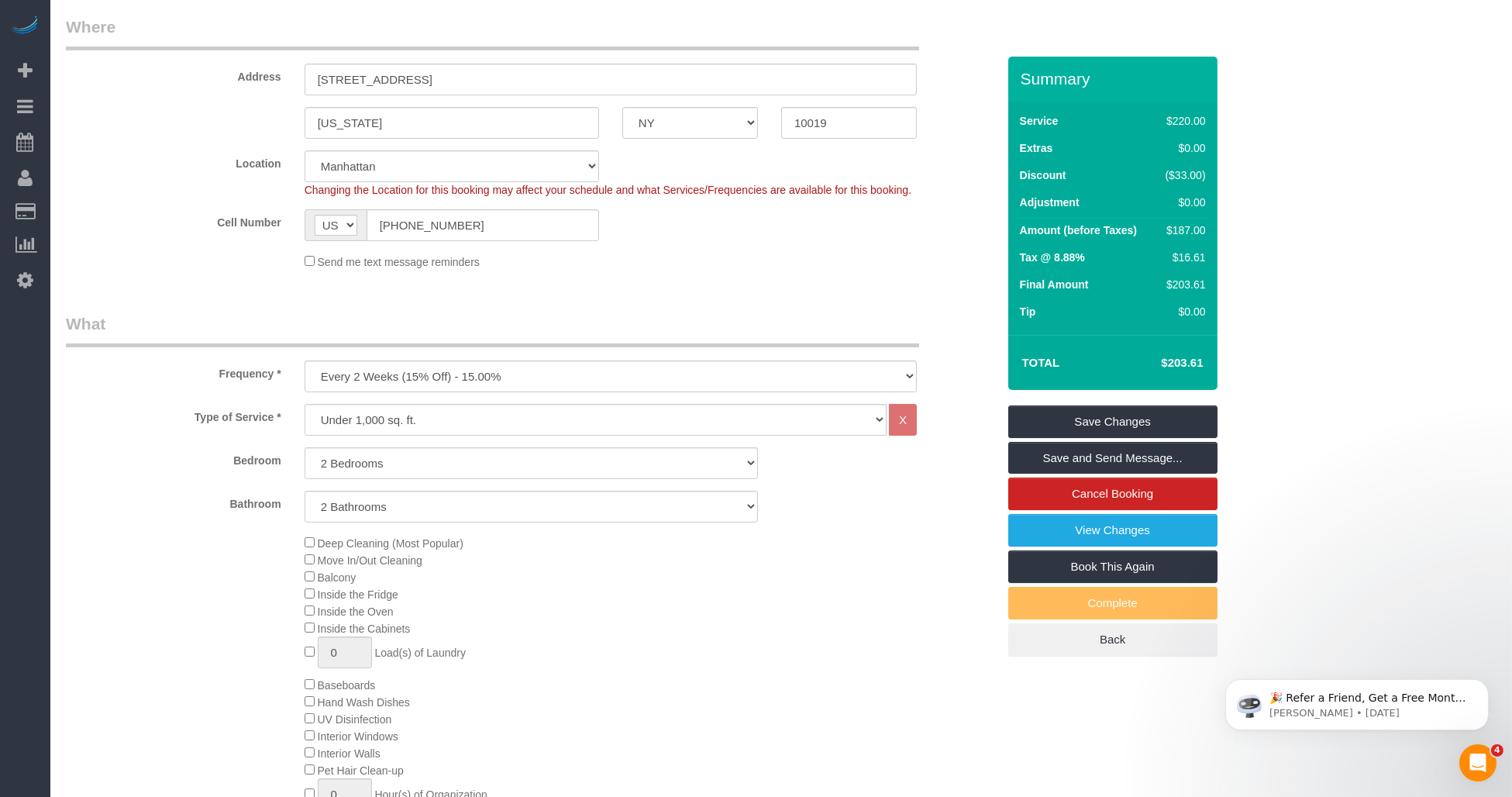
click at [699, 323] on legend "What" at bounding box center [493, 330] width 853 height 35
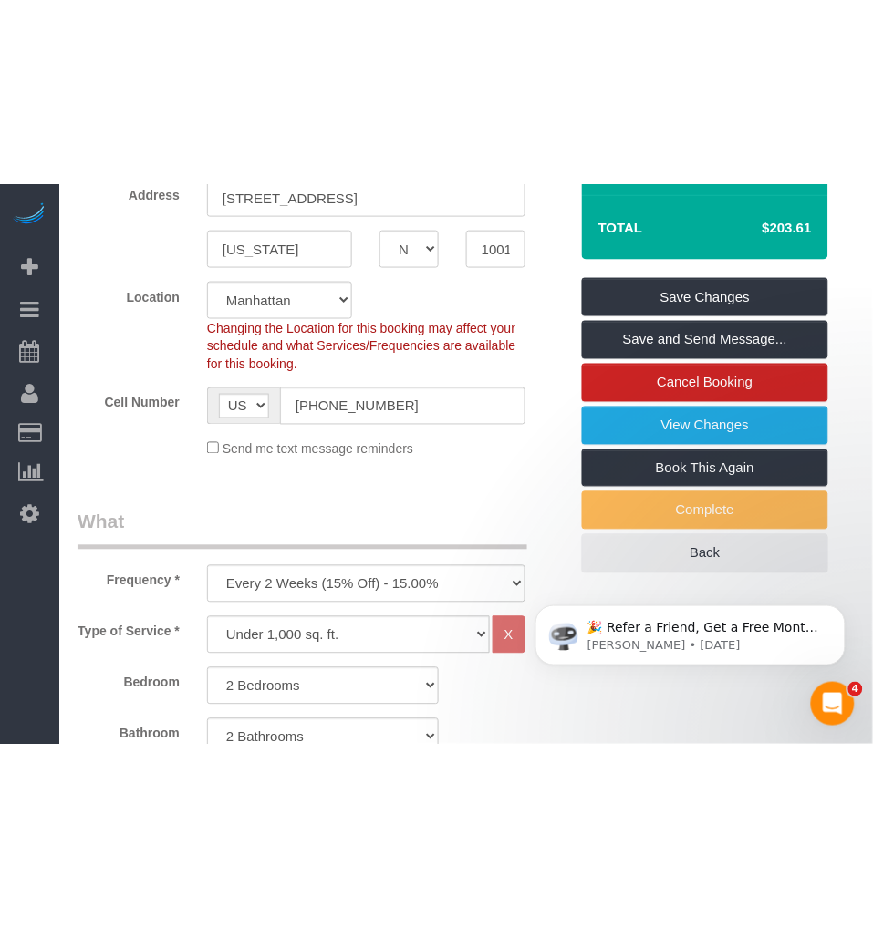
scroll to position [101, 0]
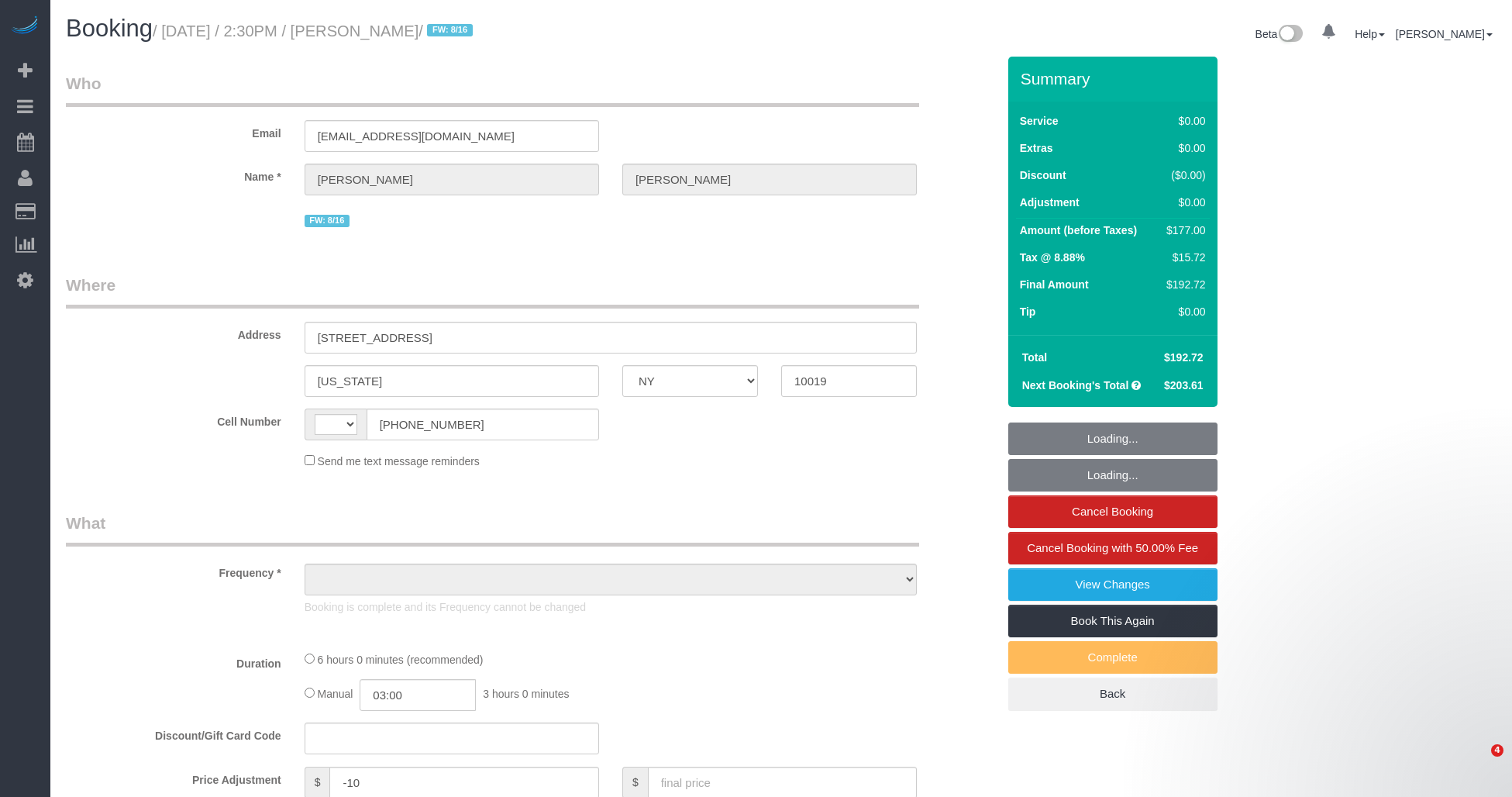
select select "NY"
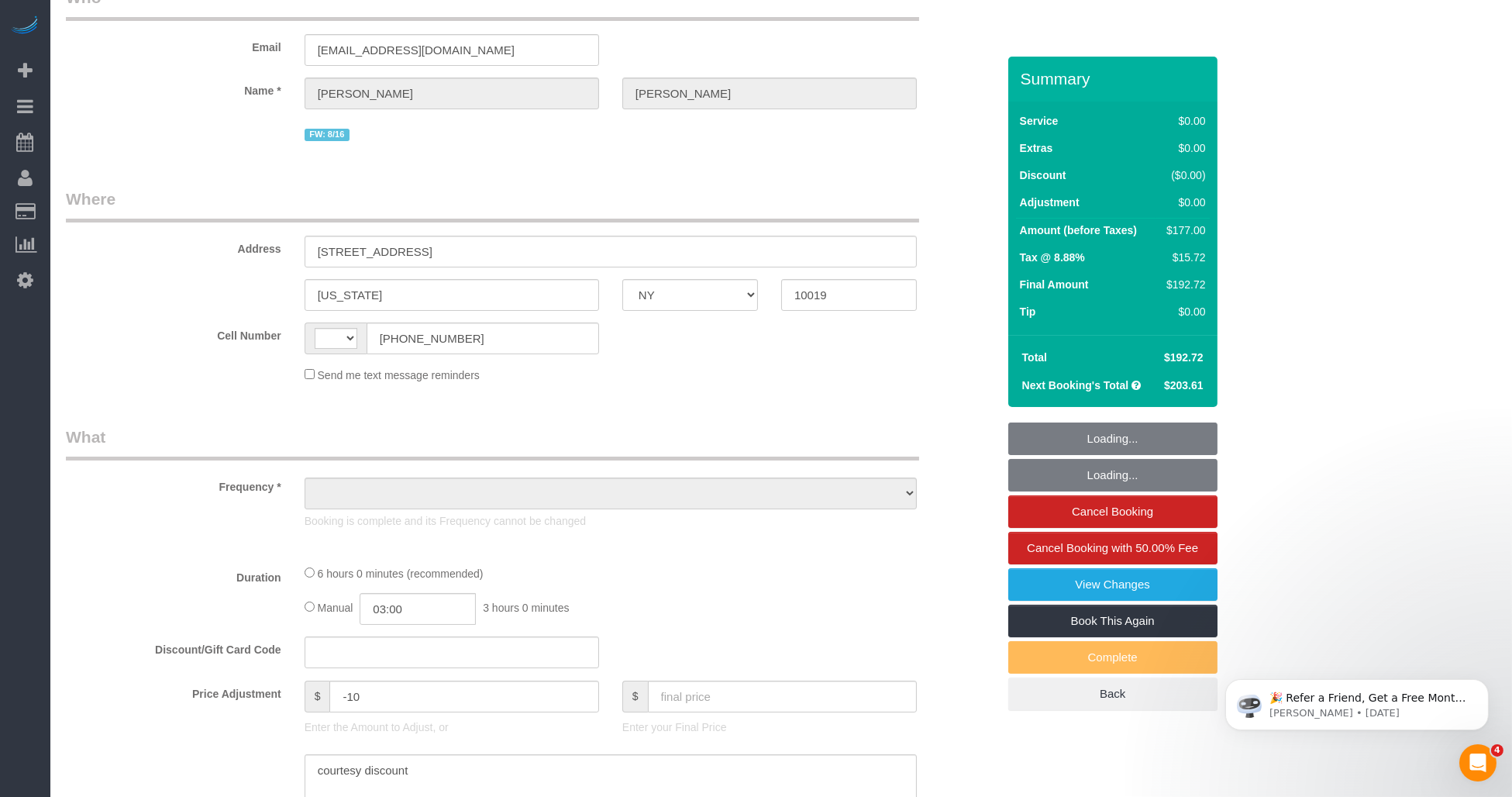
select select "string:[GEOGRAPHIC_DATA]"
select select "string:stripe-pm_1RK0mp4VGloSiKo7cFIrzZQh"
select select "2"
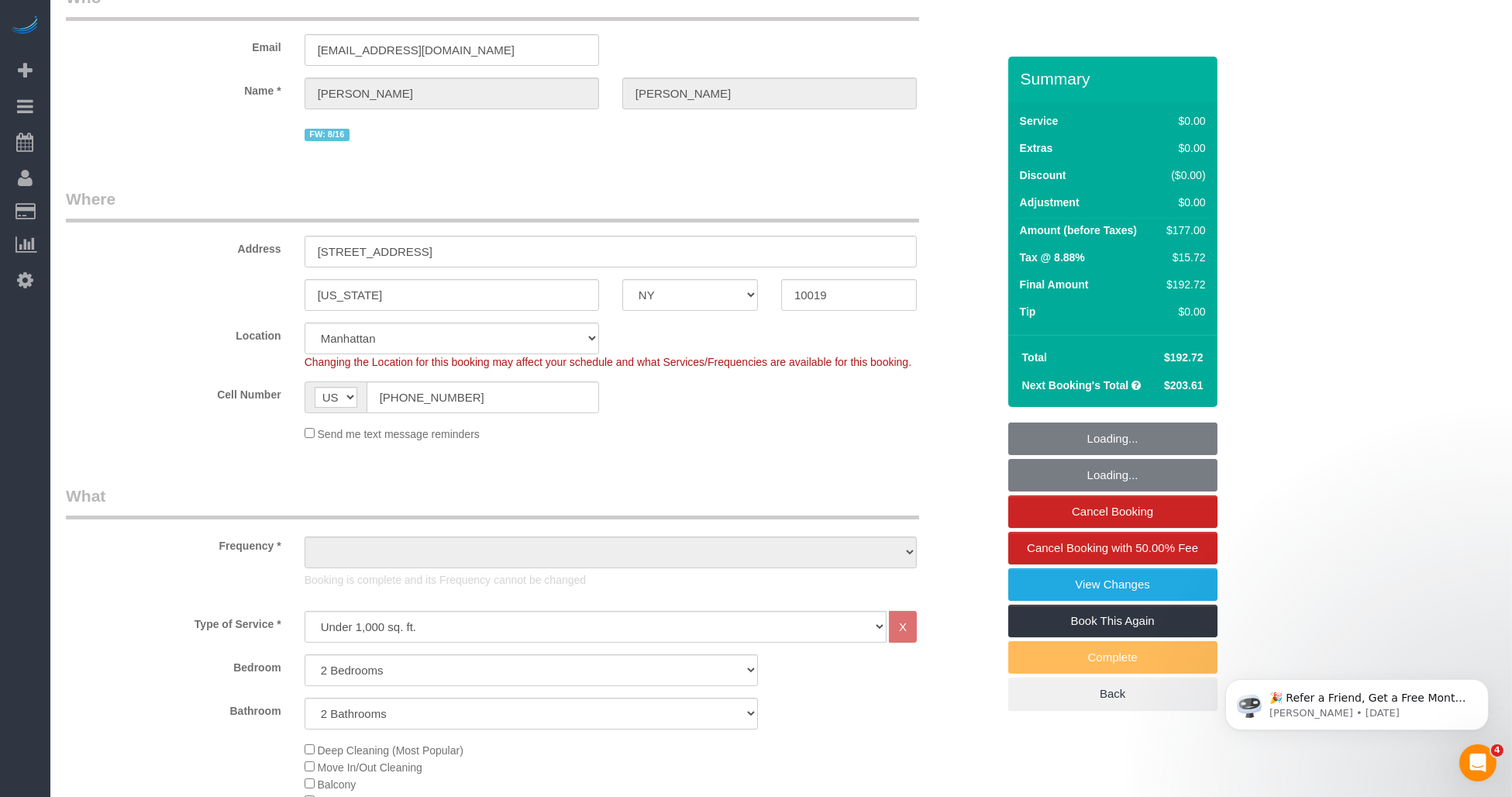
select select "object:755"
select select "number:59"
select select "number:76"
select select "number:15"
select select "number:6"
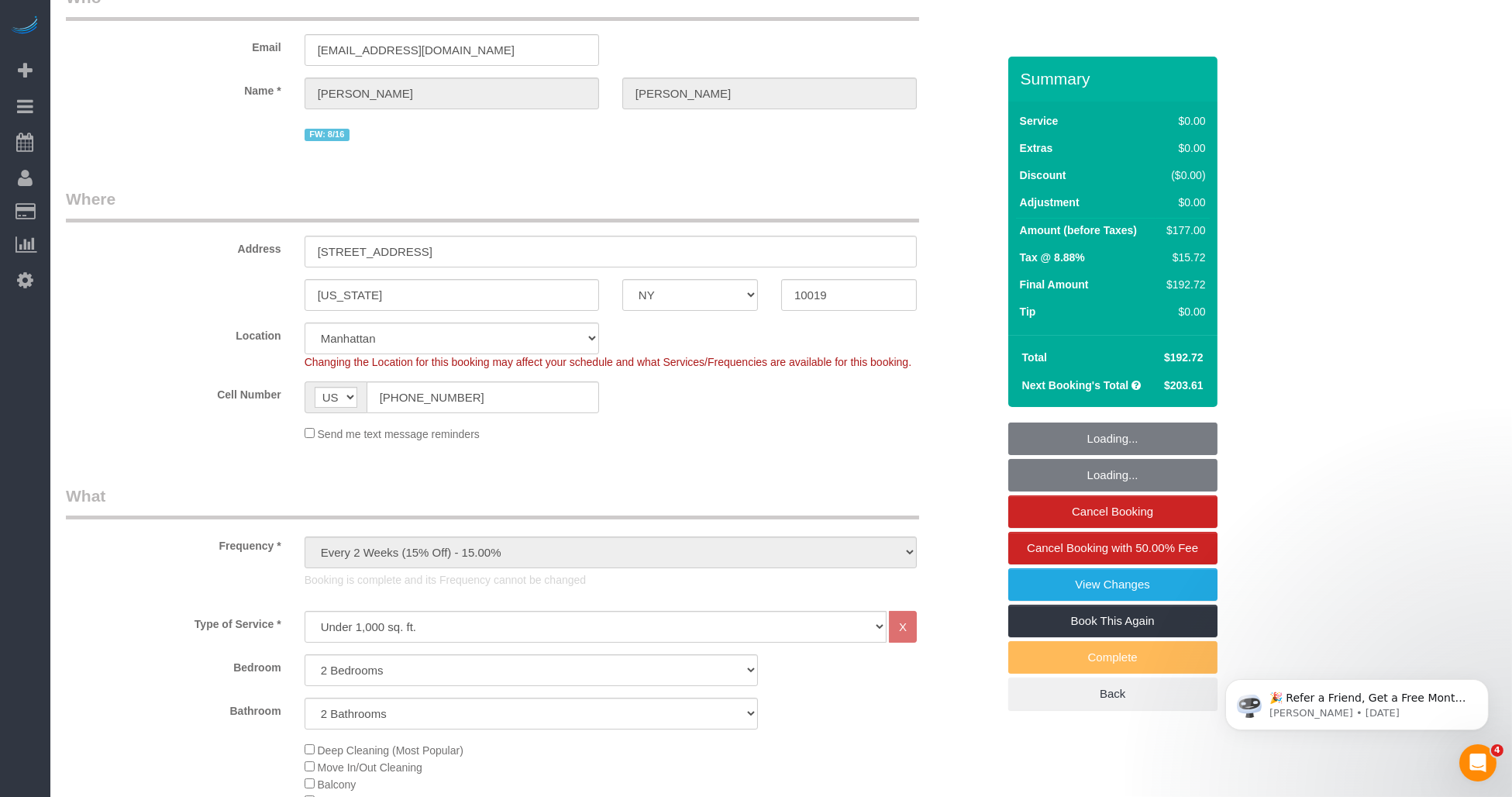
select select "2"
select select "object:1377"
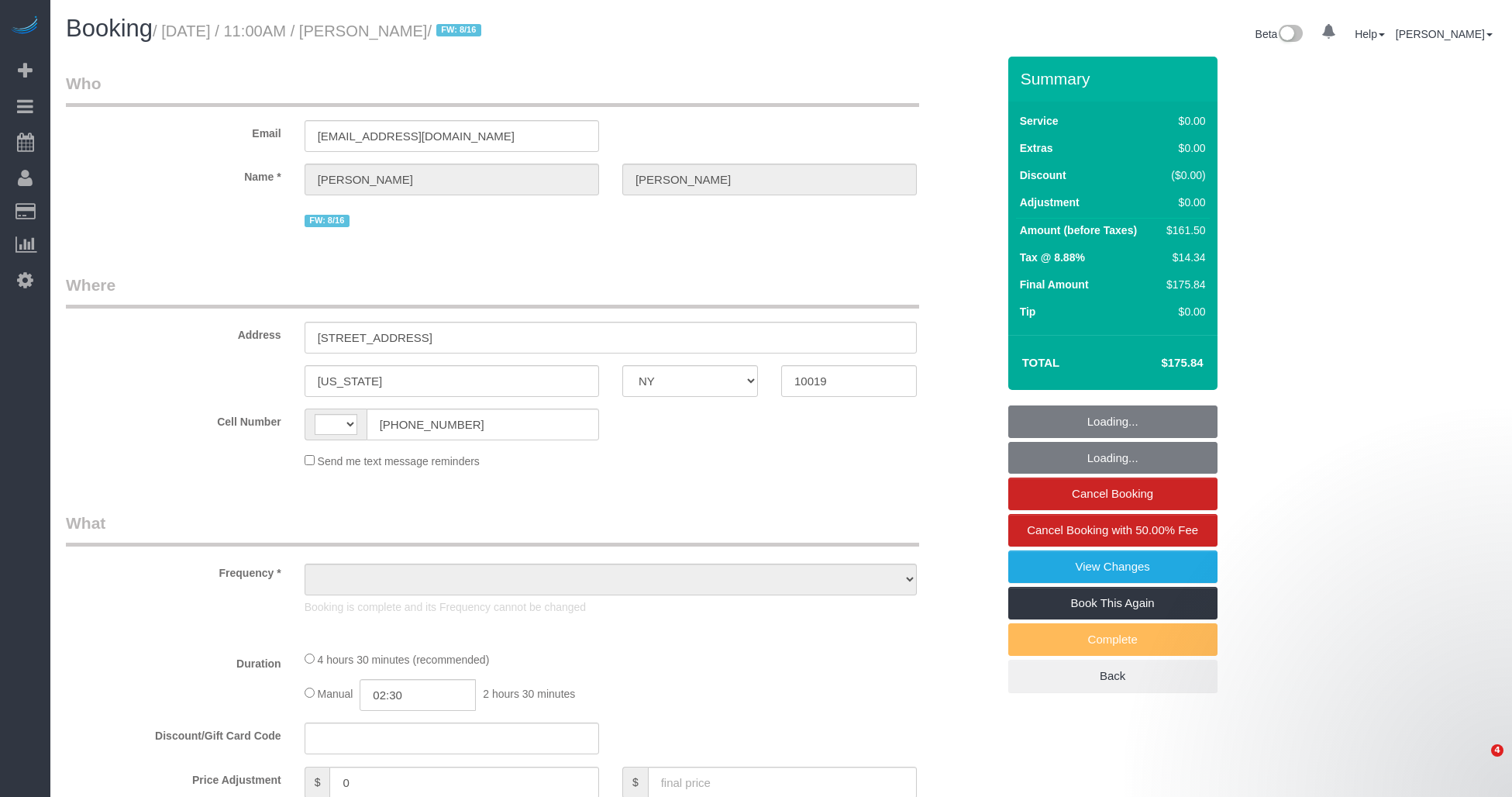
select select "NY"
select select "string:[GEOGRAPHIC_DATA]"
select select "string:stripe-pm_1RK0mp4VGloSiKo7cFIrzZQh"
select select "2"
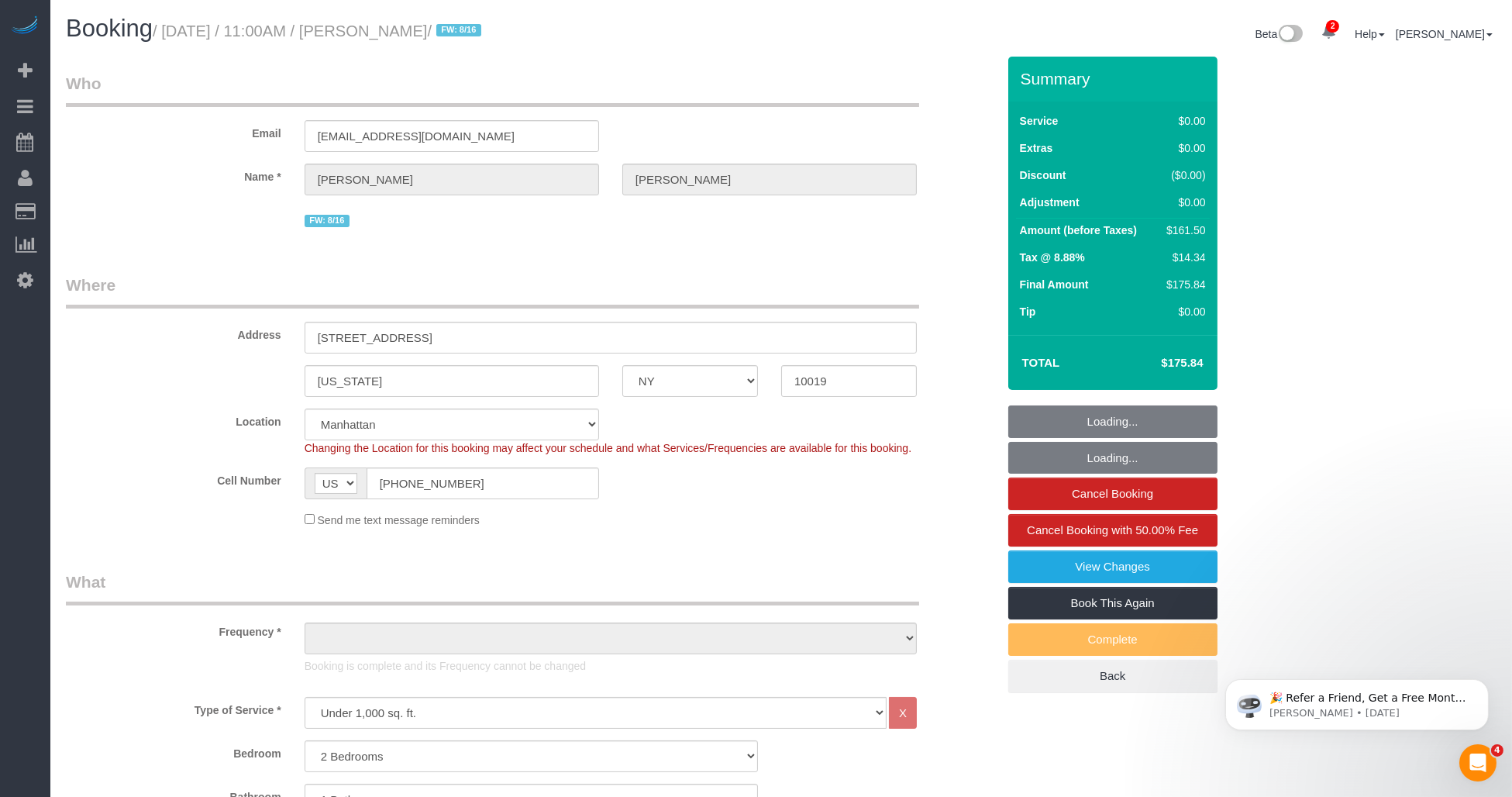
select select "object:897"
select select "number:59"
select select "number:76"
select select "number:15"
select select "number:6"
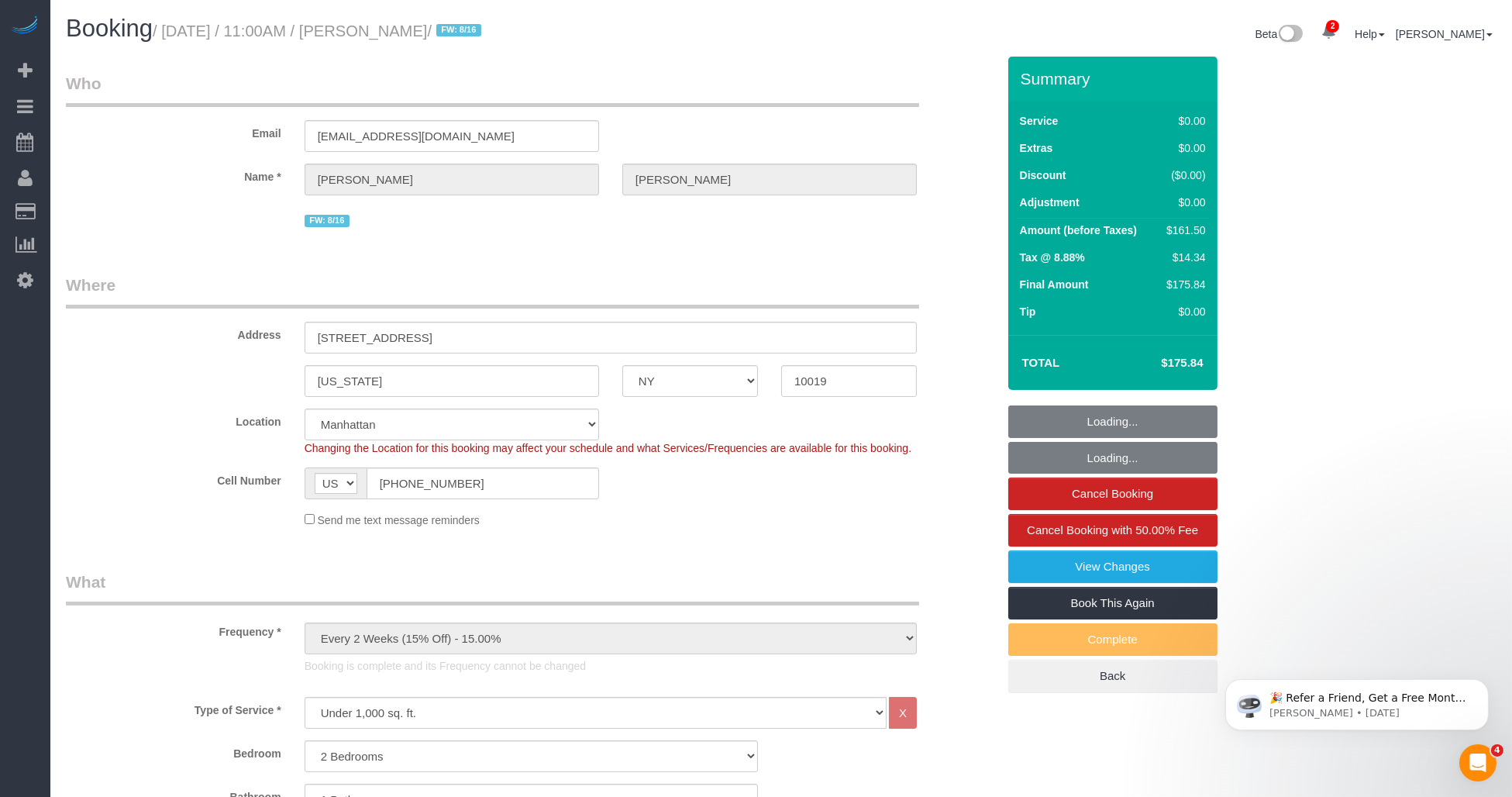
select select "spot1"
select select "2"
select select "object:1357"
click at [1188, 365] on h4 "$175.84" at bounding box center [1159, 364] width 88 height 14
drag, startPoint x: 1188, startPoint y: 365, endPoint x: 1177, endPoint y: 370, distance: 12.1
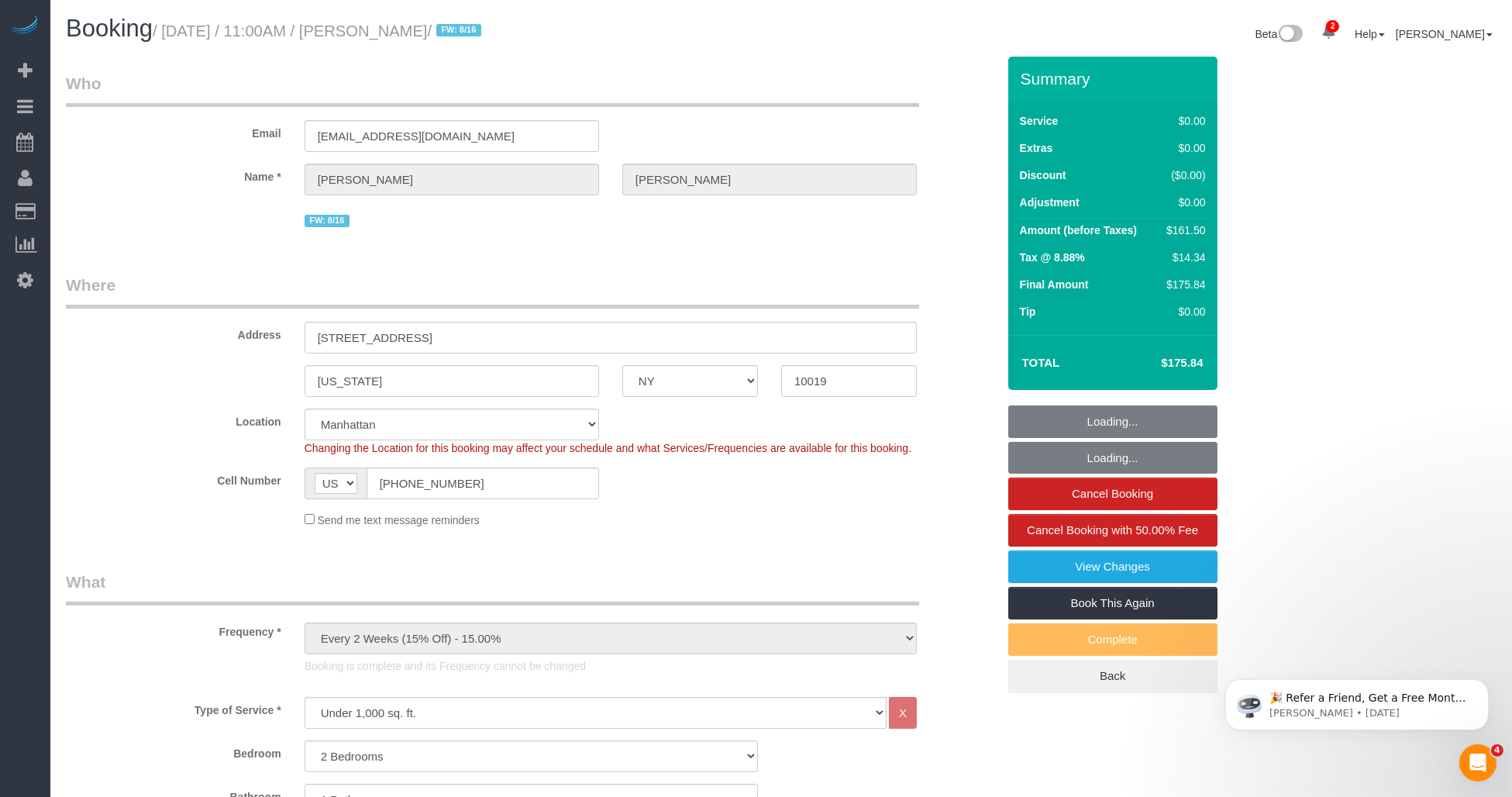
click at [1181, 370] on td "$175.84" at bounding box center [1158, 363] width 101 height 39
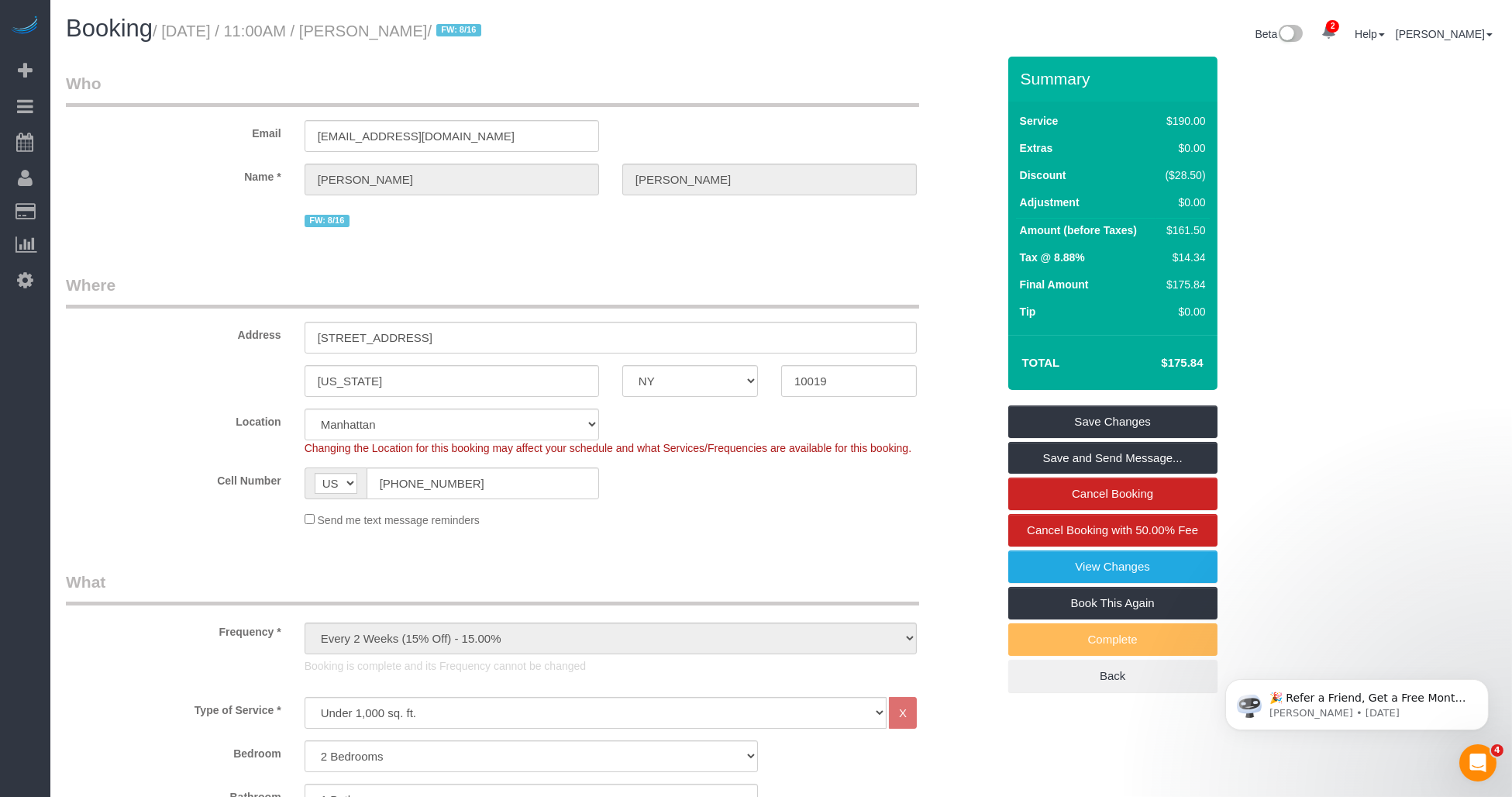
drag, startPoint x: 1164, startPoint y: 355, endPoint x: 1204, endPoint y: 354, distance: 40.0
click at [1204, 354] on td "$175.84" at bounding box center [1158, 363] width 101 height 39
drag, startPoint x: 1204, startPoint y: 354, endPoint x: 1366, endPoint y: 355, distance: 162.0
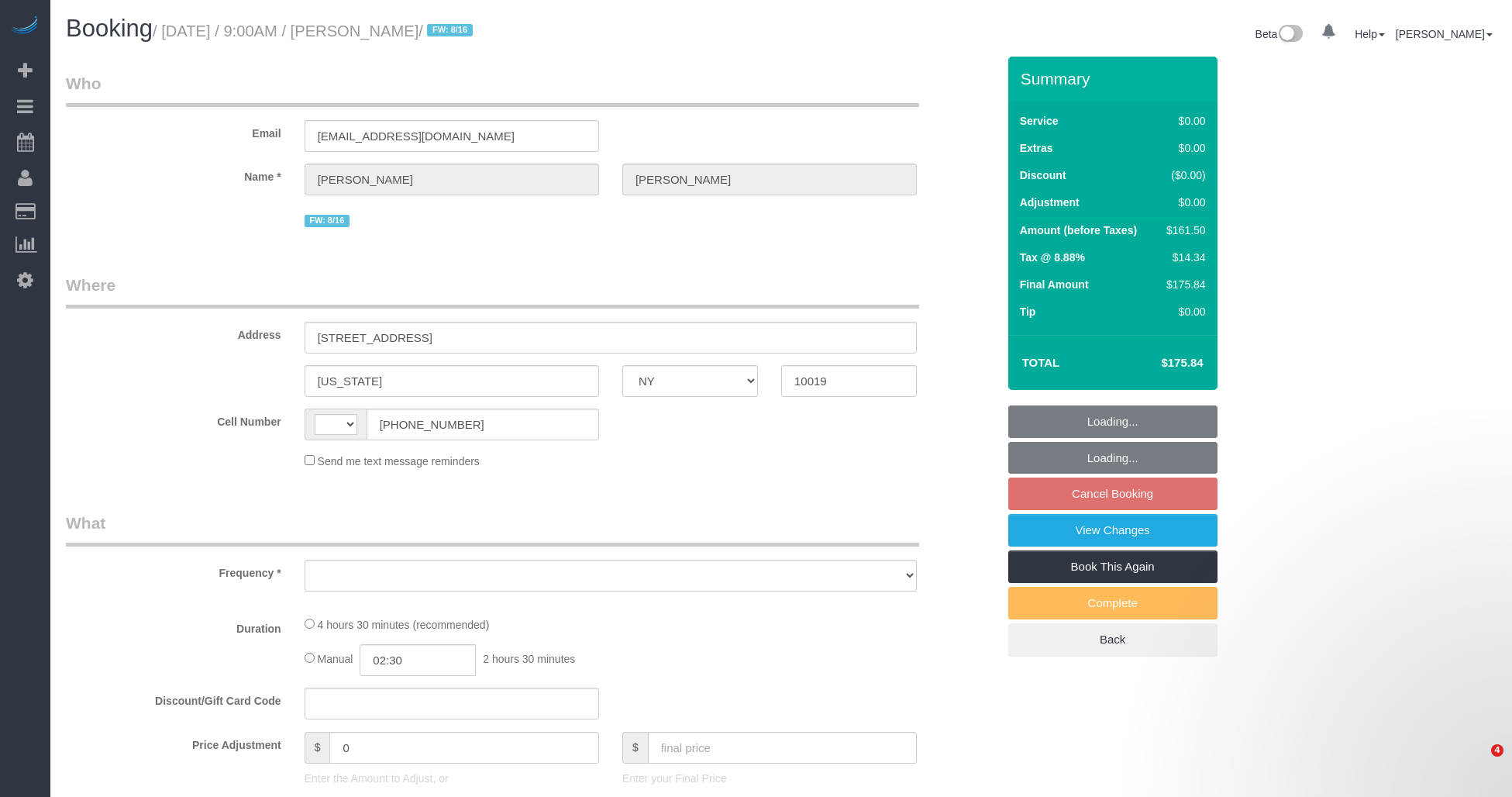
select select "NY"
select select "string:[GEOGRAPHIC_DATA]"
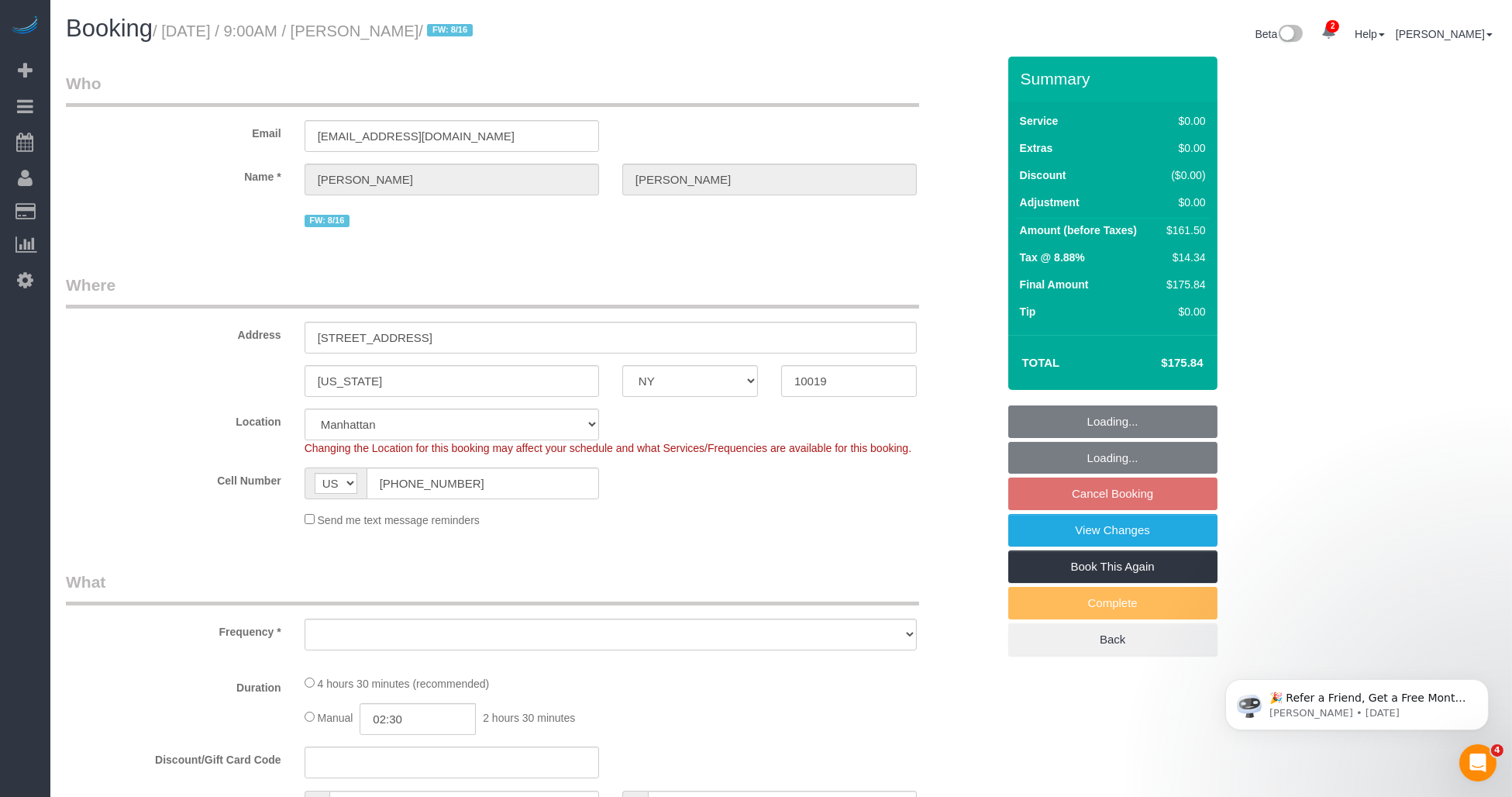
select select "string:stripe-pm_1RK0mp4VGloSiKo7cFIrzZQh"
click at [478, 28] on small "/ [DATE] / 9:00AM / [PERSON_NAME] / FW: 8/16" at bounding box center [315, 31] width 325 height 17
select select "object:785"
select select "number:59"
select select "number:76"
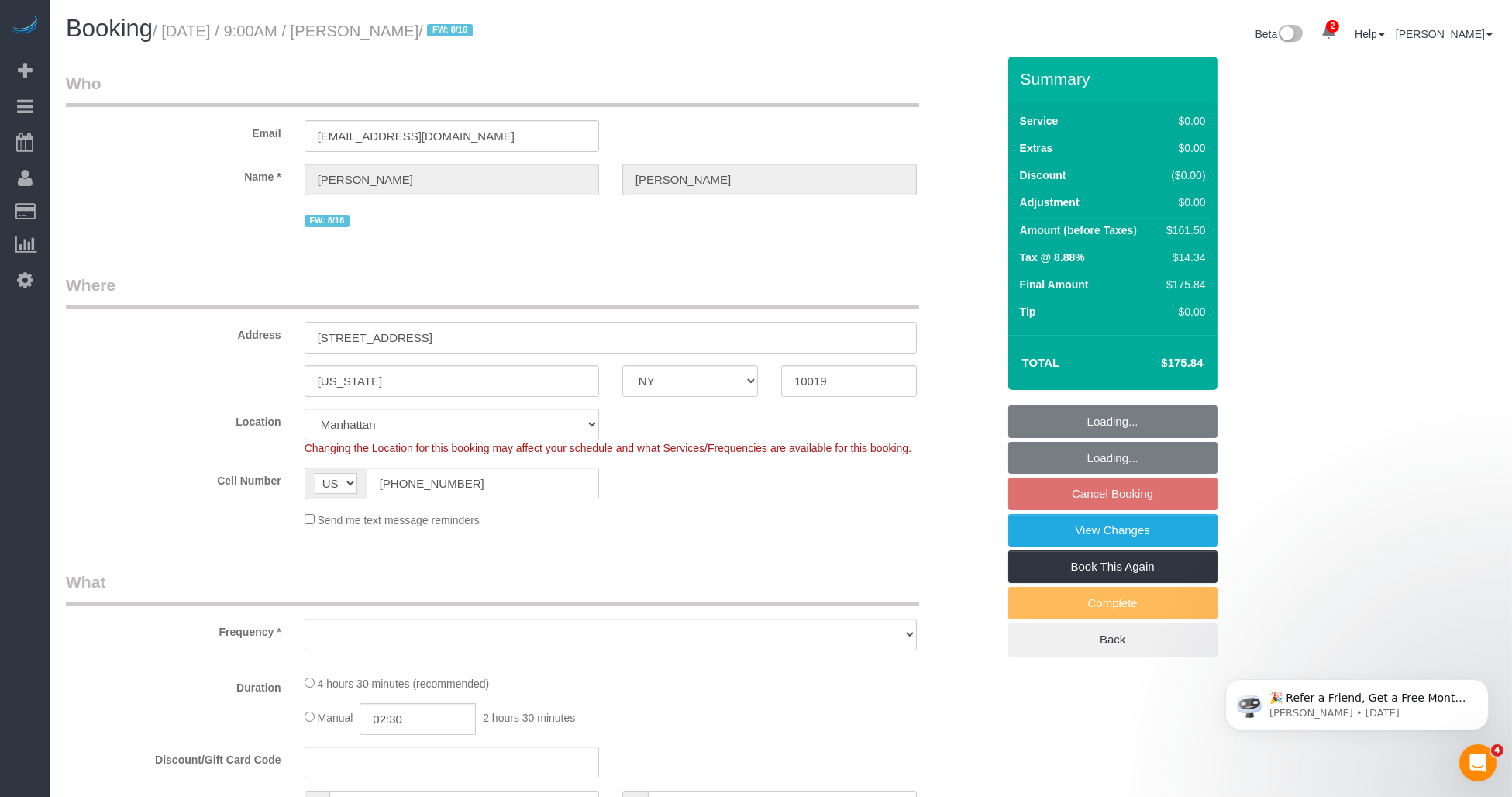
select select "number:15"
select select "number:6"
select select "2"
select select "spot2"
select select "object:1310"
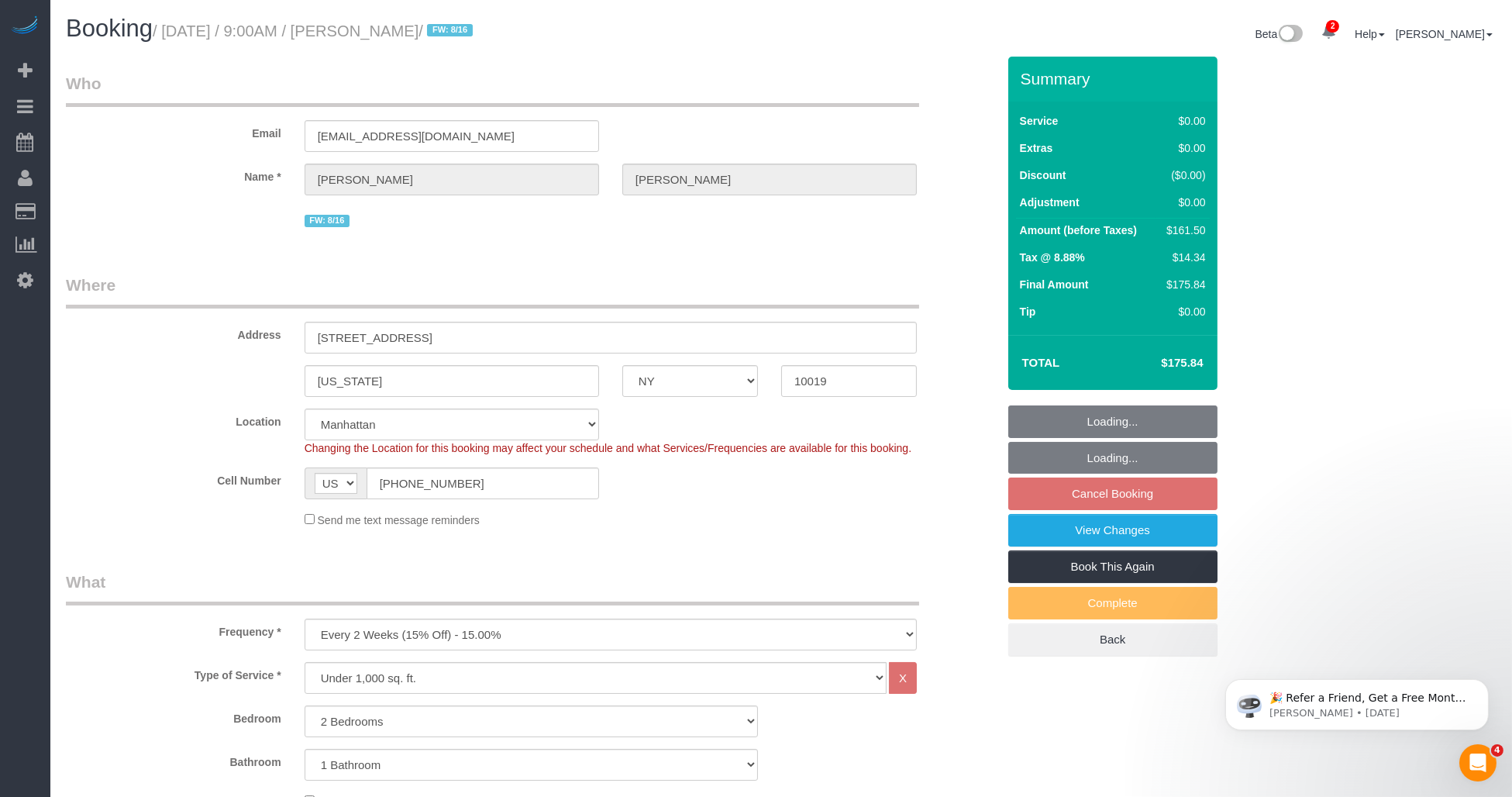
select select "2"
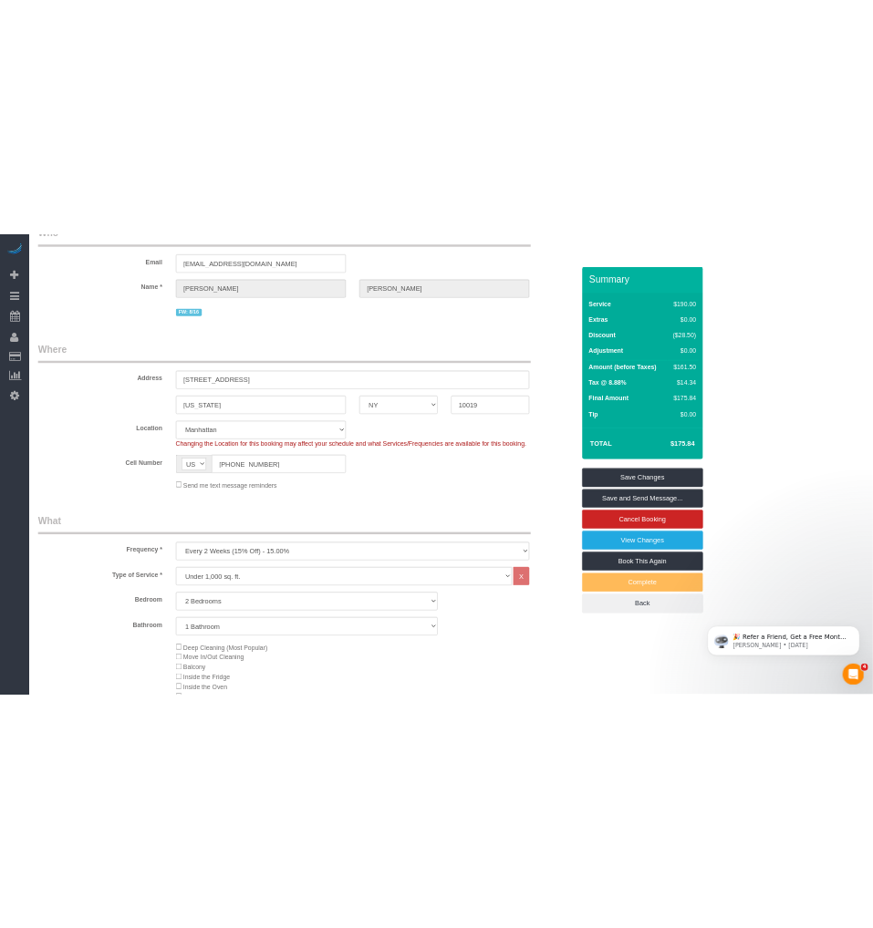
scroll to position [202, 0]
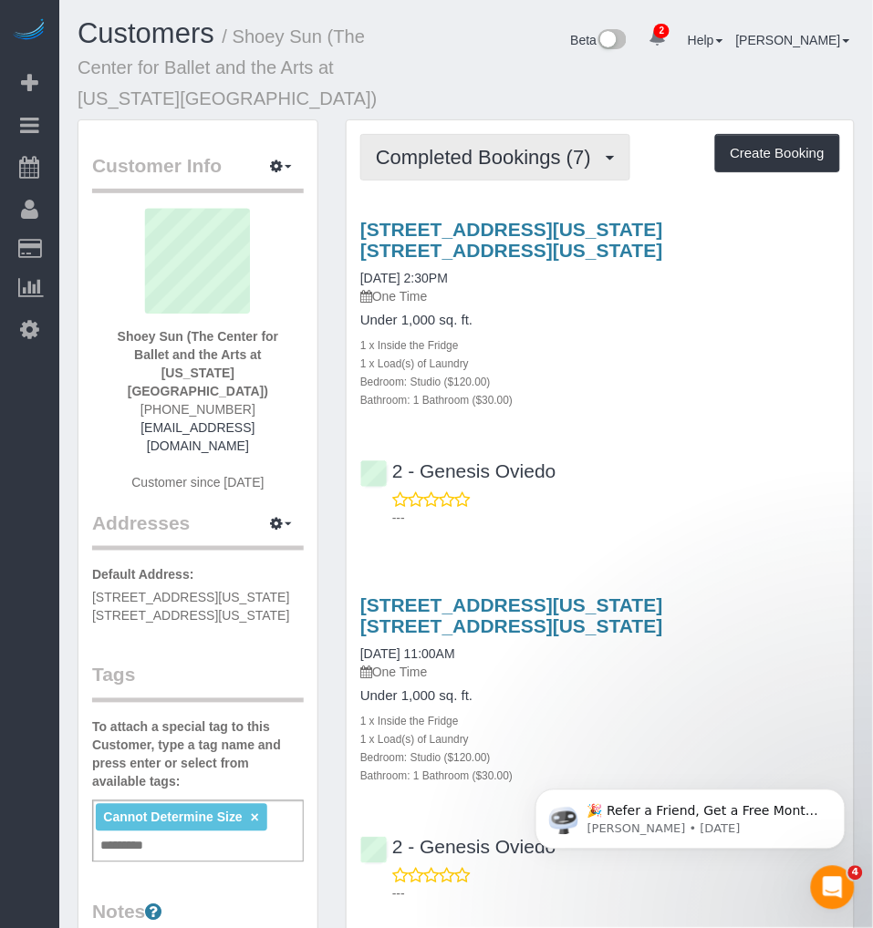
click at [548, 156] on span "Completed Bookings (7)" at bounding box center [488, 157] width 224 height 23
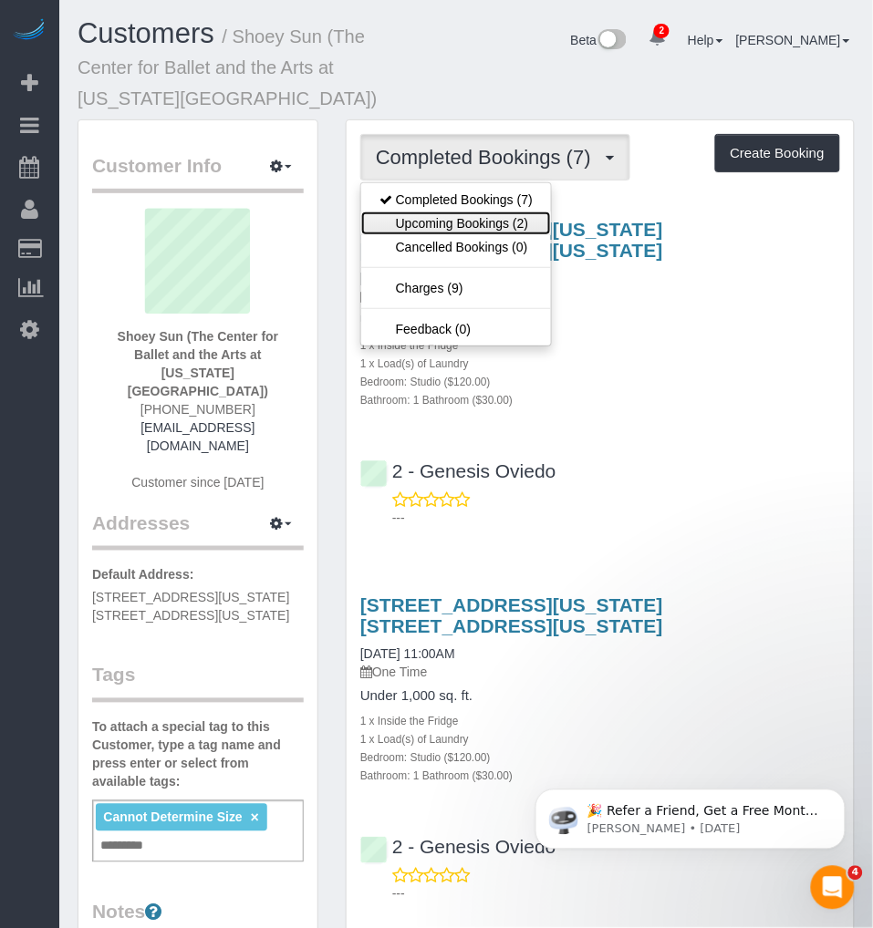
click at [482, 223] on link "Upcoming Bookings (2)" at bounding box center [456, 224] width 190 height 24
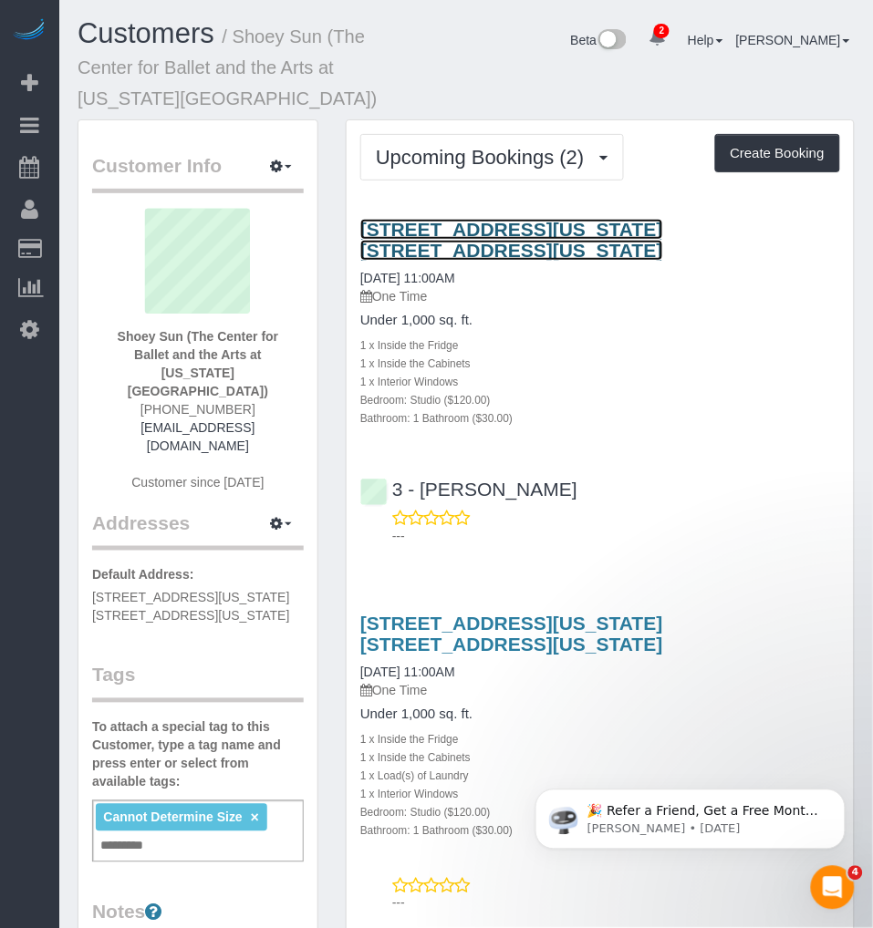
click at [454, 231] on link "2 Washington Square Village, Apt. 15u, New York, NY 10012" at bounding box center [511, 240] width 303 height 42
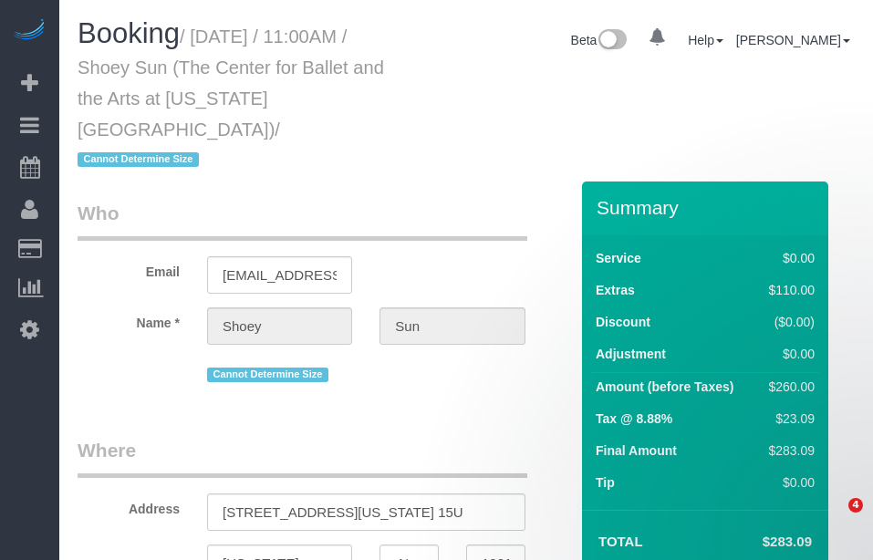
select select "NY"
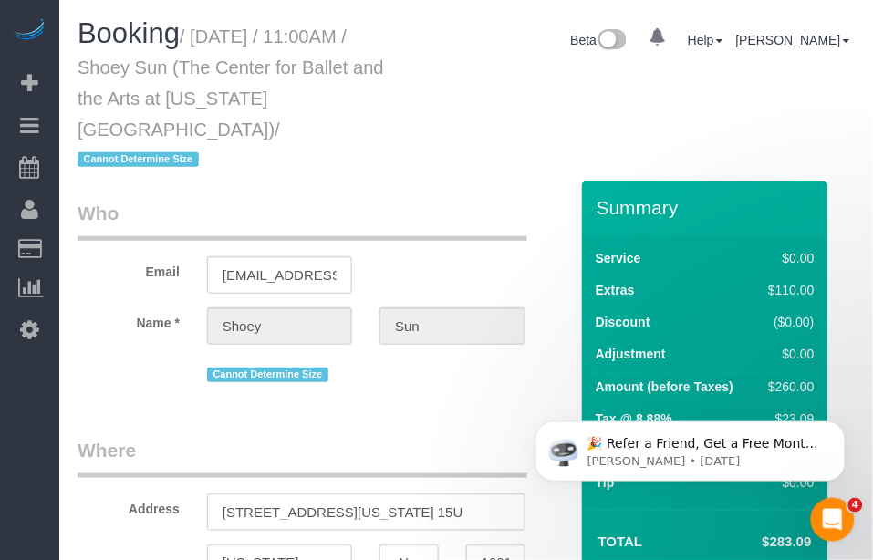
select select "string:US"
select select "object:644"
select select "string:stripe-pm_1QuhNH4VGloSiKo7LazdcgDJ"
select select "number:57"
select select "number:77"
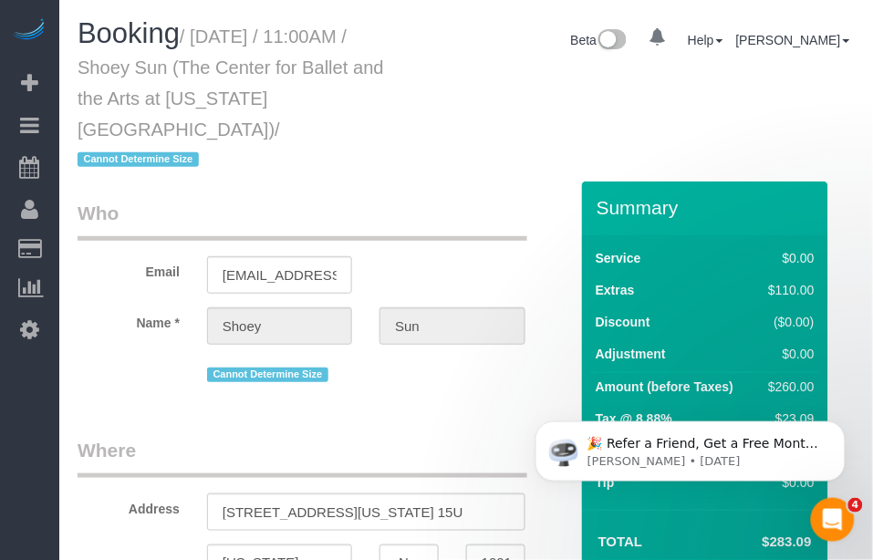
select select "number:15"
select select "number:6"
select select "object:798"
select select "spot1"
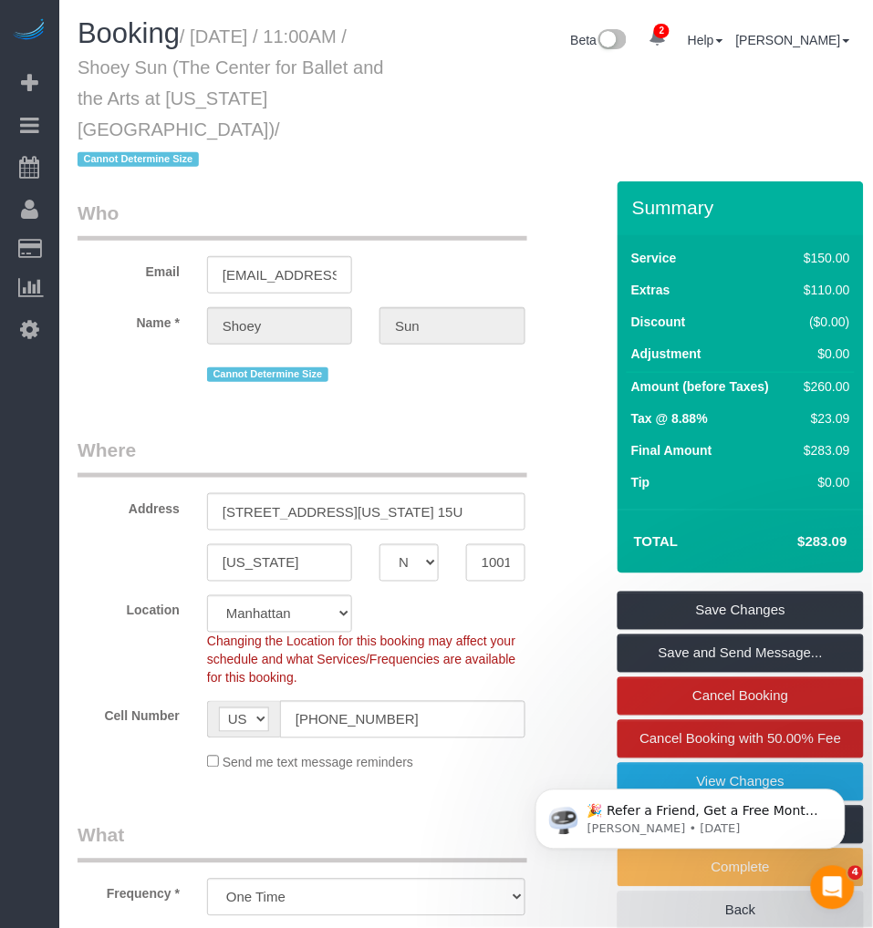
drag, startPoint x: 201, startPoint y: 32, endPoint x: 164, endPoint y: 119, distance: 94.9
click at [164, 119] on small "/ August 25, 2025 / 11:00AM / Shoey Sun (The Center for Ballet and the Arts at …" at bounding box center [231, 98] width 306 height 144
copy small "August 25, 2025 / 11:00AM / Shoey Sun (The Center for Ballet and the Arts at Ne…"
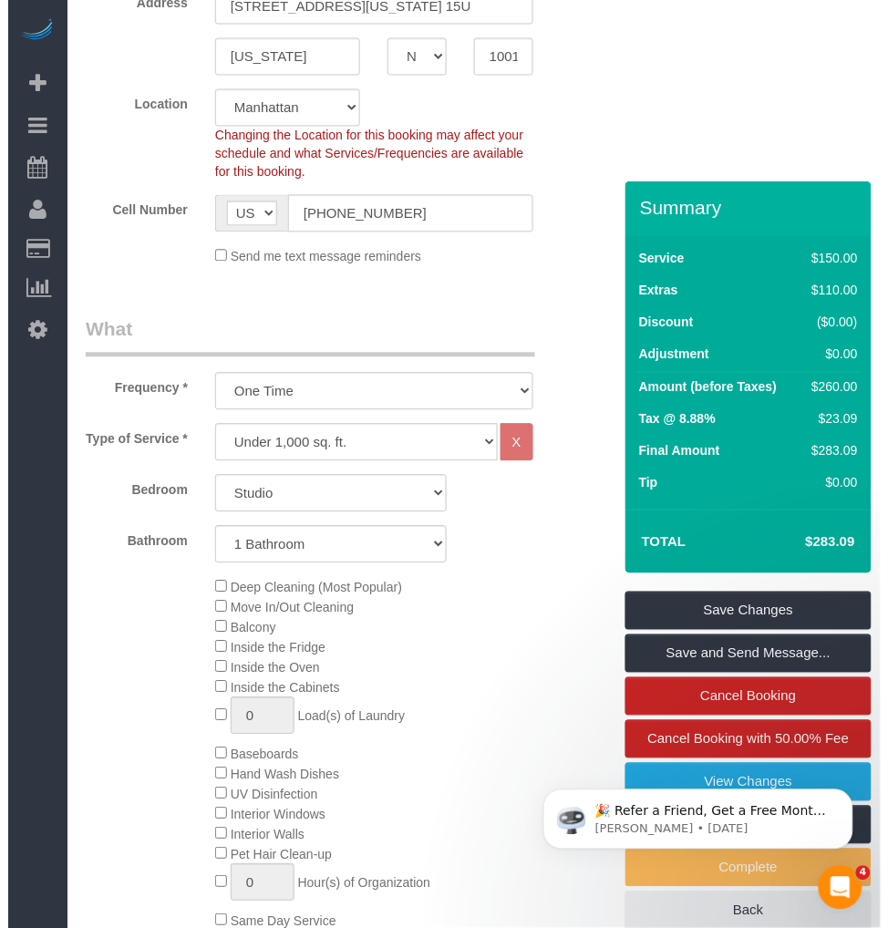
scroll to position [709, 0]
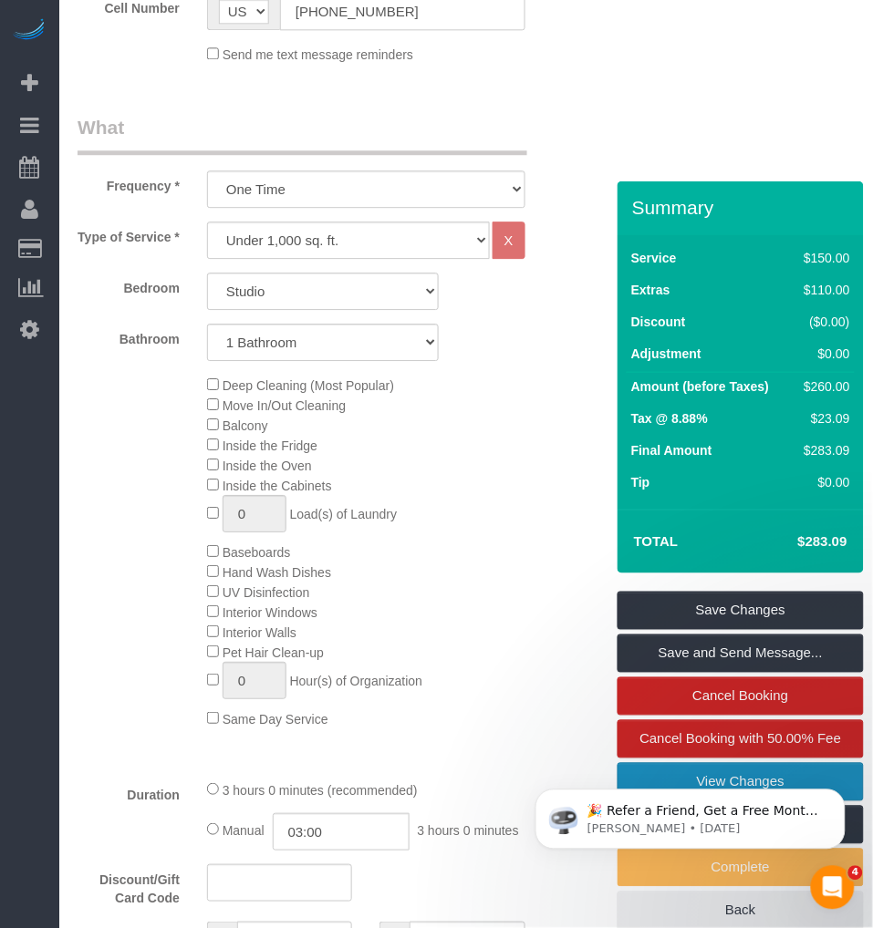
click at [682, 559] on link "View Changes" at bounding box center [740, 782] width 246 height 38
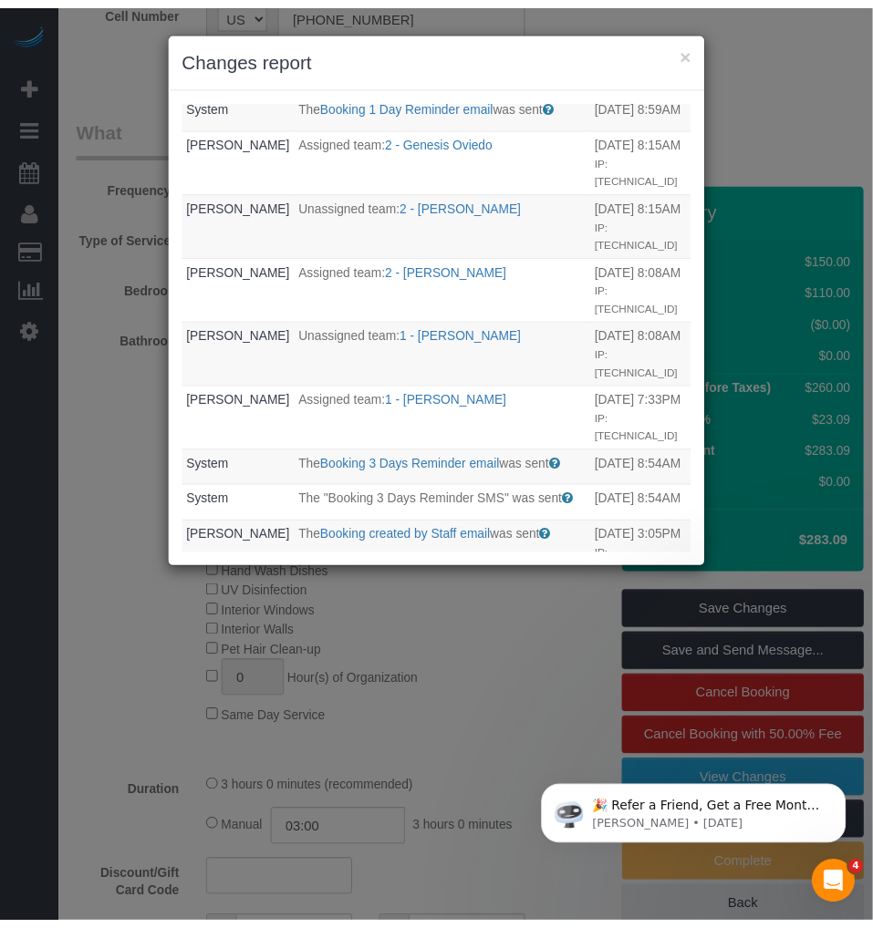
scroll to position [0, 0]
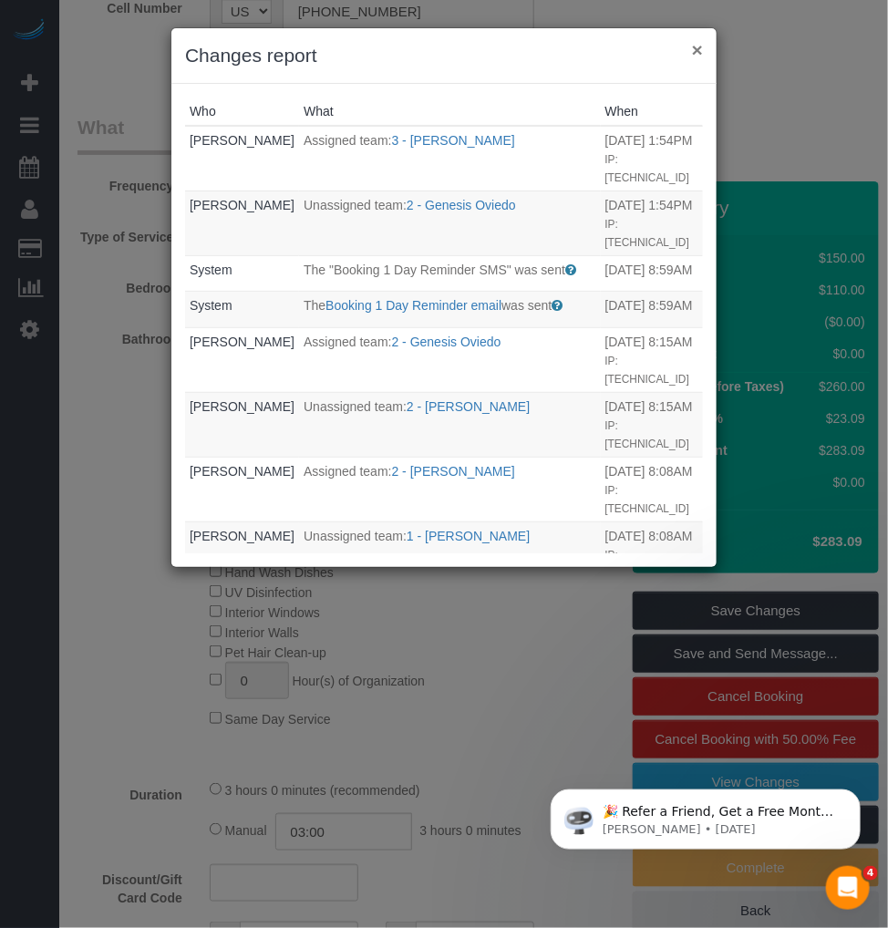
drag, startPoint x: 698, startPoint y: 44, endPoint x: 676, endPoint y: 57, distance: 25.8
click at [698, 44] on button "×" at bounding box center [697, 49] width 11 height 19
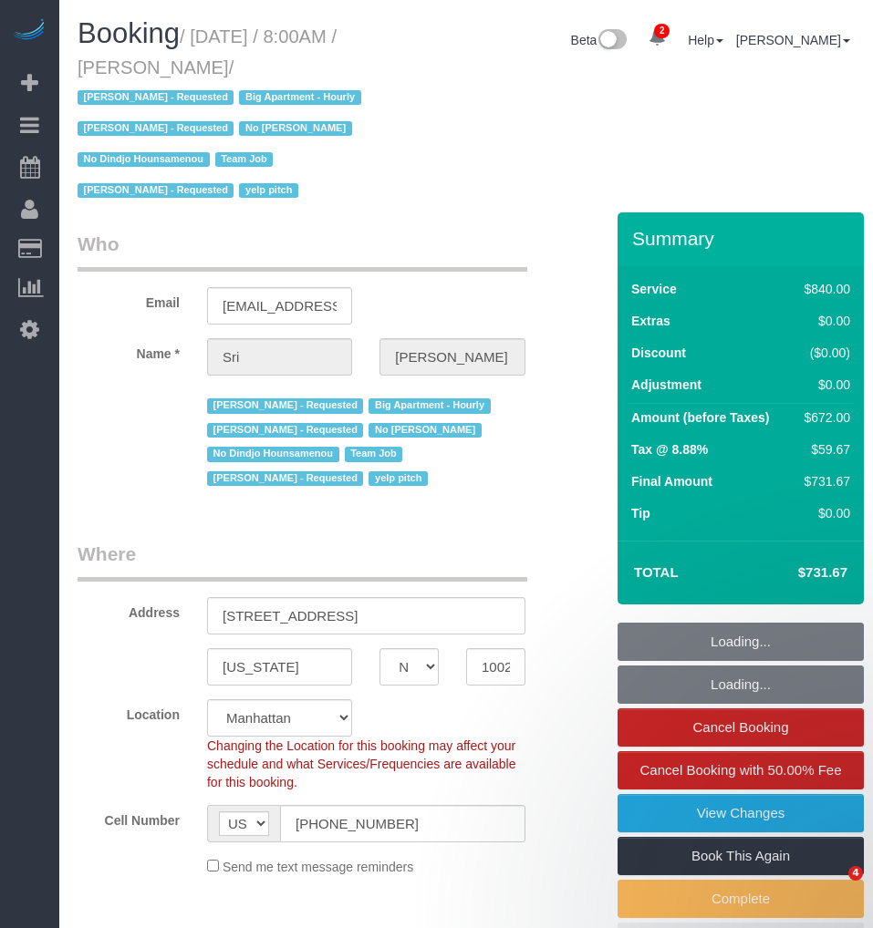
select select "NY"
select select "number:89"
select select "number:90"
select select "number:15"
select select "number:5"
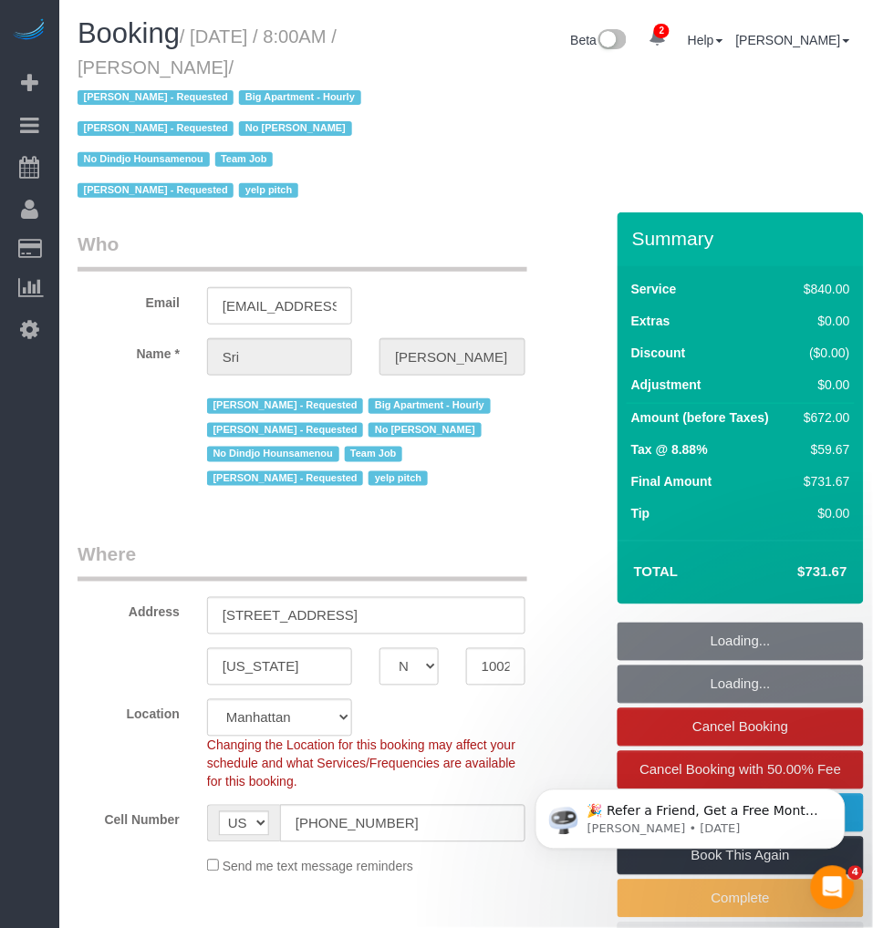
select select "3"
select select "210"
select select "object:920"
select select "spot1"
select select "string:stripe-pm_1I87dt4VGloSiKo7CuPcnWZf"
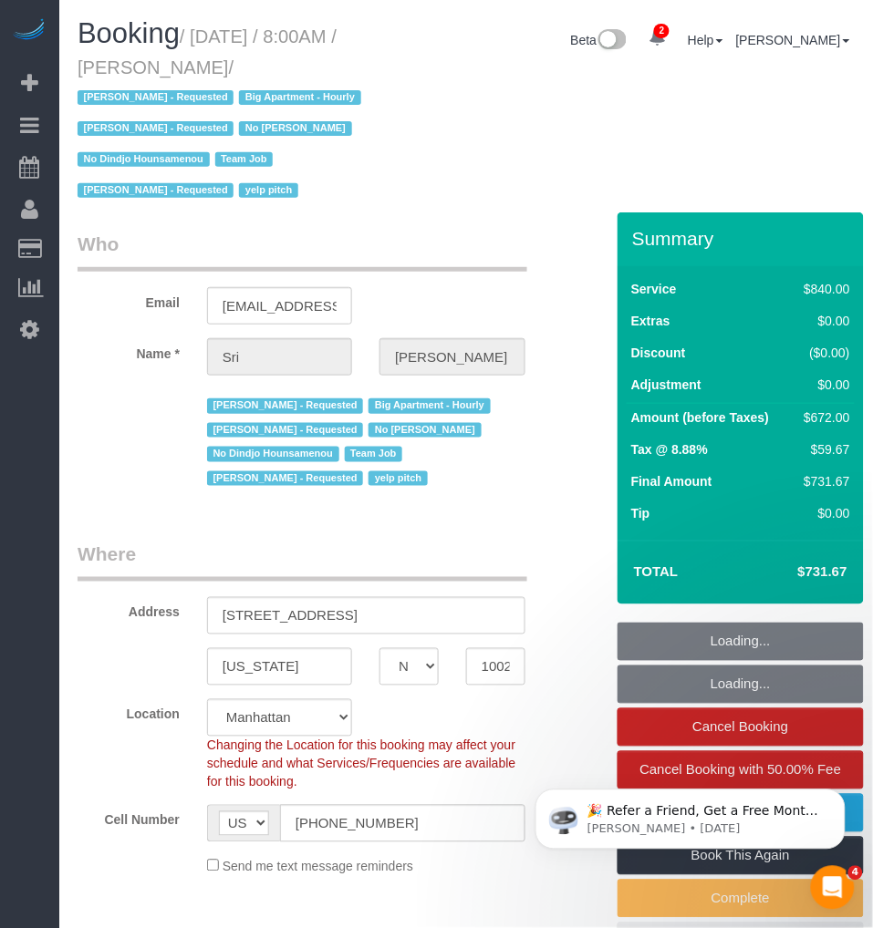
select select "object:1345"
drag, startPoint x: 180, startPoint y: 64, endPoint x: 284, endPoint y: 73, distance: 104.4
click at [284, 73] on small "/ August 25, 2025 / 8:00AM / Sri Narasimhan / Alketa Tomaj - Requested Big Apar…" at bounding box center [222, 113] width 289 height 175
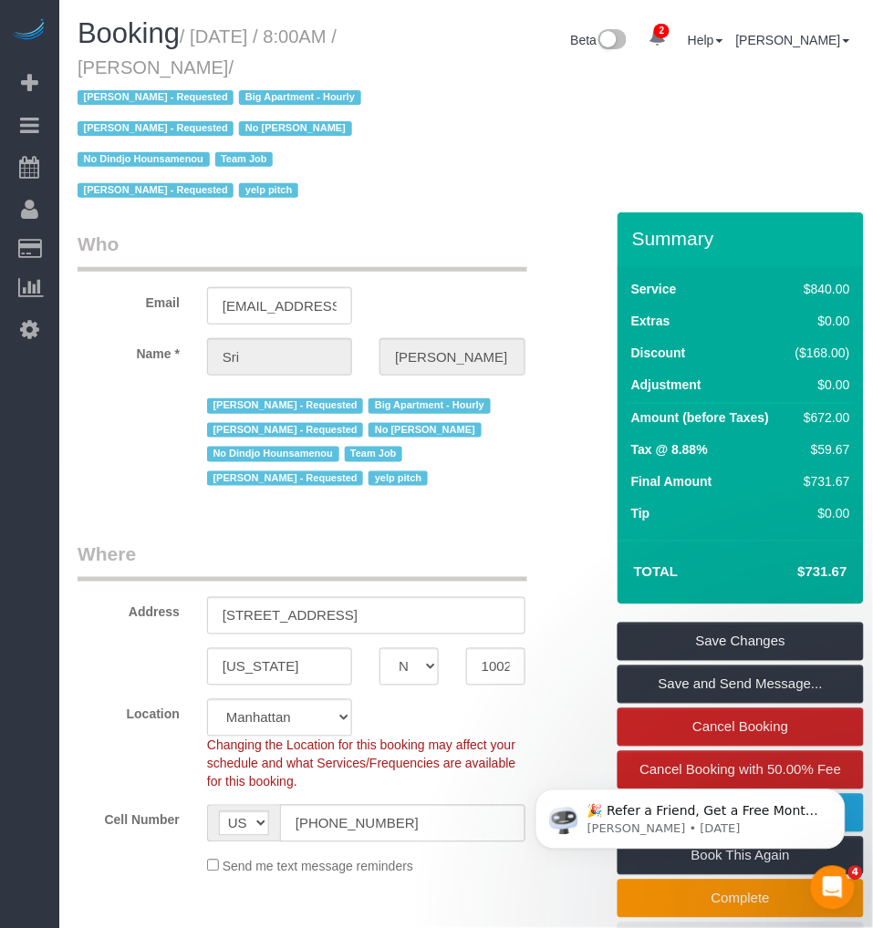
drag, startPoint x: 271, startPoint y: 44, endPoint x: 212, endPoint y: 35, distance: 60.0
click at [265, 41] on small "/ August 25, 2025 / 8:00AM / Sri Narasimhan / Alketa Tomaj - Requested Big Apar…" at bounding box center [222, 113] width 289 height 175
drag, startPoint x: 199, startPoint y: 31, endPoint x: 283, endPoint y: 62, distance: 89.5
click at [283, 62] on small "/ August 25, 2025 / 8:00AM / Sri Narasimhan / Alketa Tomaj - Requested Big Apar…" at bounding box center [222, 113] width 289 height 175
copy small "August 25, 2025 / 8:00AM / Sri Narasimhan"
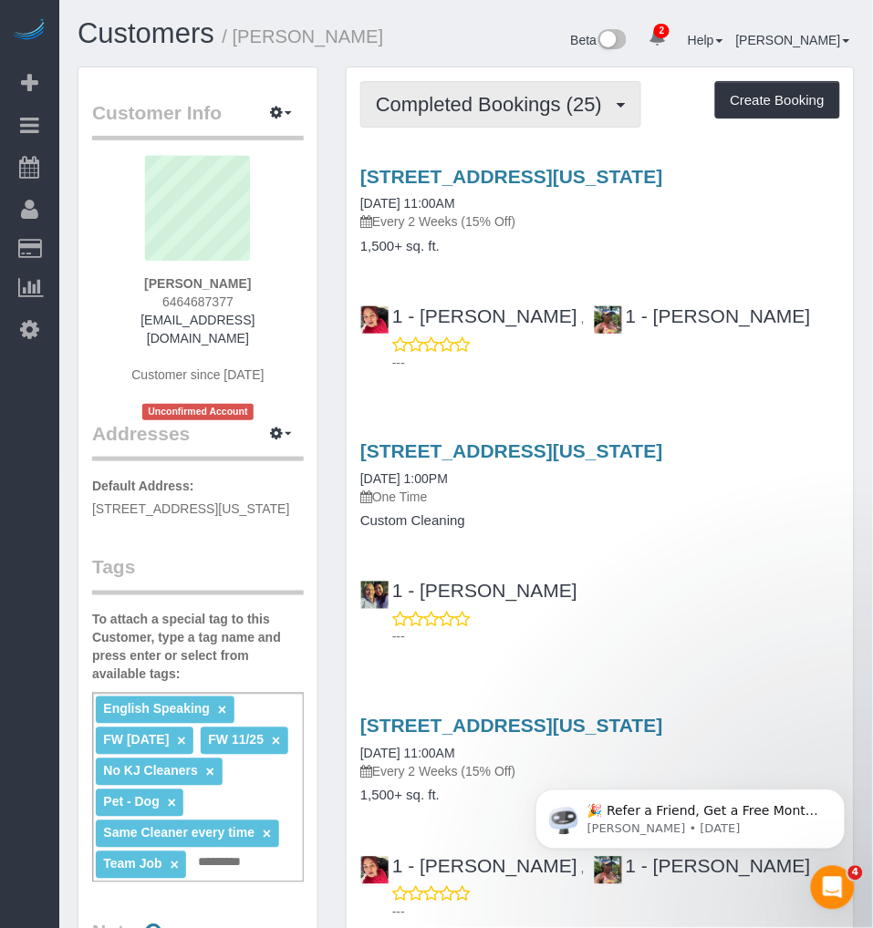
click at [481, 112] on span "Completed Bookings (25)" at bounding box center [493, 104] width 235 height 23
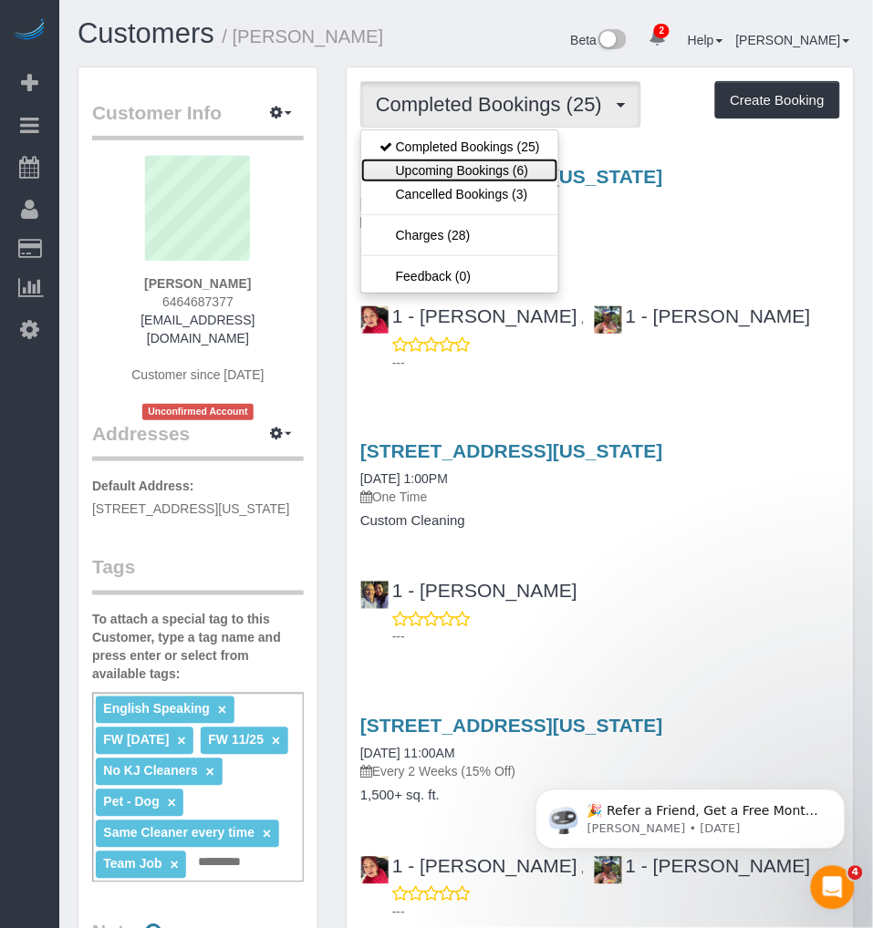
click at [462, 166] on link "Upcoming Bookings (6)" at bounding box center [459, 171] width 197 height 24
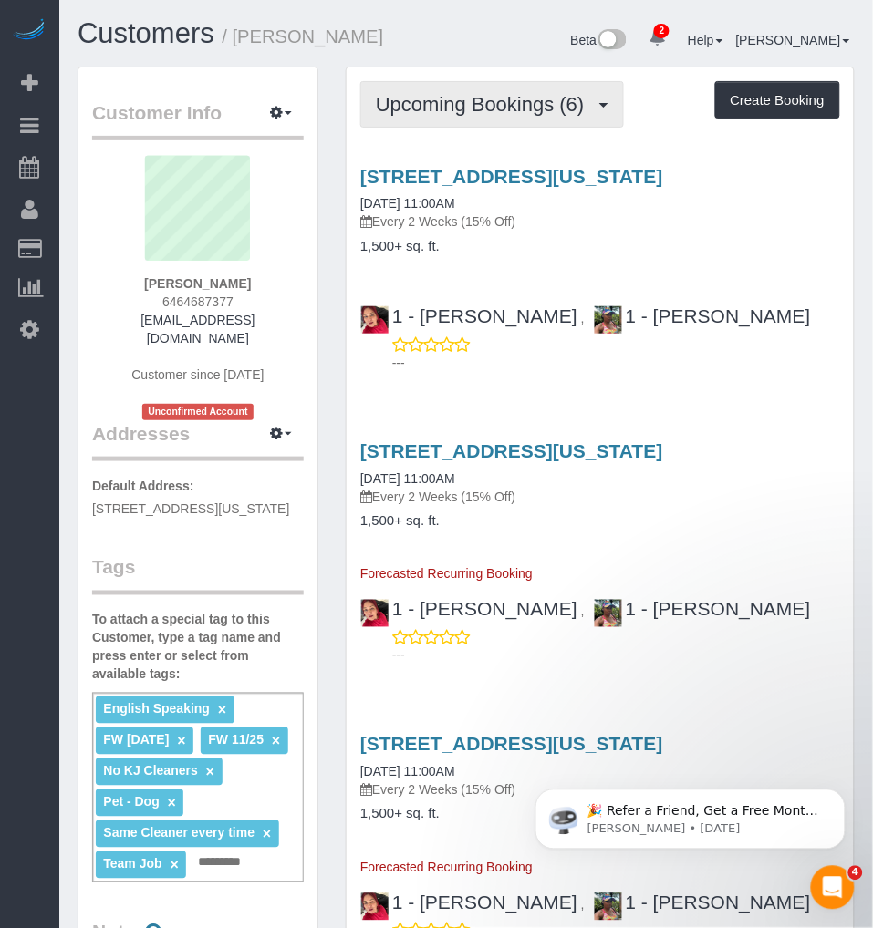
click at [493, 99] on span "Upcoming Bookings (6)" at bounding box center [485, 104] width 218 height 23
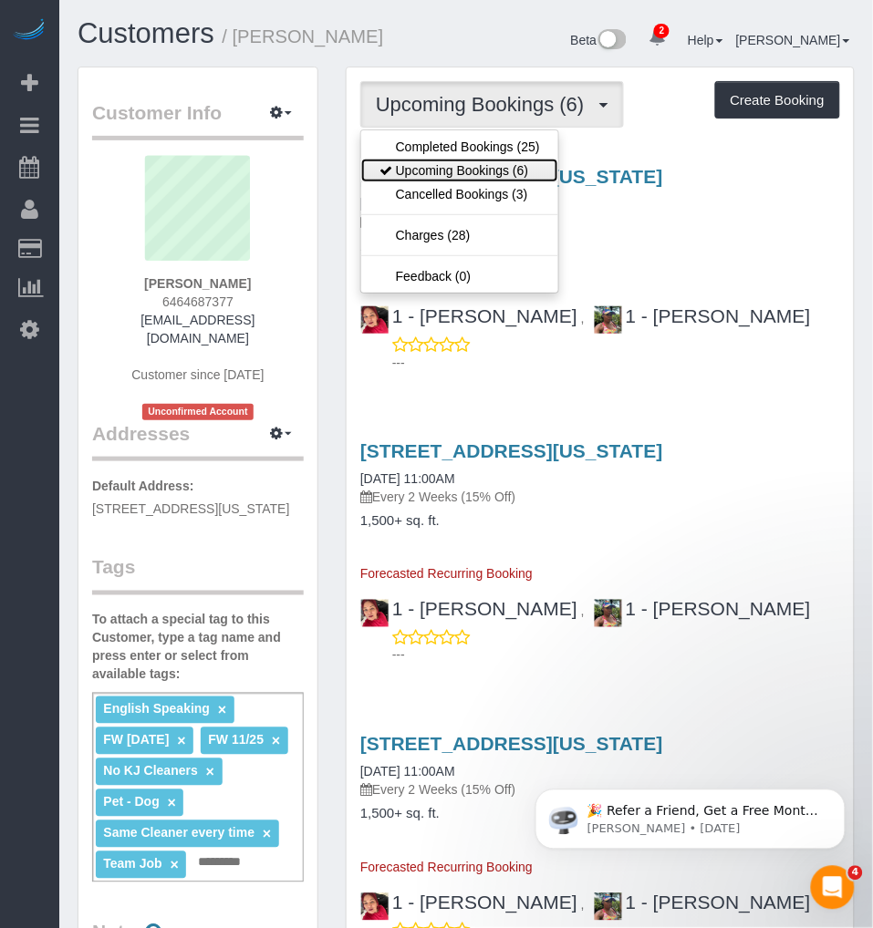
click at [458, 167] on link "Upcoming Bookings (6)" at bounding box center [459, 171] width 197 height 24
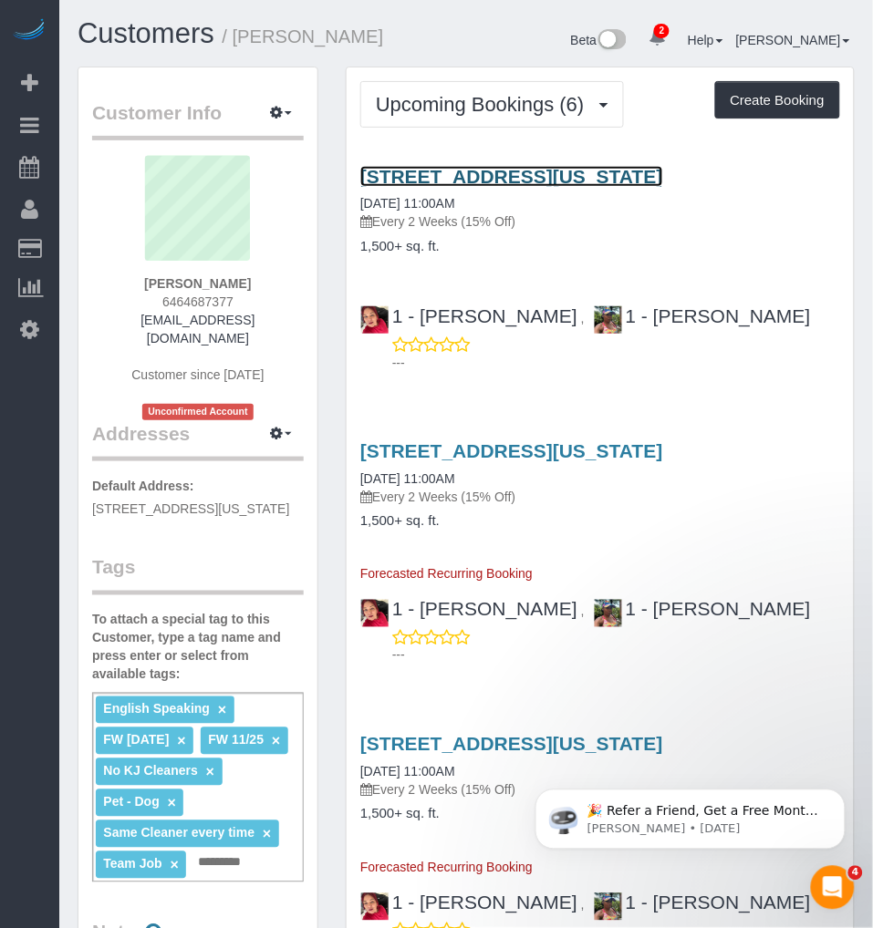
click at [554, 180] on link "559 West 23rd Street, Apt.5, New York, NY 10011" at bounding box center [511, 176] width 303 height 21
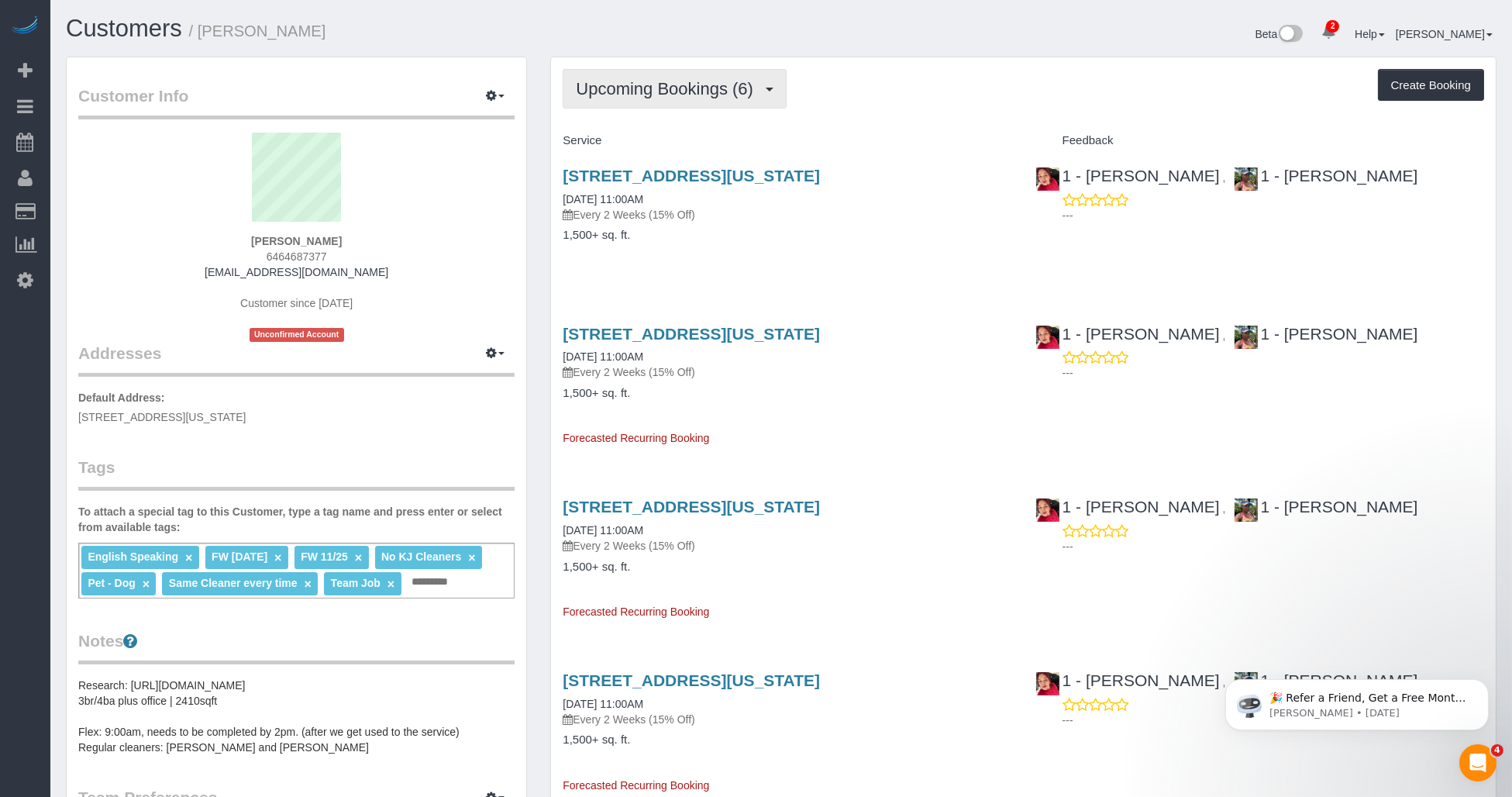
drag, startPoint x: 694, startPoint y: 97, endPoint x: 684, endPoint y: 115, distance: 20.6
click at [694, 97] on span "Upcoming Bookings (6)" at bounding box center [669, 88] width 185 height 20
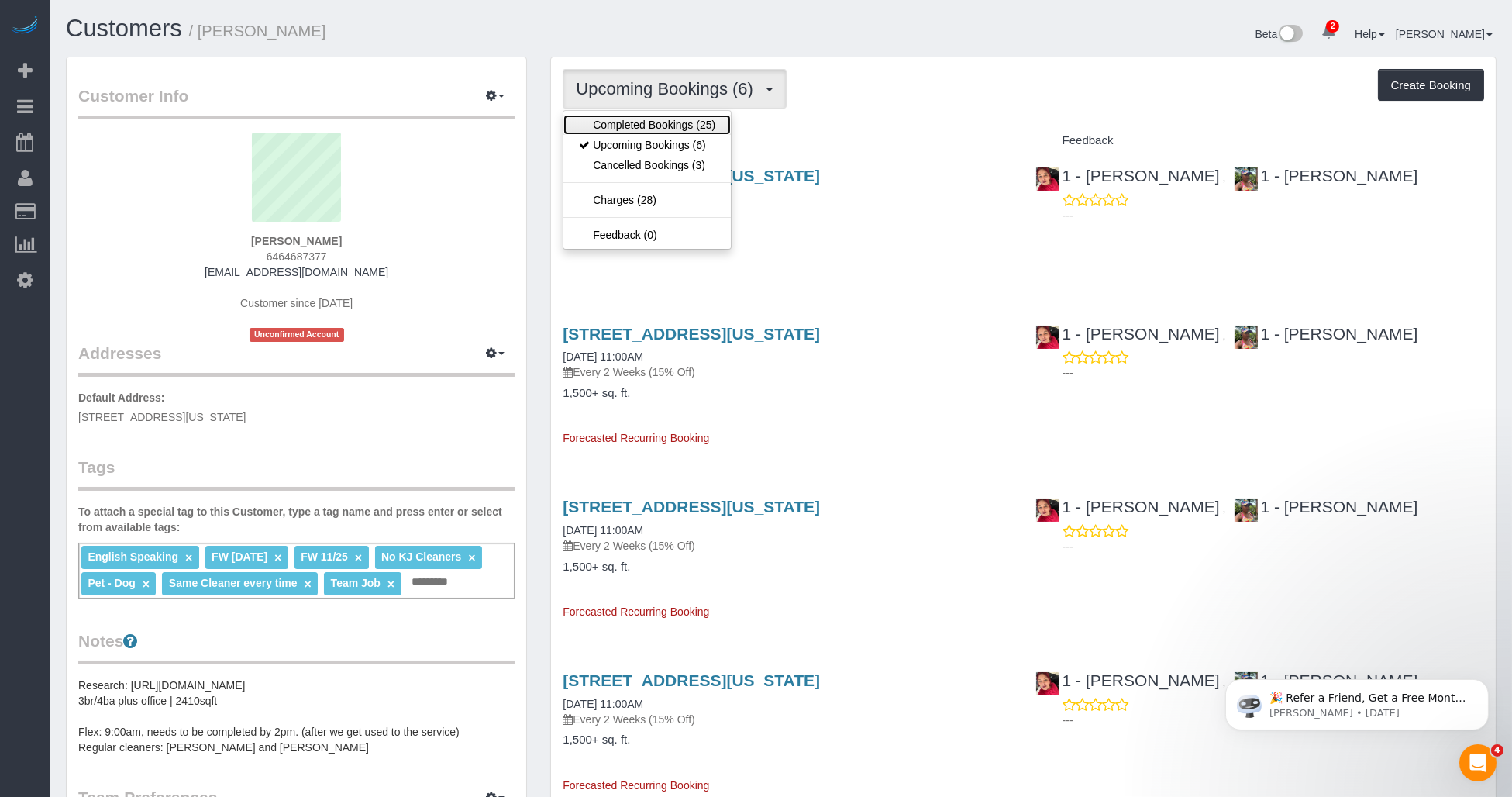
click at [665, 119] on link "Completed Bookings (25)" at bounding box center [647, 125] width 167 height 20
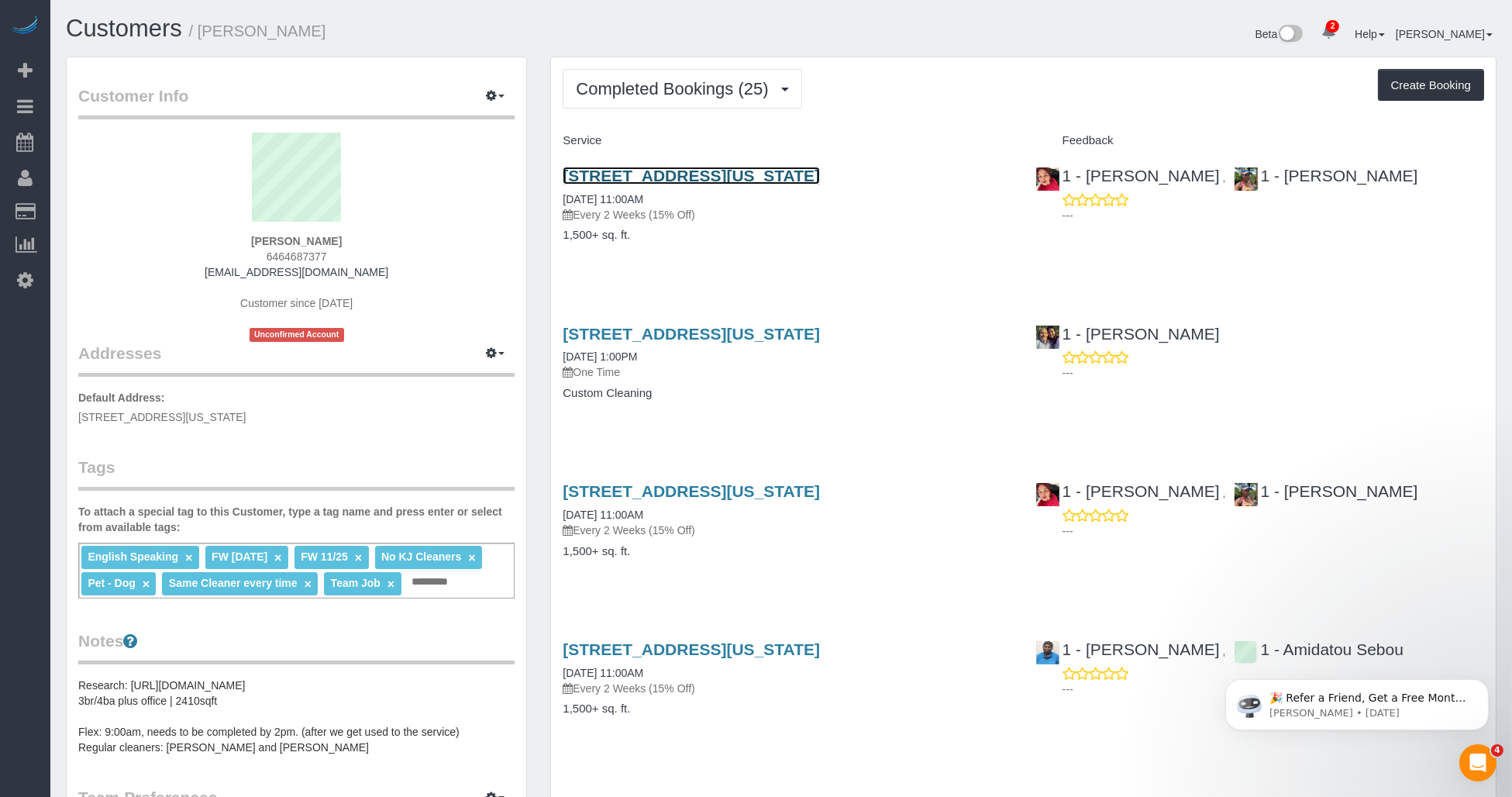
drag, startPoint x: 677, startPoint y: 169, endPoint x: 748, endPoint y: 182, distance: 72.2
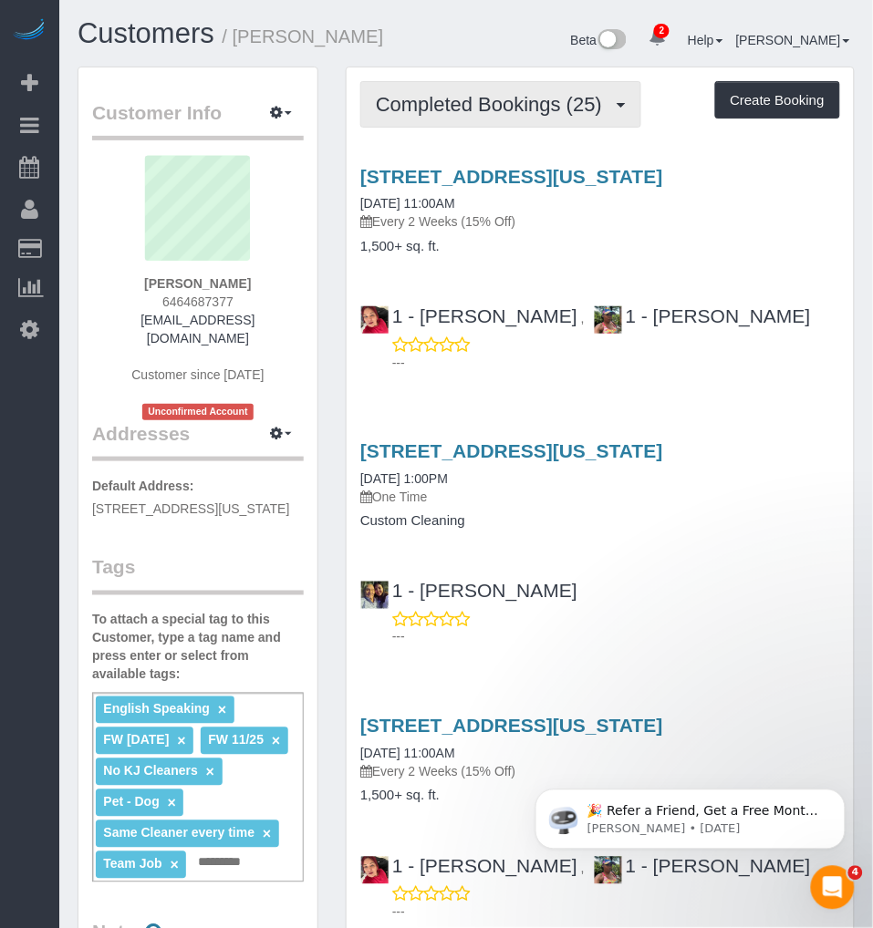
drag, startPoint x: 457, startPoint y: 102, endPoint x: 500, endPoint y: 151, distance: 65.3
click at [459, 102] on span "Completed Bookings (25)" at bounding box center [493, 104] width 235 height 23
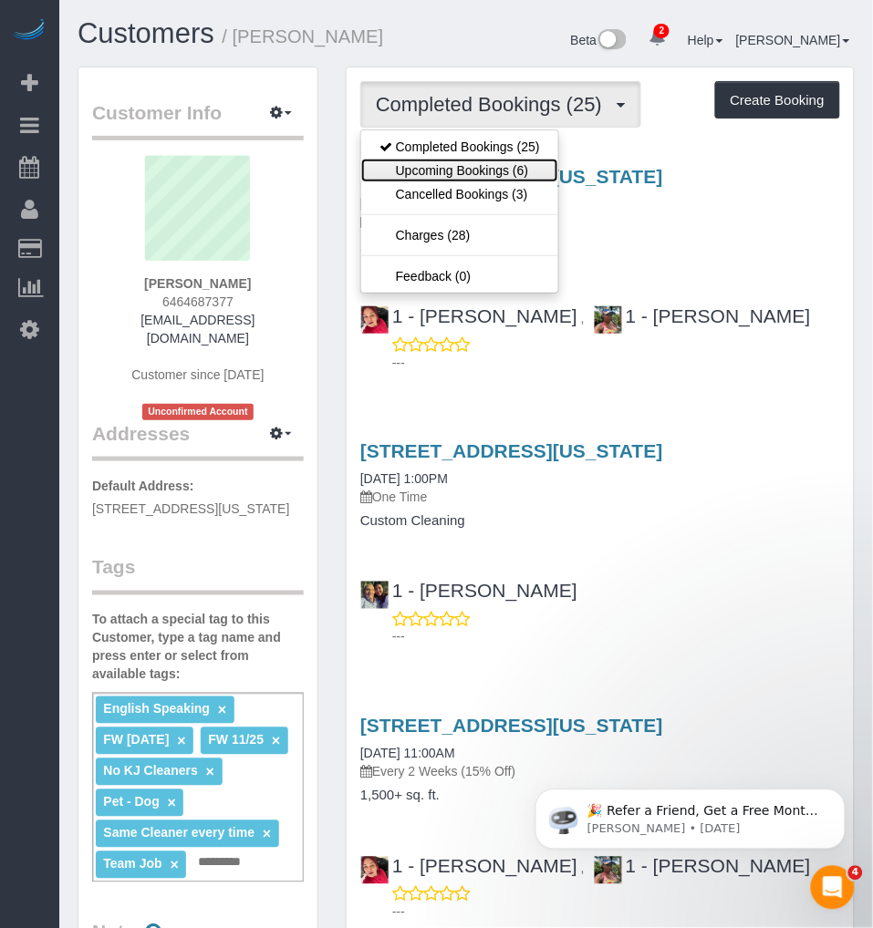
click at [478, 166] on link "Upcoming Bookings (6)" at bounding box center [459, 171] width 197 height 24
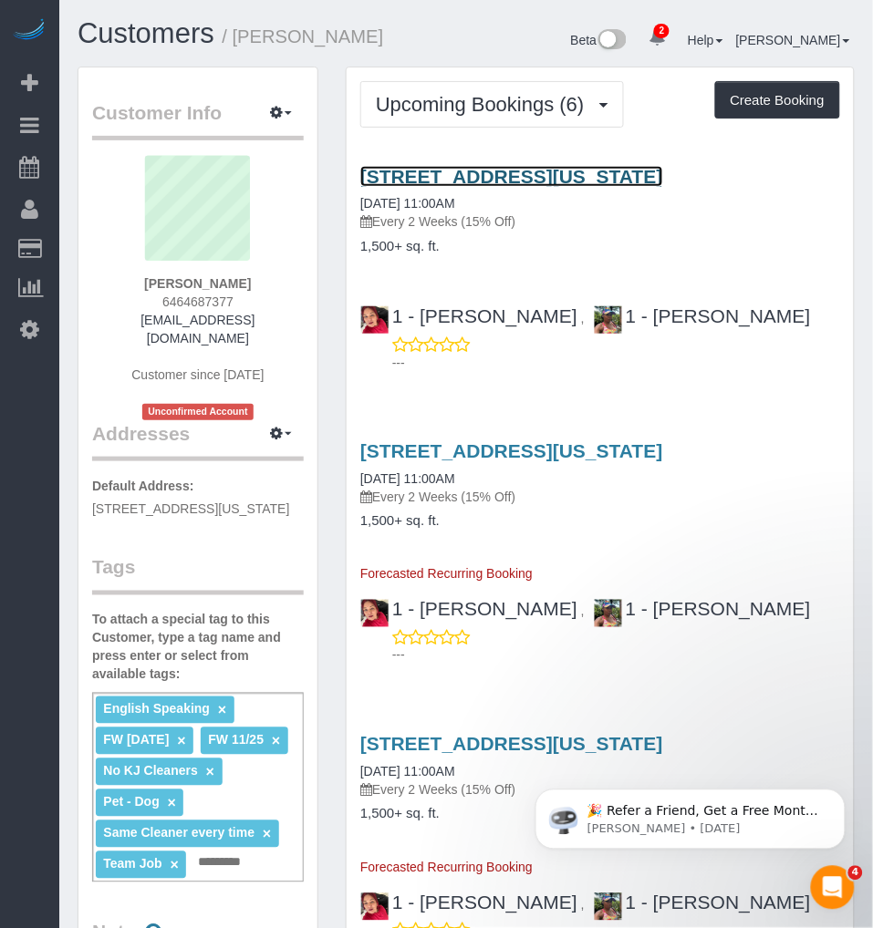
drag, startPoint x: 542, startPoint y: 175, endPoint x: 558, endPoint y: 169, distance: 17.6
click at [542, 175] on link "559 West 23rd Street, Apt.5, New York, NY 10011" at bounding box center [511, 176] width 303 height 21
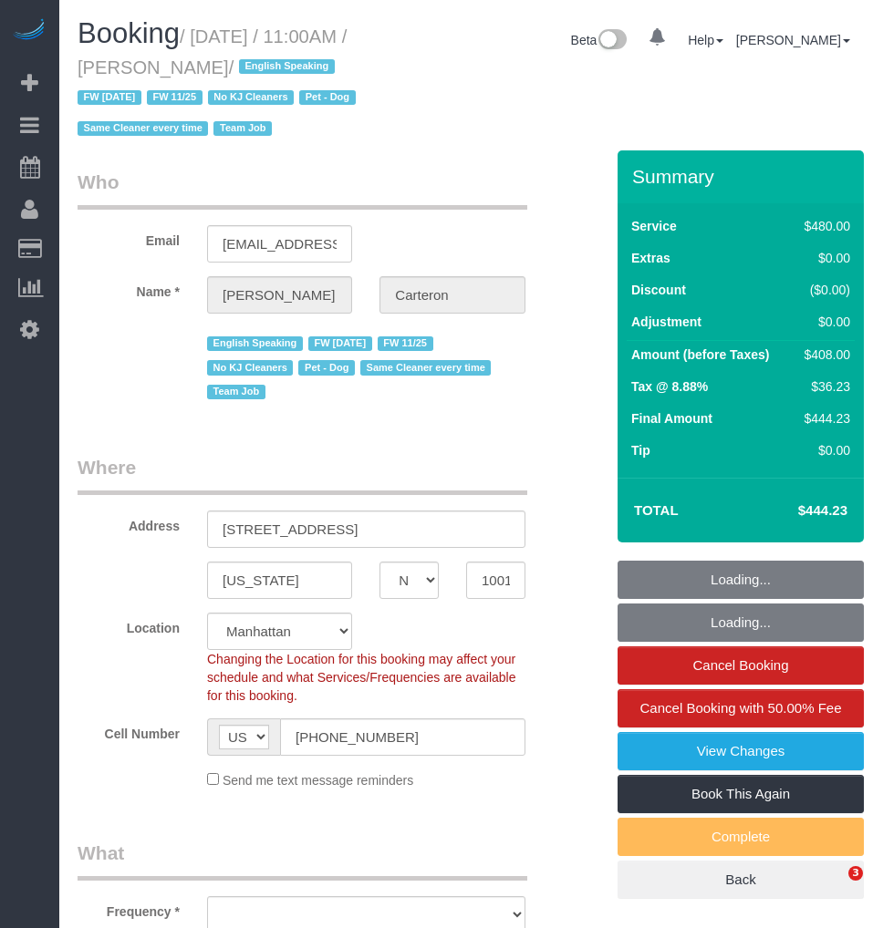
select select "NY"
select select "number:89"
select select "number:90"
select select "number:13"
select select "number:5"
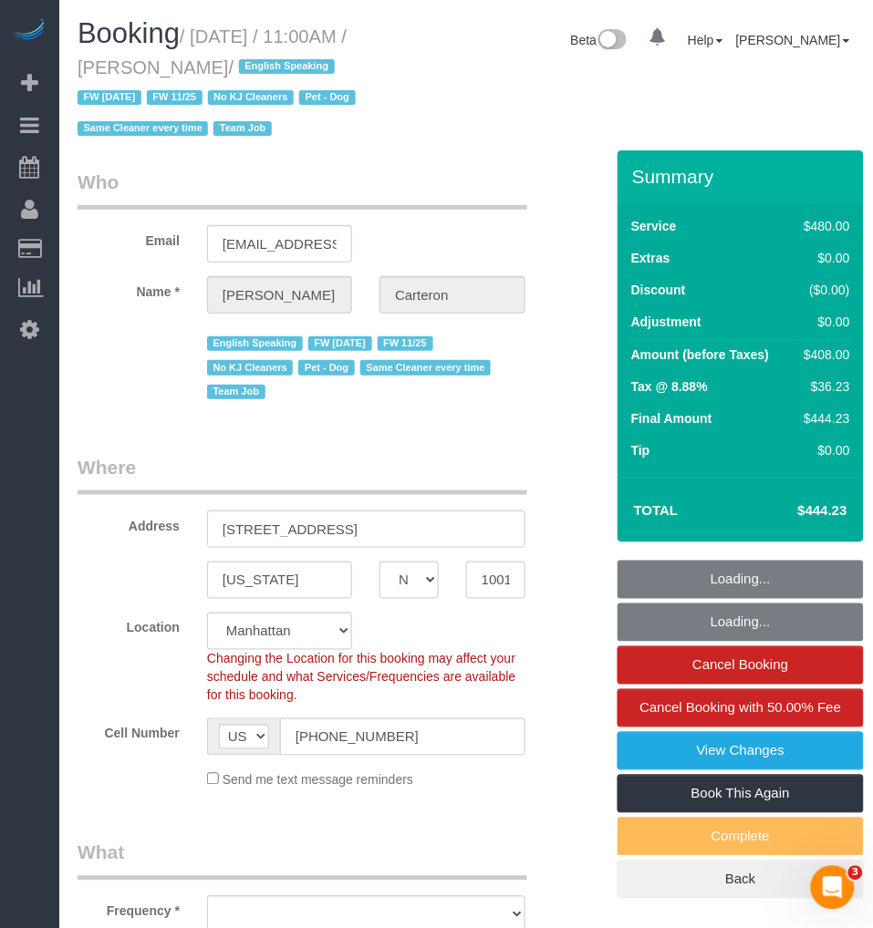
select select "object:908"
select select "string:stripe-pm_1PhBly4VGloSiKo7AbZCQr6r"
select select "180"
select select "spot1"
select select "object:1332"
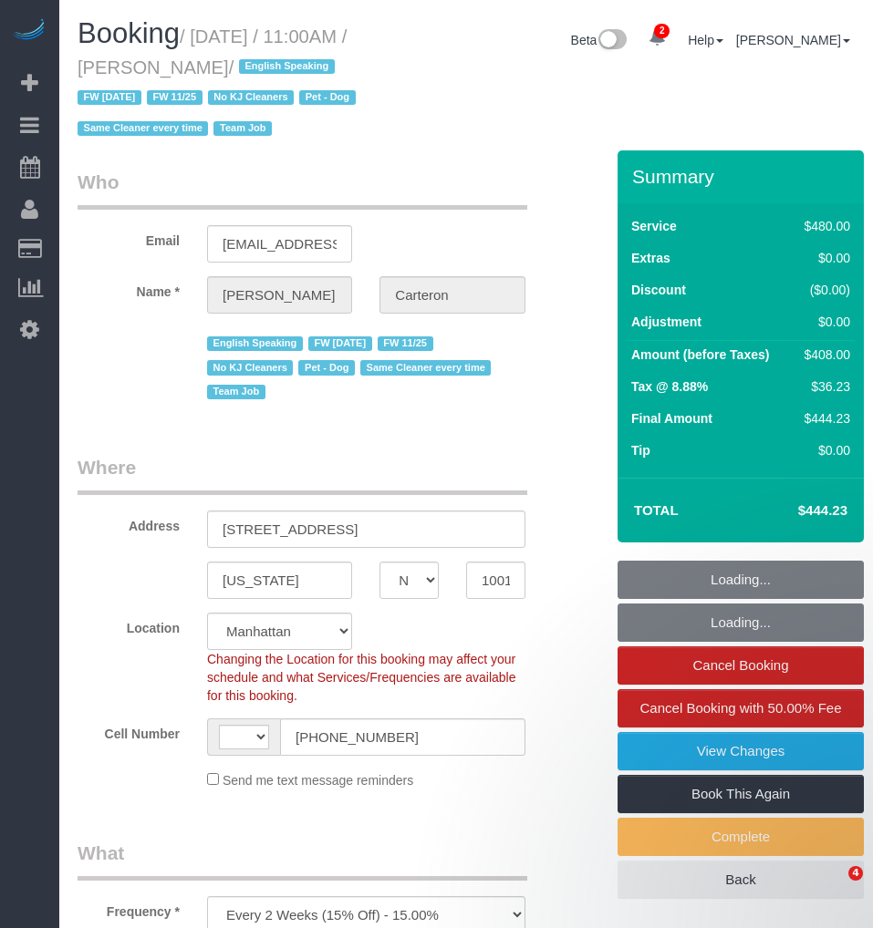
select select "NY"
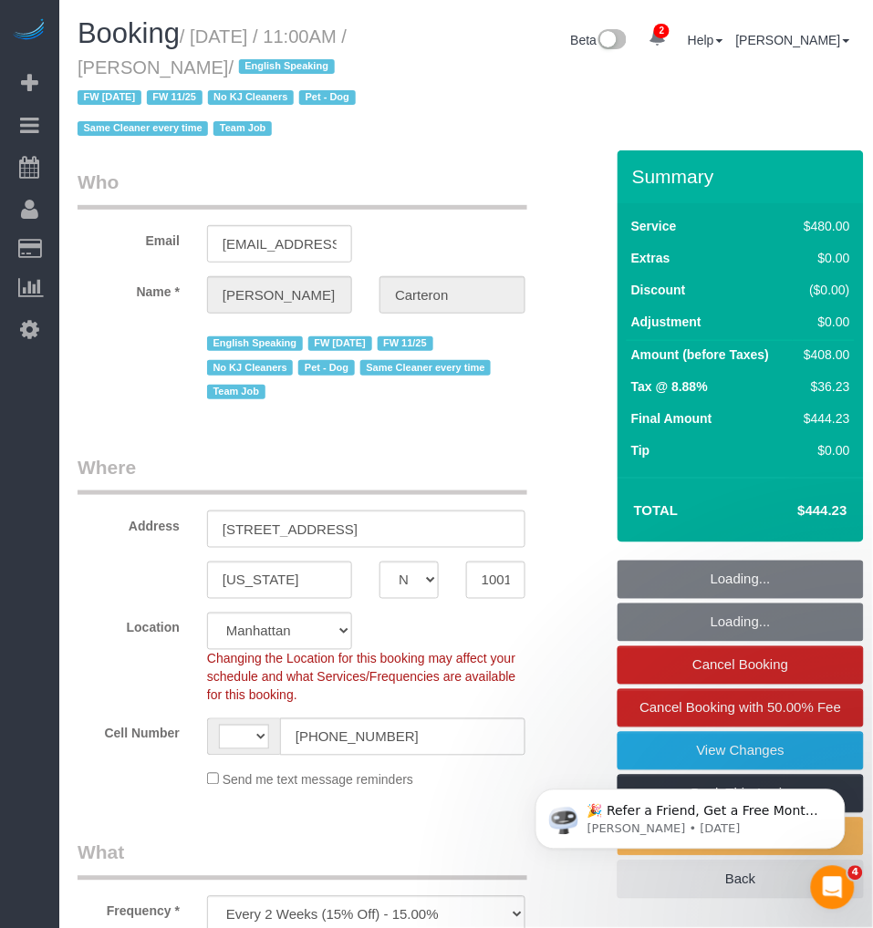
select select "object:520"
select select "string:[GEOGRAPHIC_DATA]"
select select "string:stripe-pm_1PhBly4VGloSiKo7AbZCQr6r"
select select "180"
select select "spot1"
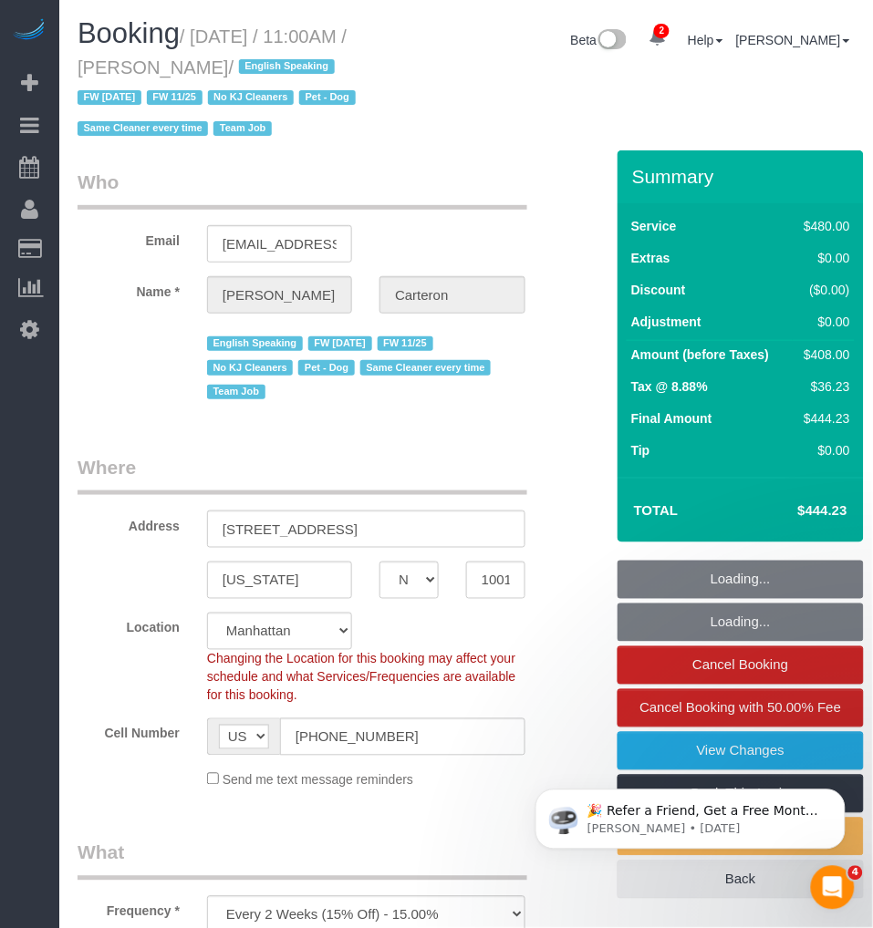
select select "number:89"
select select "number:90"
select select "number:13"
select select "number:5"
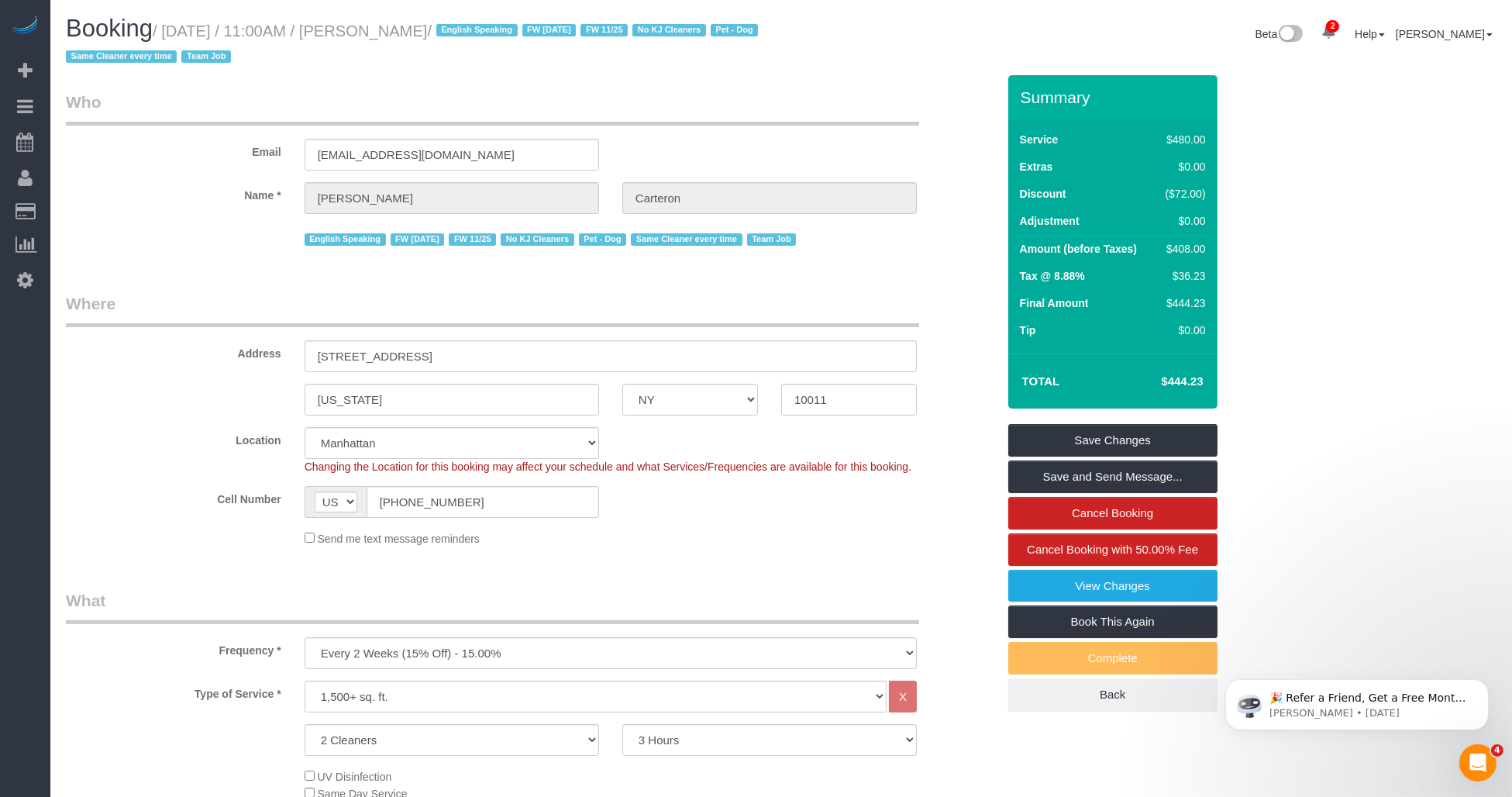
click at [741, 591] on link "View Changes" at bounding box center [1113, 585] width 209 height 32
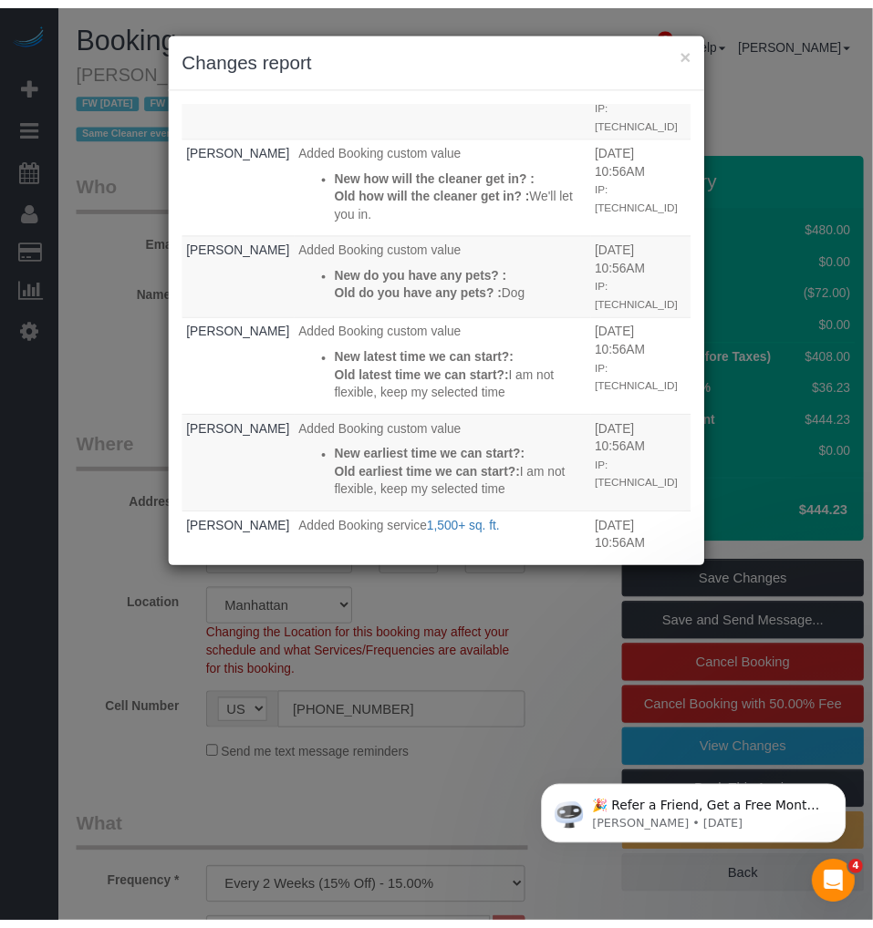
scroll to position [650, 0]
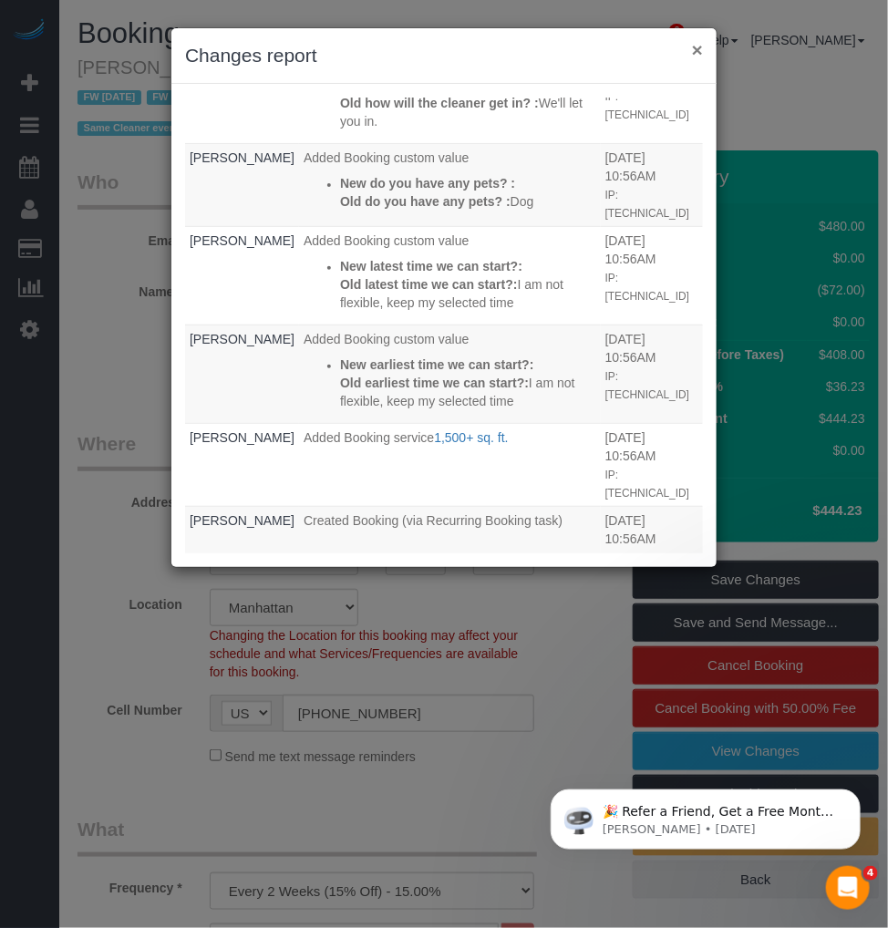
click at [700, 51] on button "×" at bounding box center [697, 49] width 11 height 19
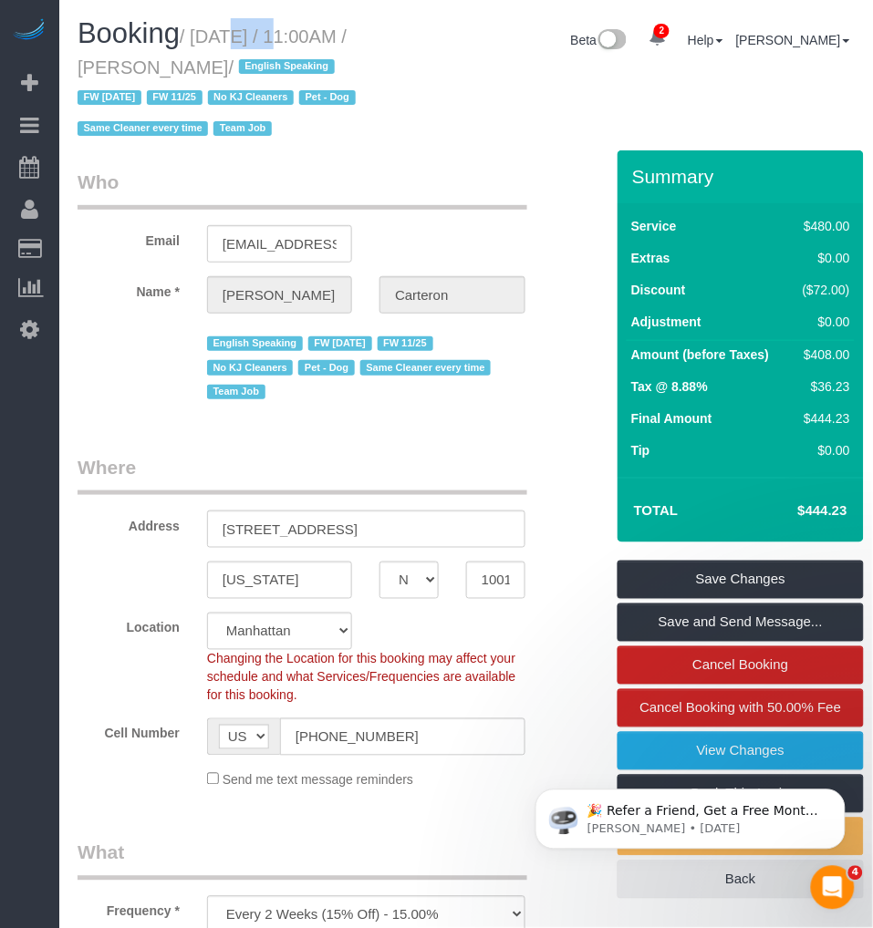
drag, startPoint x: 197, startPoint y: 33, endPoint x: 246, endPoint y: 47, distance: 51.4
click at [251, 44] on small "/ August 25, 2025 / 11:00AM / Gino Carteron / English Speaking FW 02/17/2025 FW…" at bounding box center [220, 82] width 284 height 113
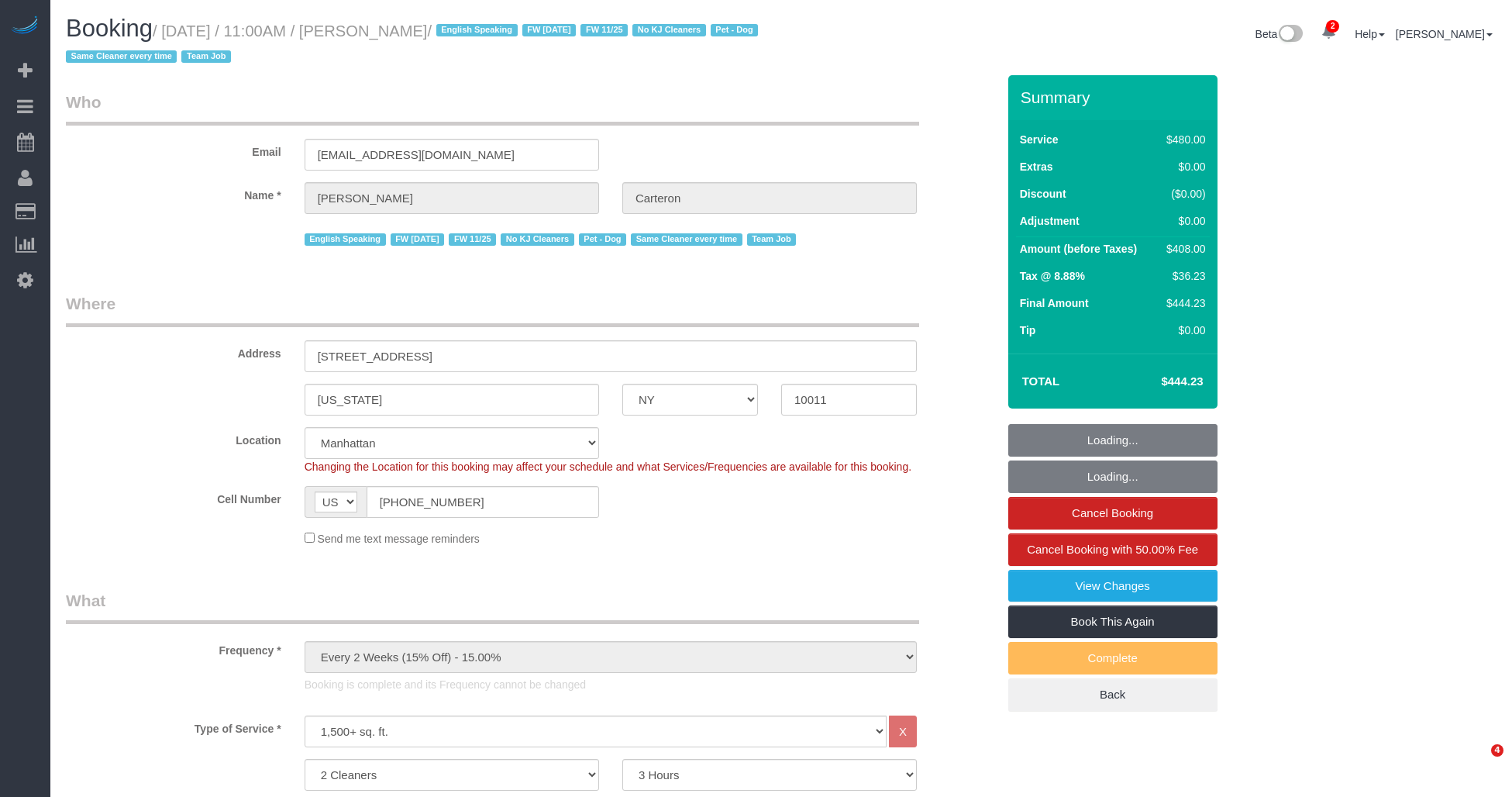
select select "NY"
select select "180"
select select "spot1"
select select "number:89"
select select "number:90"
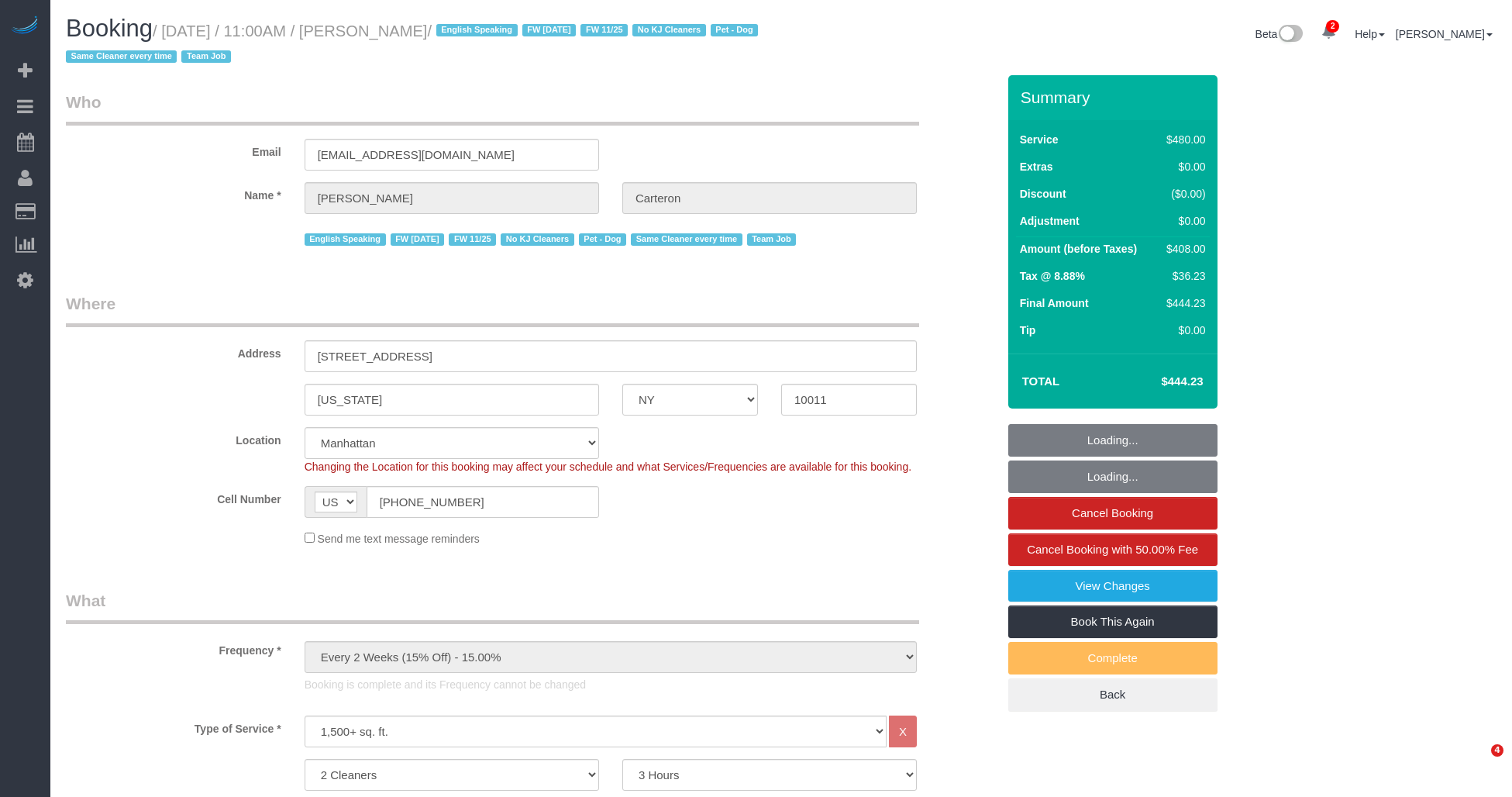
select select "number:13"
select select "number:5"
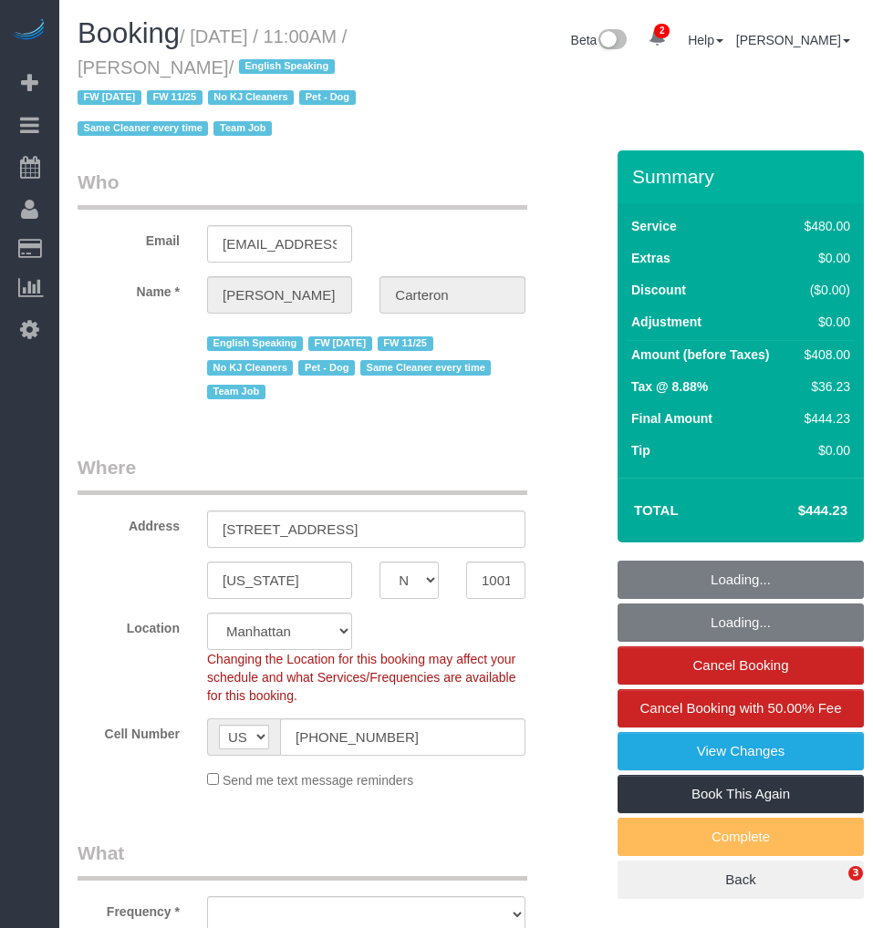
select select "NY"
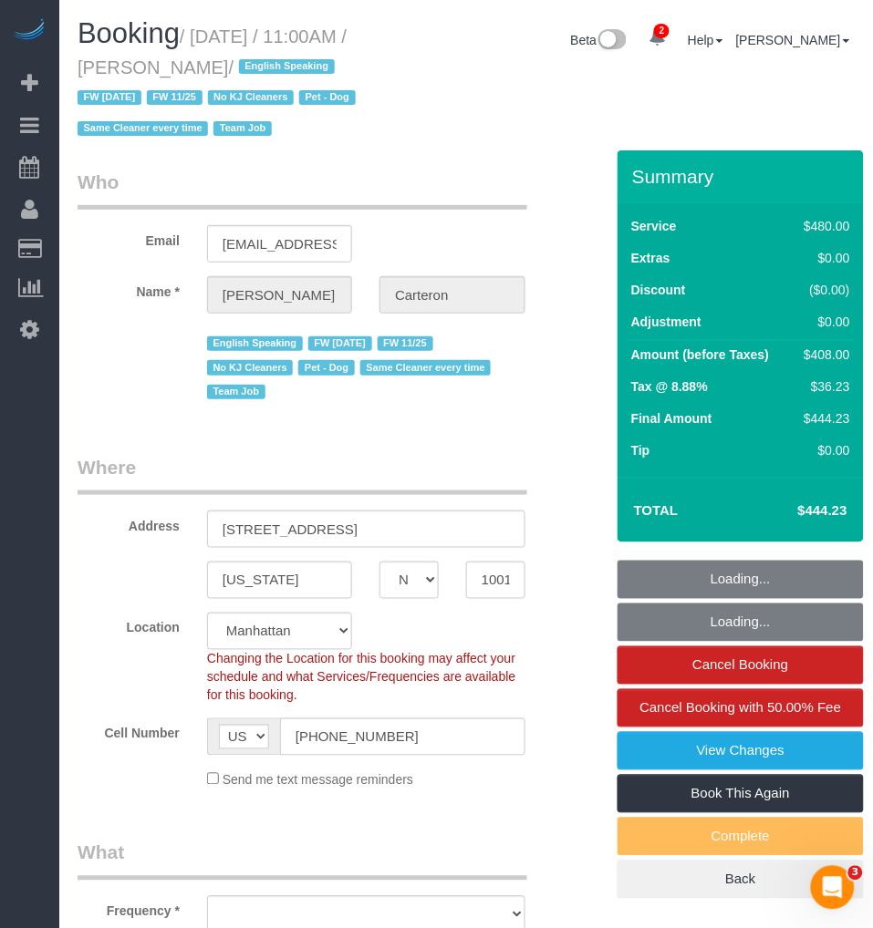
select select "object:821"
select select "string:stripe-pm_1PhBly4VGloSiKo7AbZCQr6r"
select select "number:89"
select select "number:90"
select select "number:13"
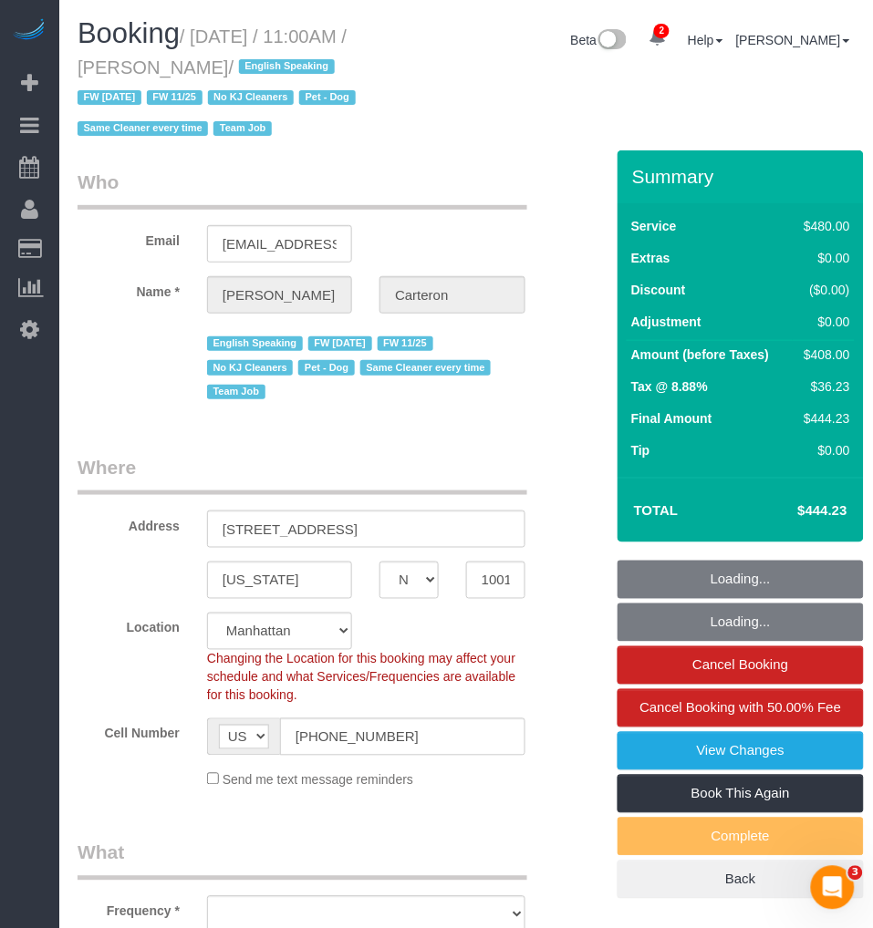
select select "number:5"
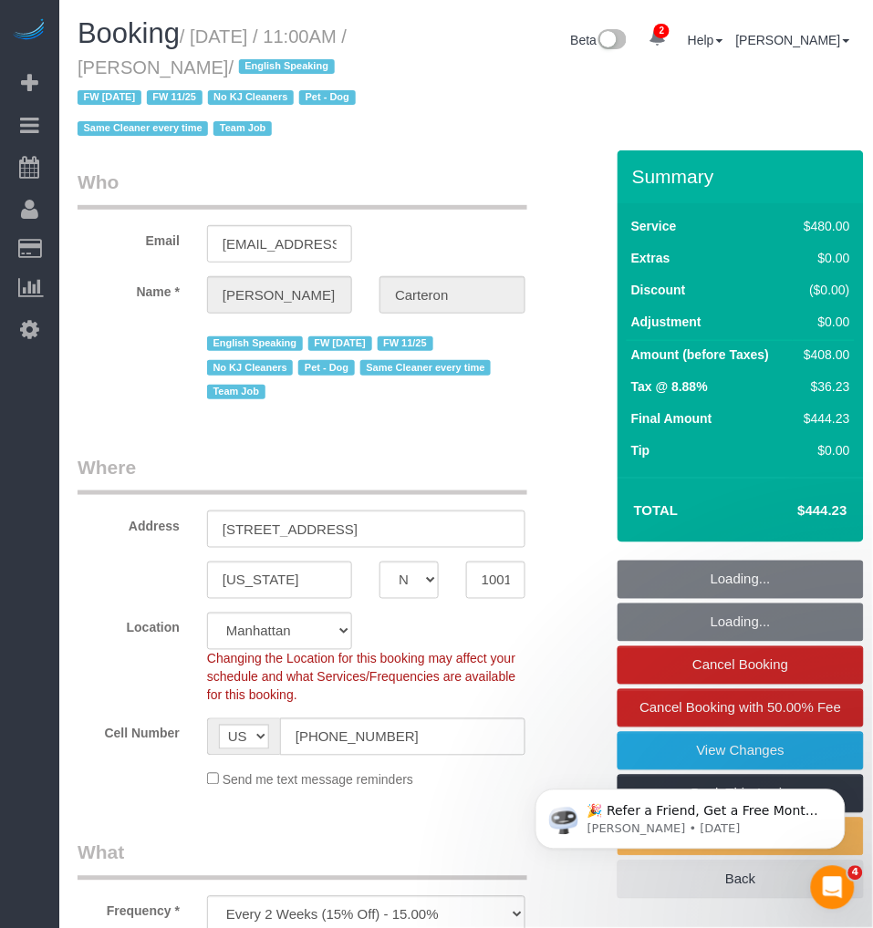
select select "180"
select select "spot1"
drag, startPoint x: 0, startPoint y: 0, endPoint x: 281, endPoint y: 58, distance: 286.9
click at [281, 58] on small "/ August 25, 2025 / 11:00AM / Gino Carteron / English Speaking FW 02/17/2025 FW…" at bounding box center [220, 82] width 284 height 113
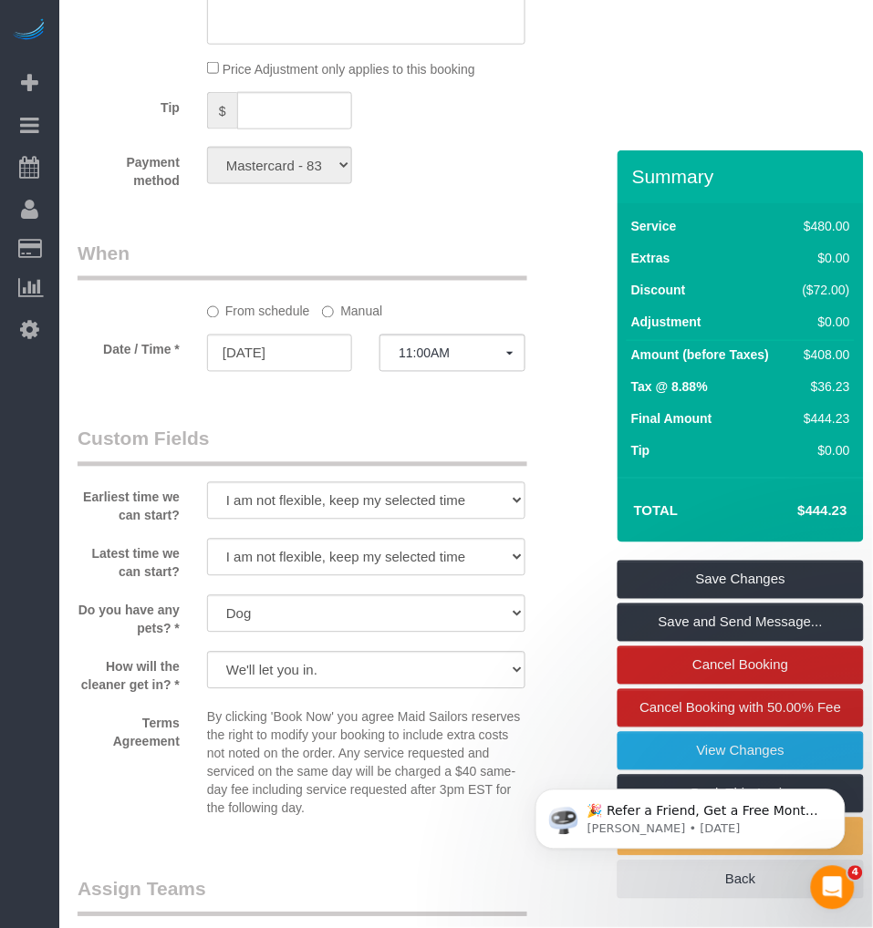
scroll to position [1722, 0]
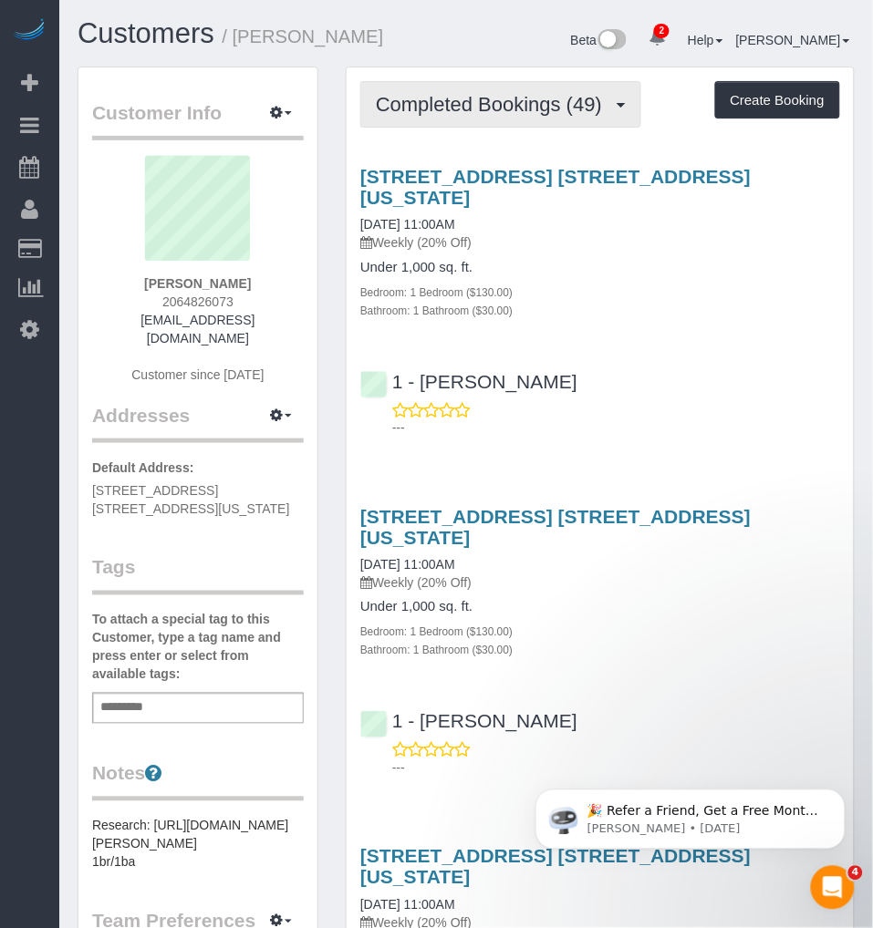
click at [513, 116] on span "Completed Bookings (49)" at bounding box center [493, 104] width 235 height 23
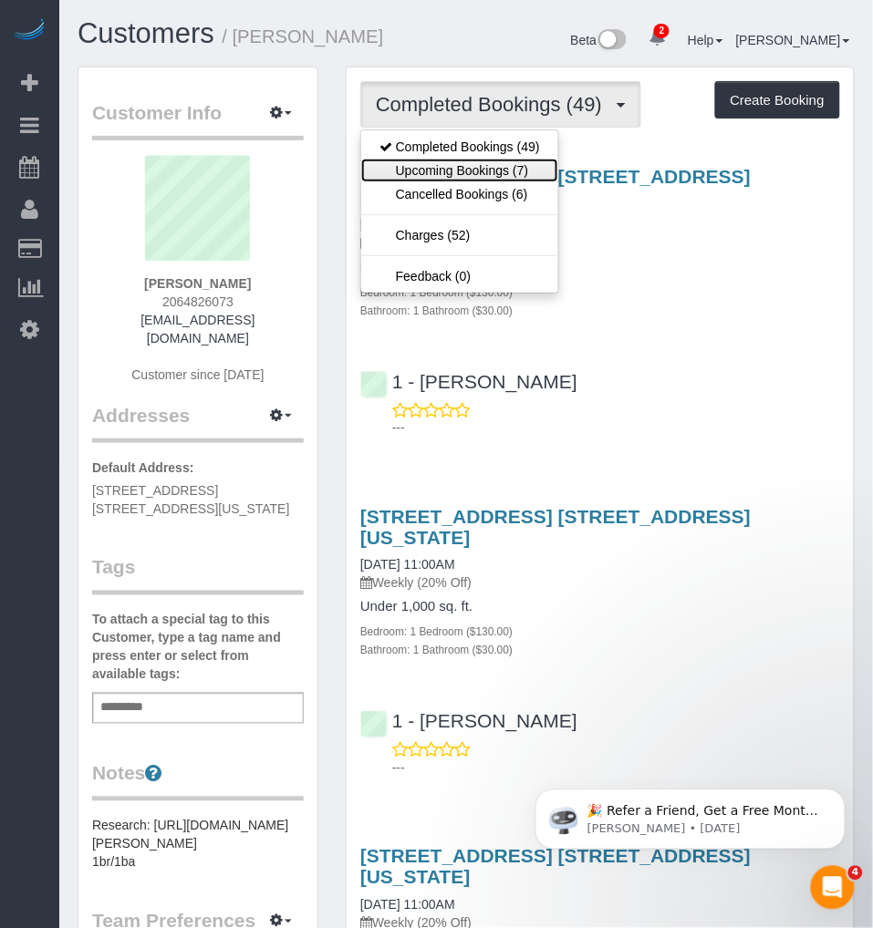
click at [451, 182] on link "Upcoming Bookings (7)" at bounding box center [459, 171] width 197 height 24
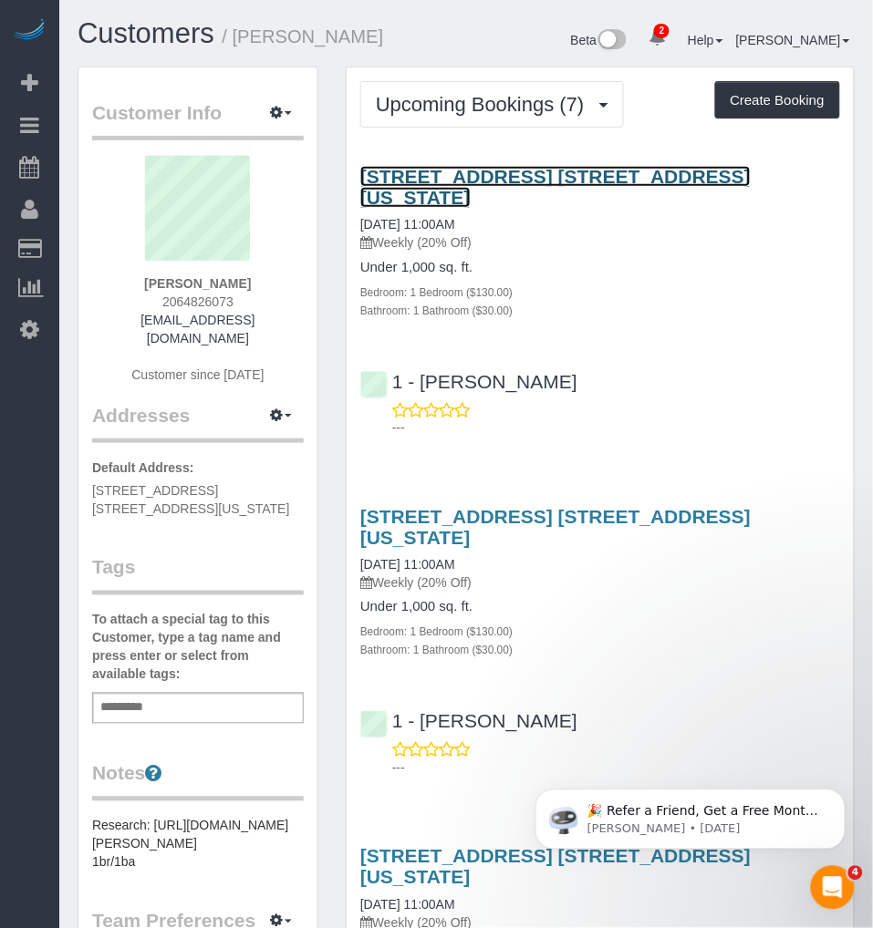
click at [495, 199] on link "247 East 28th Street, Apt. 11e, New York, NY 10016" at bounding box center [555, 187] width 390 height 42
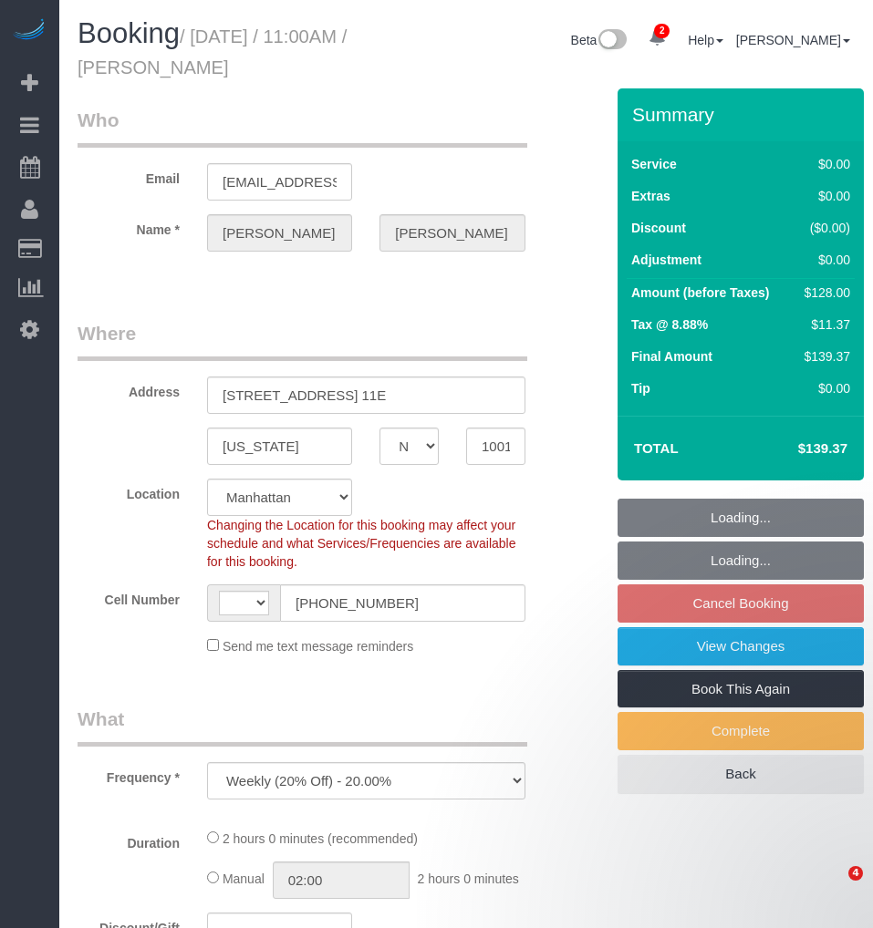
select select "NY"
select select "number:89"
select select "number:90"
select select "number:15"
select select "number:6"
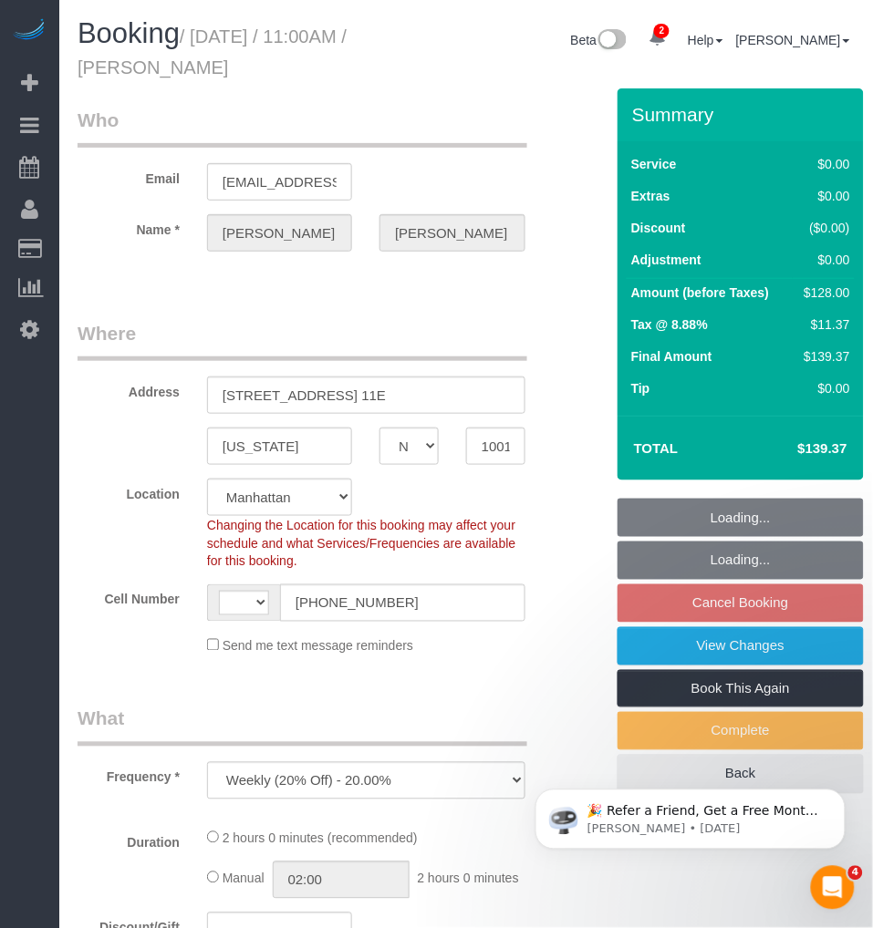
select select "object:537"
select select "string:[GEOGRAPHIC_DATA]"
select select "string:stripe-pm_1Pehcb4VGloSiKo7kAgfW8VD"
select select "spot4"
select select "1"
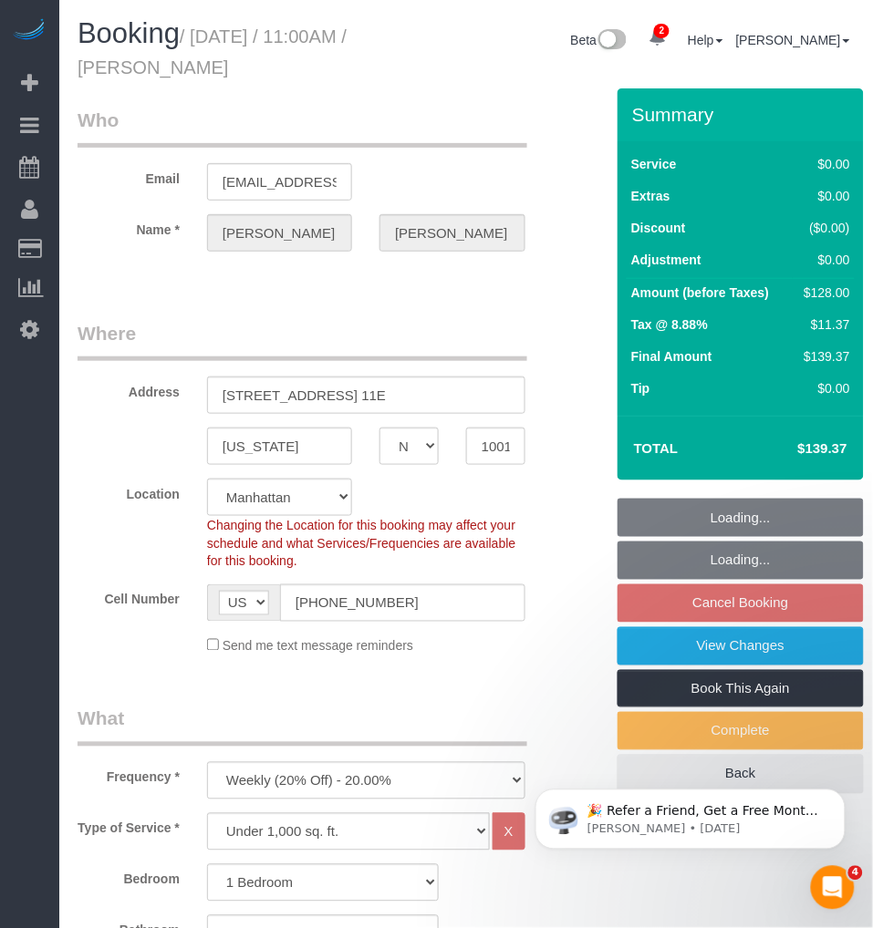
select select "1"
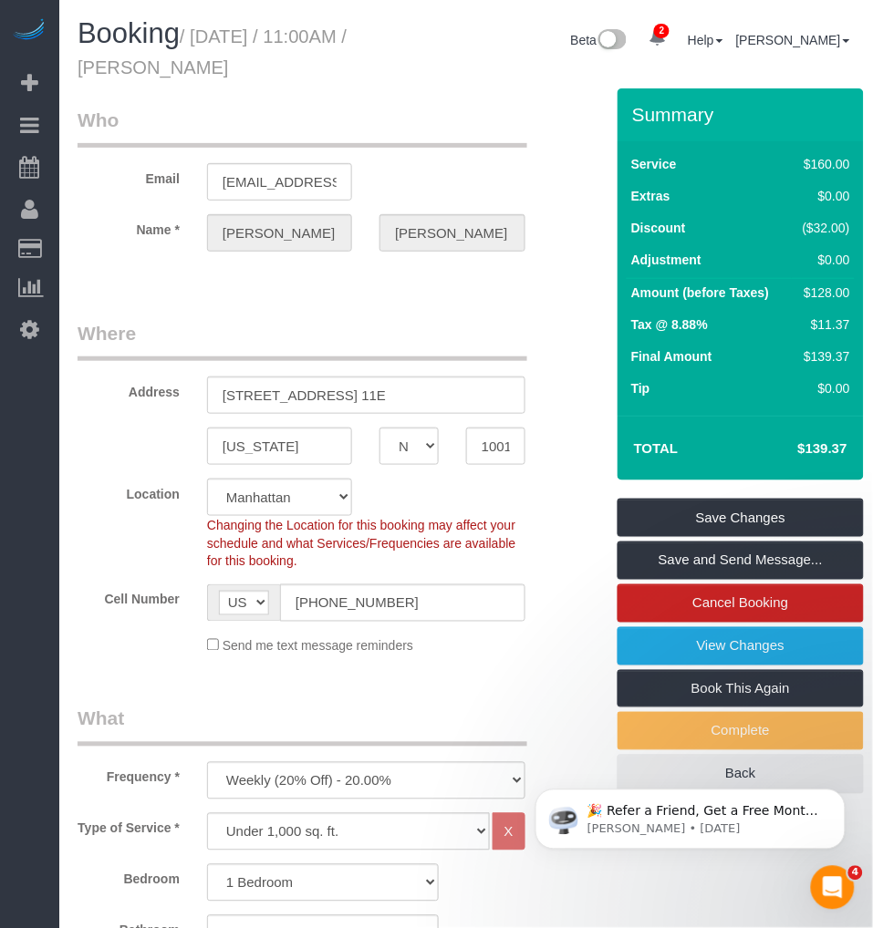
drag, startPoint x: 199, startPoint y: 30, endPoint x: 340, endPoint y: 61, distance: 144.7
click at [340, 61] on h1 "Booking / August 28, 2025 / 11:00AM / Theodore Mahlum" at bounding box center [232, 49] width 308 height 62
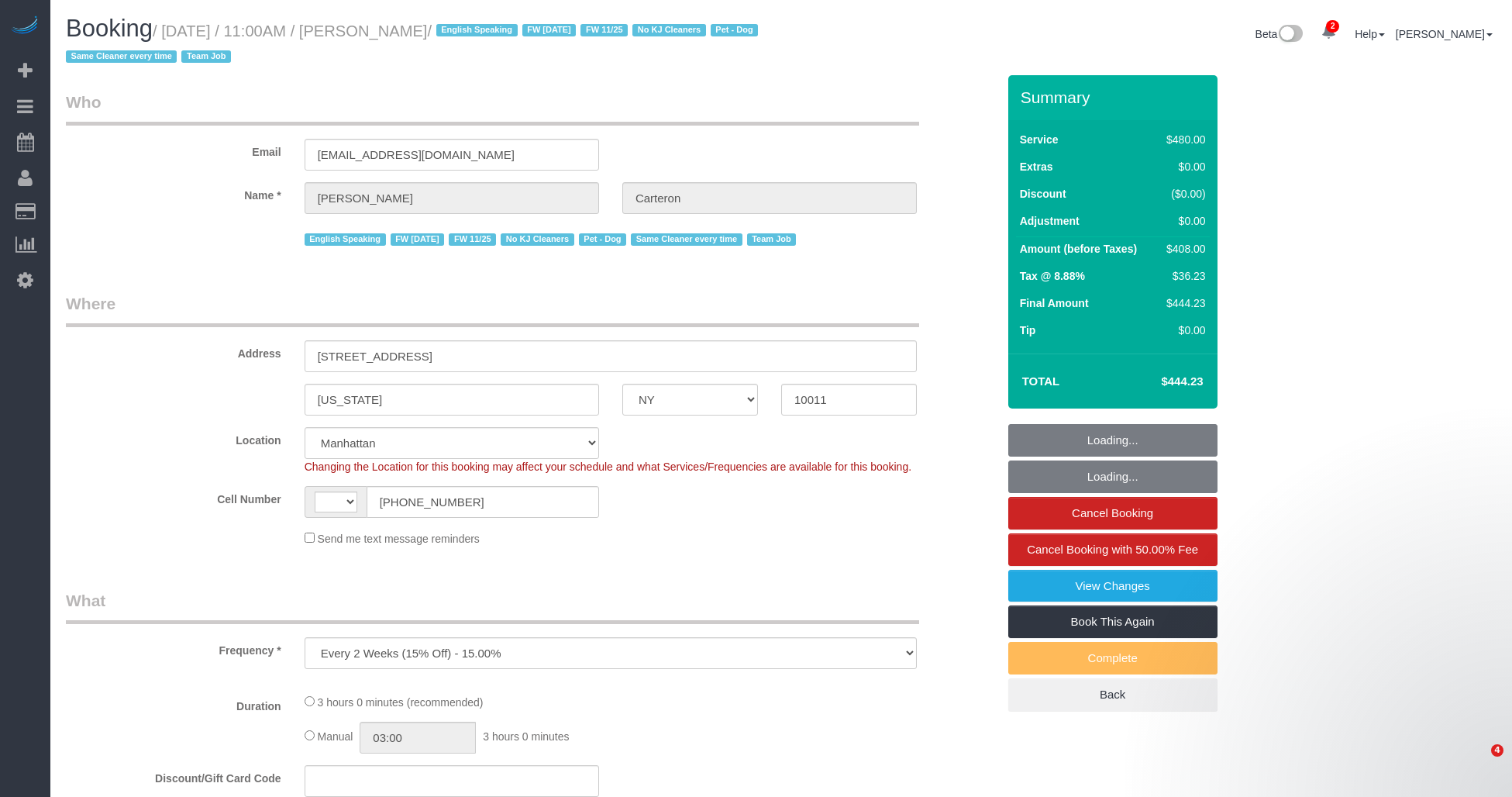
select select "NY"
select select "object:429"
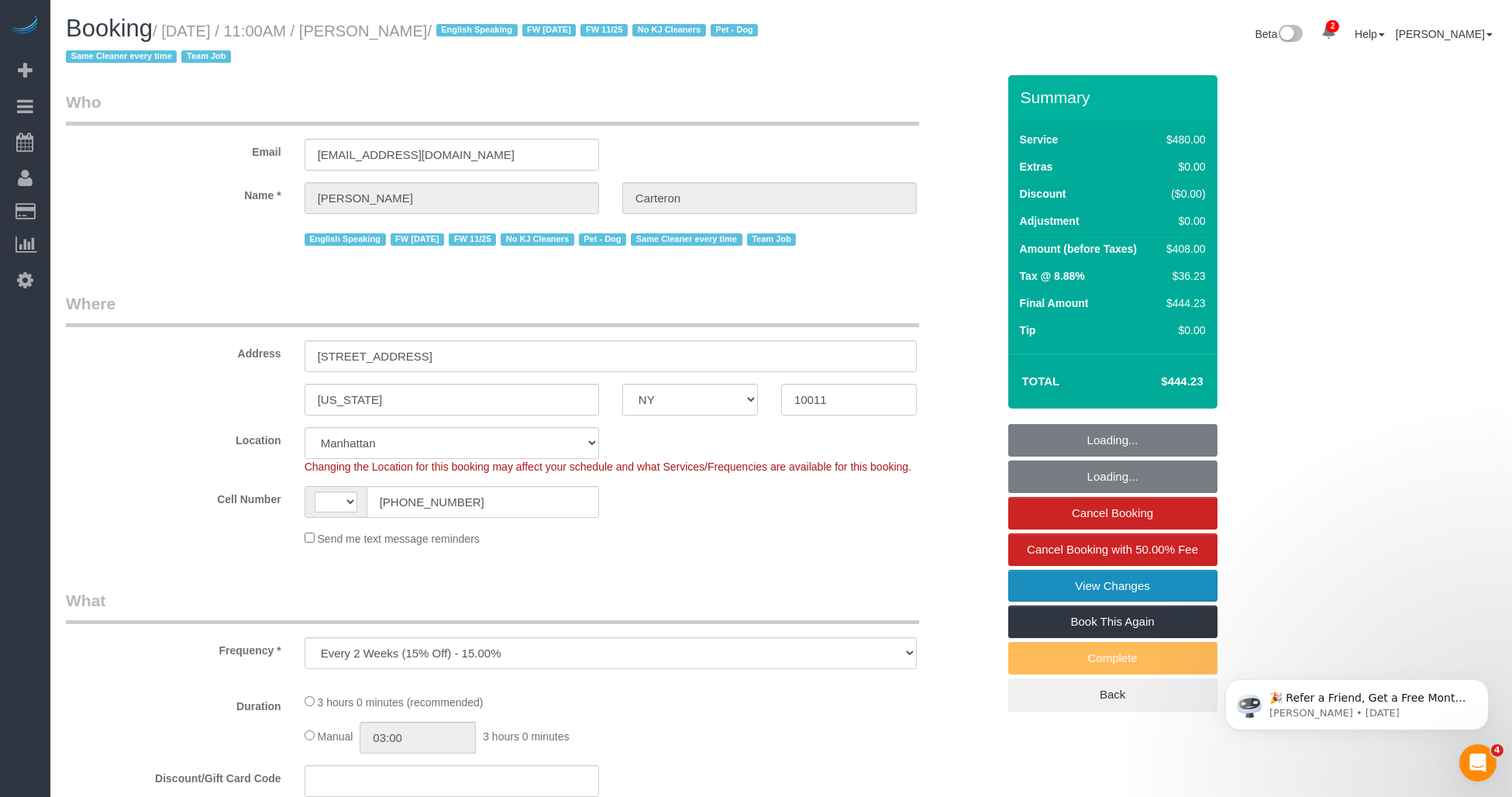
select select "string:[GEOGRAPHIC_DATA]"
select select "spot1"
select select "number:89"
select select "number:90"
select select "number:13"
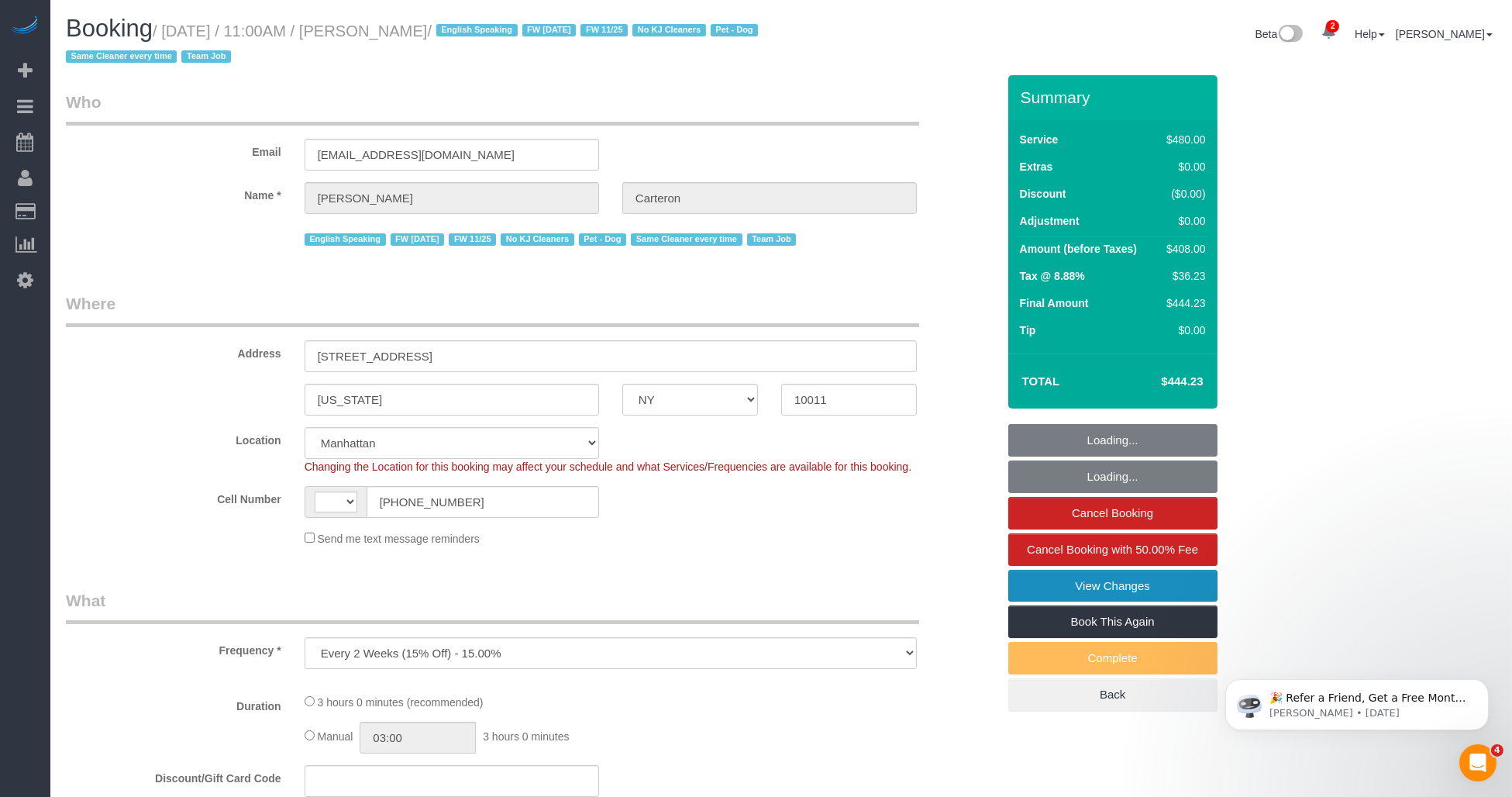
select select "number:5"
select select "180"
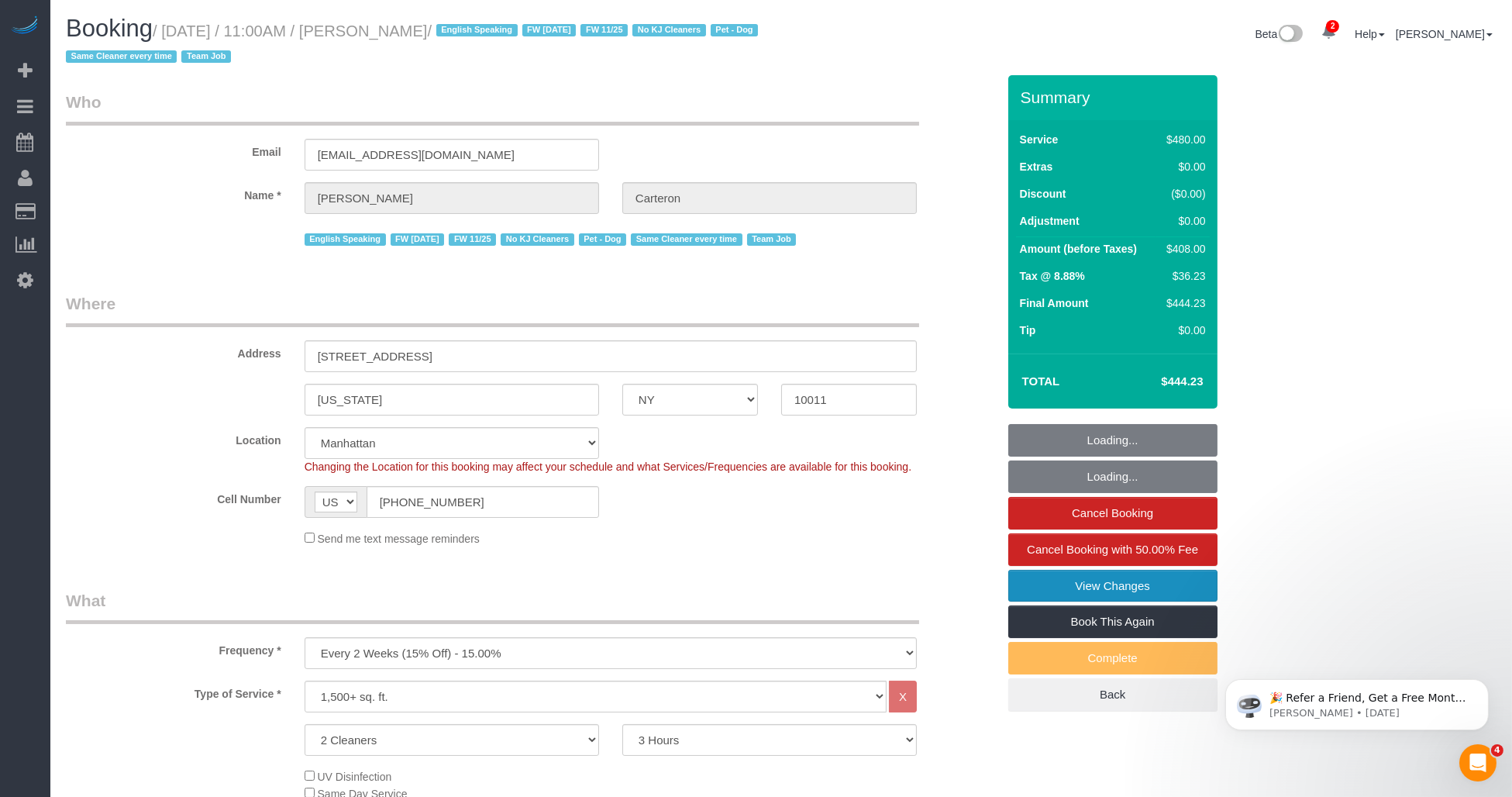
click at [1117, 586] on link "View Changes" at bounding box center [1113, 585] width 209 height 32
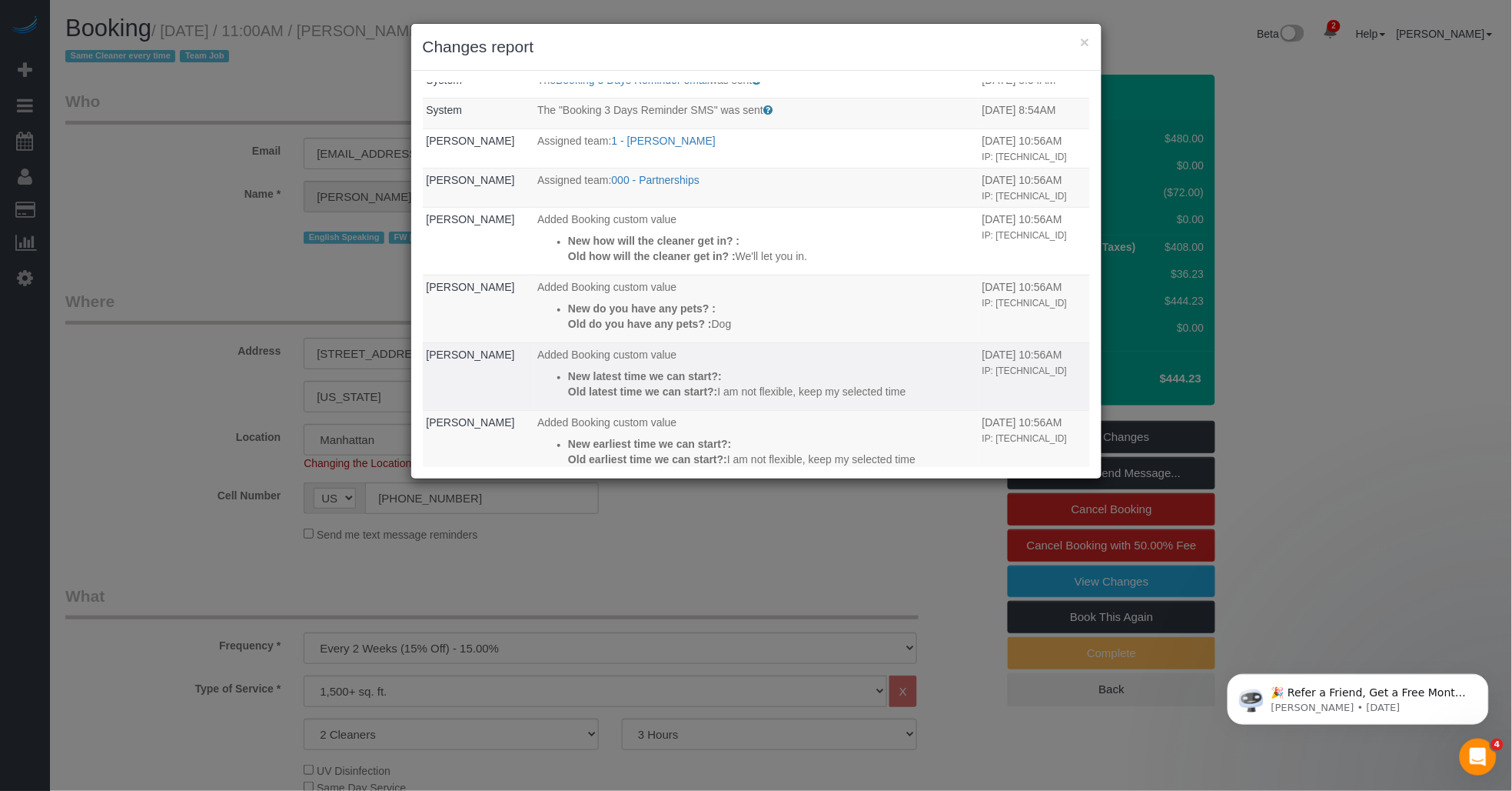
scroll to position [342, 0]
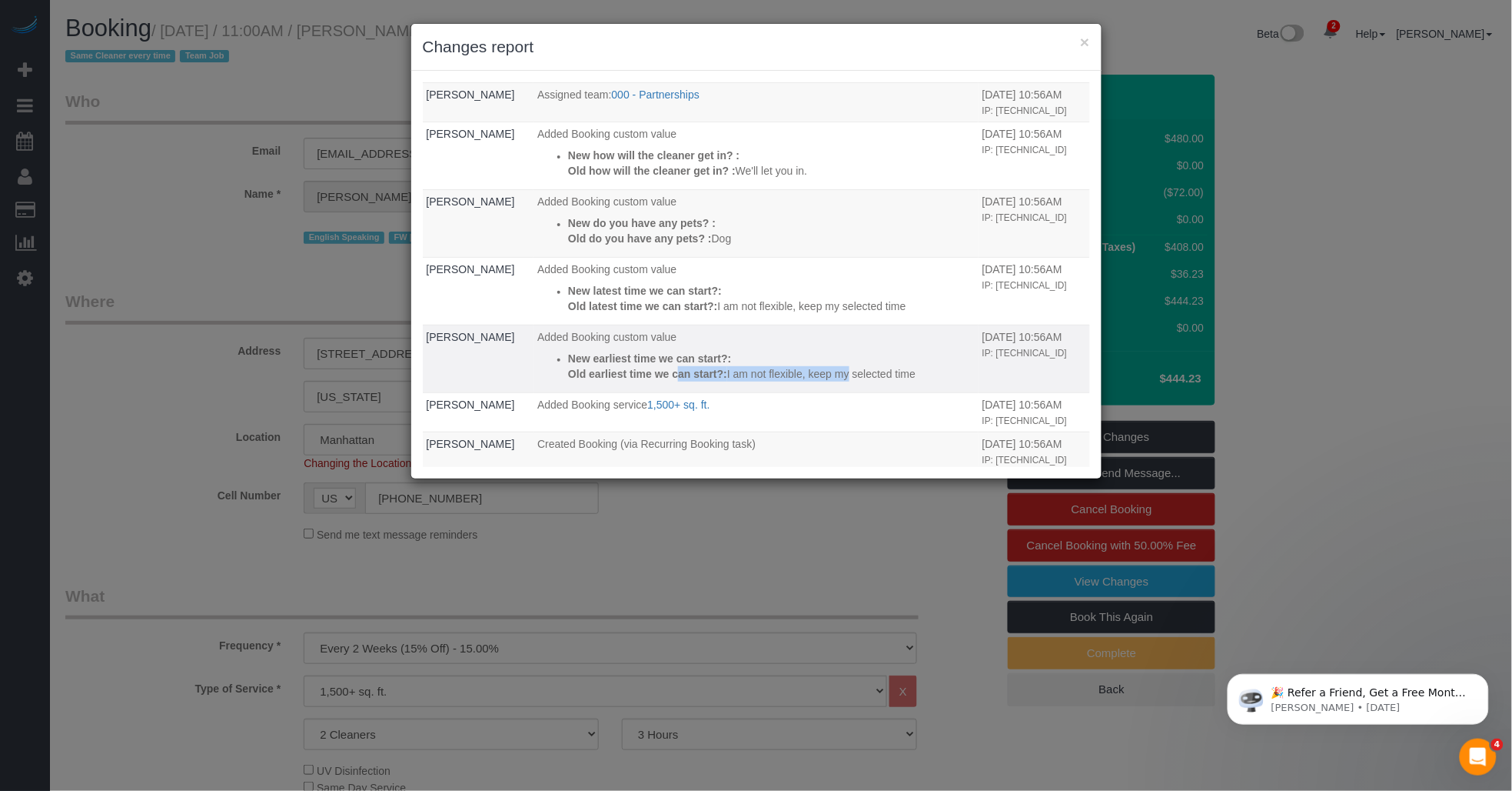
drag, startPoint x: 662, startPoint y: 420, endPoint x: 727, endPoint y: 423, distance: 65.1
click at [727, 381] on p "Old earliest time we can start?: I am not flexible, keep my selected time" at bounding box center [771, 374] width 406 height 15
drag, startPoint x: 727, startPoint y: 423, endPoint x: 611, endPoint y: 418, distance: 116.1
click at [611, 380] on strong "Old earliest time we can start?:" at bounding box center [647, 374] width 159 height 13
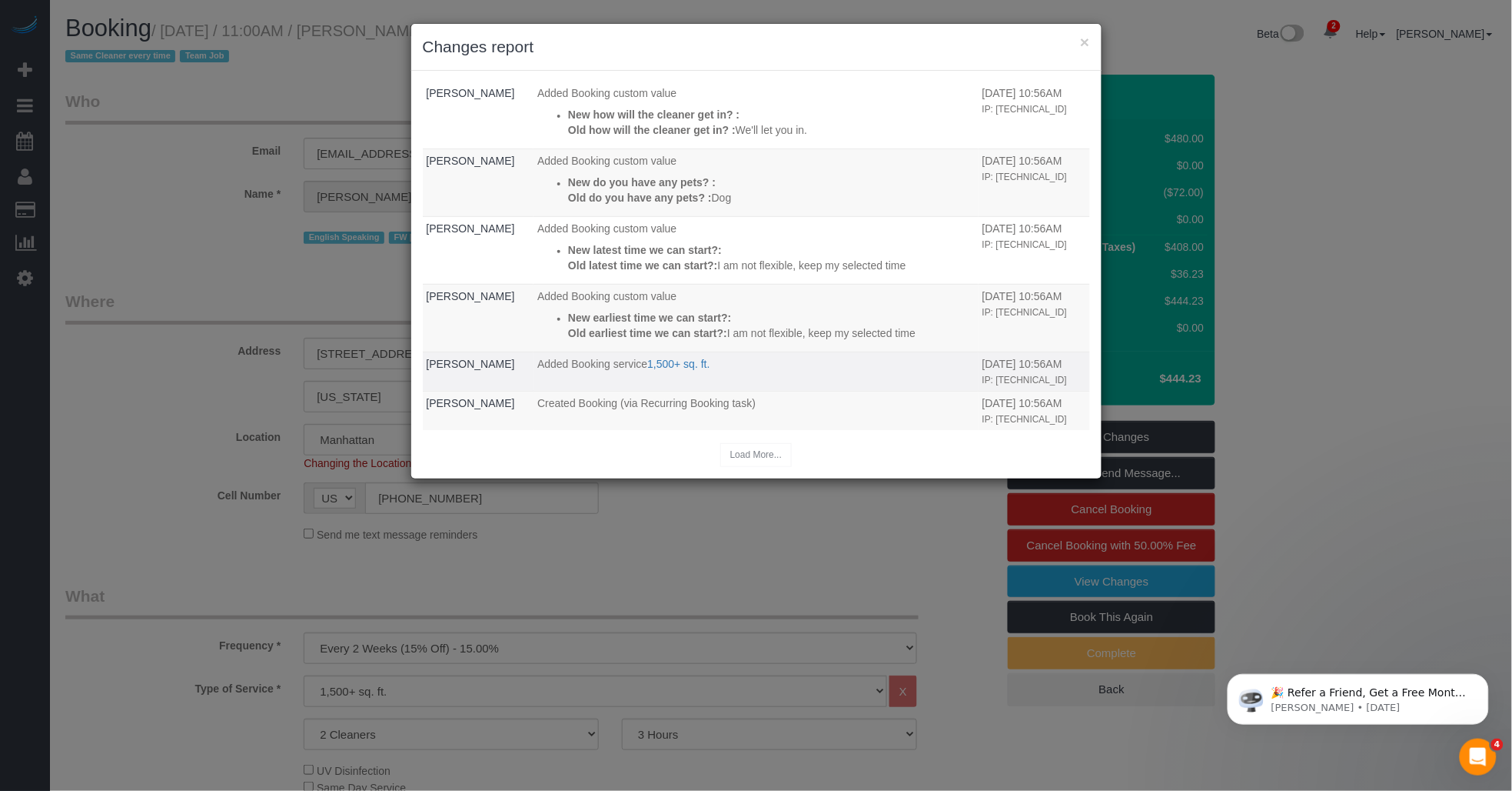
scroll to position [474, 0]
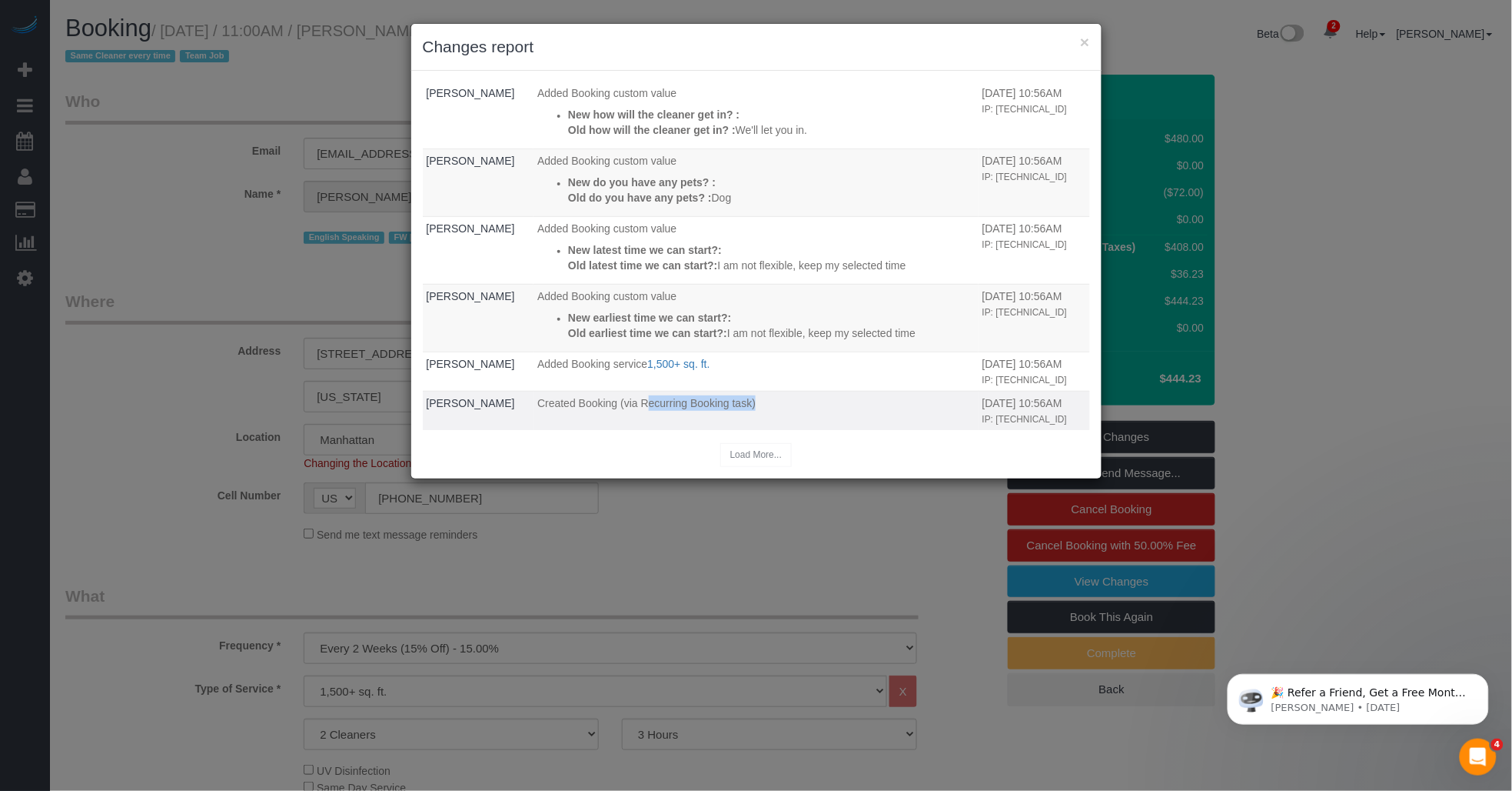
drag, startPoint x: 635, startPoint y: 385, endPoint x: 778, endPoint y: 388, distance: 143.0
click at [771, 396] on p "Created Booking (via Recurring Booking task)" at bounding box center [756, 403] width 437 height 15
drag, startPoint x: 778, startPoint y: 388, endPoint x: 984, endPoint y: 404, distance: 206.6
click at [984, 404] on td "08/08/2025 10:56AM IP: 2001:4451:986:5200:f462:5b91:3a16:371c" at bounding box center [1034, 410] width 111 height 40
click at [1080, 41] on button "×" at bounding box center [1084, 41] width 9 height 16
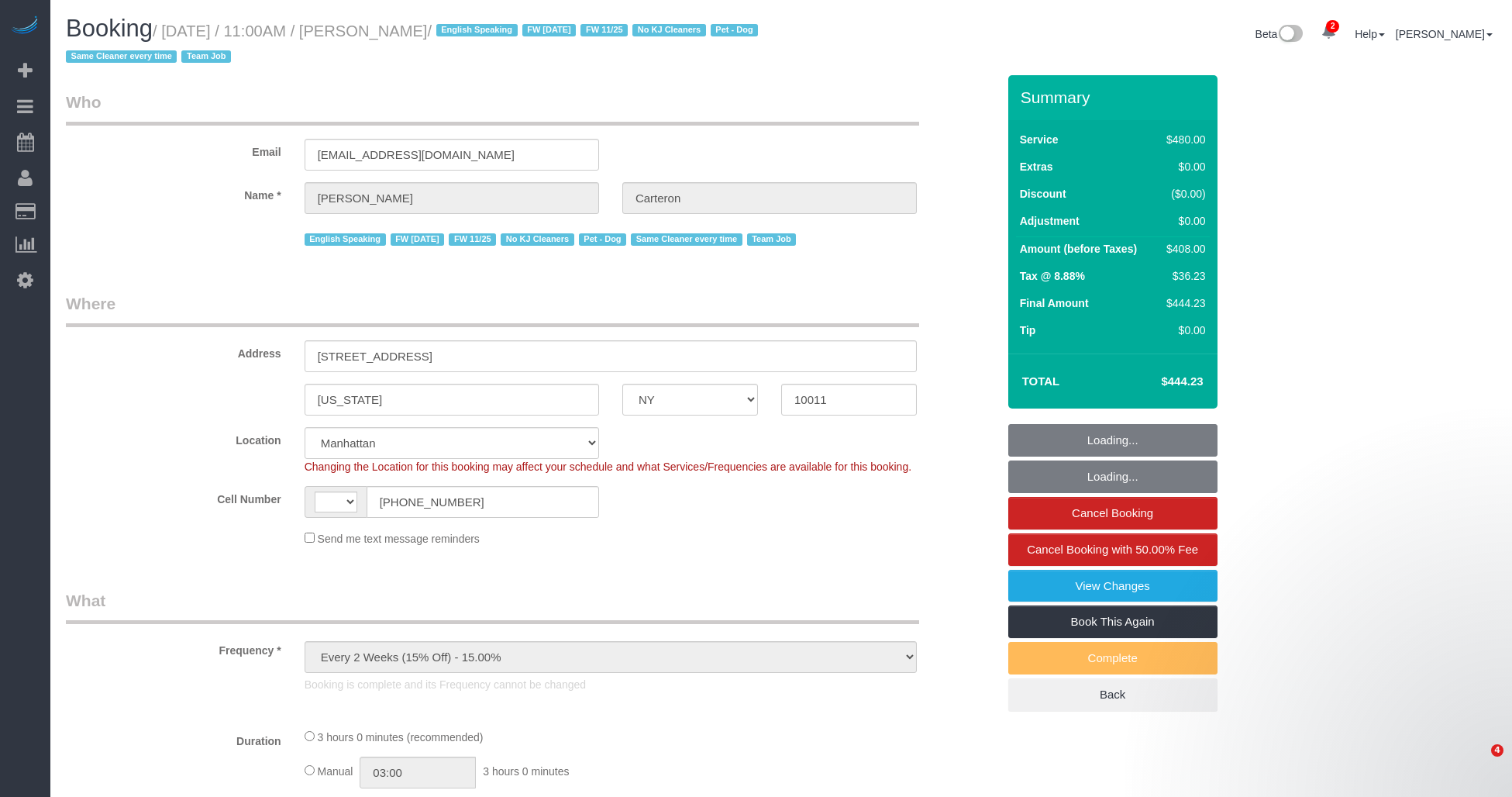
select select "NY"
select select "number:89"
select select "number:90"
select select "number:13"
select select "number:5"
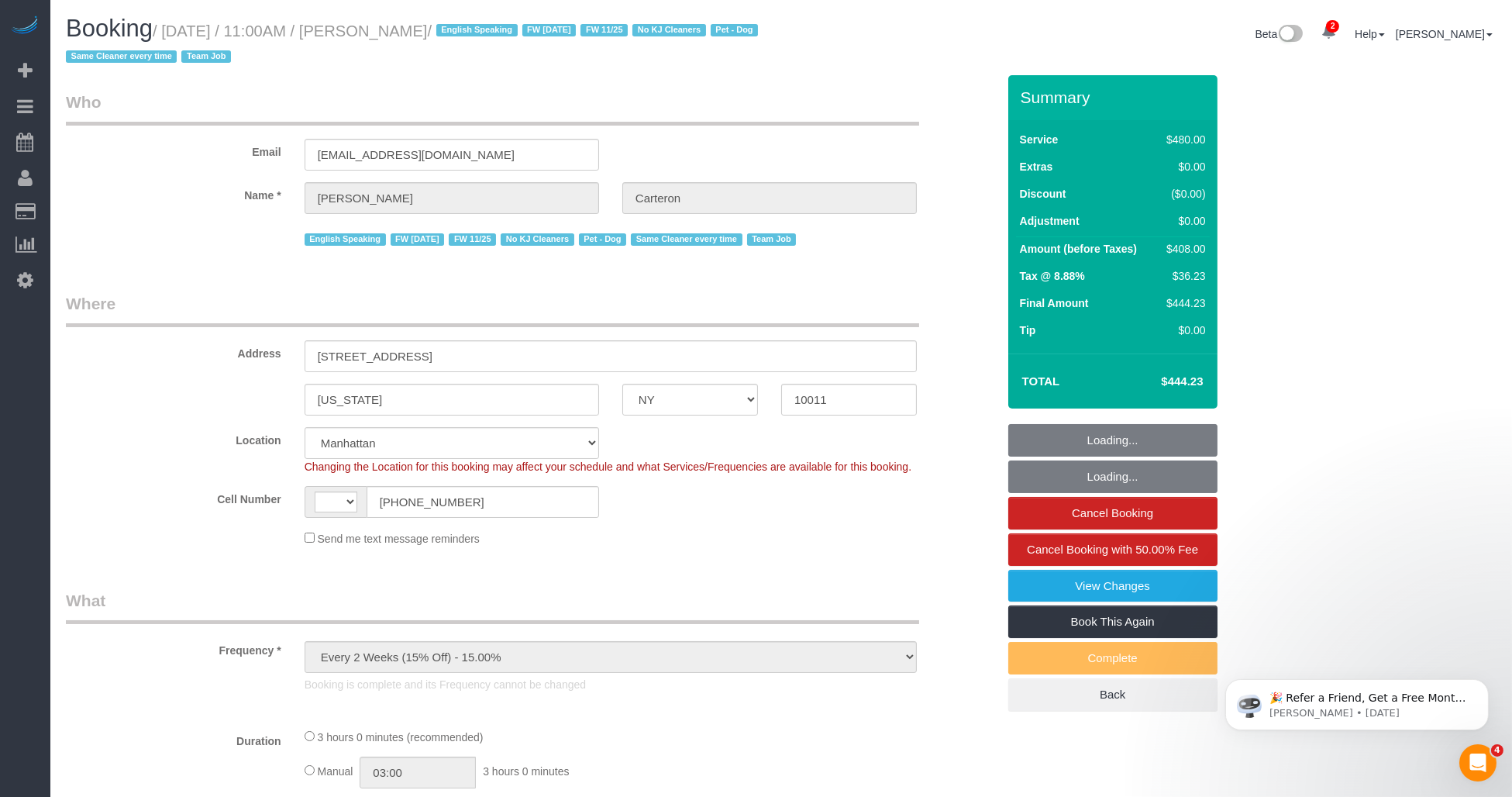
select select "object:921"
select select "string:US"
select select "string:stripe-pm_1PhBly4VGloSiKo7AbZCQr6r"
select select "180"
select select "spot1"
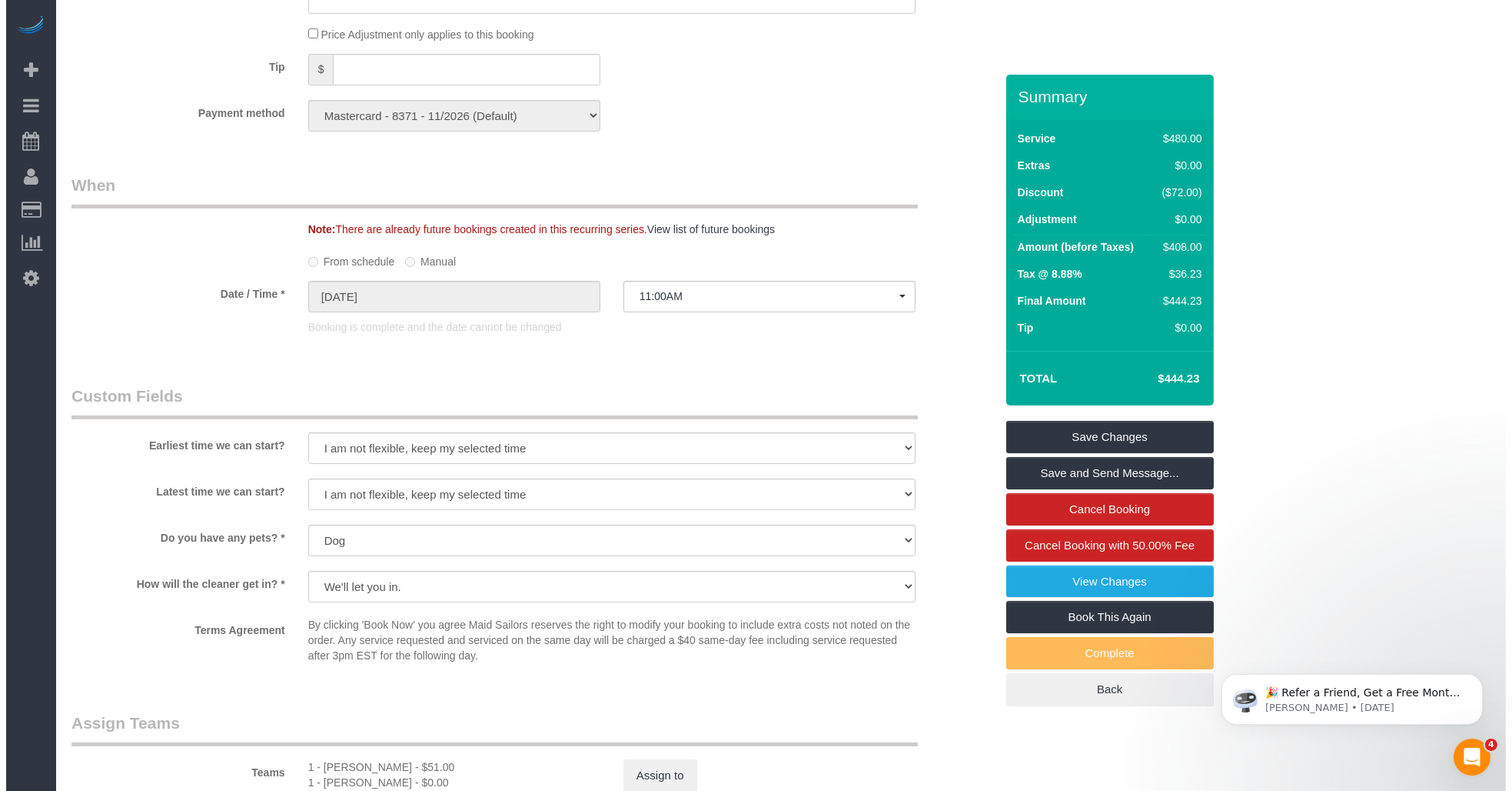
scroll to position [1282, 0]
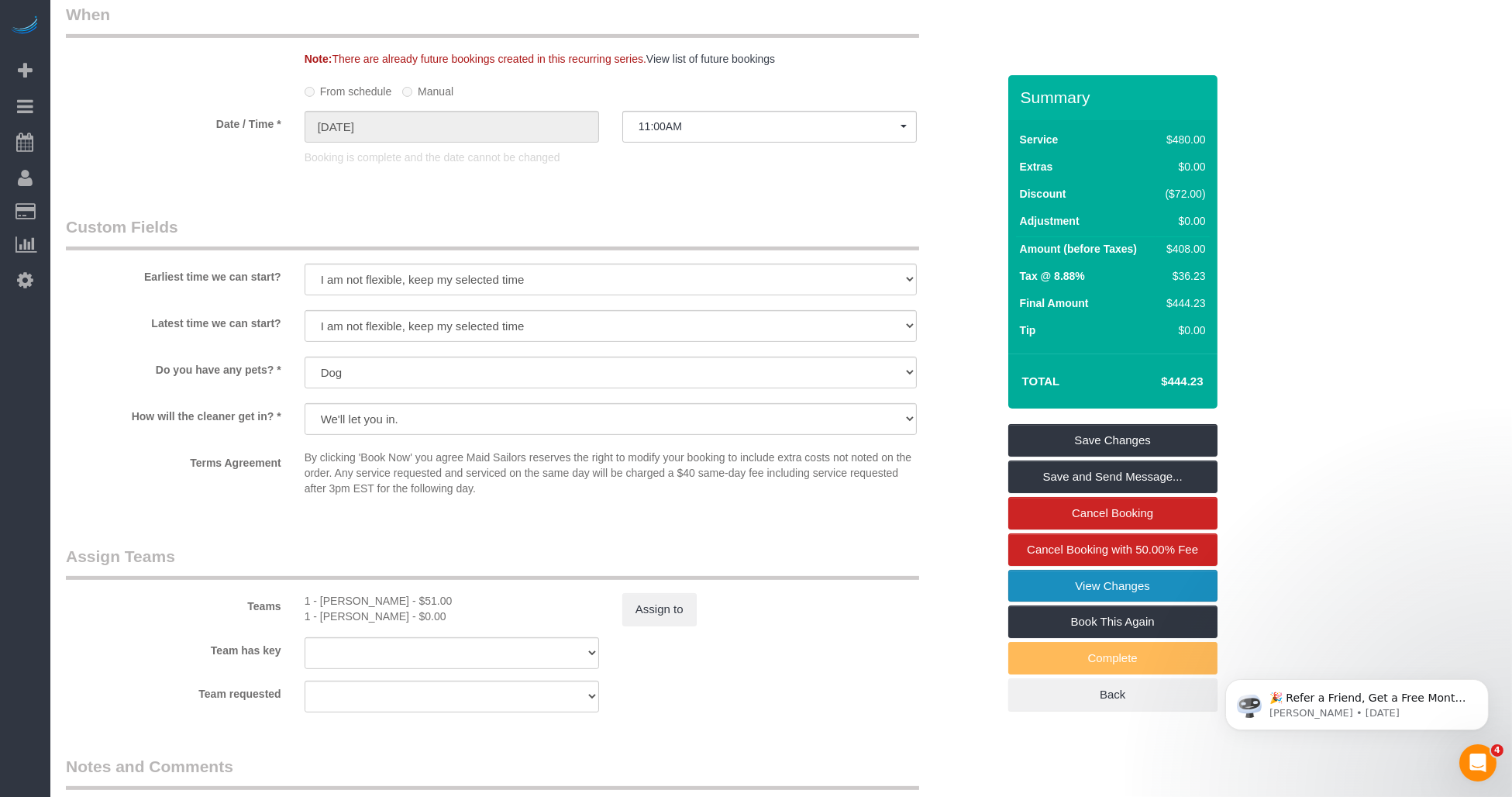
click at [1080, 586] on link "View Changes" at bounding box center [1113, 585] width 209 height 32
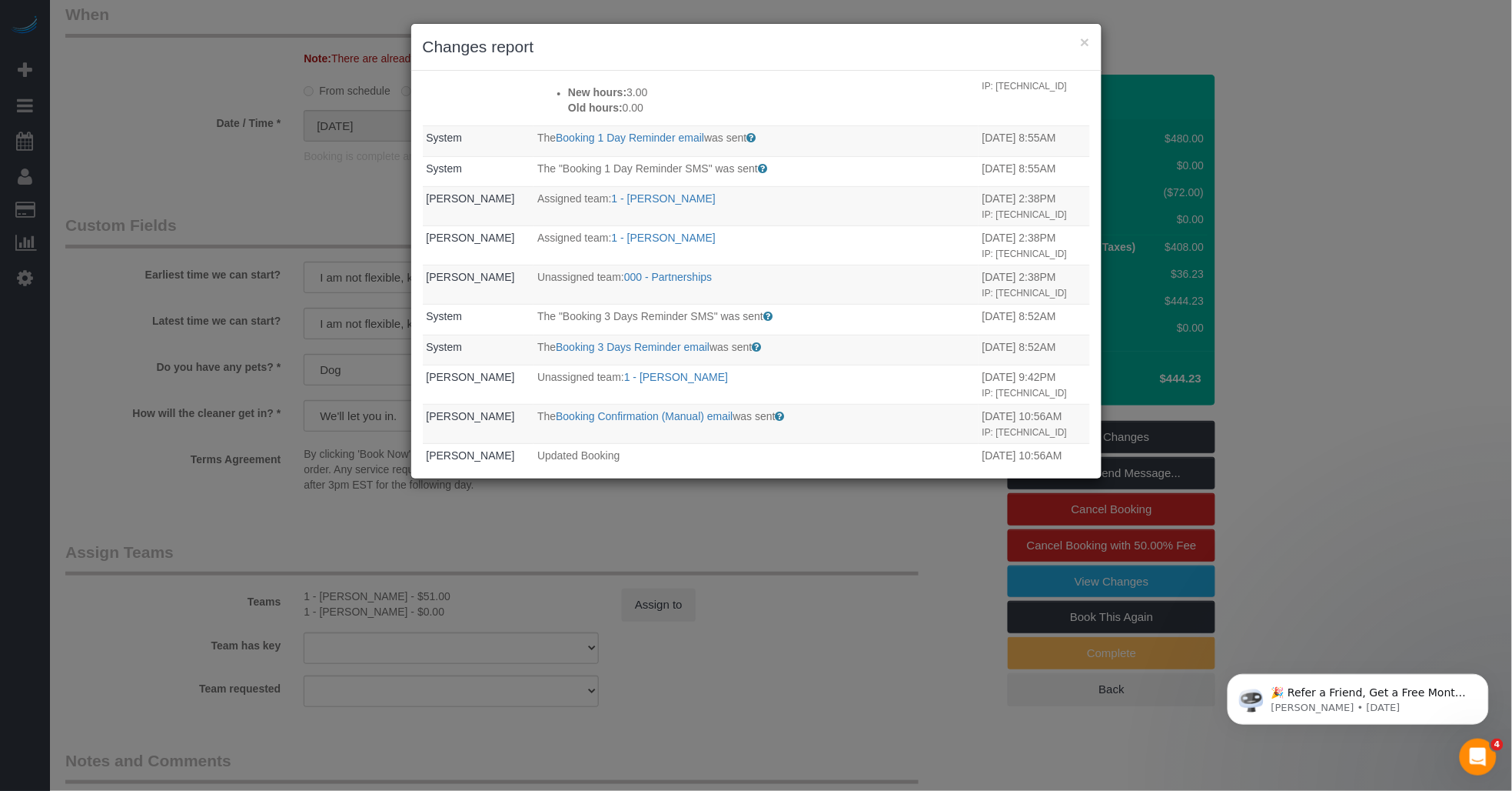
scroll to position [1, 0]
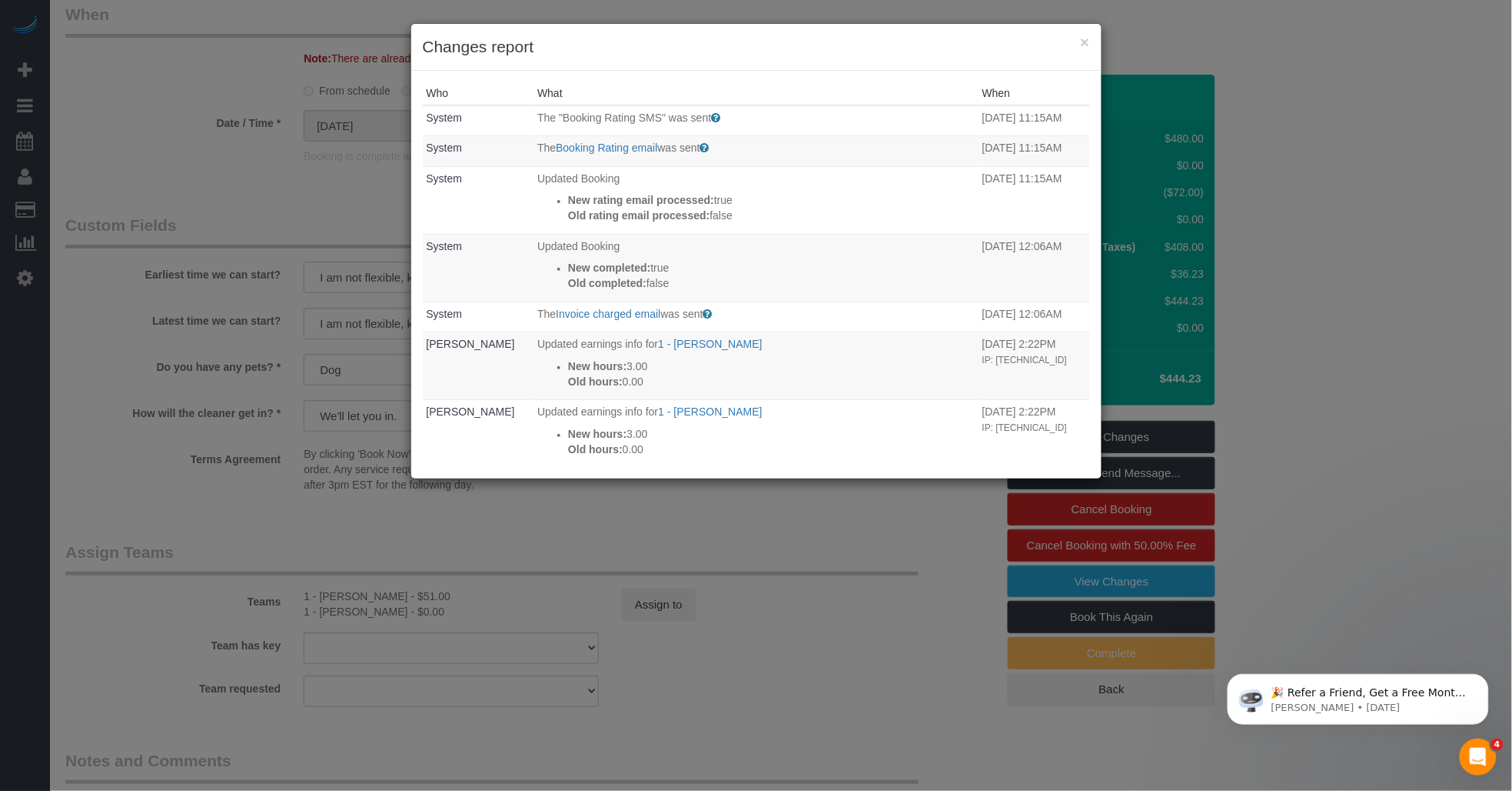
click at [1090, 35] on div "× Changes report" at bounding box center [756, 47] width 690 height 47
click at [1086, 39] on button "×" at bounding box center [1084, 41] width 9 height 16
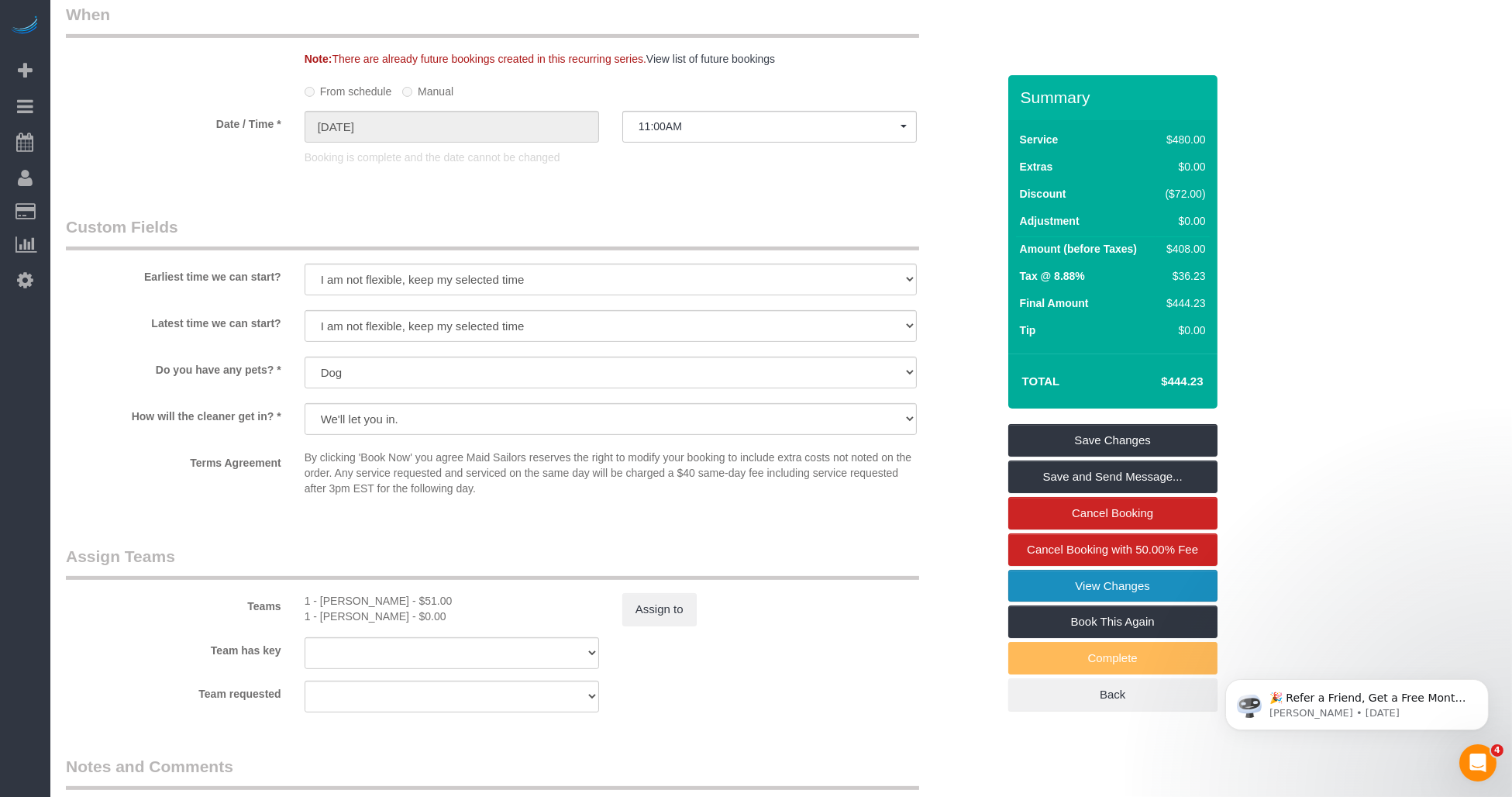
click at [1110, 584] on link "View Changes" at bounding box center [1113, 585] width 209 height 32
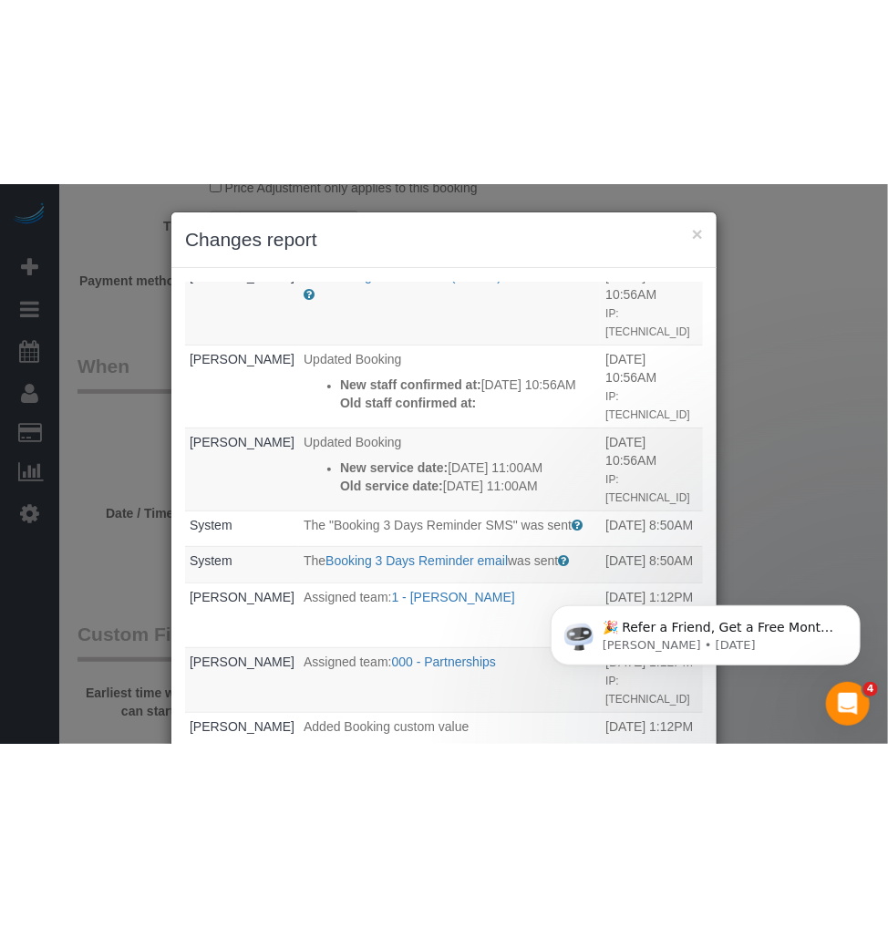
scroll to position [1127, 0]
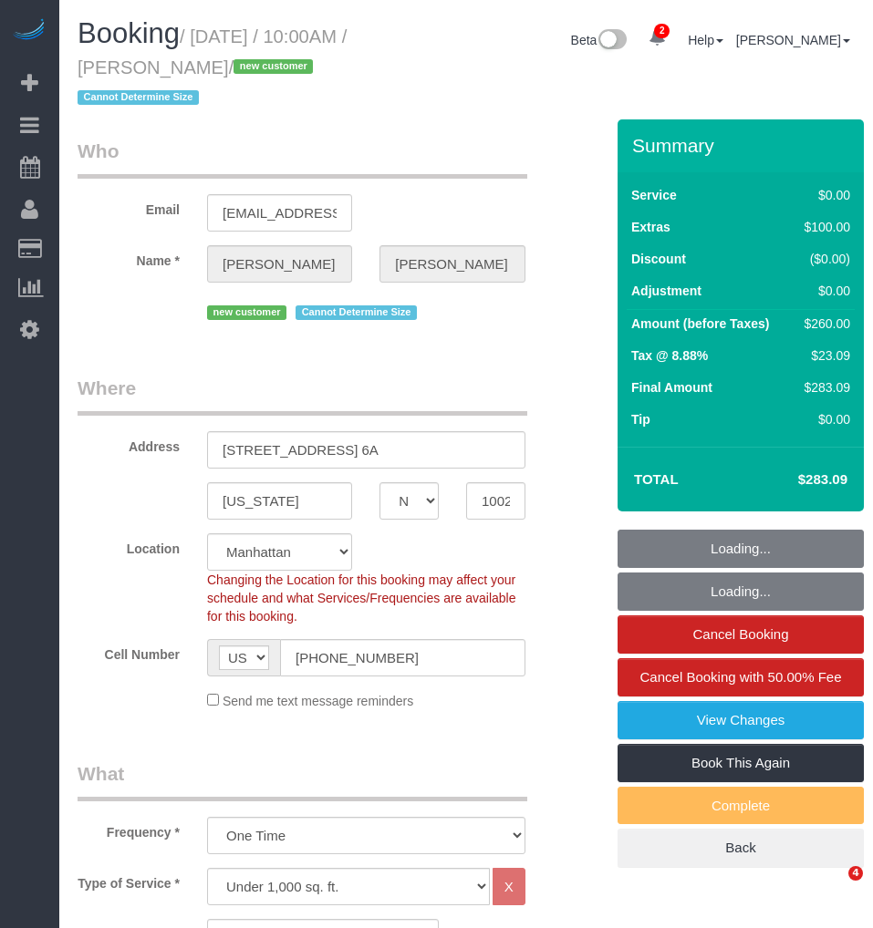
select select "NY"
select select "1"
select select "spot1"
select select "number:89"
select select "number:90"
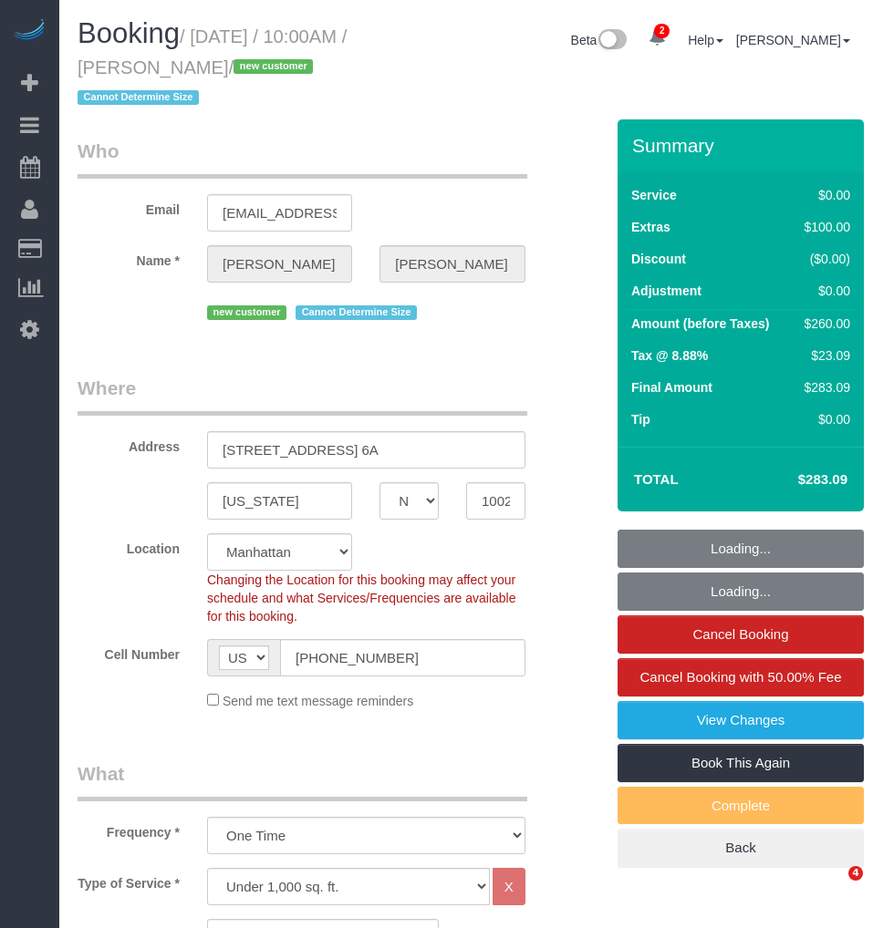
select select "number:15"
select select "number:5"
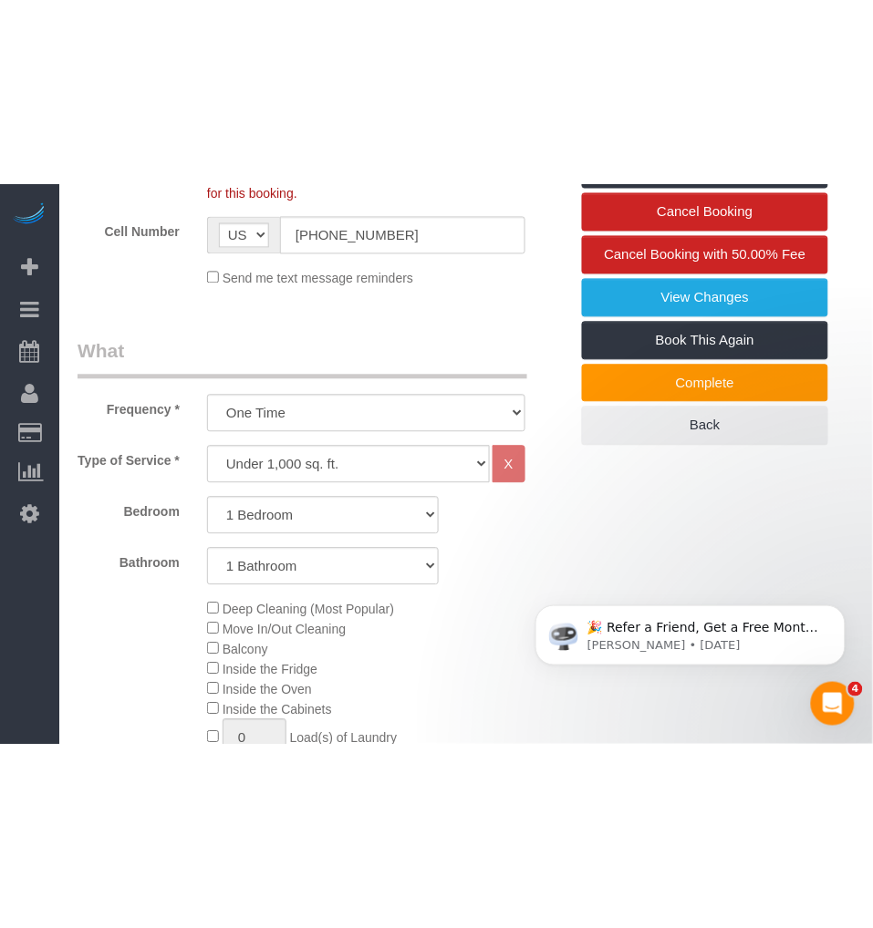
scroll to position [405, 0]
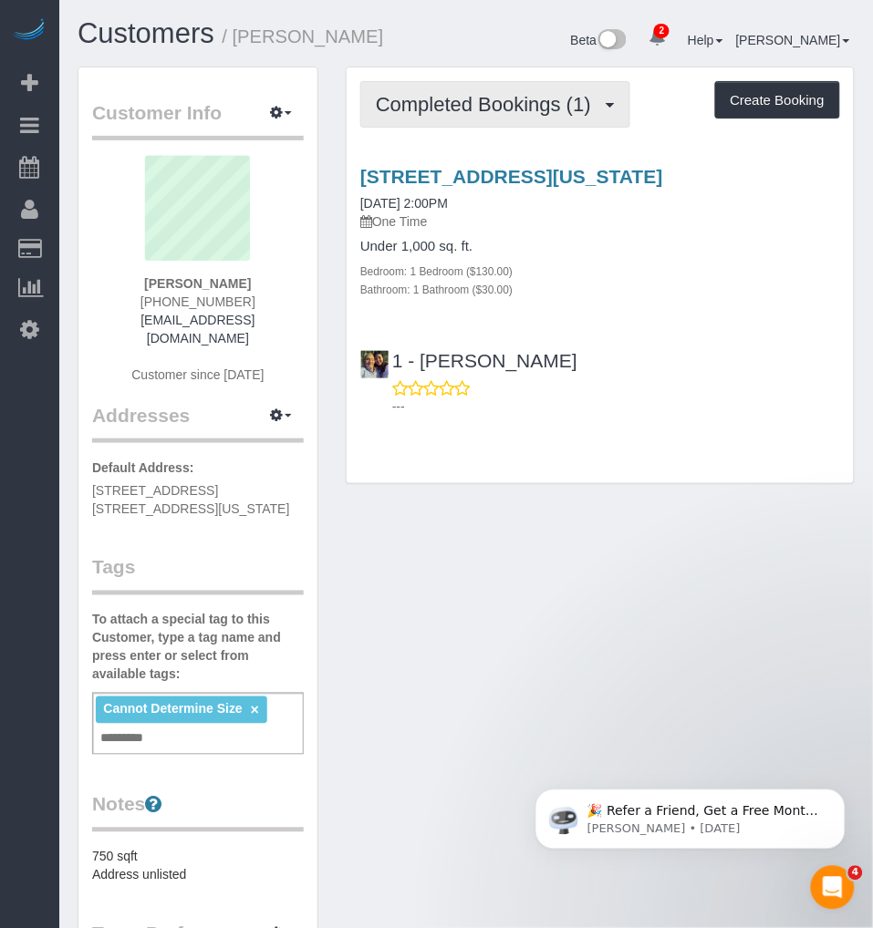
click at [447, 119] on button "Completed Bookings (1)" at bounding box center [495, 104] width 270 height 47
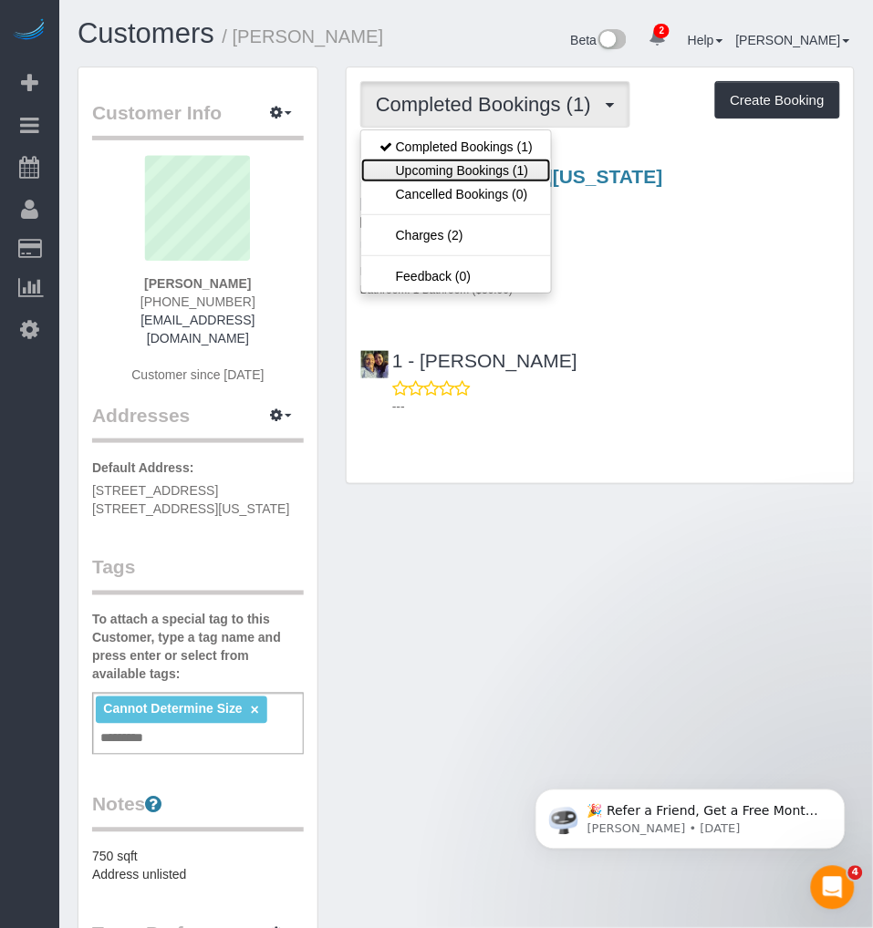
click at [432, 168] on link "Upcoming Bookings (1)" at bounding box center [456, 171] width 190 height 24
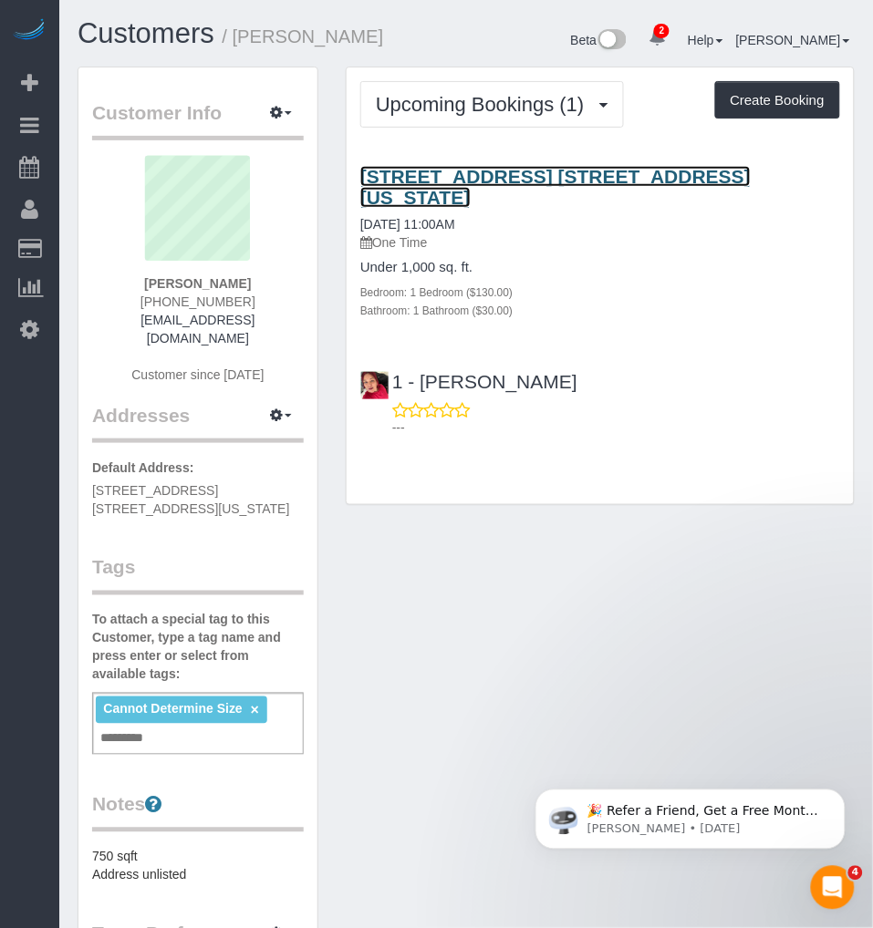
click at [467, 179] on link "[STREET_ADDRESS] [STREET_ADDRESS][US_STATE]" at bounding box center [555, 187] width 390 height 42
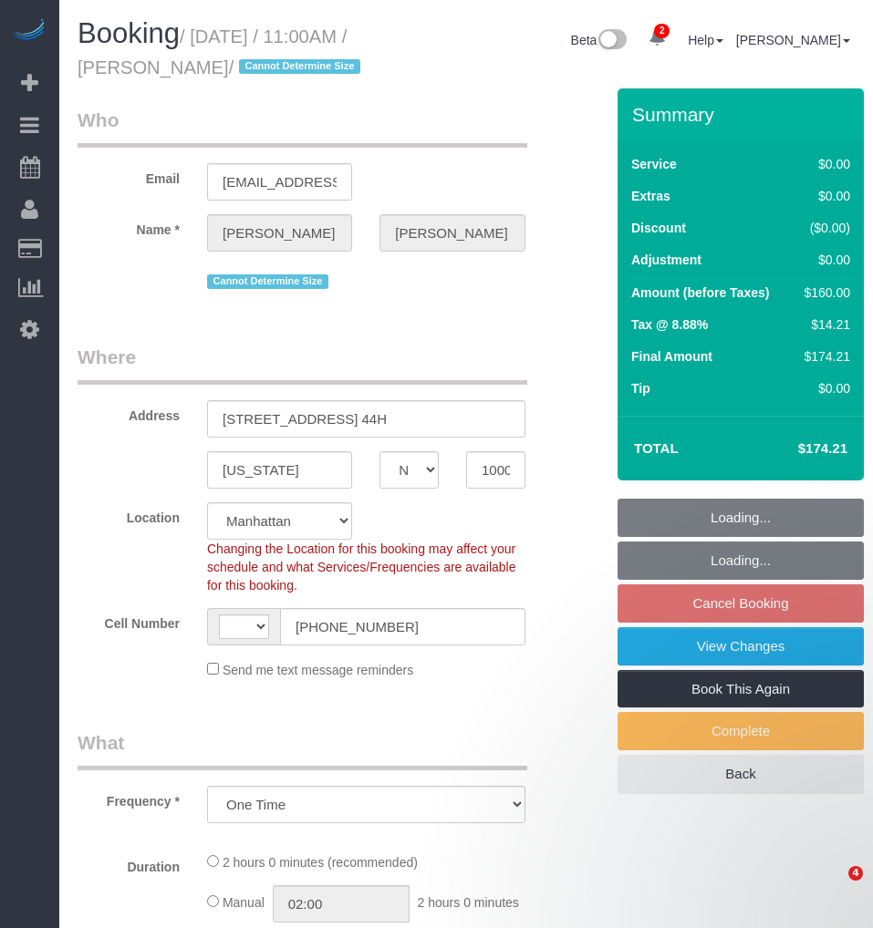
select select "NY"
select select "string:stripe-pm_1RzNnE4VGloSiKo7tnWjTBfu"
select select "number:58"
select select "number:73"
select select "number:15"
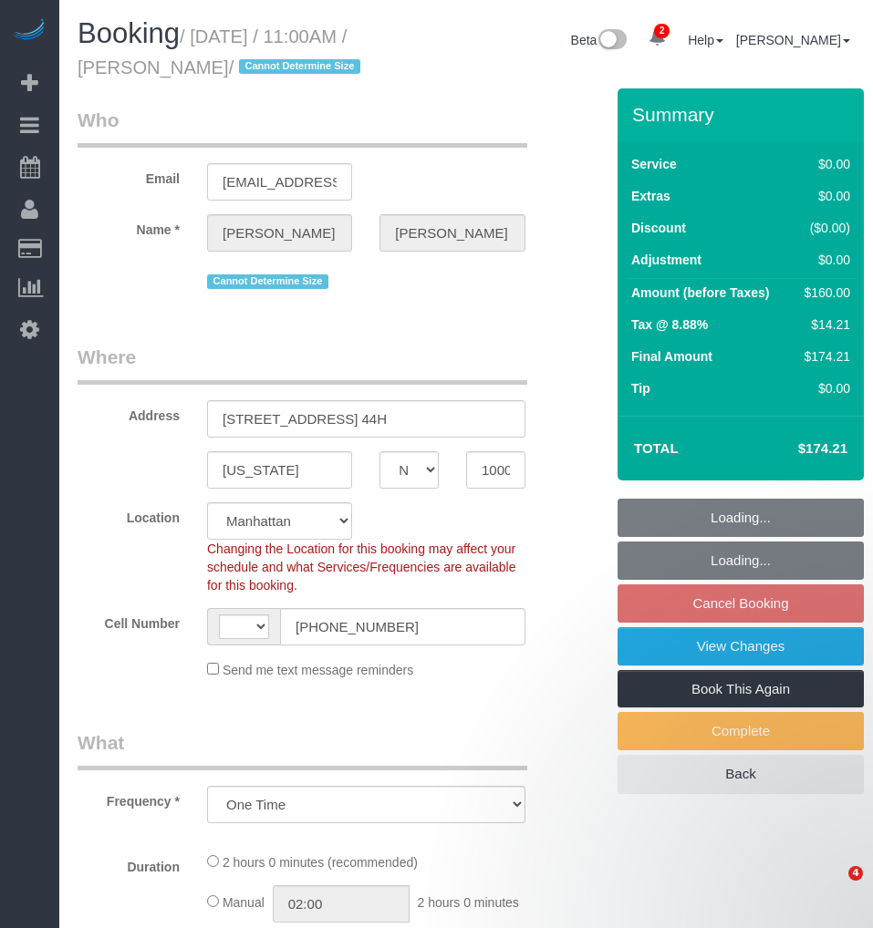
select select "number:5"
select select "object:789"
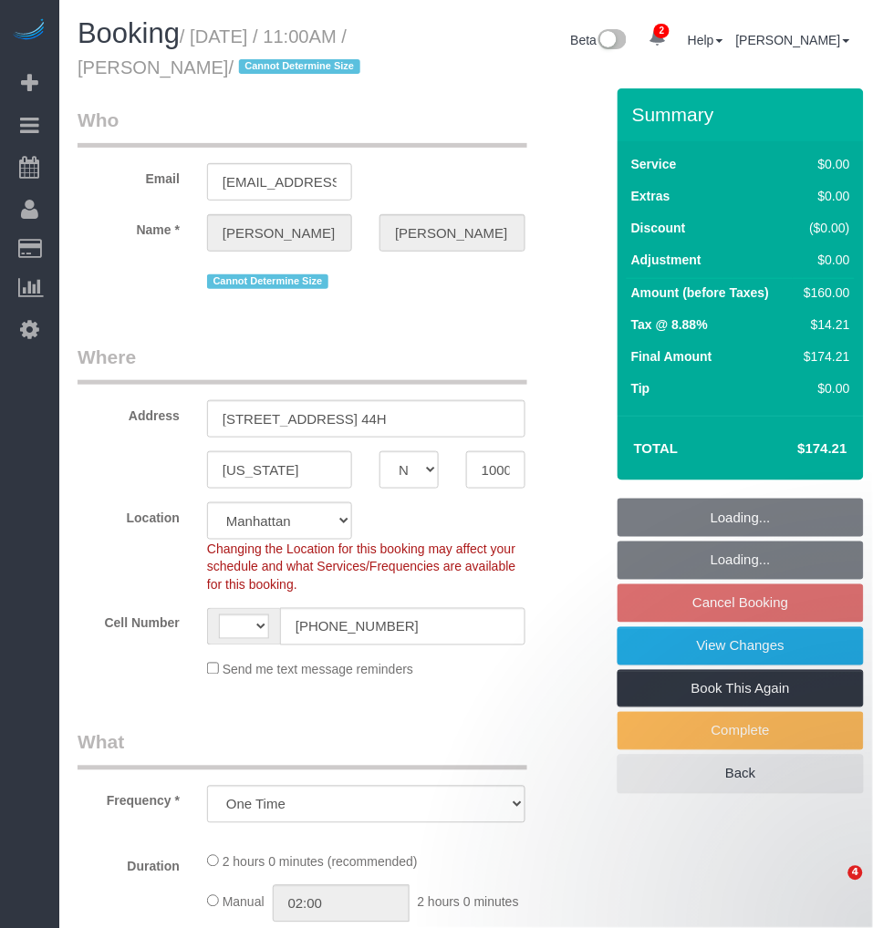
select select "string:[GEOGRAPHIC_DATA]"
select select "1"
select select "spot4"
